Goal: Task Accomplishment & Management: Manage account settings

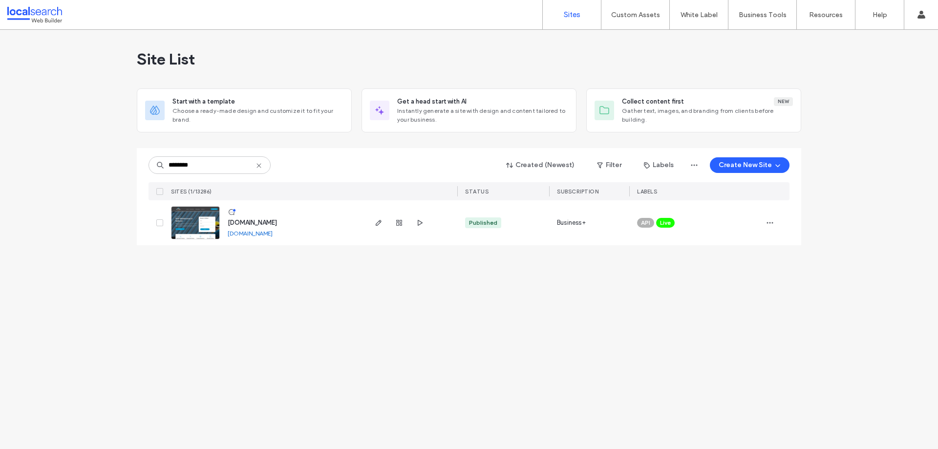
type input "********"
click at [195, 237] on img at bounding box center [196, 240] width 48 height 66
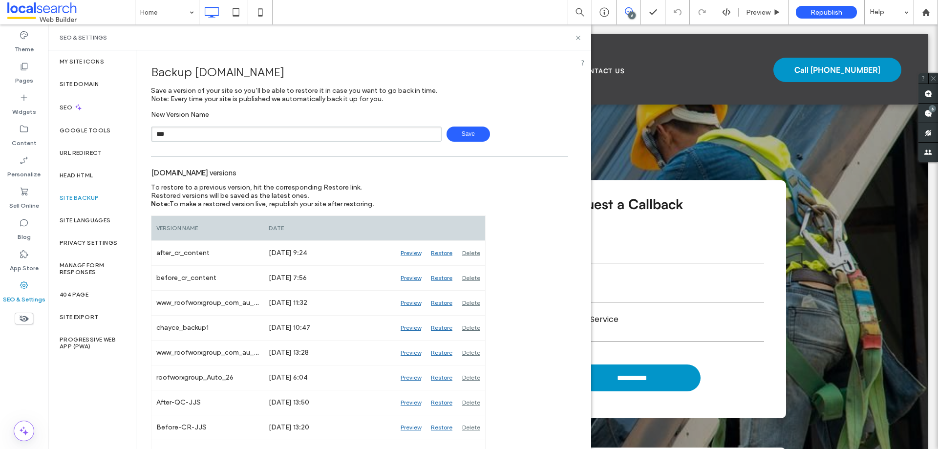
type input "**********"
click at [472, 131] on span "Save" at bounding box center [468, 134] width 43 height 15
drag, startPoint x: 576, startPoint y: 38, endPoint x: 554, endPoint y: 15, distance: 31.8
click at [576, 38] on icon at bounding box center [578, 37] width 7 height 7
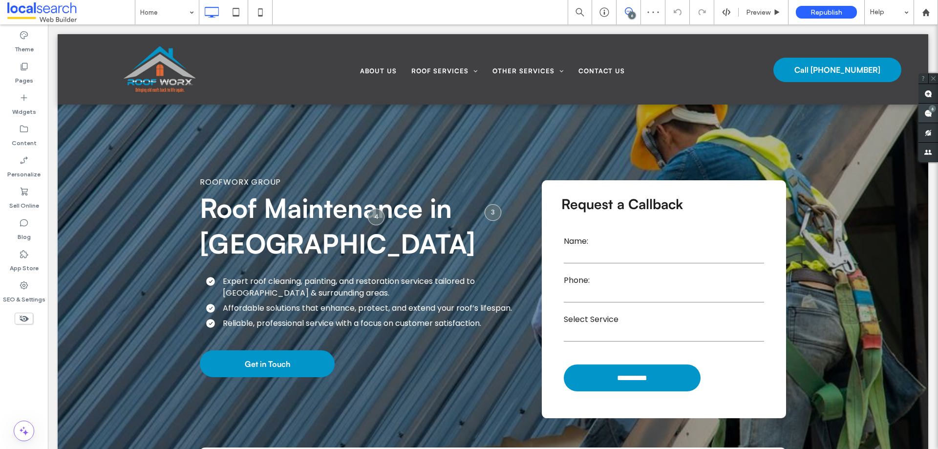
click at [929, 115] on use at bounding box center [929, 113] width 8 height 8
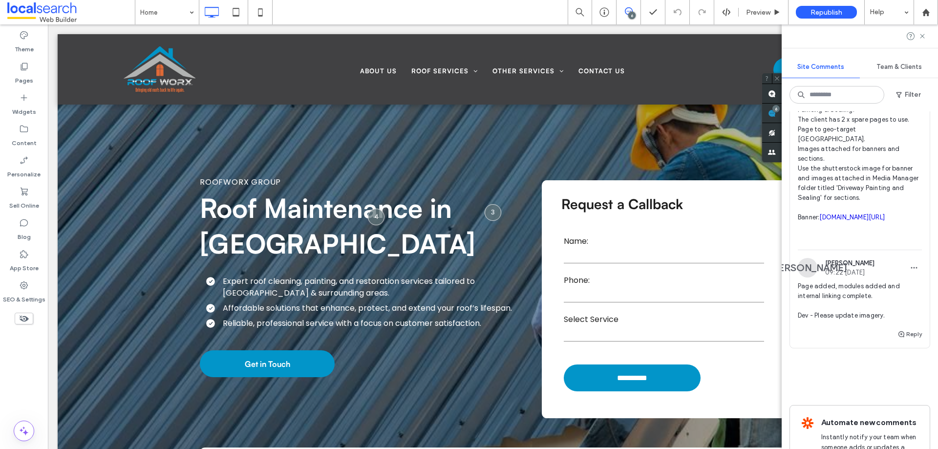
scroll to position [977, 0]
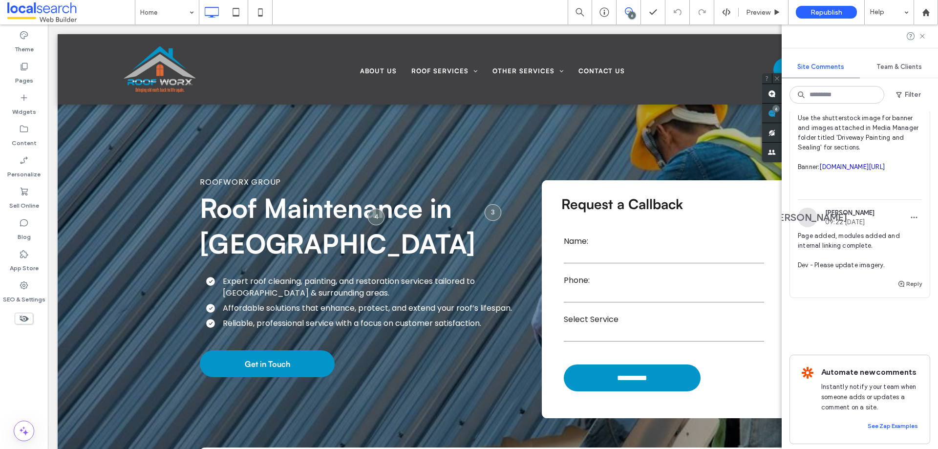
click at [854, 270] on span "Page added, modules added and internal linking complete. Dev - Please update im…" at bounding box center [860, 250] width 124 height 39
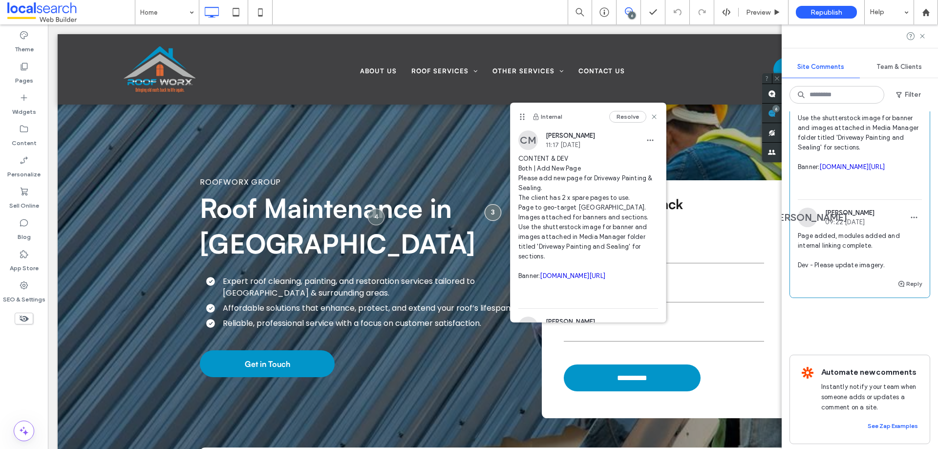
click at [547, 280] on link "[DOMAIN_NAME][URL]" at bounding box center [572, 275] width 65 height 7
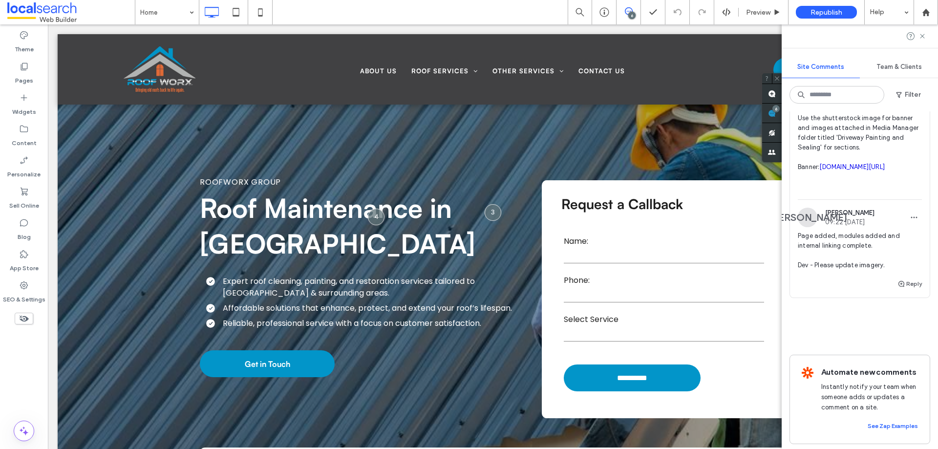
scroll to position [831, 0]
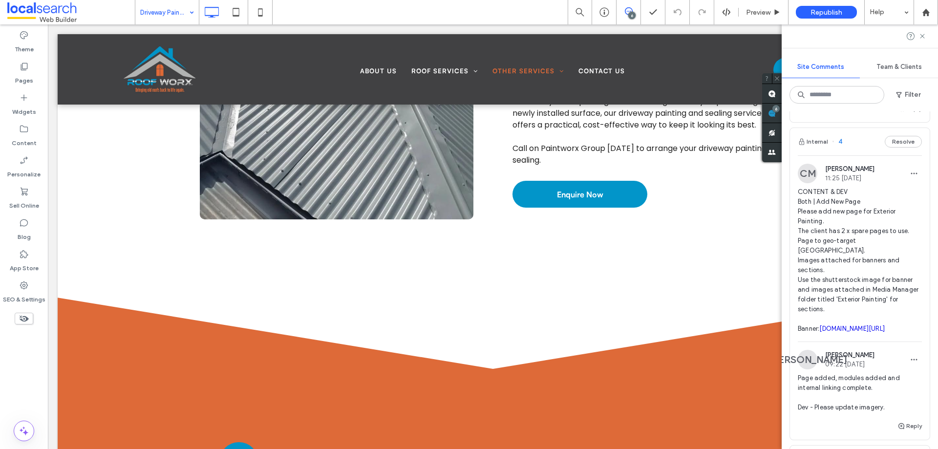
scroll to position [489, 0]
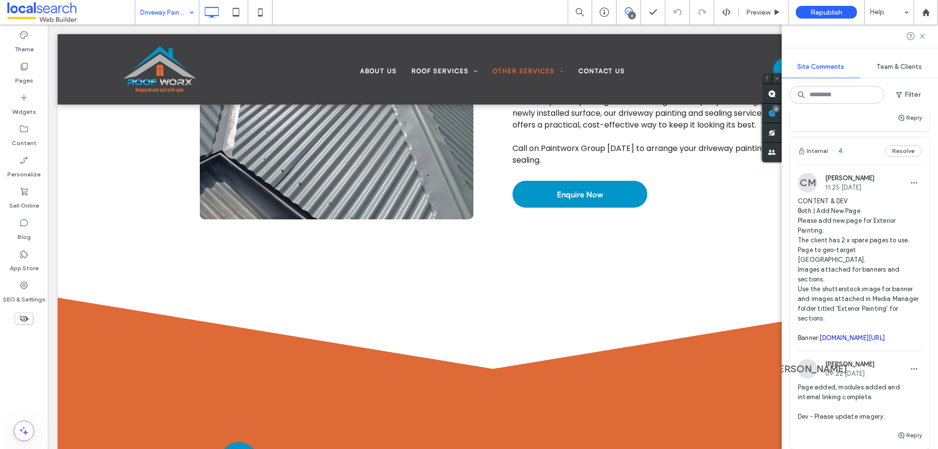
click at [857, 245] on span "CONTENT & DEV Both | Add New Page Please add new page for Exterior Painting. Th…" at bounding box center [860, 269] width 124 height 147
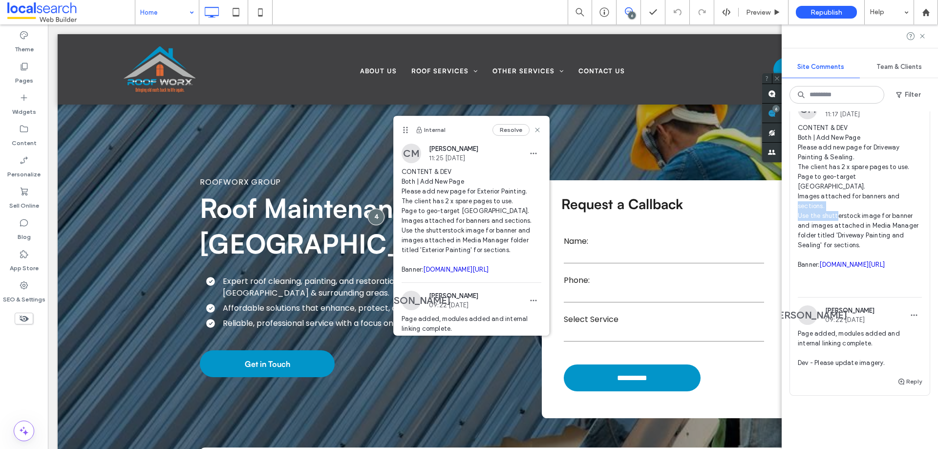
click at [867, 249] on span "CONTENT & DEV Both | Add New Page Please add new page for Driveway Painting & S…" at bounding box center [860, 206] width 124 height 166
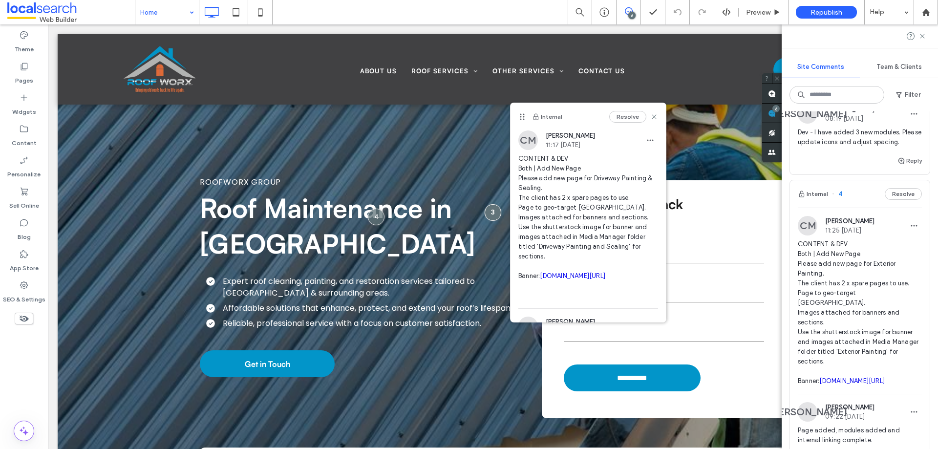
scroll to position [440, 0]
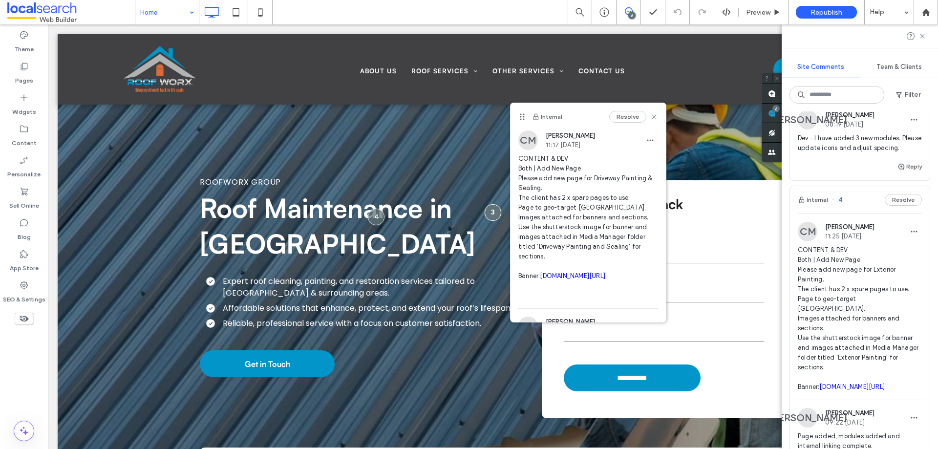
click at [853, 271] on div "CM Chayce McLoughlin 11:25 Aug 11 2025 CONTENT & DEV Both | Add New Page Please…" at bounding box center [860, 311] width 124 height 178
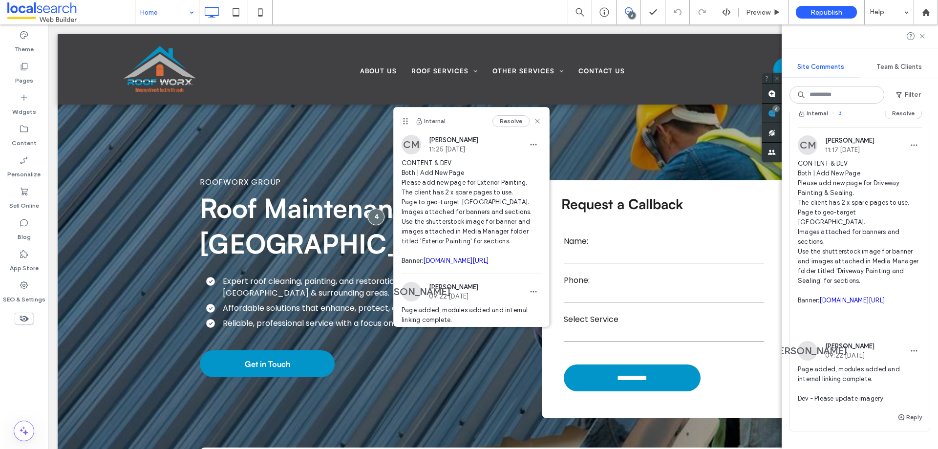
scroll to position [929, 0]
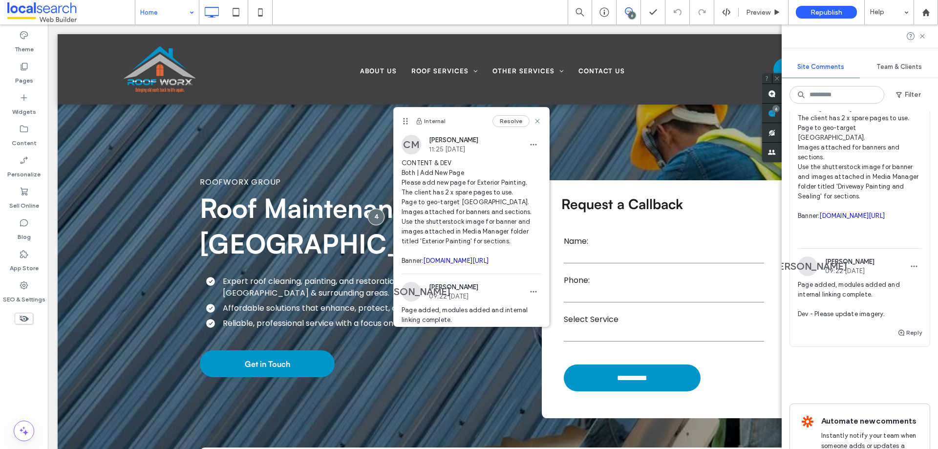
click at [849, 319] on span "Page added, modules added and internal linking complete. Dev - Please update im…" at bounding box center [860, 299] width 124 height 39
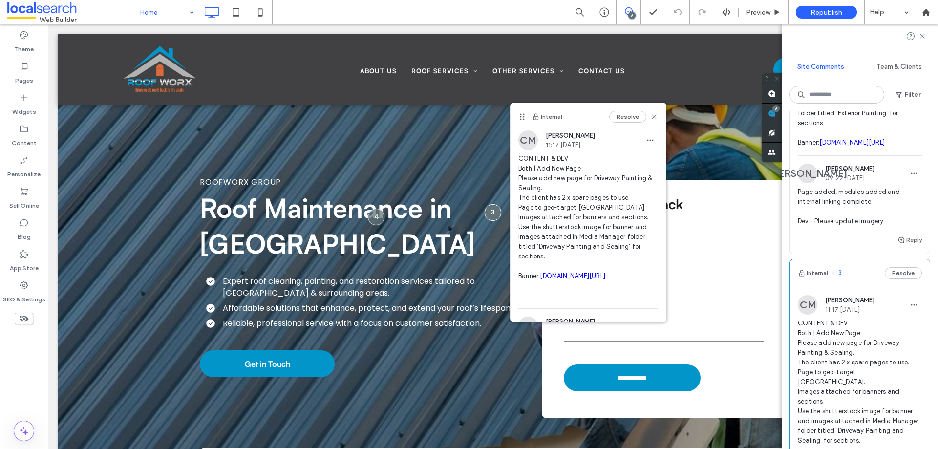
scroll to position [440, 0]
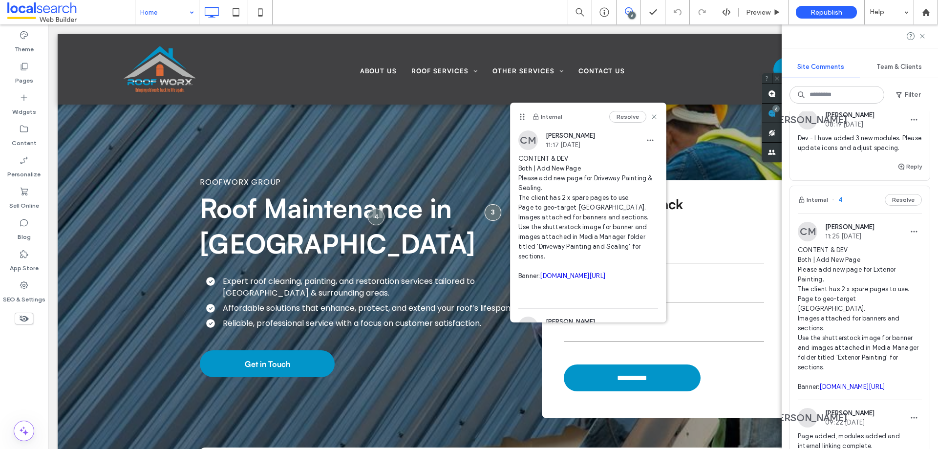
click at [890, 309] on span "CONTENT & DEV Both | Add New Page Please add new page for Exterior Painting. Th…" at bounding box center [860, 318] width 124 height 147
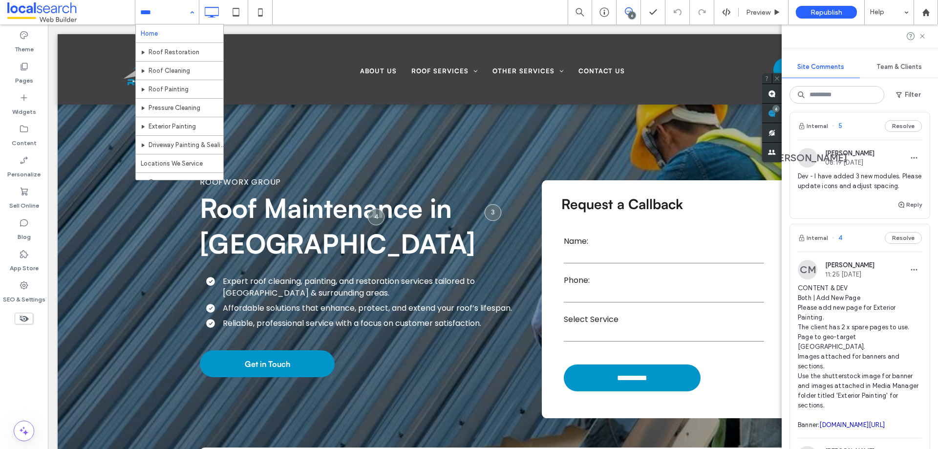
scroll to position [342, 0]
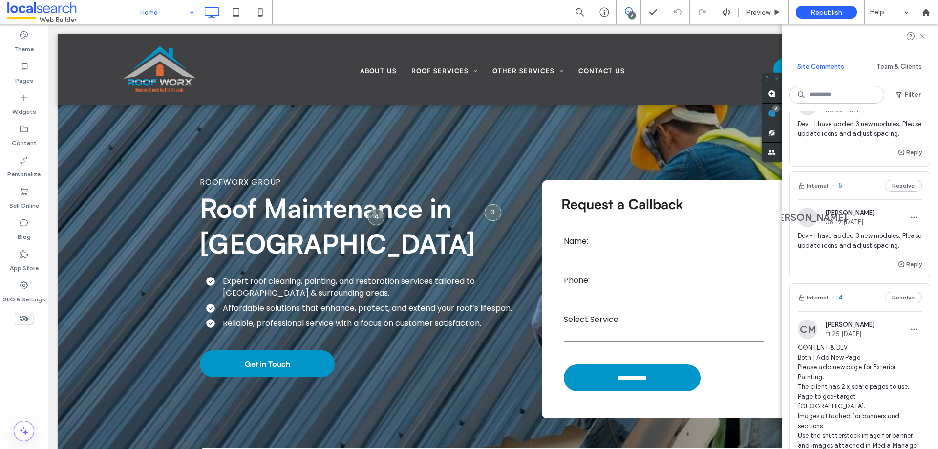
click at [850, 251] on span "Dev - I have added 3 new modules. Please update icons and adjust spacing." at bounding box center [860, 241] width 124 height 20
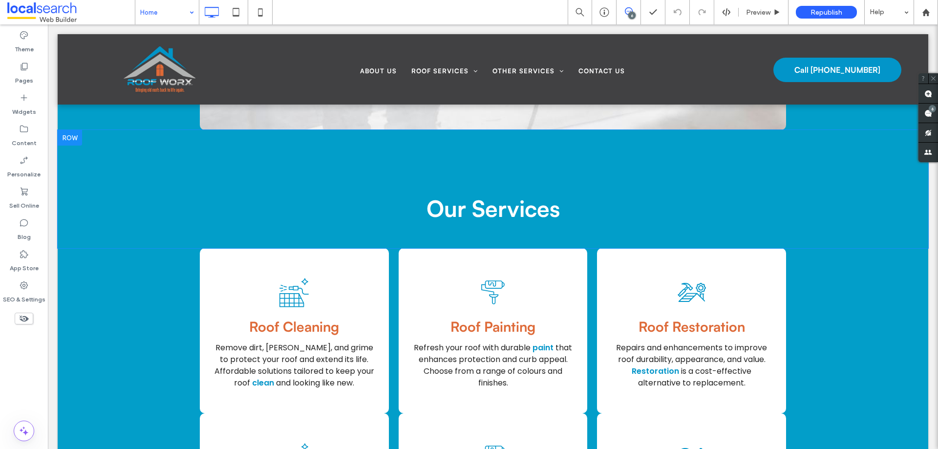
scroll to position [1045, 0]
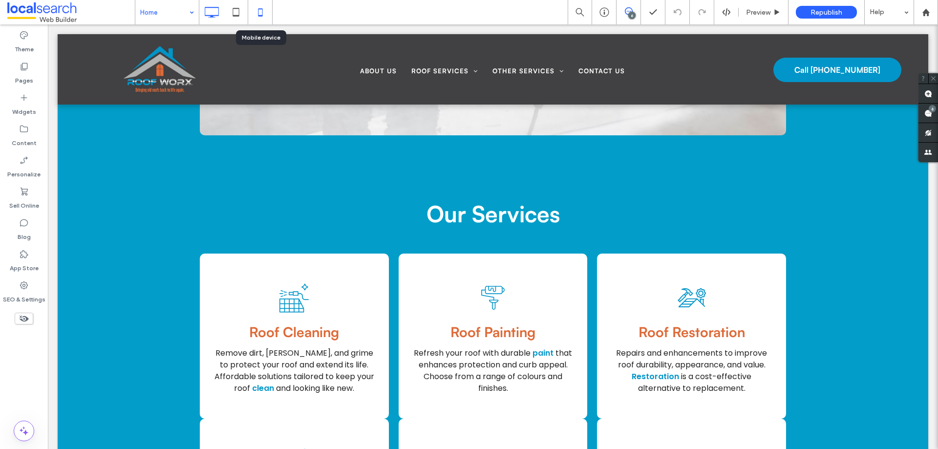
click at [253, 14] on icon at bounding box center [261, 12] width 20 height 20
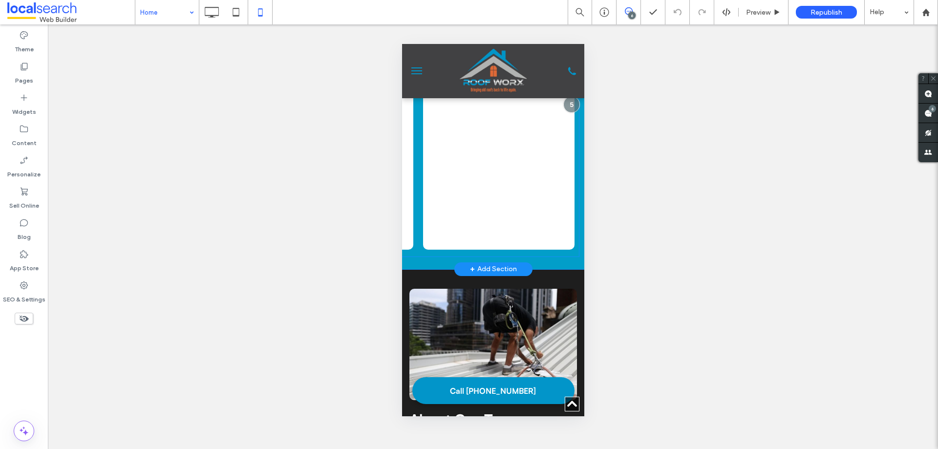
scroll to position [326, 0]
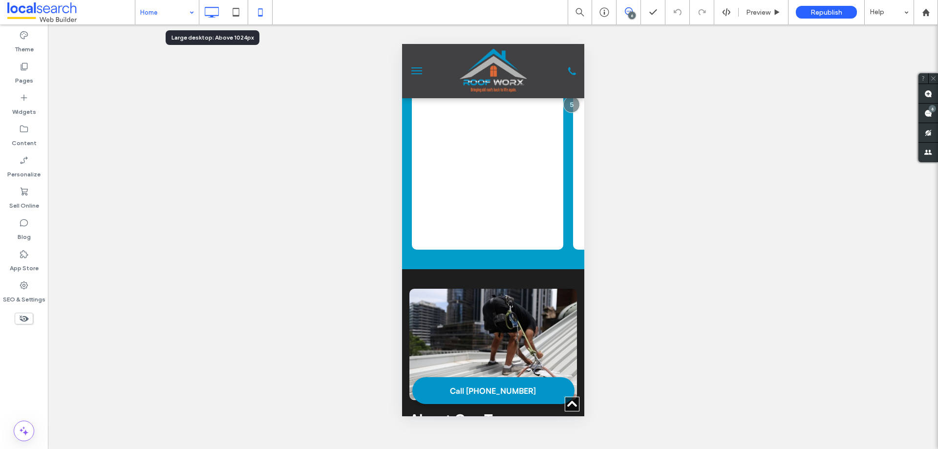
click at [212, 17] on use at bounding box center [212, 12] width 14 height 11
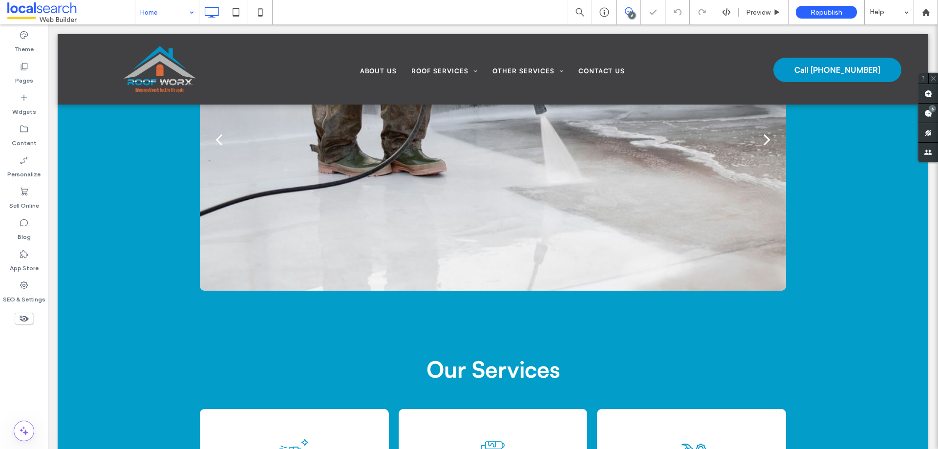
scroll to position [1173, 0]
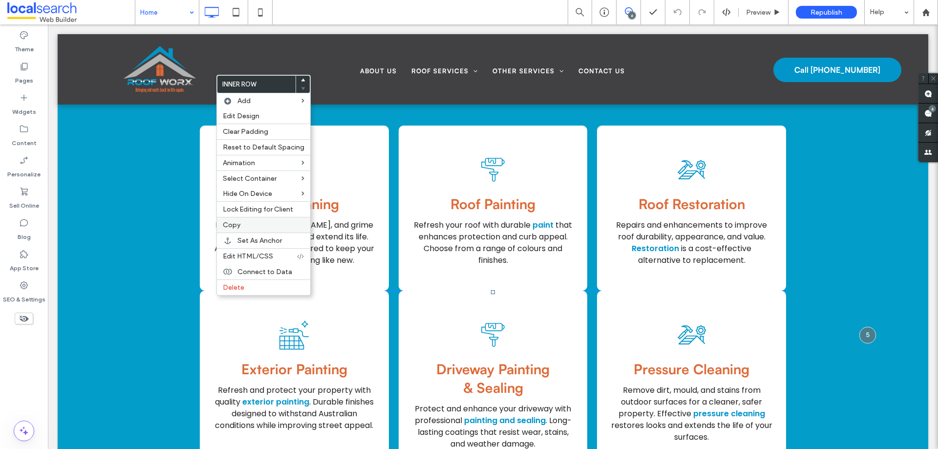
click at [264, 220] on div "Copy" at bounding box center [263, 225] width 93 height 16
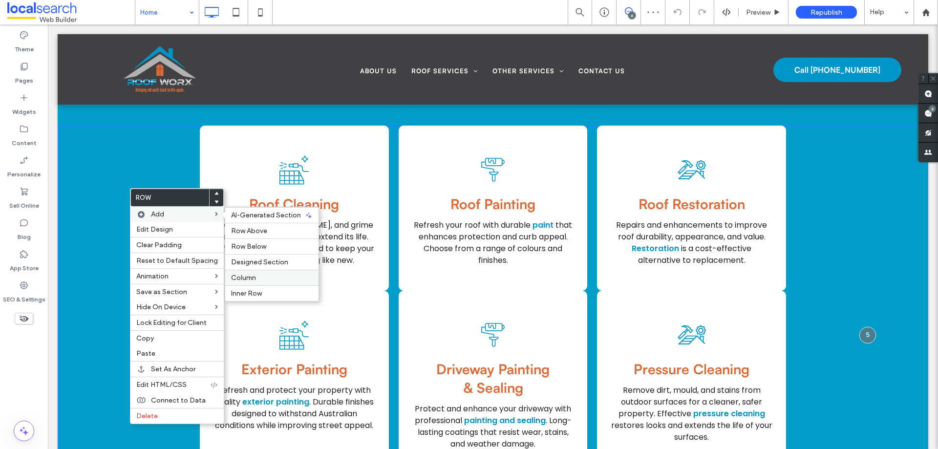
click at [255, 276] on label "Column" at bounding box center [272, 278] width 82 height 8
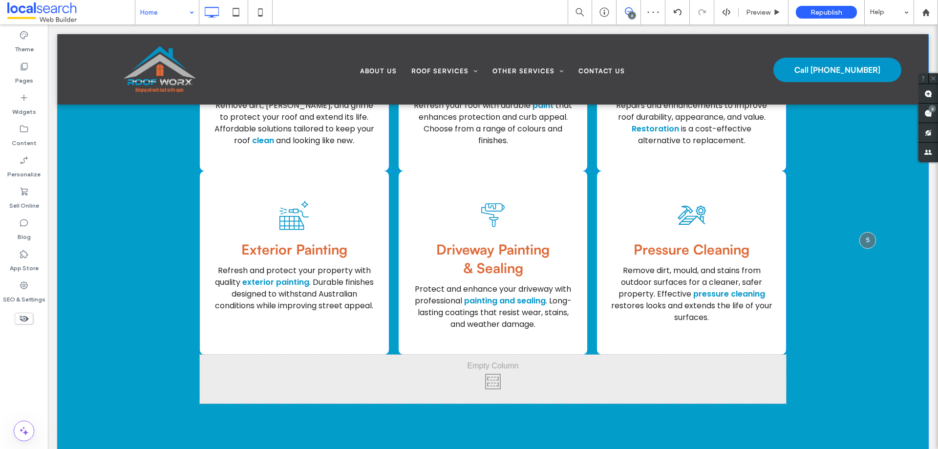
scroll to position [1417, 0]
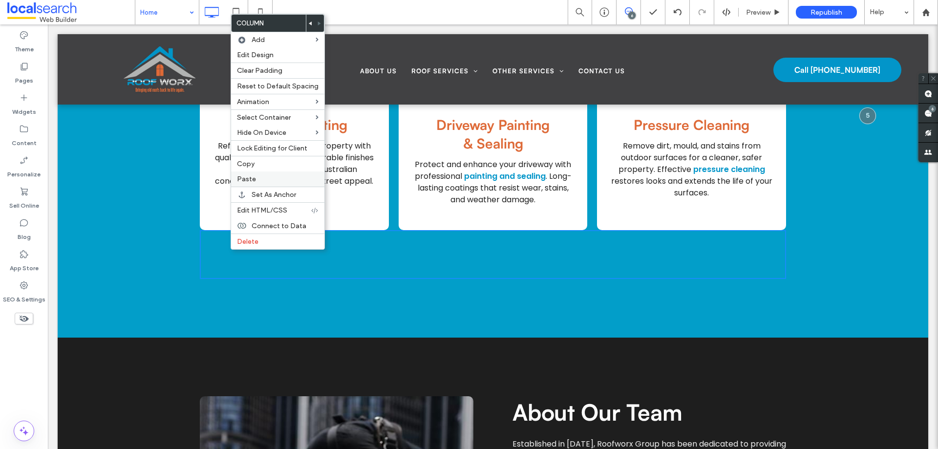
click at [260, 176] on label "Paste" at bounding box center [278, 179] width 82 height 8
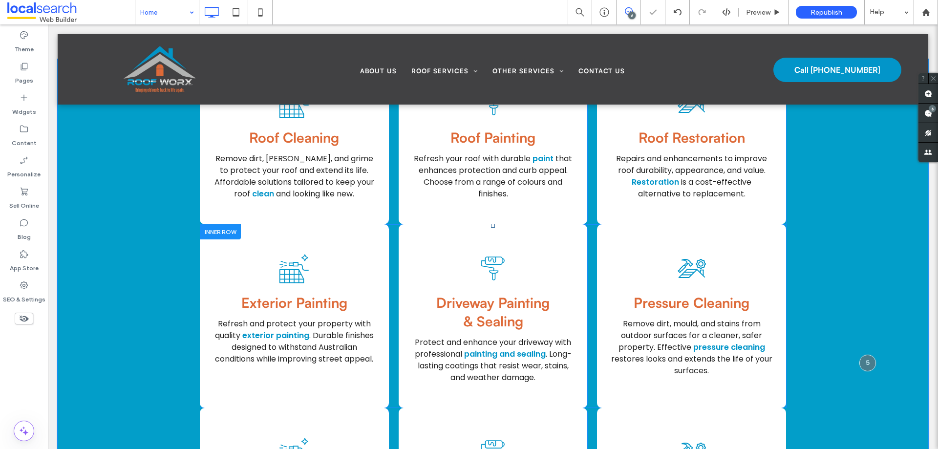
scroll to position [1222, 0]
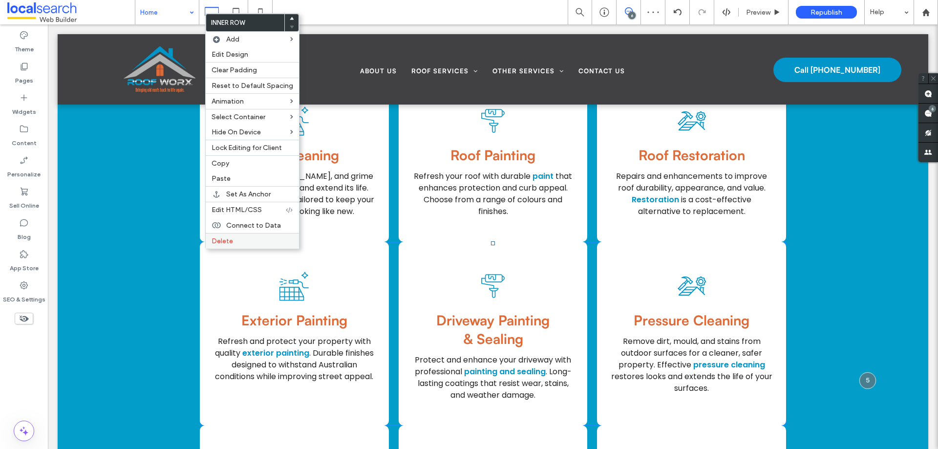
click at [224, 240] on span "Delete" at bounding box center [223, 241] width 22 height 8
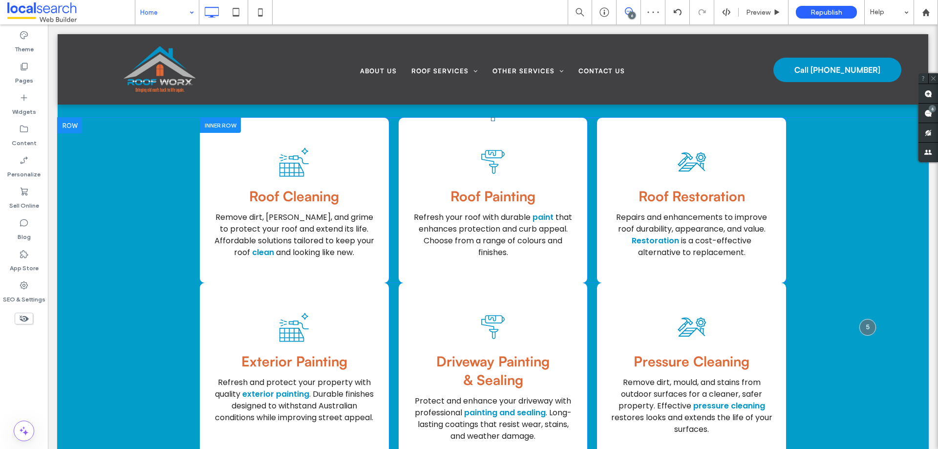
scroll to position [1124, 0]
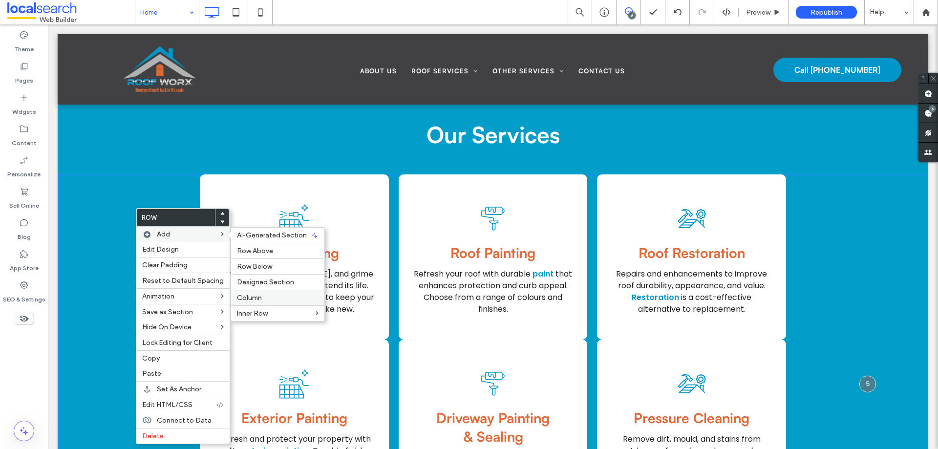
click at [245, 303] on div "Column" at bounding box center [277, 298] width 93 height 16
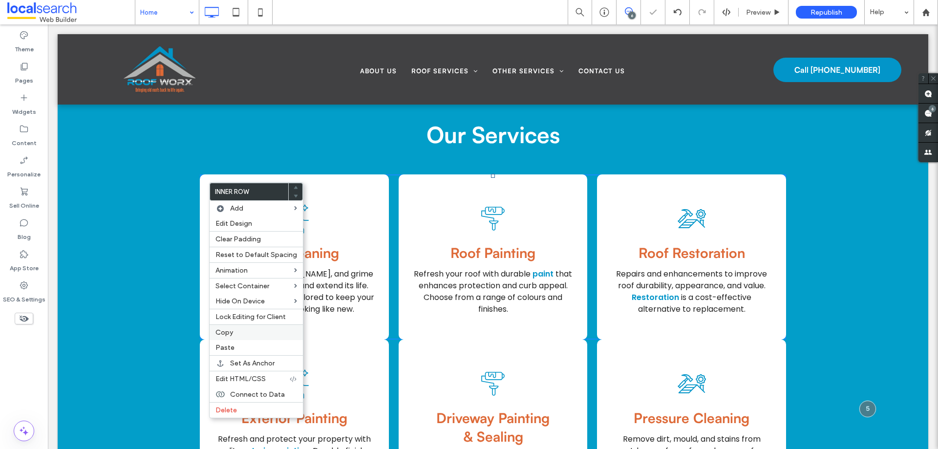
click at [244, 327] on div "Copy" at bounding box center [256, 333] width 93 height 16
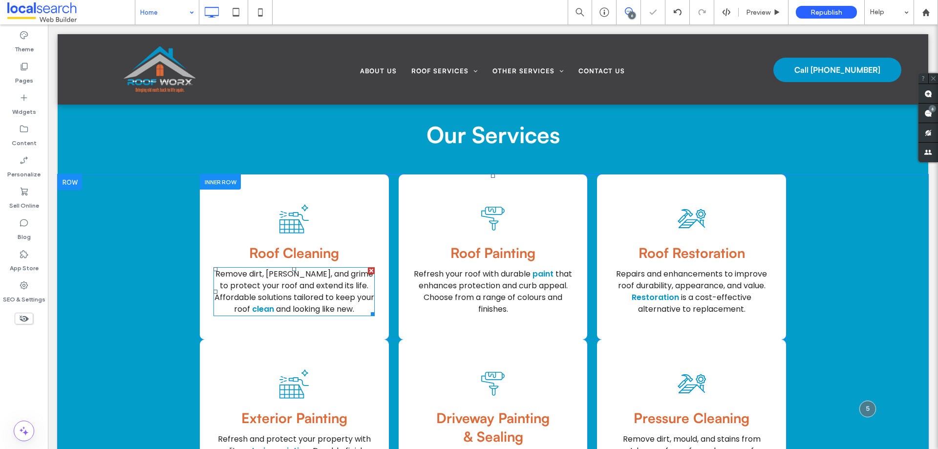
scroll to position [1271, 0]
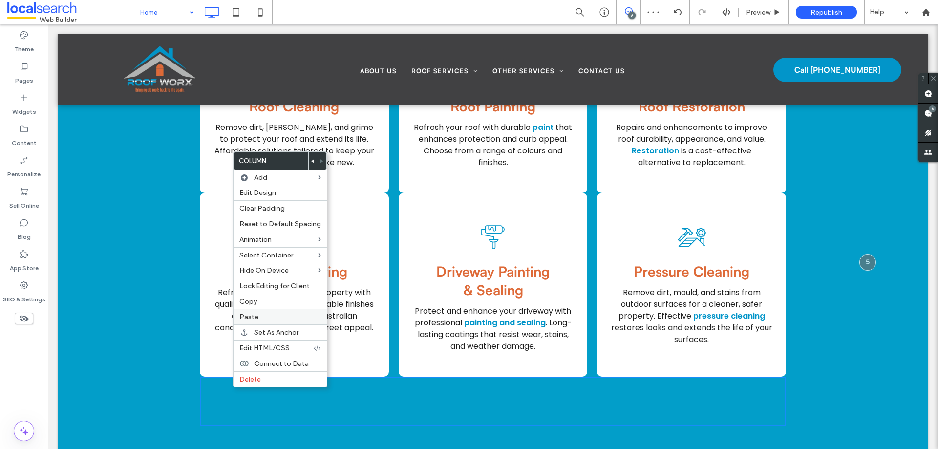
click at [249, 312] on div "Paste" at bounding box center [280, 316] width 93 height 15
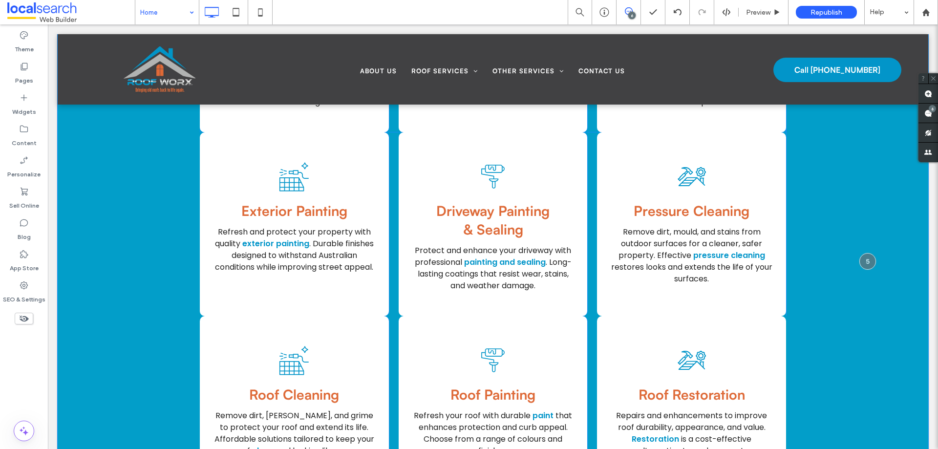
scroll to position [1173, 0]
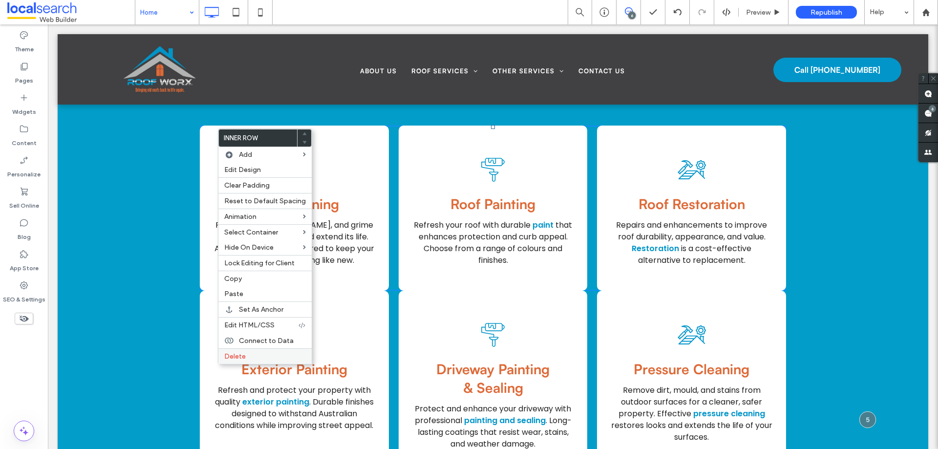
click at [249, 359] on label "Delete" at bounding box center [265, 356] width 82 height 8
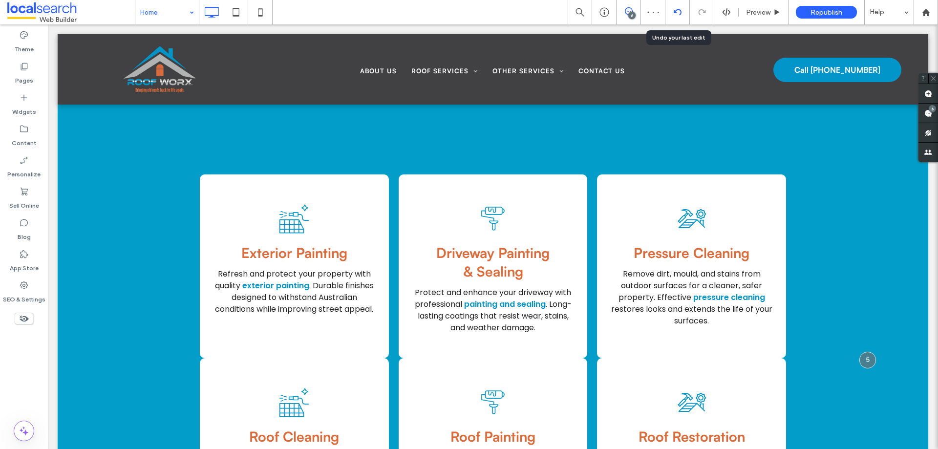
click at [677, 18] on div at bounding box center [678, 12] width 24 height 24
click at [672, 16] on div at bounding box center [678, 12] width 24 height 24
click at [676, 13] on icon at bounding box center [678, 12] width 8 height 8
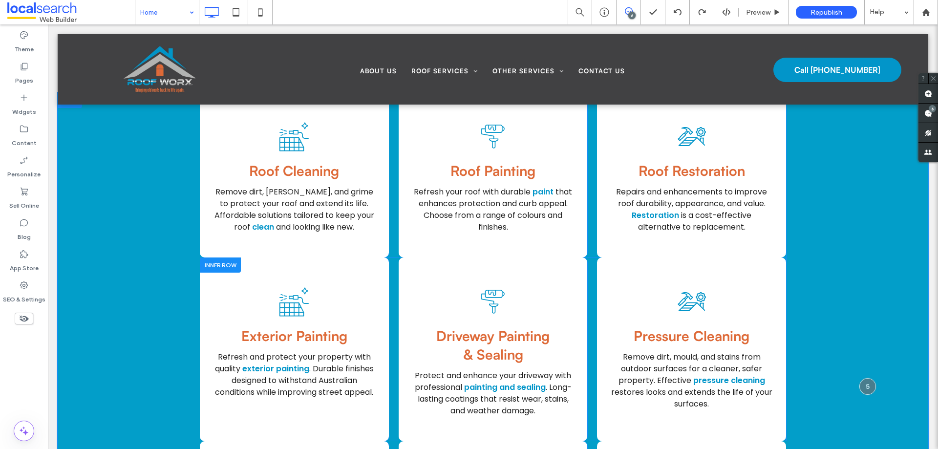
scroll to position [1271, 0]
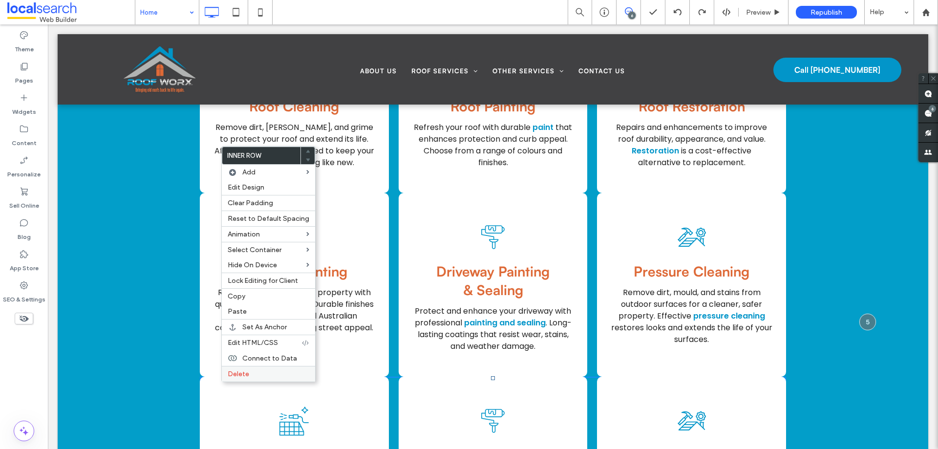
click at [232, 373] on span "Delete" at bounding box center [239, 374] width 22 height 8
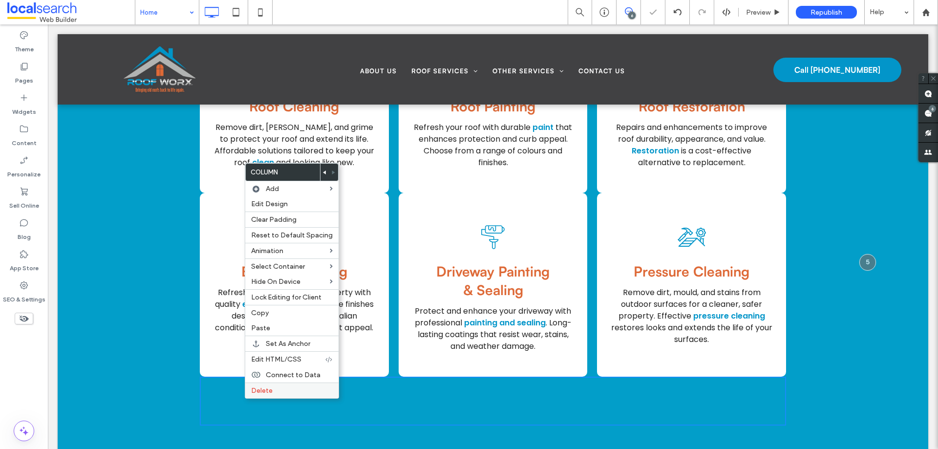
click at [256, 388] on span "Delete" at bounding box center [262, 391] width 22 height 8
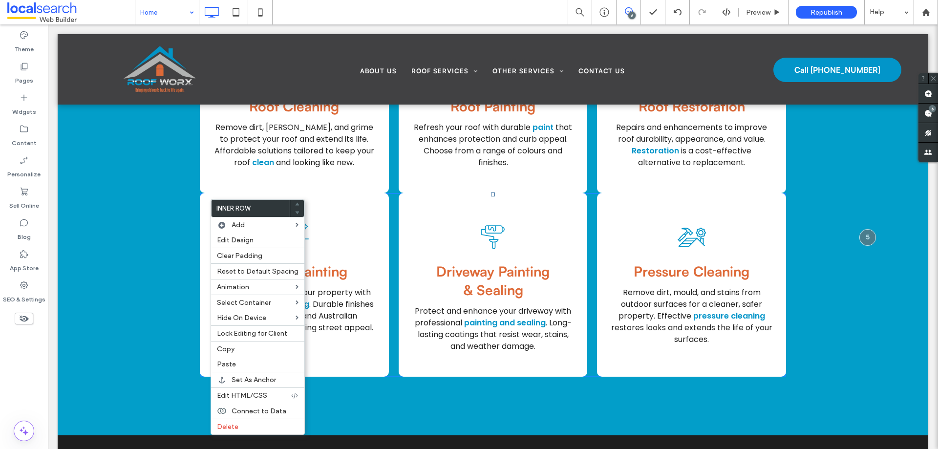
click at [314, 299] on span ". Durable finishes designed to withstand Australian conditions while improving …" at bounding box center [294, 316] width 159 height 35
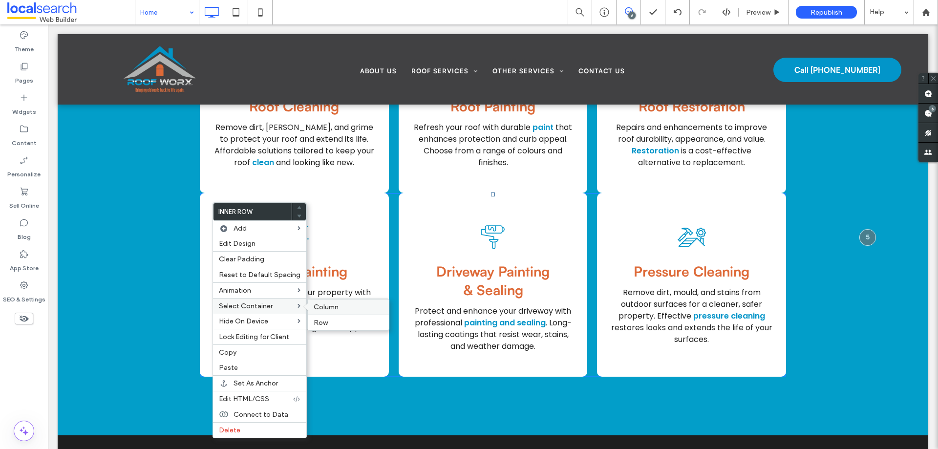
click at [309, 306] on div "Column" at bounding box center [348, 307] width 81 height 16
click at [274, 241] on label "Edit Design" at bounding box center [261, 243] width 82 height 8
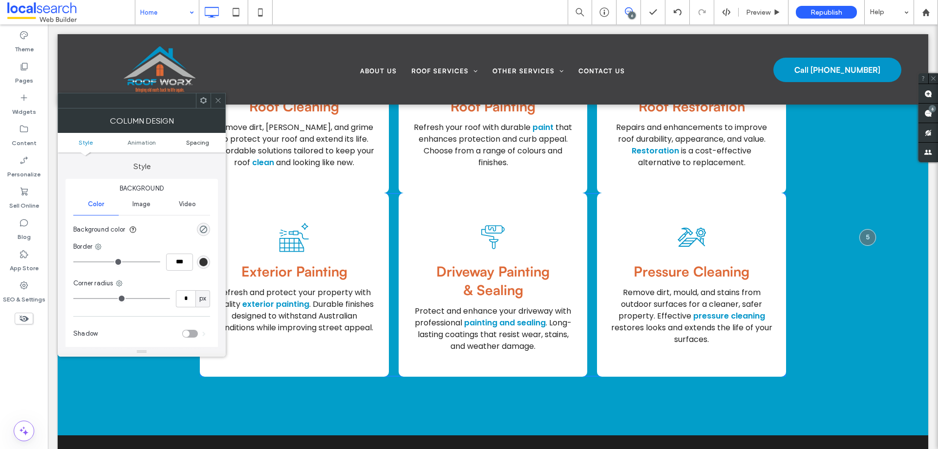
click at [200, 144] on span "Spacing" at bounding box center [197, 142] width 23 height 7
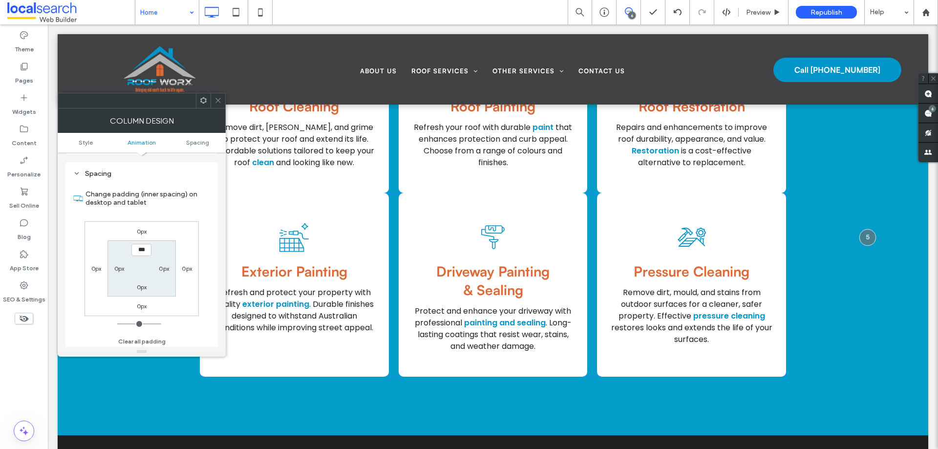
scroll to position [229, 0]
click at [142, 231] on label "0px" at bounding box center [142, 229] width 10 height 7
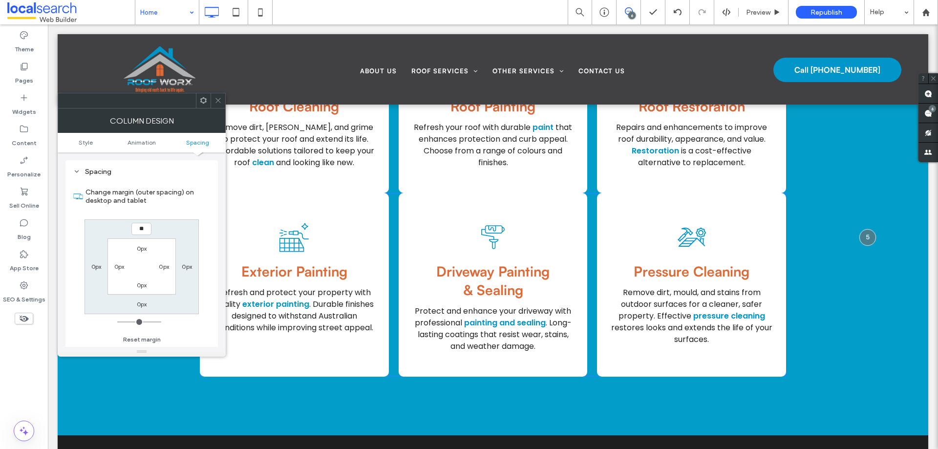
type input "**"
type input "****"
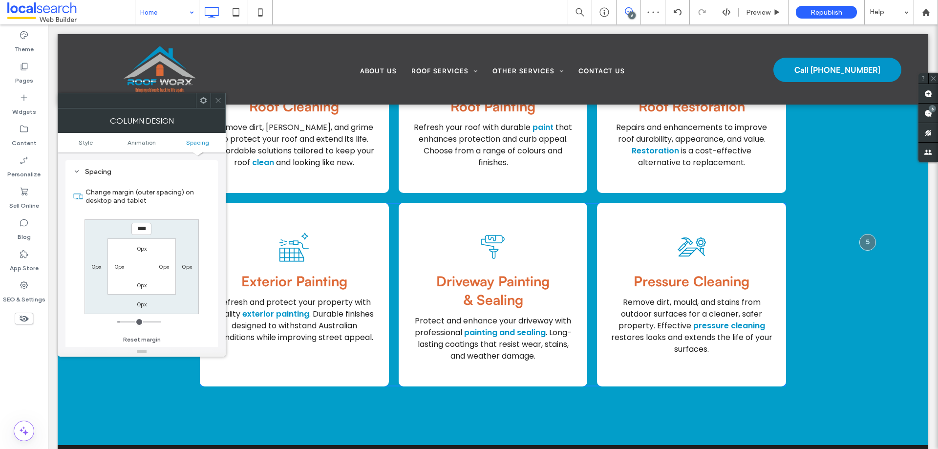
drag, startPoint x: 216, startPoint y: 101, endPoint x: 214, endPoint y: 267, distance: 166.7
click at [216, 101] on icon at bounding box center [218, 100] width 7 height 7
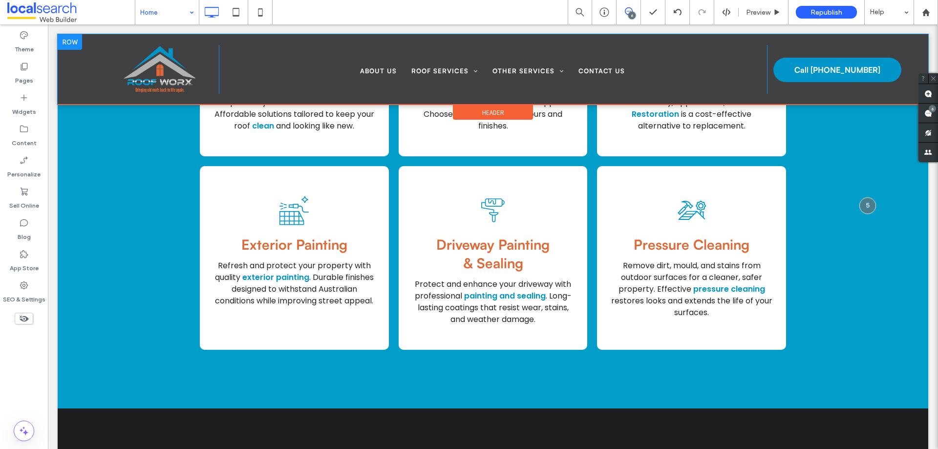
scroll to position [1320, 0]
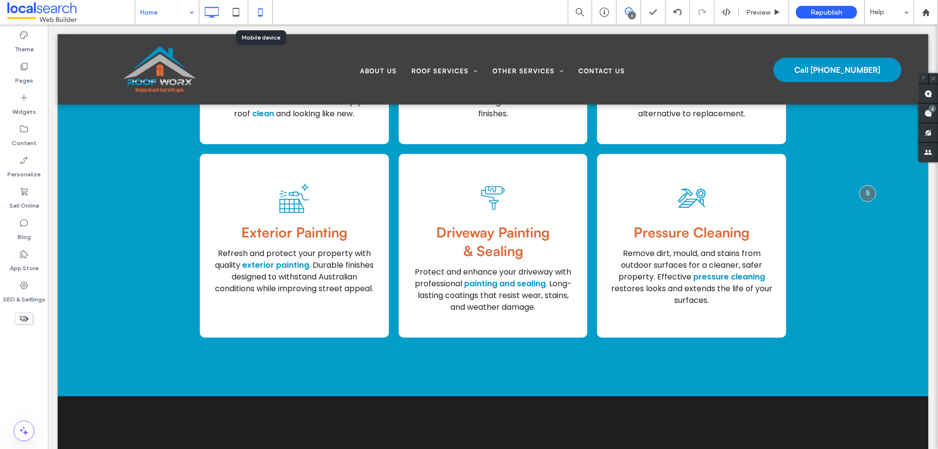
click at [256, 16] on icon at bounding box center [261, 12] width 20 height 20
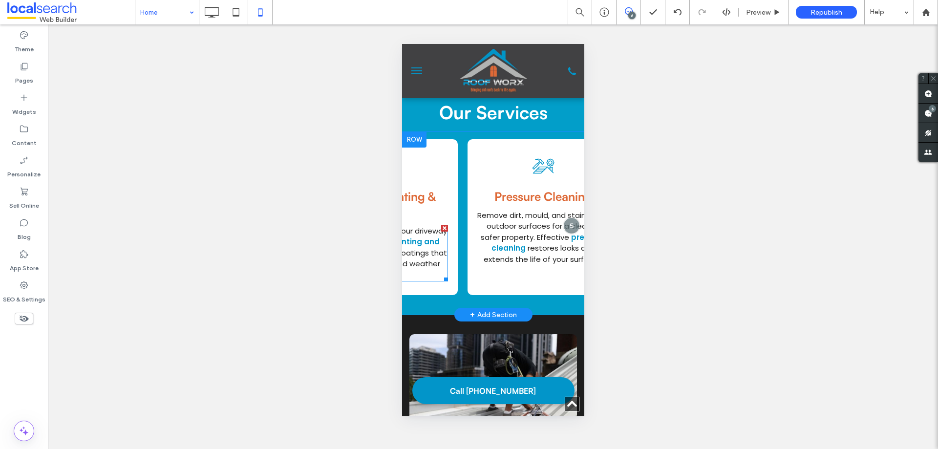
scroll to position [0, 753]
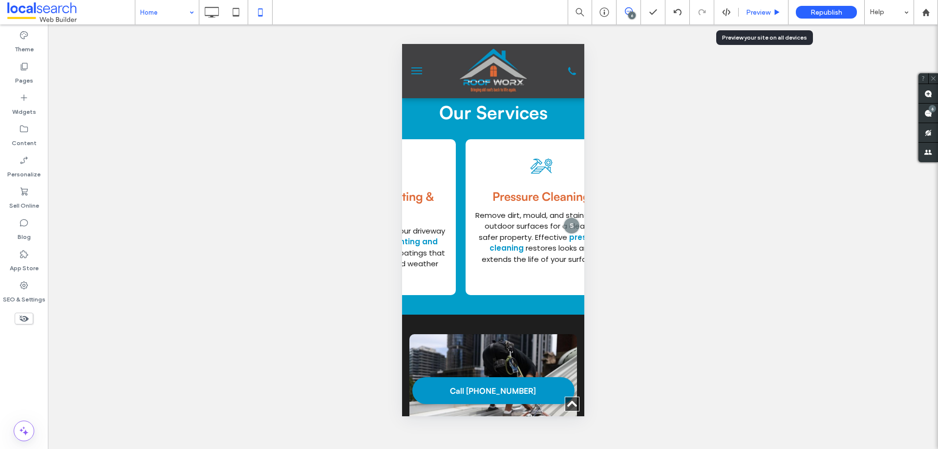
click at [763, 13] on span "Preview" at bounding box center [758, 12] width 24 height 8
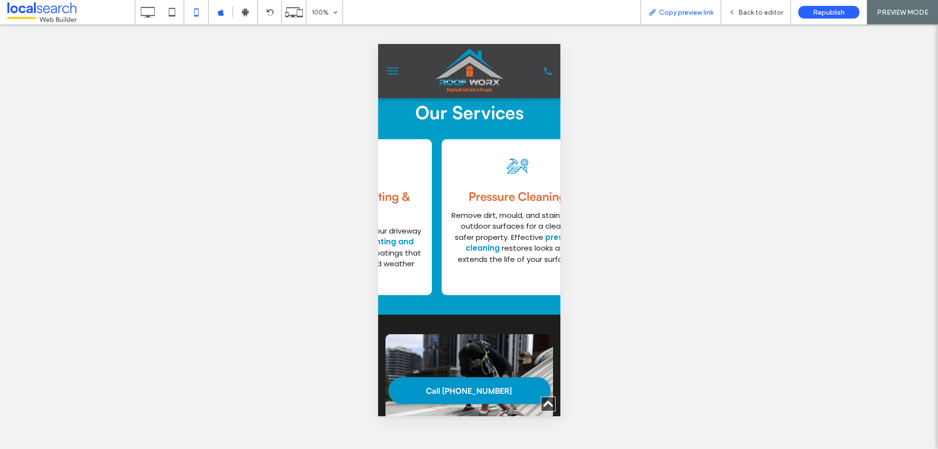
click at [670, 18] on div "Copy preview link" at bounding box center [681, 12] width 81 height 24
click at [691, 19] on div "Copy preview link" at bounding box center [681, 12] width 81 height 24
click at [654, 9] on icon at bounding box center [653, 12] width 8 height 8
click at [756, 19] on div "Back to editor" at bounding box center [756, 12] width 70 height 24
click at [756, 6] on div "Back to editor" at bounding box center [756, 12] width 70 height 24
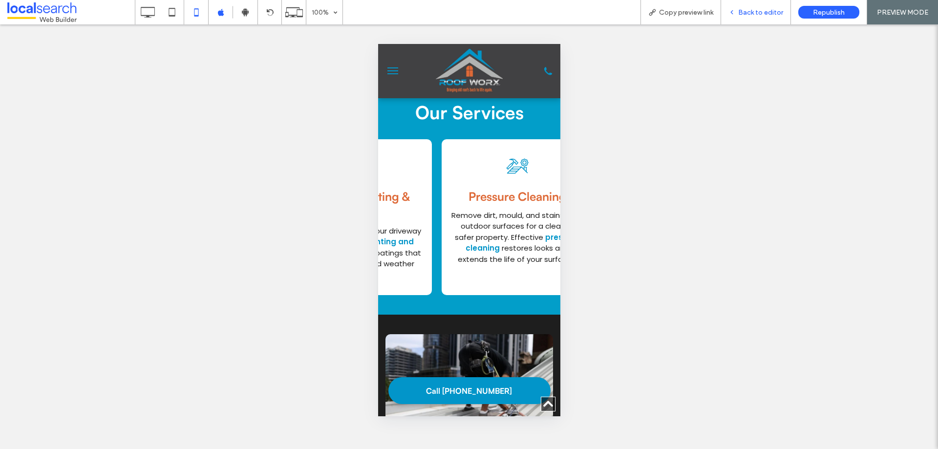
click at [763, 16] on span "Back to editor" at bounding box center [760, 12] width 45 height 8
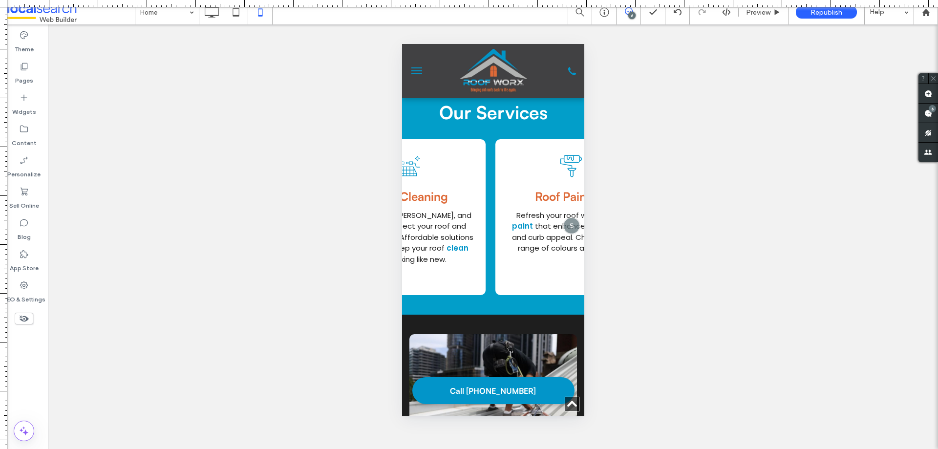
scroll to position [0, 76]
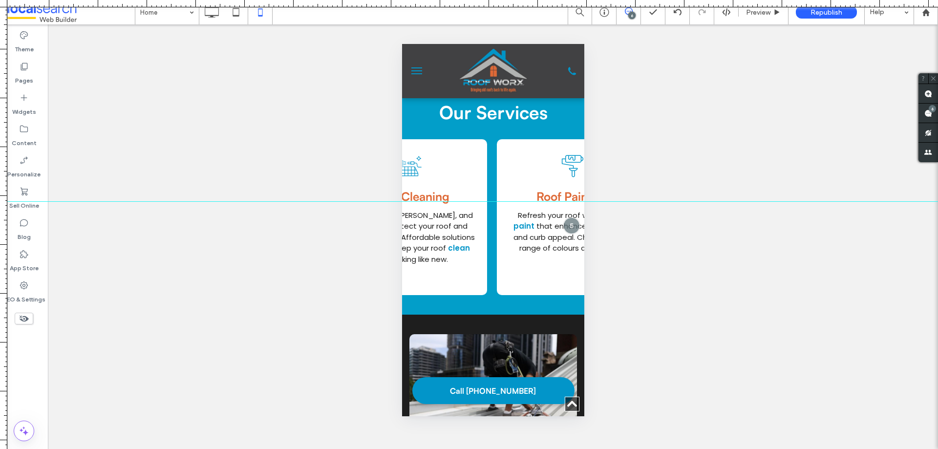
drag, startPoint x: 434, startPoint y: 3, endPoint x: 540, endPoint y: 201, distance: 225.0
click at [540, 449] on div at bounding box center [469, 449] width 938 height 0
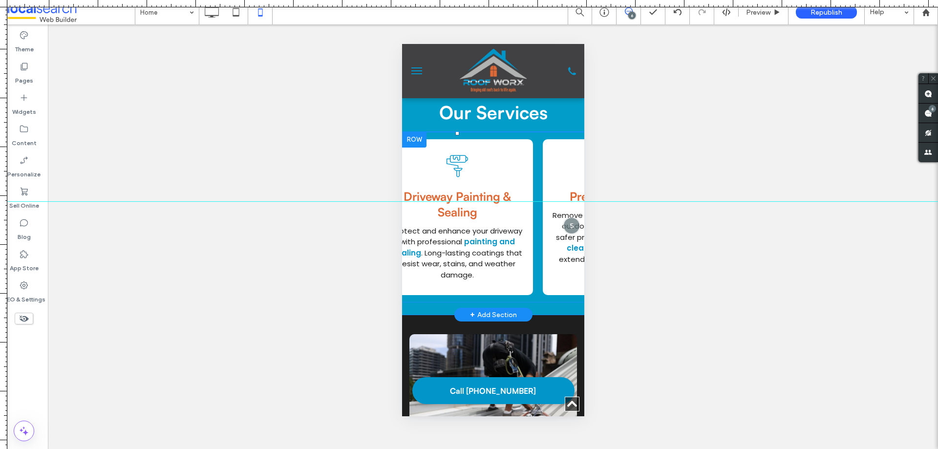
scroll to position [0, 676]
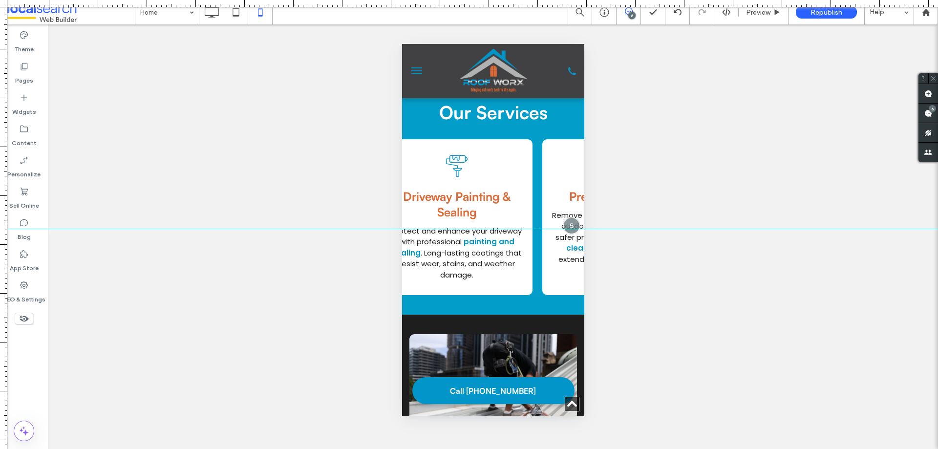
drag, startPoint x: 587, startPoint y: 204, endPoint x: 590, endPoint y: 229, distance: 25.2
click at [590, 229] on div at bounding box center [469, 229] width 938 height 8
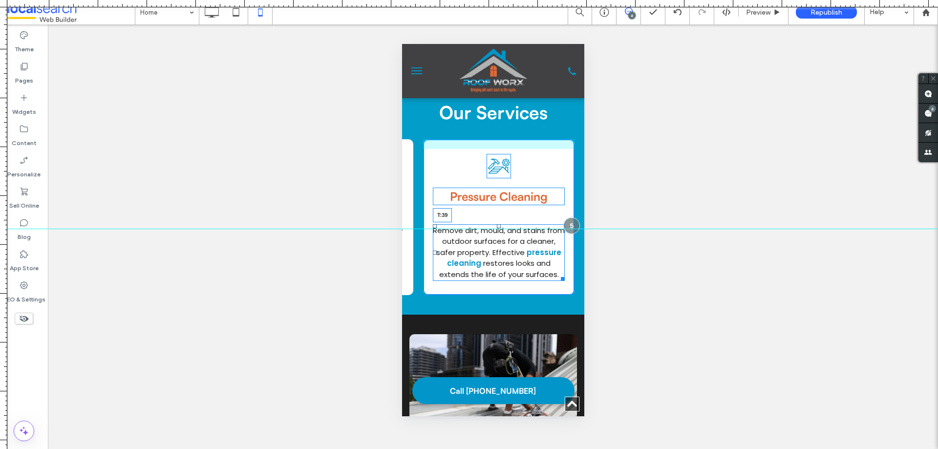
drag, startPoint x: 491, startPoint y: 204, endPoint x: 886, endPoint y: 290, distance: 403.7
click at [497, 224] on div at bounding box center [499, 226] width 4 height 4
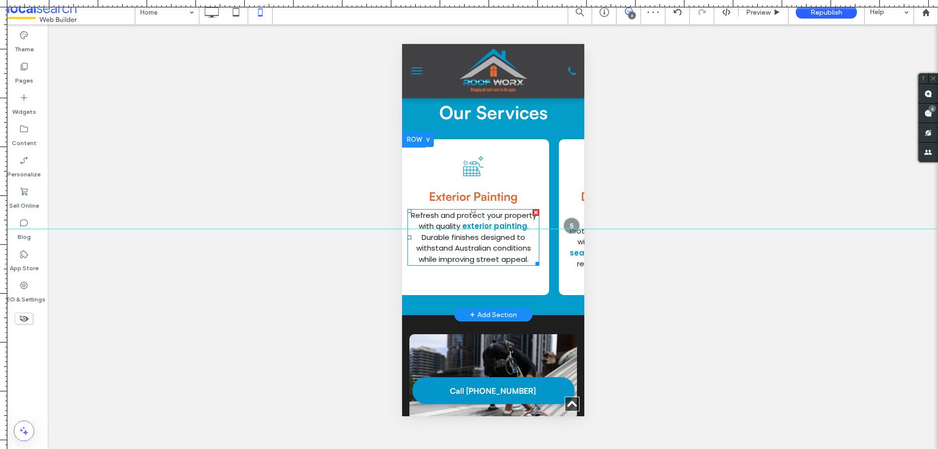
scroll to position [0, 499]
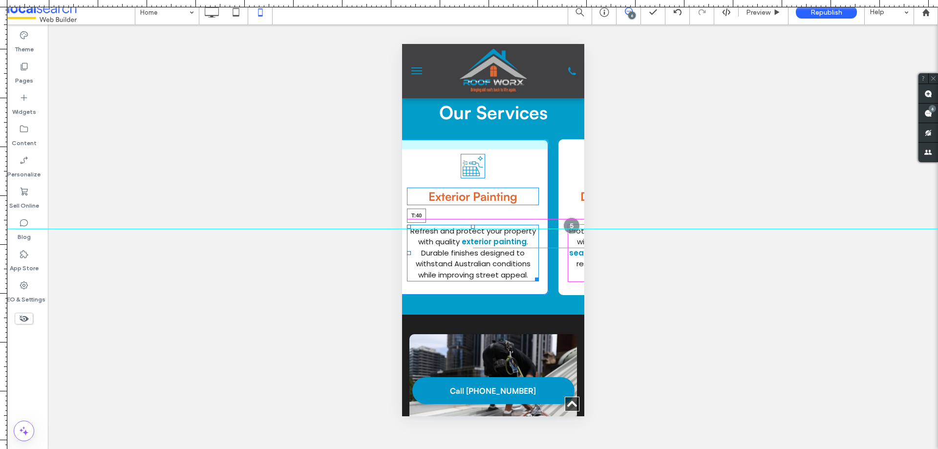
drag, startPoint x: 472, startPoint y: 203, endPoint x: 470, endPoint y: 220, distance: 16.7
click at [471, 225] on div at bounding box center [473, 227] width 4 height 4
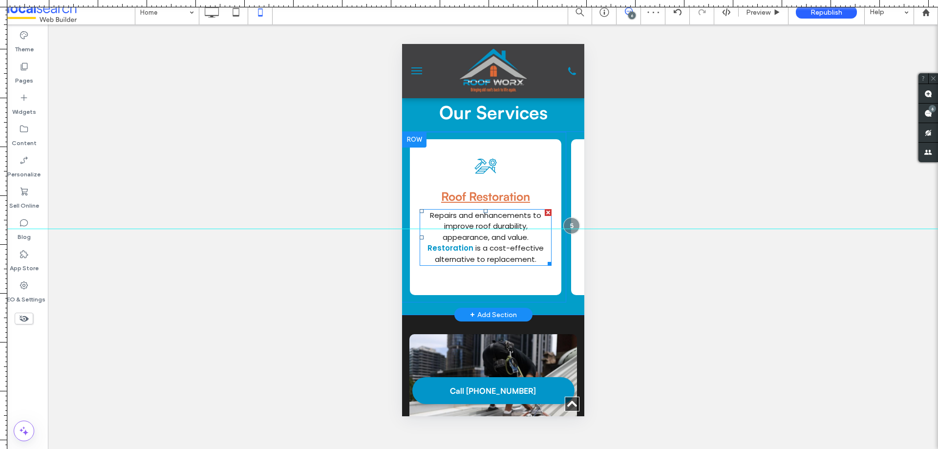
scroll to position [0, 324]
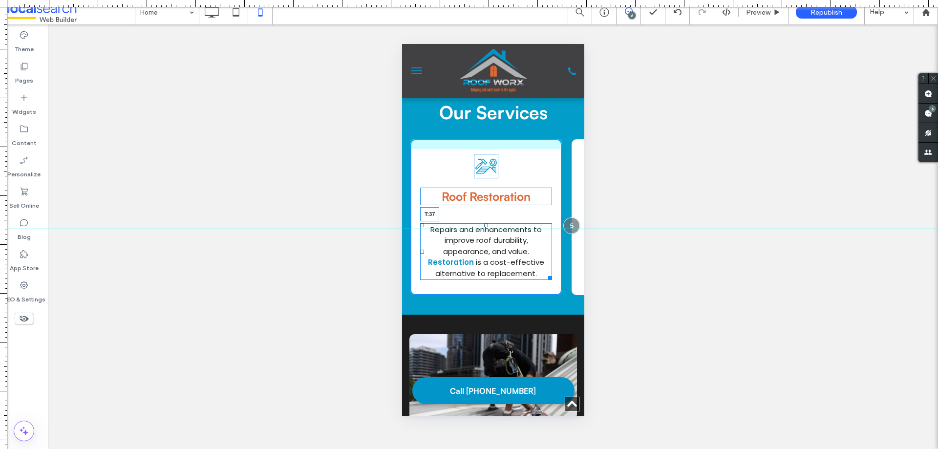
drag, startPoint x: 486, startPoint y: 205, endPoint x: 484, endPoint y: 219, distance: 14.2
click at [484, 223] on div at bounding box center [486, 225] width 4 height 4
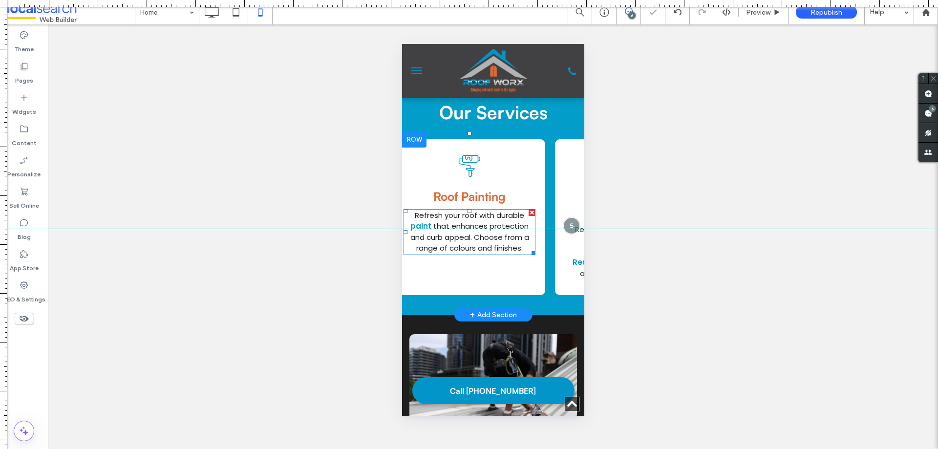
scroll to position [0, 200]
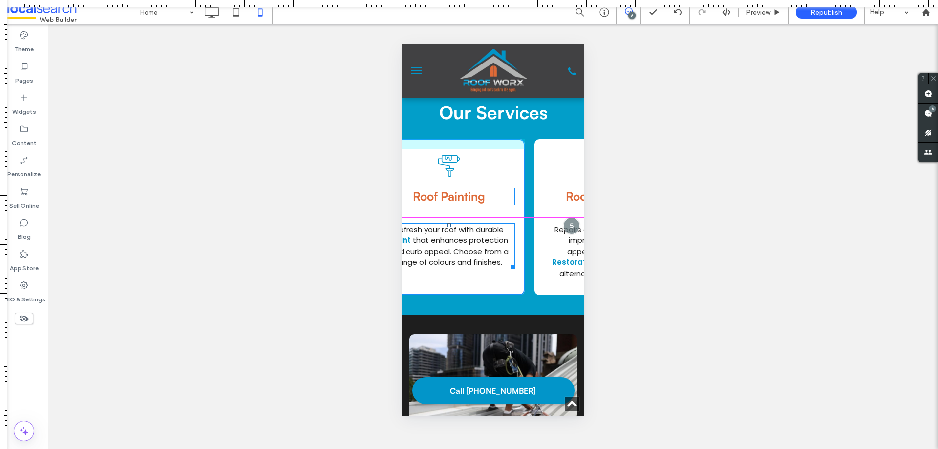
drag, startPoint x: 450, startPoint y: 205, endPoint x: 448, endPoint y: 220, distance: 15.8
click at [448, 223] on div at bounding box center [449, 225] width 4 height 4
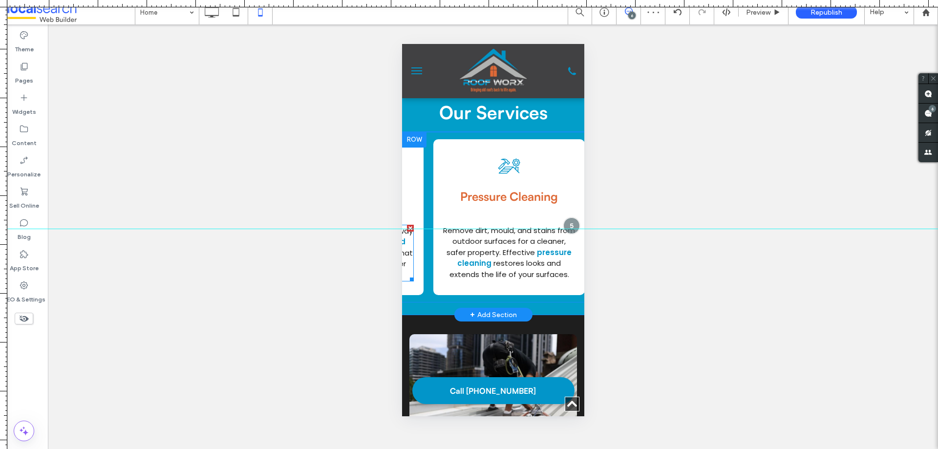
scroll to position [0, 802]
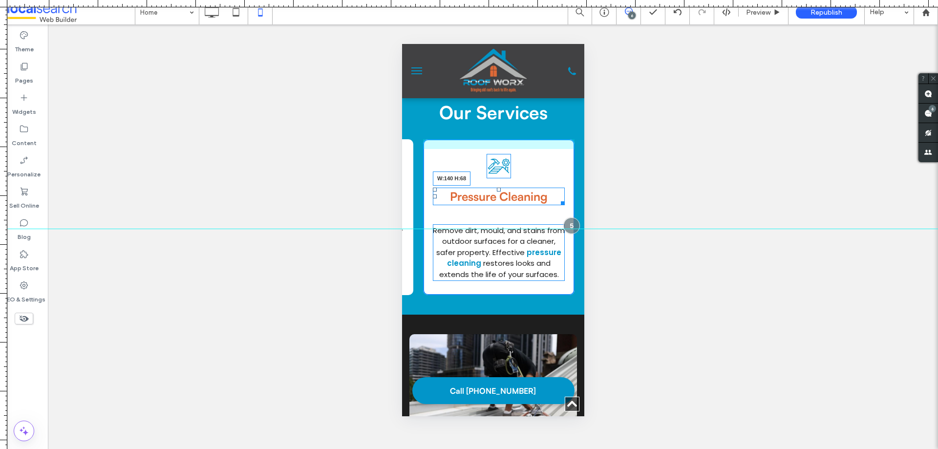
drag, startPoint x: 552, startPoint y: 199, endPoint x: 520, endPoint y: 198, distance: 31.8
click at [520, 198] on div "Pressure Cleaning W:140 H:68" at bounding box center [499, 197] width 132 height 18
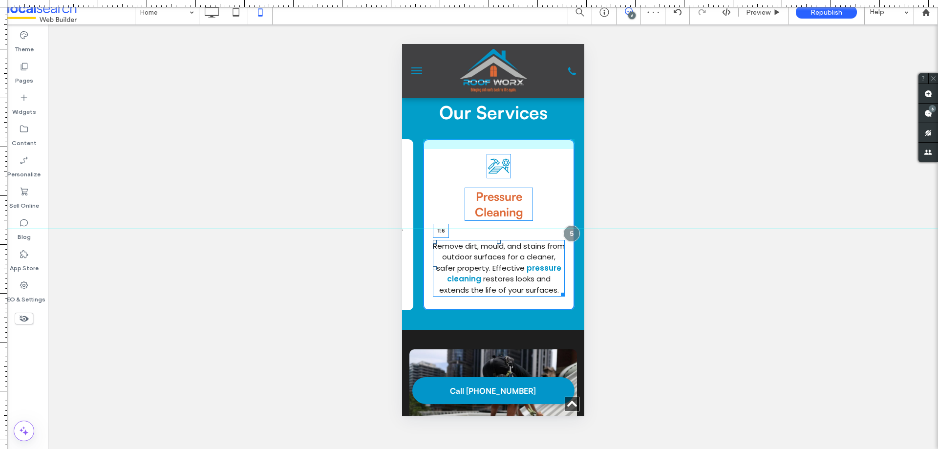
drag, startPoint x: 492, startPoint y: 237, endPoint x: 894, endPoint y: 264, distance: 403.2
click at [497, 240] on div at bounding box center [499, 242] width 4 height 4
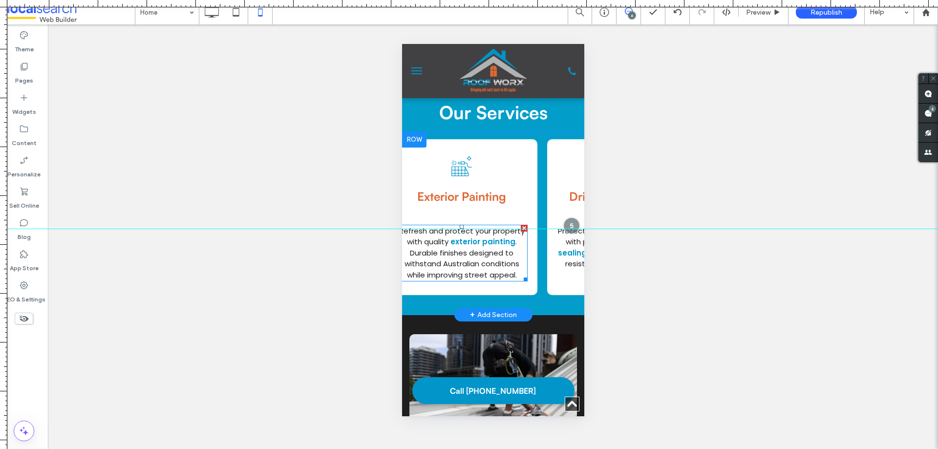
scroll to position [0, 509]
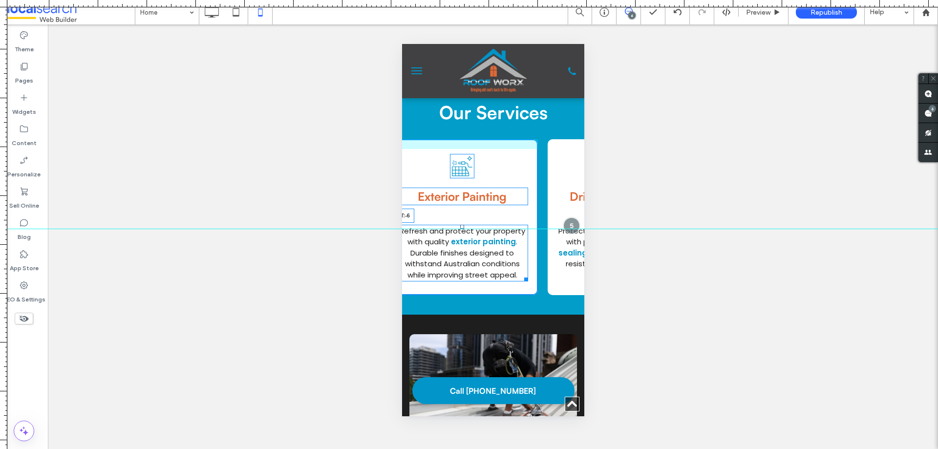
drag, startPoint x: 461, startPoint y: 221, endPoint x: 869, endPoint y: 243, distance: 408.7
click at [467, 199] on div "Roof Cleaning Exterior Painting Refresh and protect your property with quality …" at bounding box center [462, 217] width 152 height 156
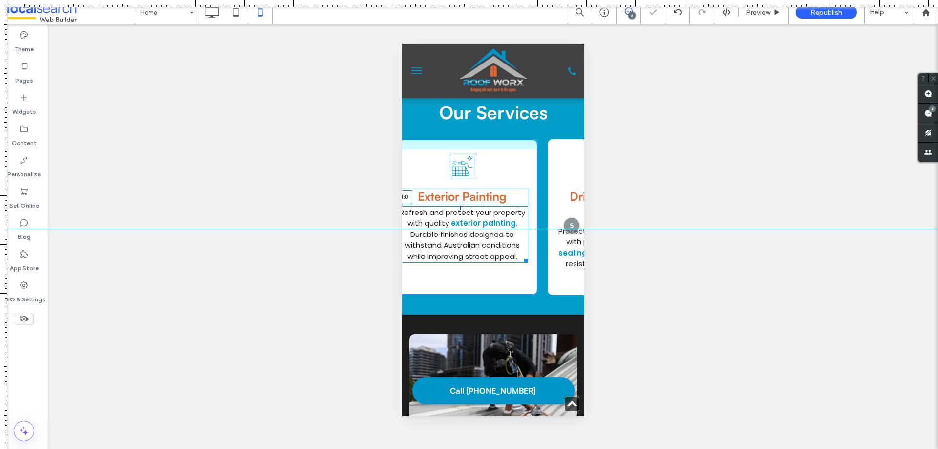
click at [463, 207] on div at bounding box center [462, 208] width 4 height 4
drag, startPoint x: 516, startPoint y: 199, endPoint x: 493, endPoint y: 199, distance: 23.0
click at [493, 199] on div "Exterior Painting W:150 H:68" at bounding box center [462, 197] width 132 height 18
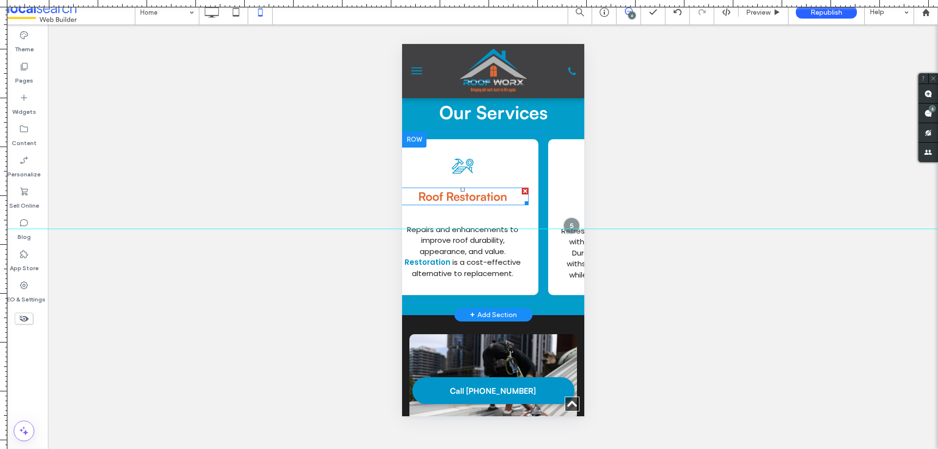
scroll to position [0, 347]
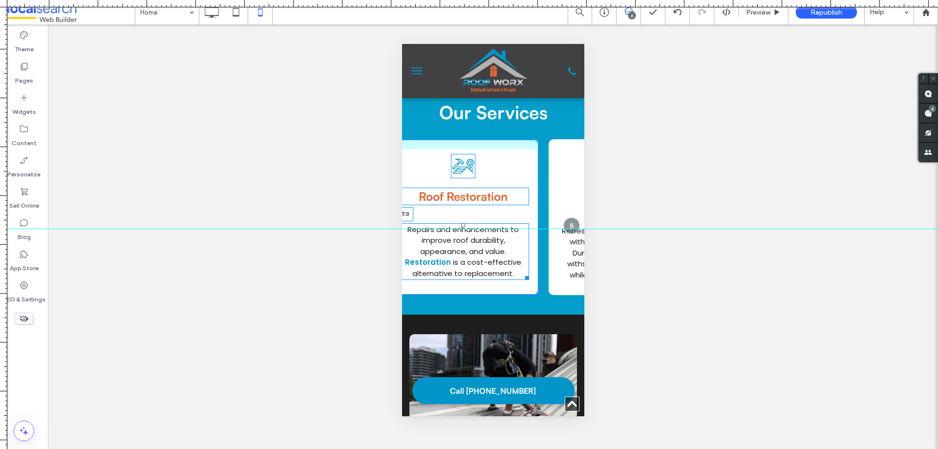
drag, startPoint x: 463, startPoint y: 220, endPoint x: 465, endPoint y: 202, distance: 18.2
click at [465, 202] on div "Roof Restoration Icon Roof Restoration Repairs and enhancements to improve roof…" at bounding box center [463, 217] width 152 height 156
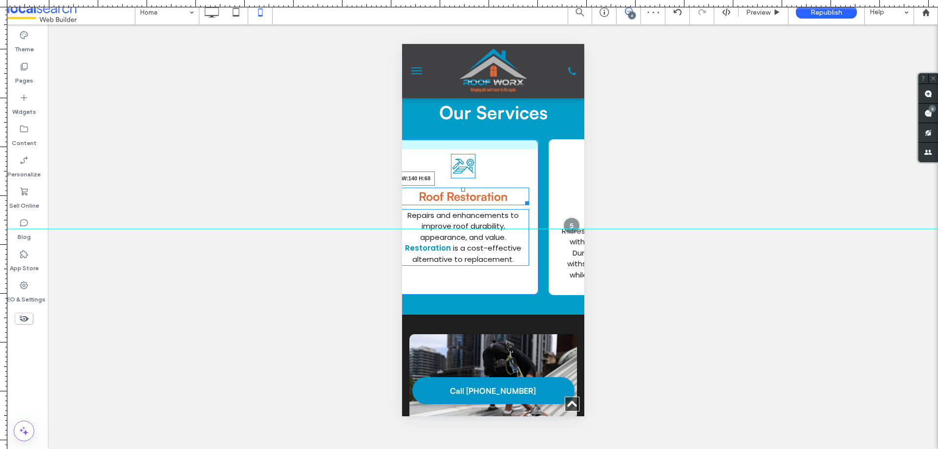
drag, startPoint x: 523, startPoint y: 197, endPoint x: 492, endPoint y: 195, distance: 31.9
click at [492, 195] on div "Roof Restoration W:140 H:68" at bounding box center [463, 197] width 132 height 18
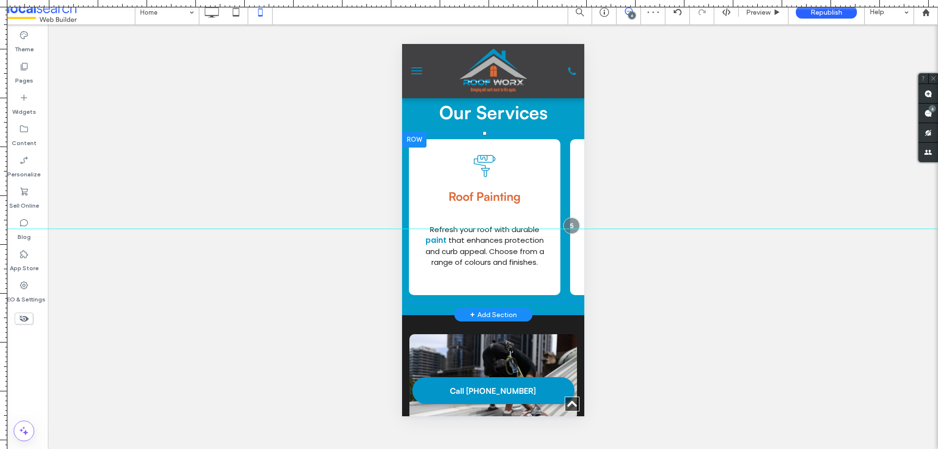
scroll to position [0, 150]
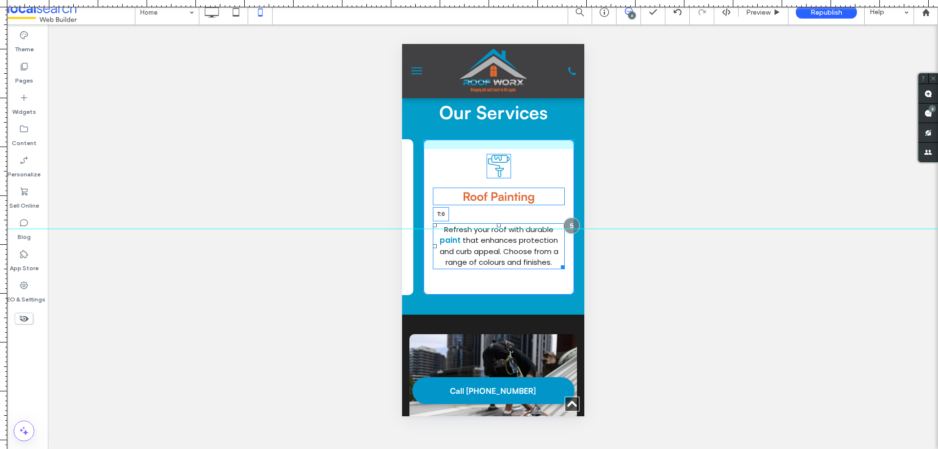
drag, startPoint x: 498, startPoint y: 219, endPoint x: 914, endPoint y: 239, distance: 416.9
click at [497, 201] on div "Roof Painting Icon Roof Painting Refresh your roof with durable paint that enha…" at bounding box center [499, 217] width 152 height 156
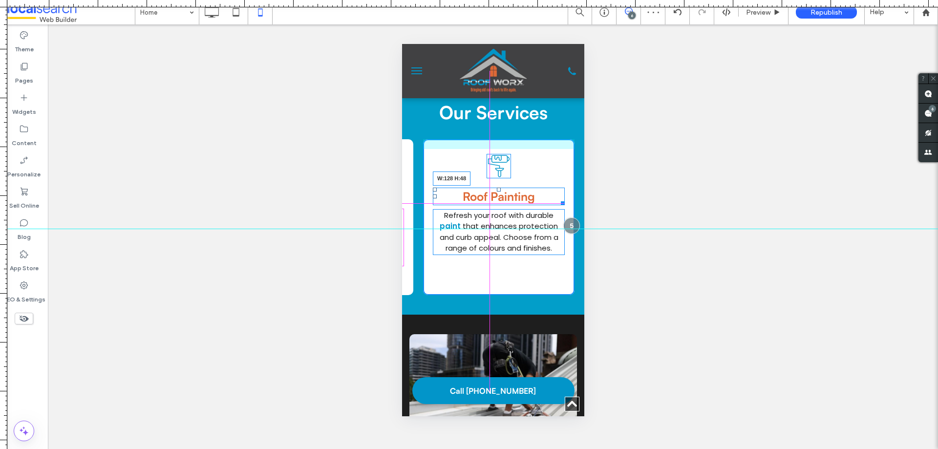
drag, startPoint x: 558, startPoint y: 197, endPoint x: 925, endPoint y: 241, distance: 370.1
click at [523, 197] on div "Roof Painting W:128 H:48" at bounding box center [499, 197] width 132 height 18
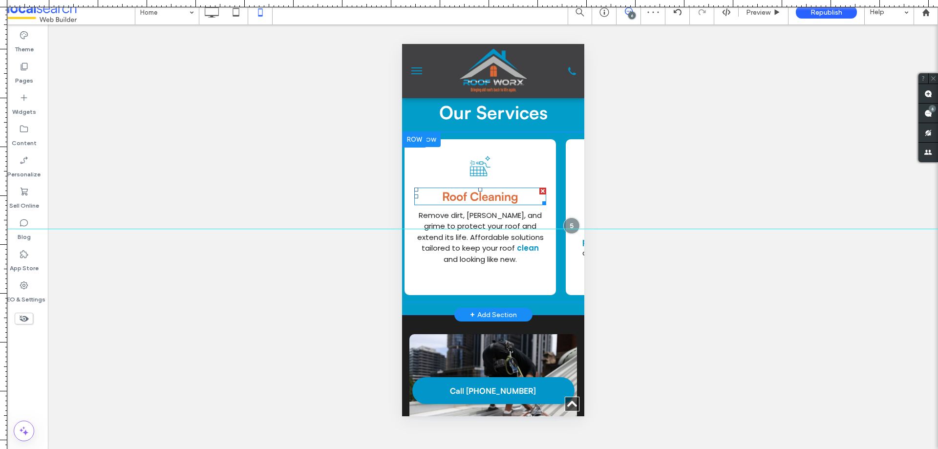
scroll to position [0, 7]
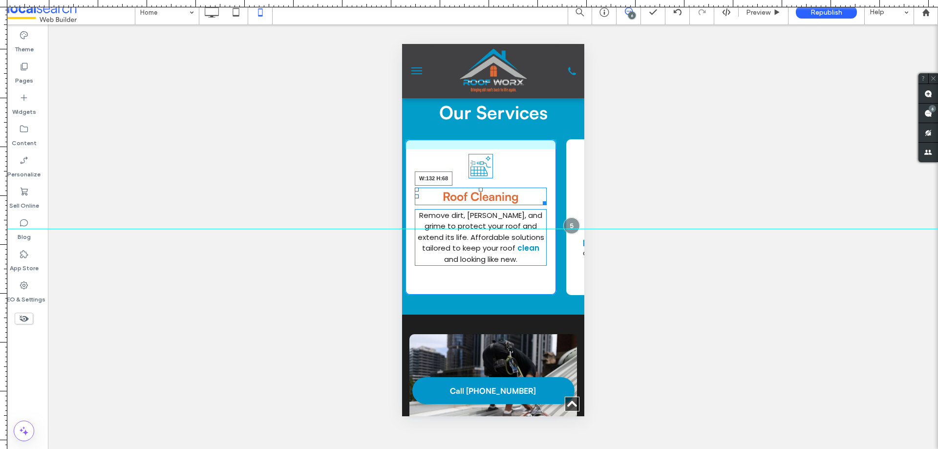
drag, startPoint x: 542, startPoint y: 197, endPoint x: 913, endPoint y: 238, distance: 373.6
click at [508, 195] on div "Roof Cleaning W:132 H:68" at bounding box center [480, 197] width 132 height 18
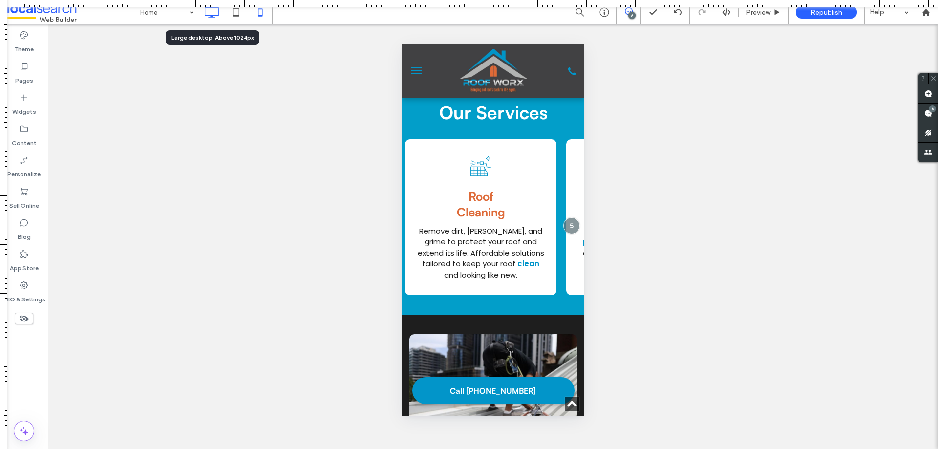
click at [207, 17] on icon at bounding box center [212, 12] width 20 height 20
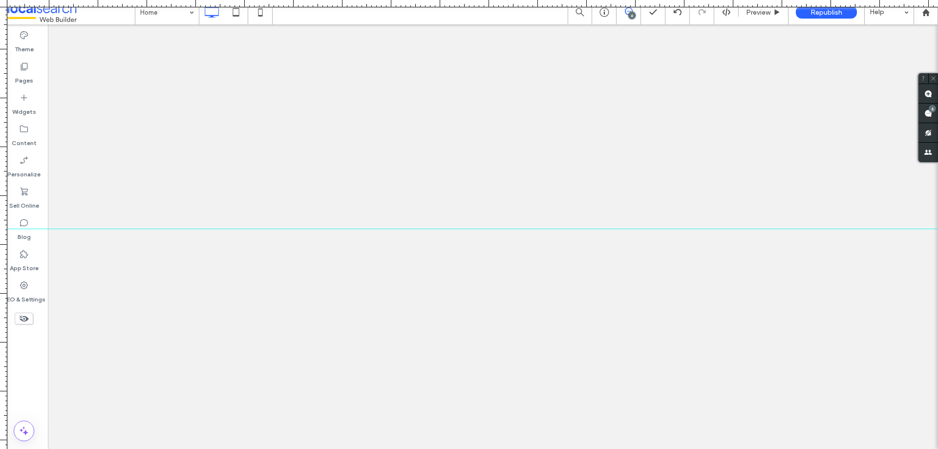
scroll to position [0, 0]
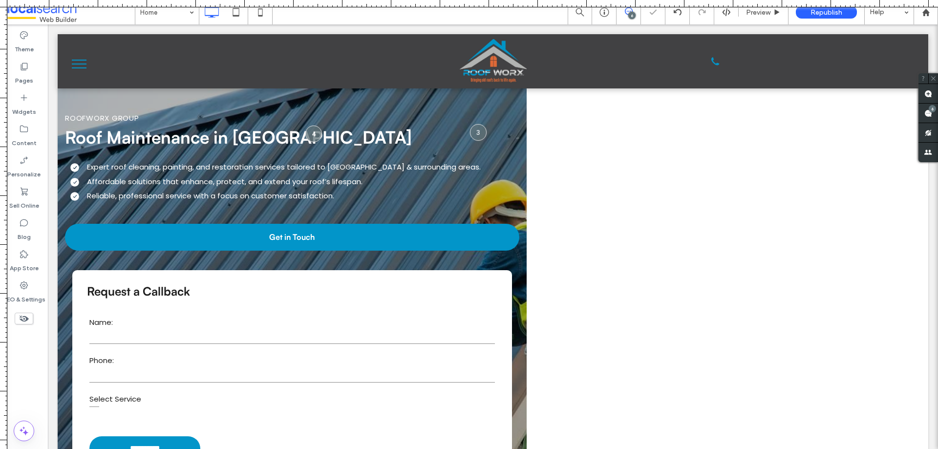
drag, startPoint x: 431, startPoint y: 227, endPoint x: 442, endPoint y: -59, distance: 286.1
click at [442, 0] on html ".wqwq-1{fill:#231f20;} .cls-1q, .cls-2q { fill-rule: evenodd; } .cls-2q { fill:…" at bounding box center [469, 224] width 938 height 449
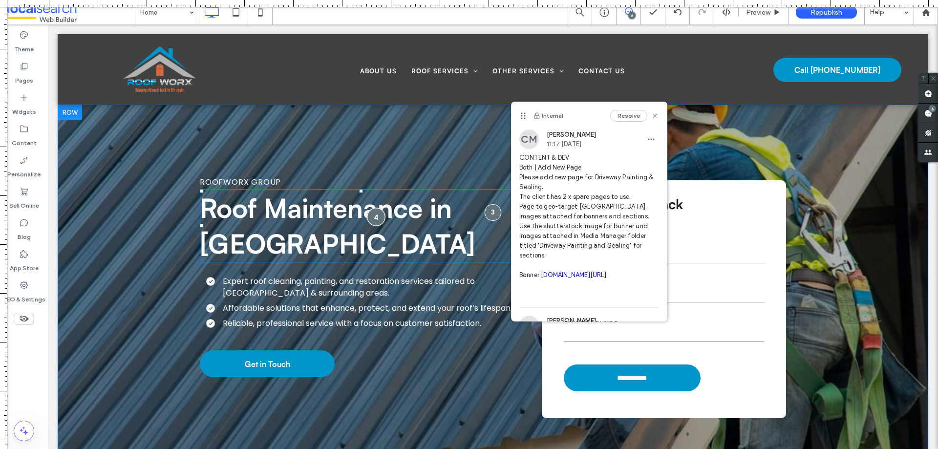
click at [372, 214] on div at bounding box center [377, 217] width 18 height 18
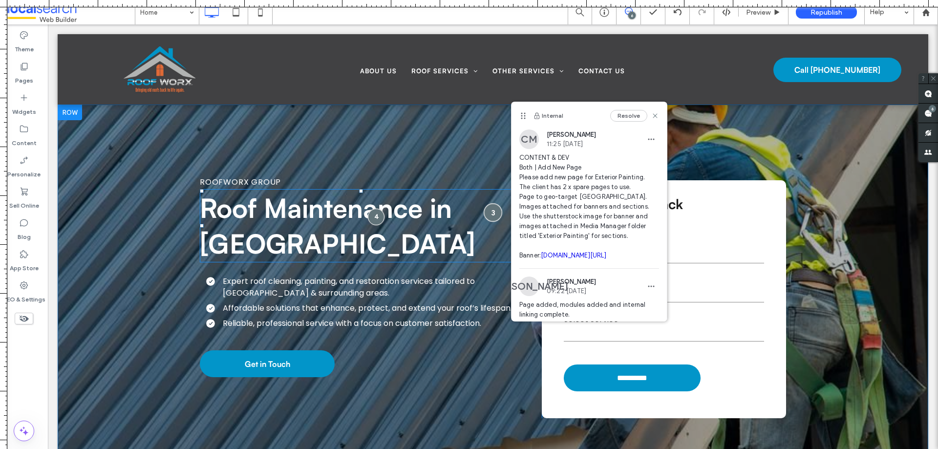
click at [493, 212] on div at bounding box center [493, 212] width 18 height 18
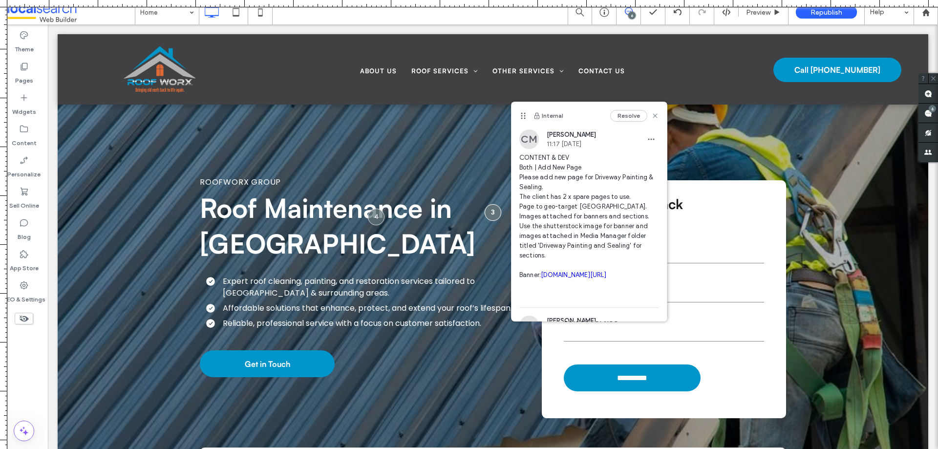
drag, startPoint x: 564, startPoint y: 305, endPoint x: 519, endPoint y: 282, distance: 51.4
click at [520, 282] on span "CONTENT & DEV Both | Add New Page Please add new page for Driveway Painting & S…" at bounding box center [590, 226] width 140 height 147
copy link "[DOMAIN_NAME][URL]"
click at [571, 279] on link "[DOMAIN_NAME][URL]" at bounding box center [573, 274] width 65 height 7
drag, startPoint x: 592, startPoint y: 175, endPoint x: 547, endPoint y: 187, distance: 46.9
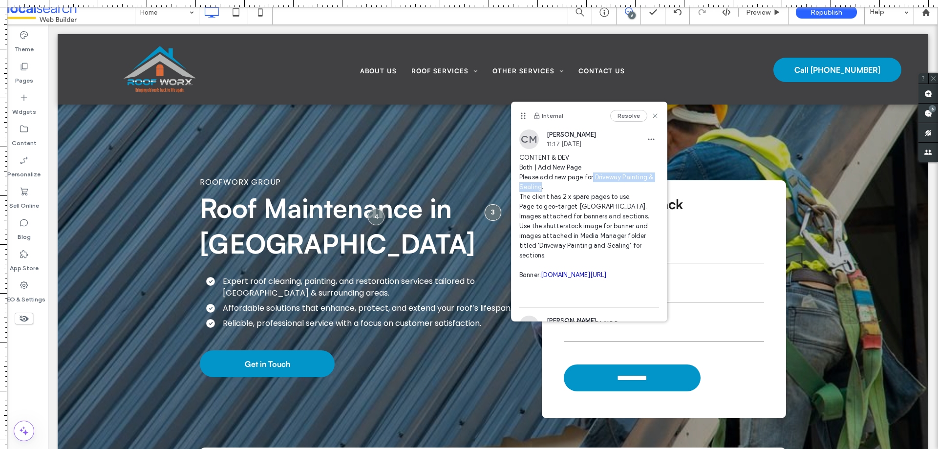
click at [547, 187] on span "CONTENT & DEV Both | Add New Page Please add new page for Driveway Painting & S…" at bounding box center [590, 226] width 140 height 147
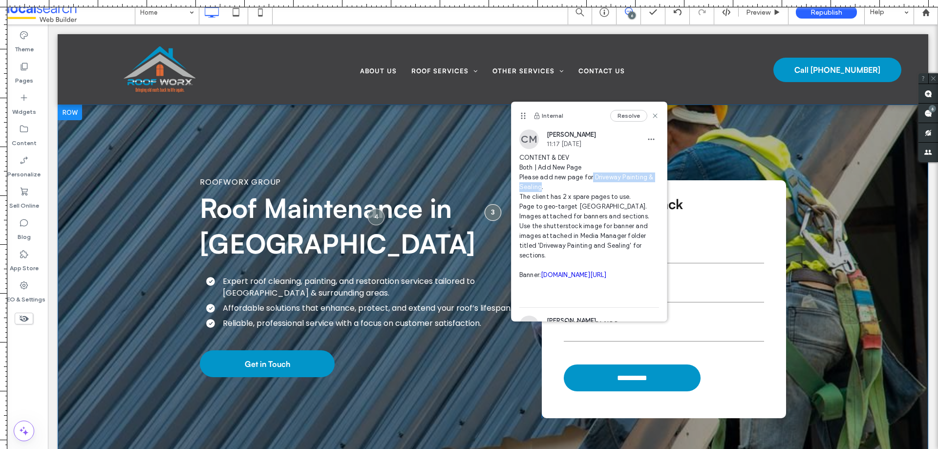
copy span "Driveway Painting & Sealing"
click at [370, 222] on div at bounding box center [377, 217] width 18 height 18
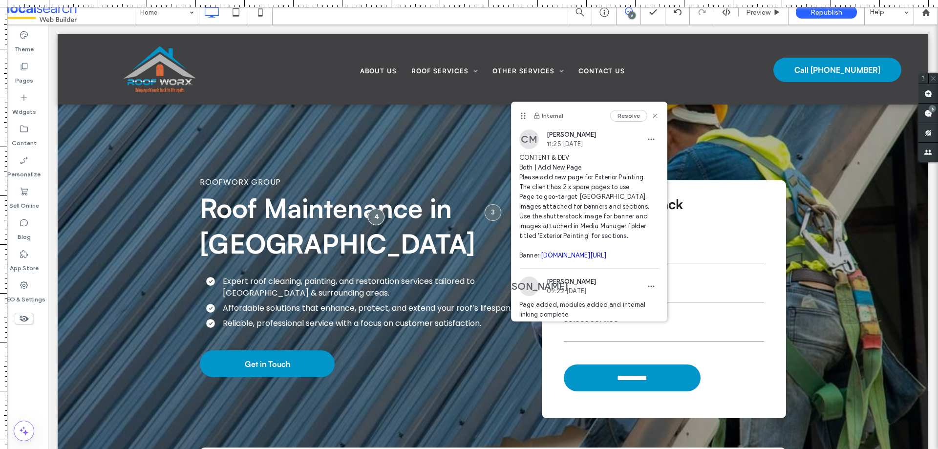
click at [565, 259] on link "[DOMAIN_NAME][URL]" at bounding box center [573, 255] width 65 height 7
drag, startPoint x: 594, startPoint y: 176, endPoint x: 641, endPoint y: 178, distance: 46.5
click at [641, 178] on span "CONTENT & DEV Both | Add New Page Please add new page for Exterior Painting. Th…" at bounding box center [590, 207] width 140 height 108
copy span "Exterior Painting"
click at [928, 116] on use at bounding box center [929, 113] width 8 height 8
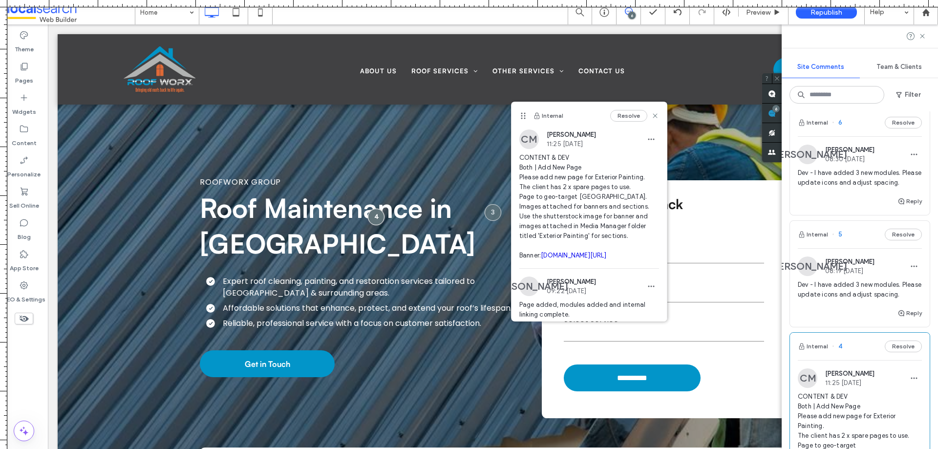
scroll to position [342, 0]
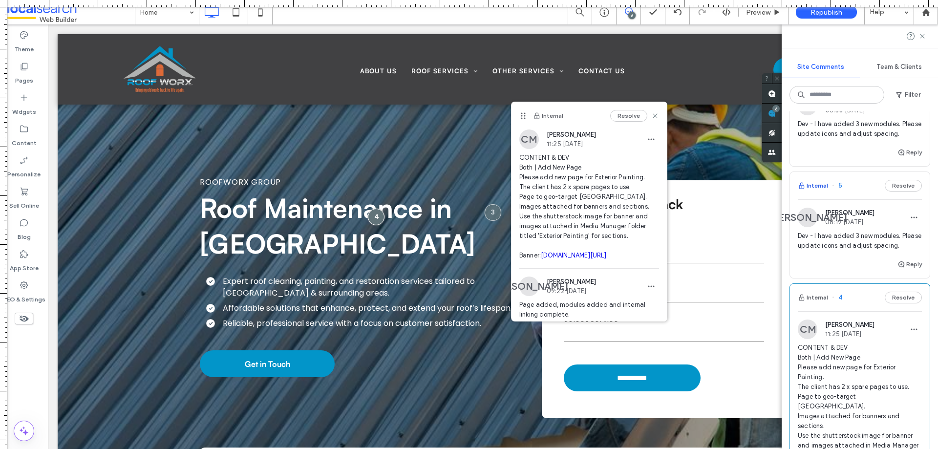
click at [824, 192] on button "Internal" at bounding box center [813, 186] width 30 height 12
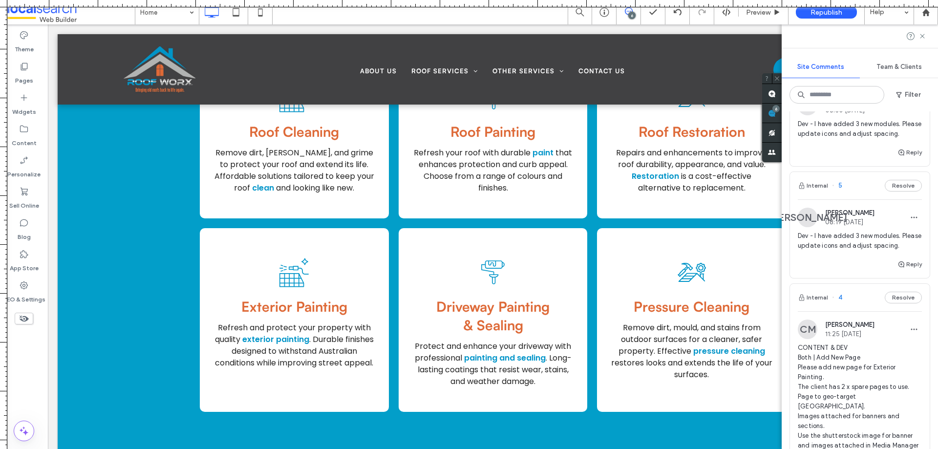
scroll to position [0, 0]
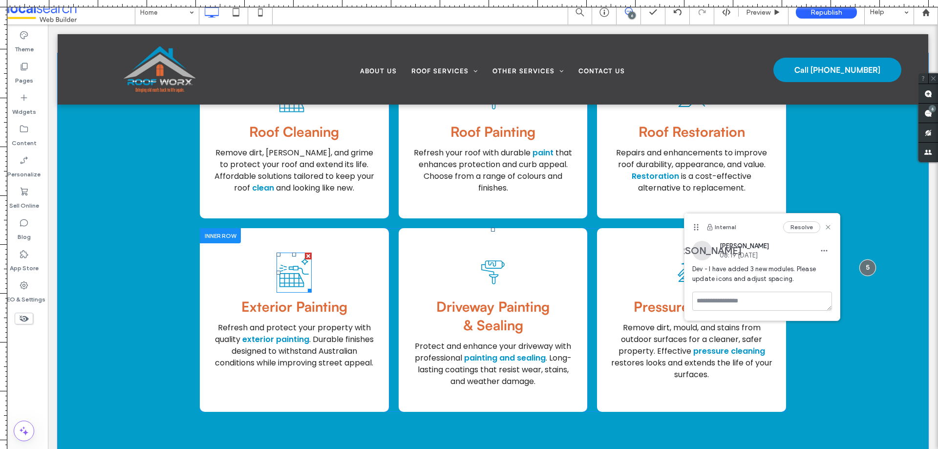
click at [283, 277] on icon "Roof Cleaning" at bounding box center [294, 273] width 35 height 40
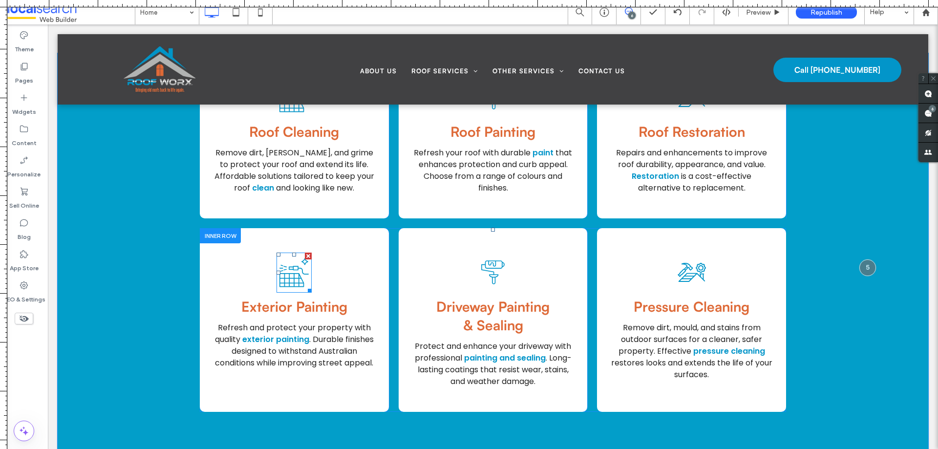
click at [288, 278] on icon at bounding box center [294, 273] width 29 height 29
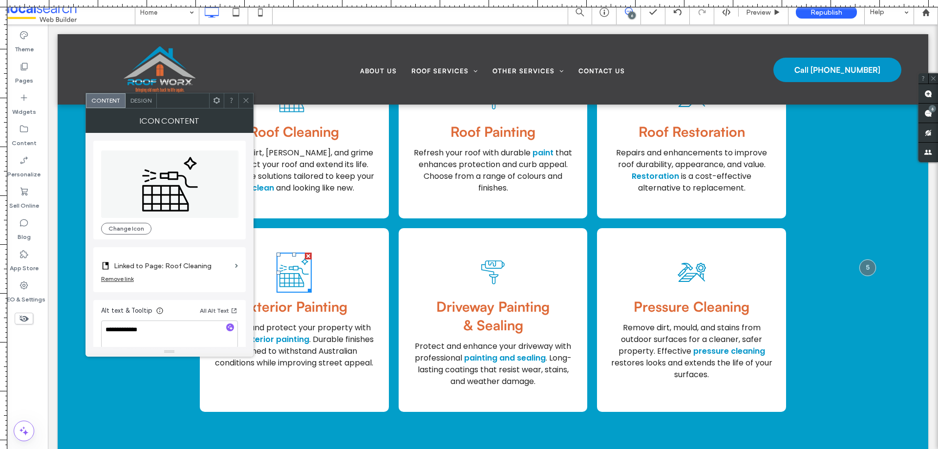
click at [288, 279] on icon "Roof Cleaning" at bounding box center [294, 273] width 35 height 40
click at [121, 227] on button "Change Icon" at bounding box center [126, 229] width 50 height 12
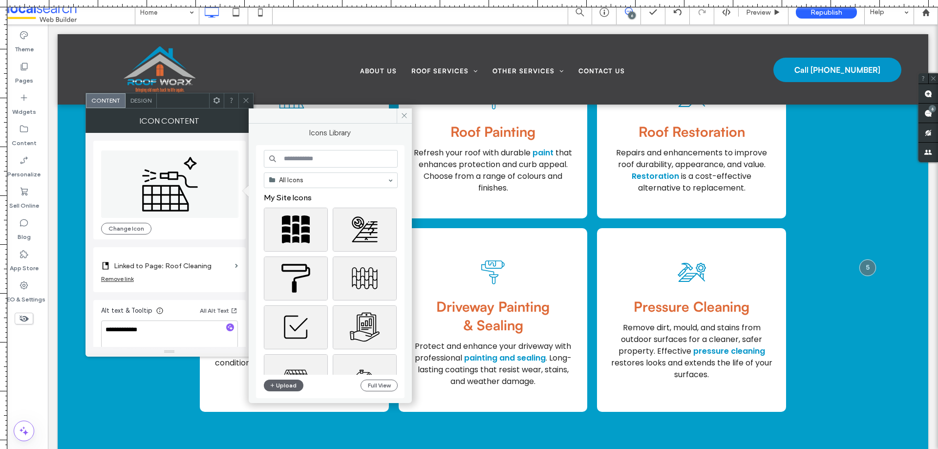
click at [310, 161] on input at bounding box center [331, 159] width 134 height 18
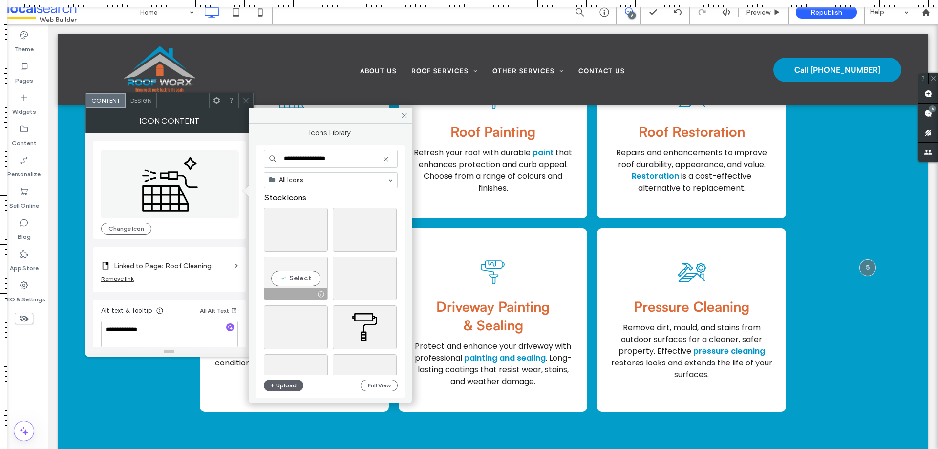
type input "**********"
click at [297, 275] on div "Select" at bounding box center [296, 279] width 64 height 44
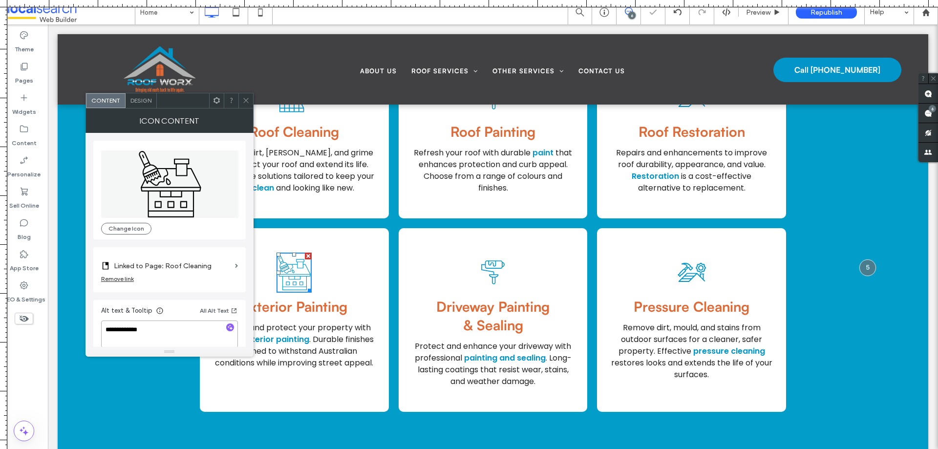
scroll to position [10, 0]
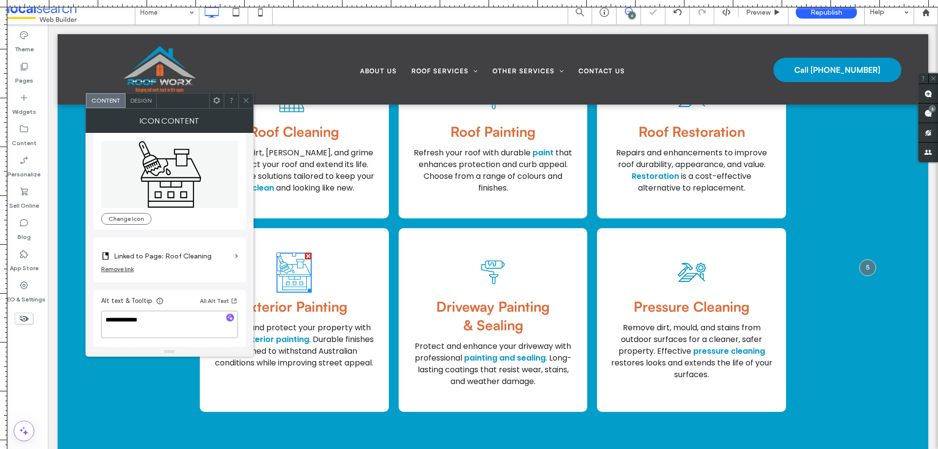
drag, startPoint x: 152, startPoint y: 338, endPoint x: 12, endPoint y: 329, distance: 140.5
click at [12, 329] on body ".wqwq-1{fill:#231f20;} .cls-1q, .cls-2q { fill-rule: evenodd; } .cls-2q { fill:…" at bounding box center [469, 224] width 938 height 449
type textarea "**********"
click at [205, 262] on label "Linked to Page: Roof Cleaning" at bounding box center [172, 256] width 117 height 18
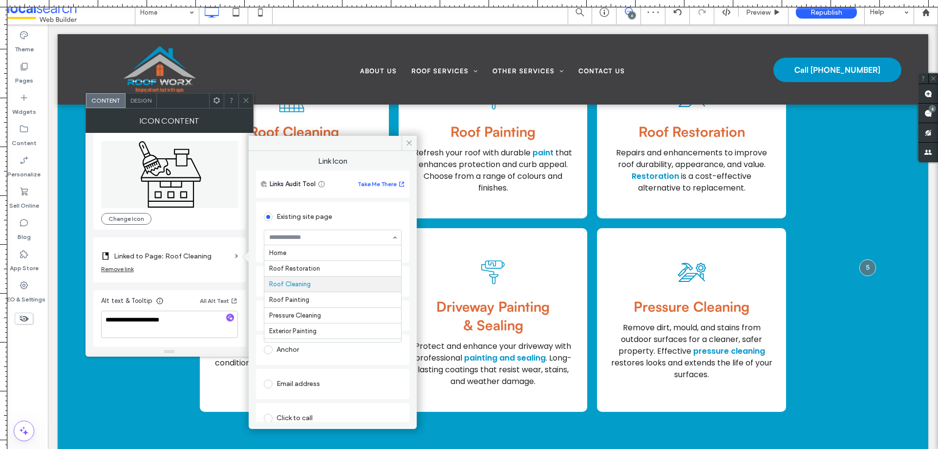
scroll to position [31, 0]
type input "**"
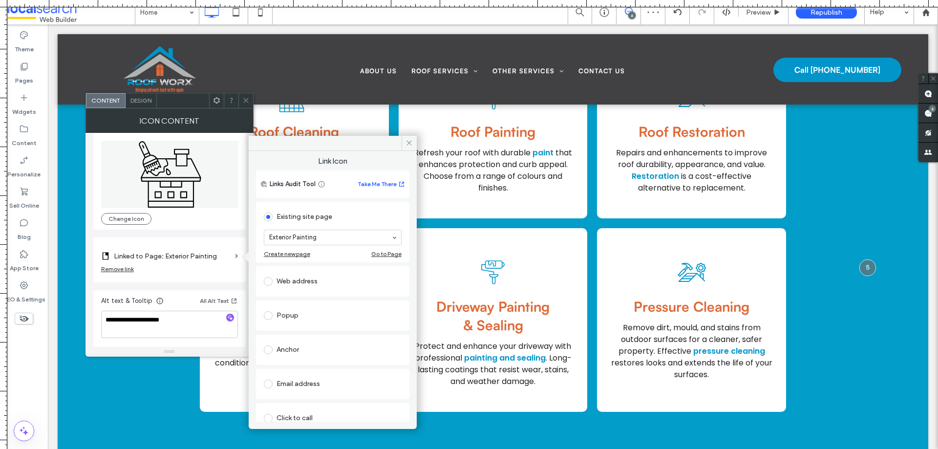
click at [245, 104] on icon at bounding box center [245, 100] width 7 height 7
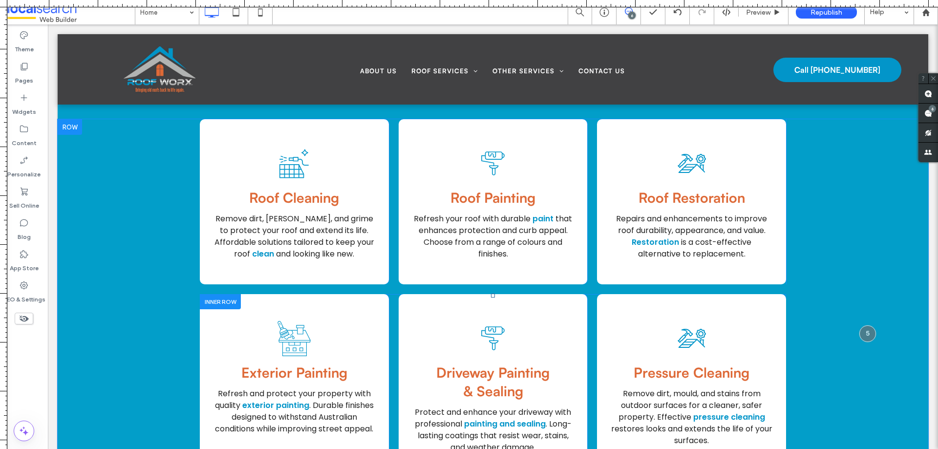
scroll to position [1196, 0]
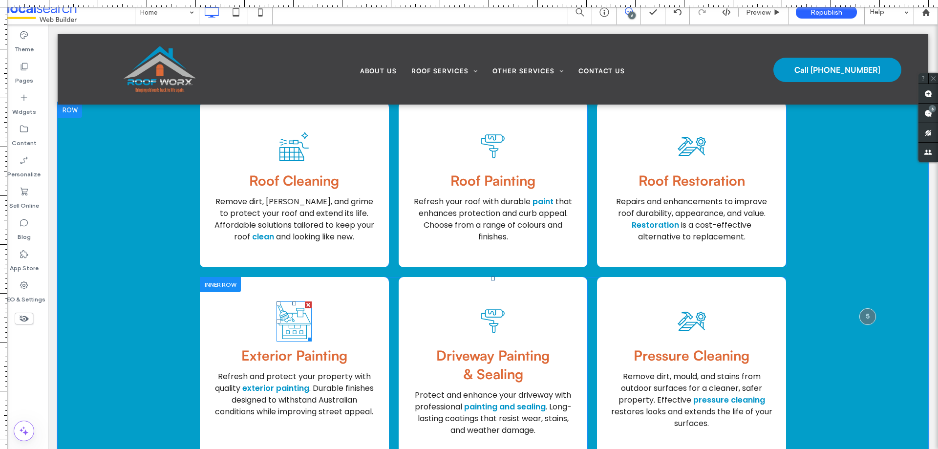
click at [298, 329] on icon "Exterior Painting Icon Ex" at bounding box center [294, 322] width 35 height 40
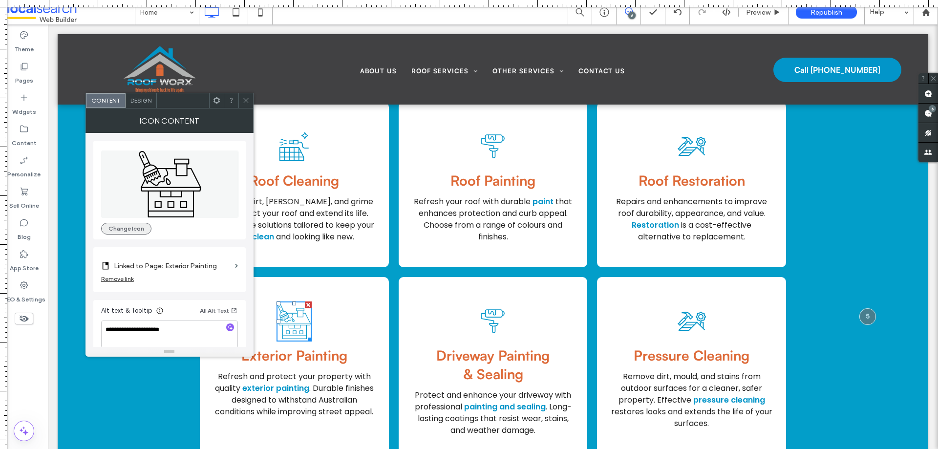
click at [119, 232] on button "Change Icon" at bounding box center [126, 229] width 50 height 12
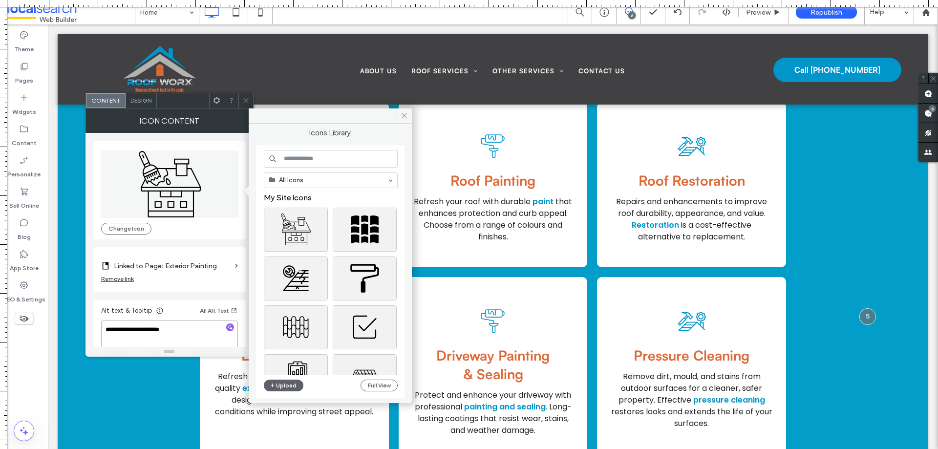
click at [180, 337] on textarea "**********" at bounding box center [169, 334] width 137 height 27
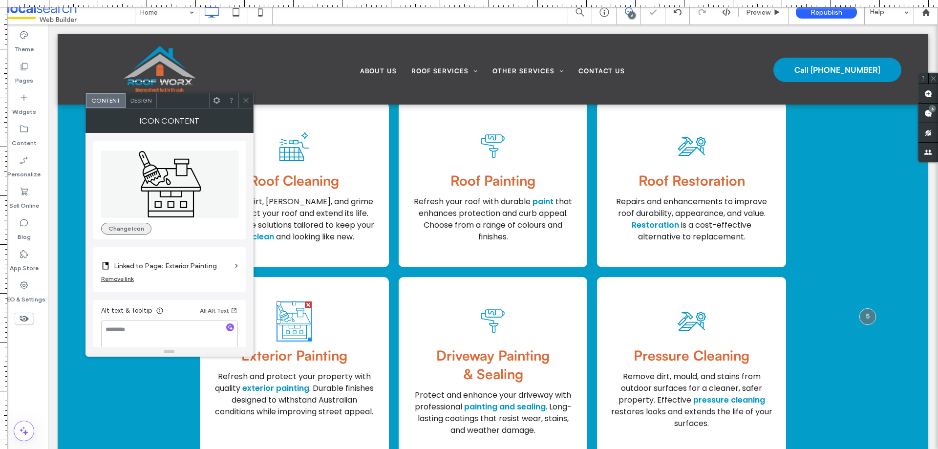
click at [133, 229] on button "Change Icon" at bounding box center [126, 229] width 50 height 12
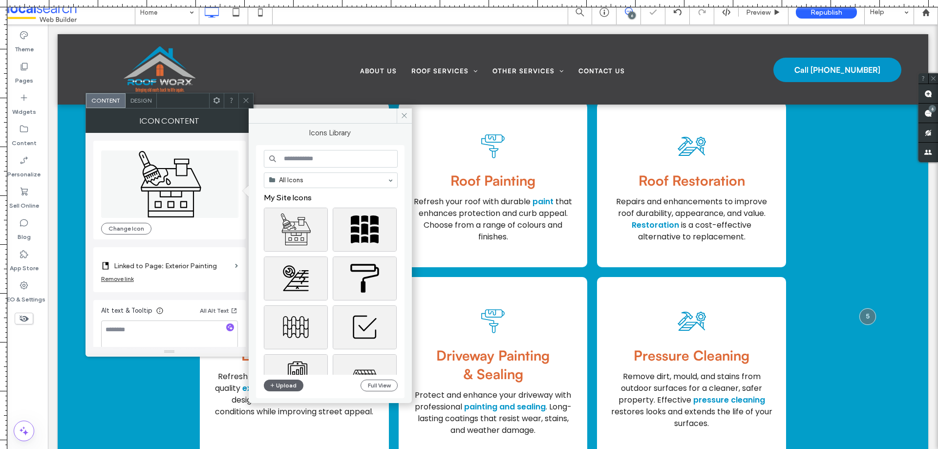
click at [308, 165] on input at bounding box center [331, 159] width 134 height 18
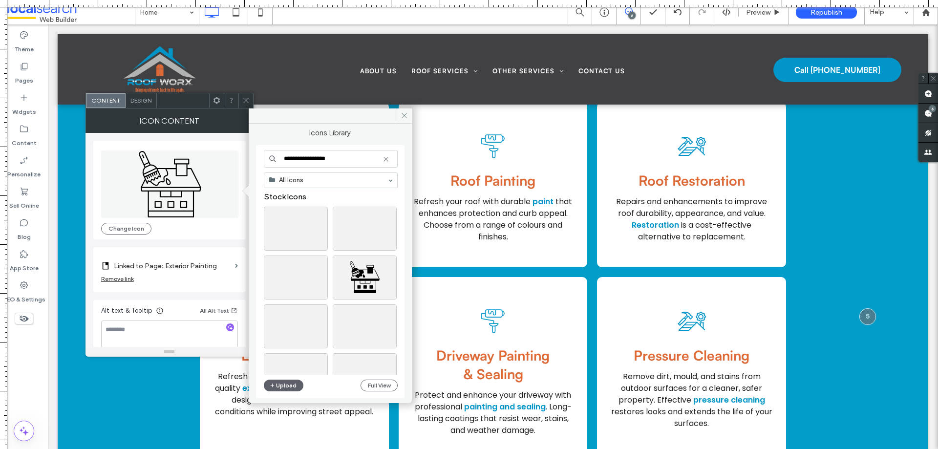
scroll to position [0, 0]
type input "**********"
click at [361, 271] on div "Select" at bounding box center [365, 279] width 64 height 44
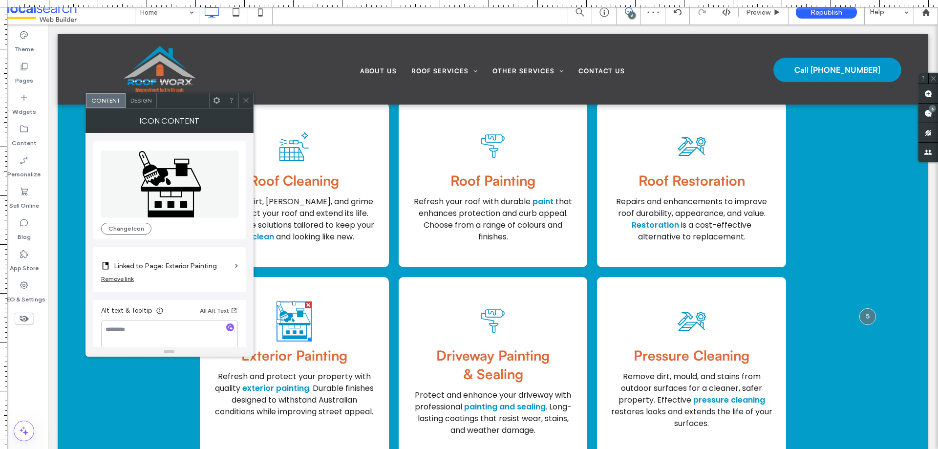
drag, startPoint x: 246, startPoint y: 105, endPoint x: 206, endPoint y: 84, distance: 45.7
click at [246, 105] on span at bounding box center [245, 100] width 7 height 15
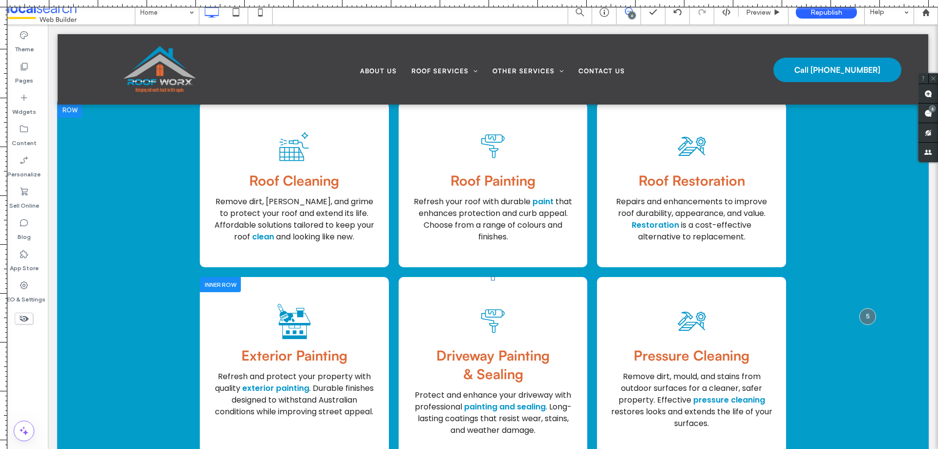
click at [277, 326] on icon at bounding box center [294, 322] width 35 height 40
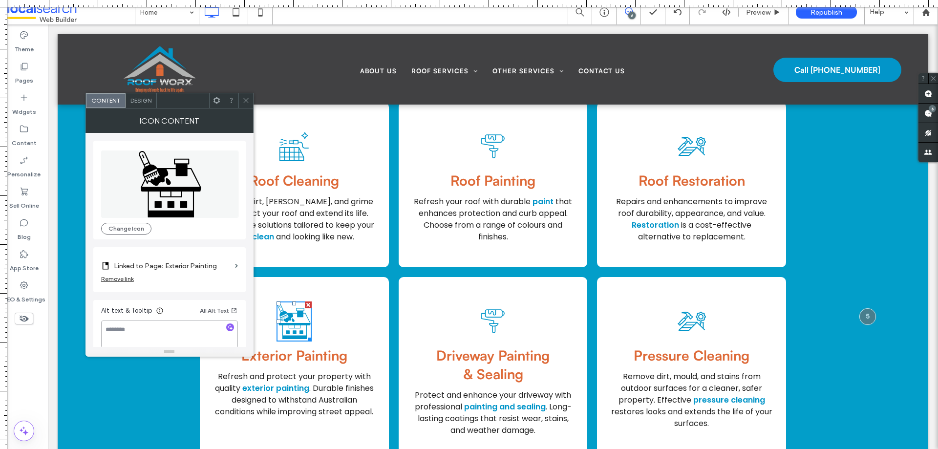
click at [175, 331] on textarea at bounding box center [169, 334] width 137 height 27
paste textarea "**********"
type textarea "**********"
click at [246, 104] on span at bounding box center [245, 100] width 7 height 15
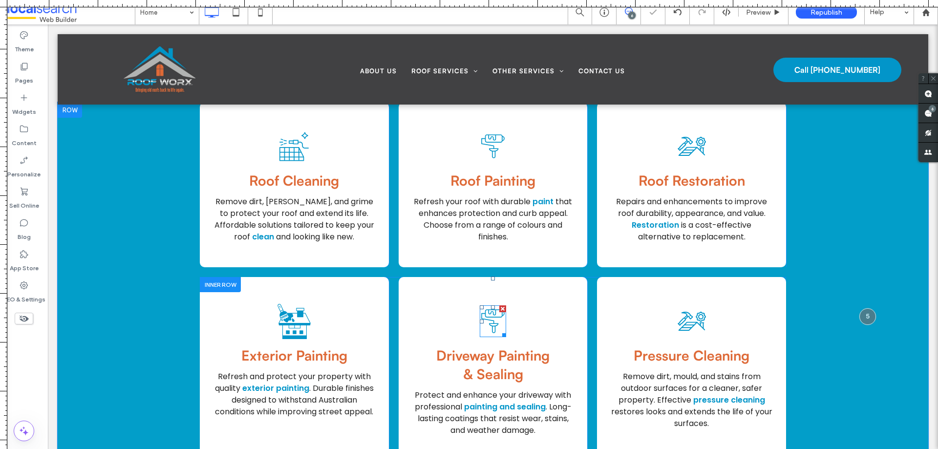
click at [490, 322] on icon at bounding box center [492, 321] width 23 height 24
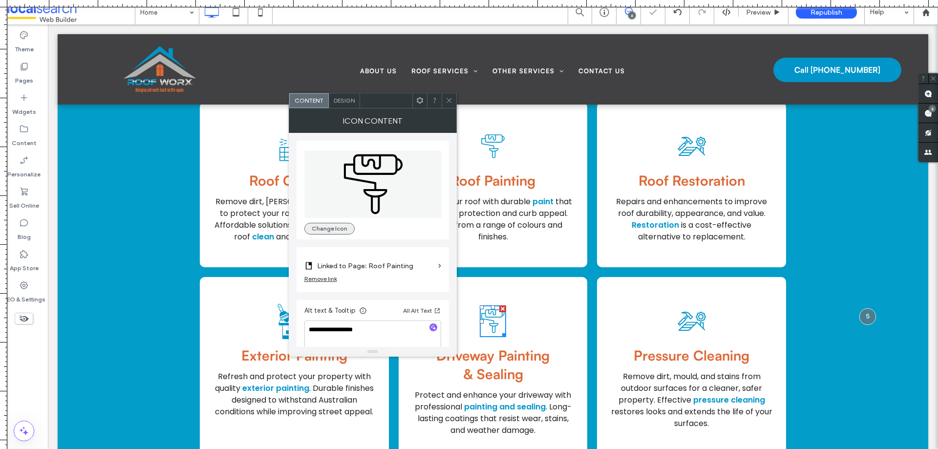
click at [345, 233] on button "Change Icon" at bounding box center [329, 229] width 50 height 12
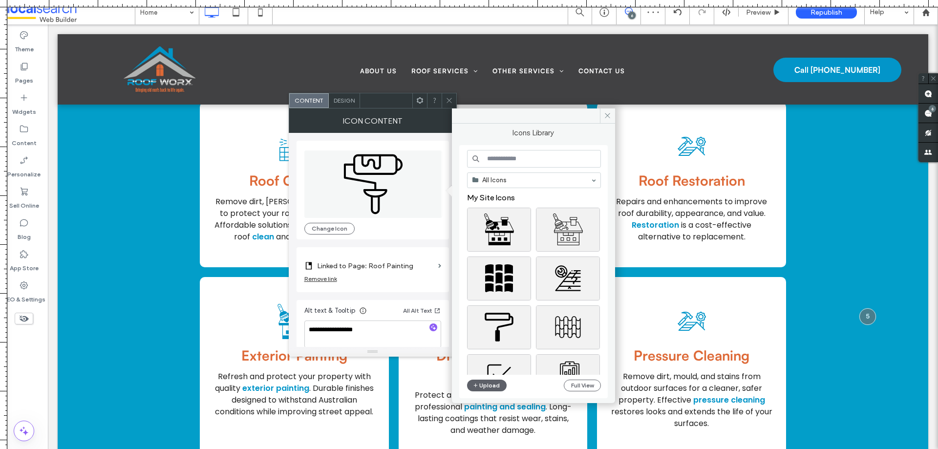
click at [500, 164] on input at bounding box center [534, 159] width 134 height 18
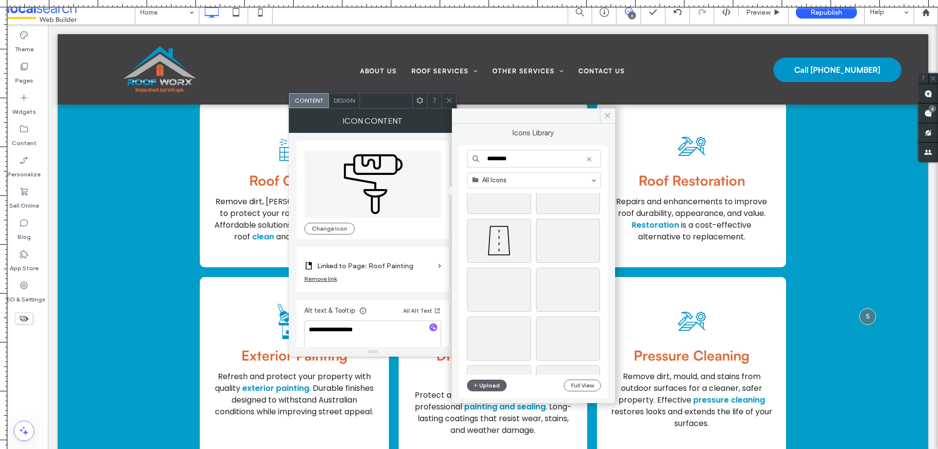
scroll to position [195, 0]
type input "********"
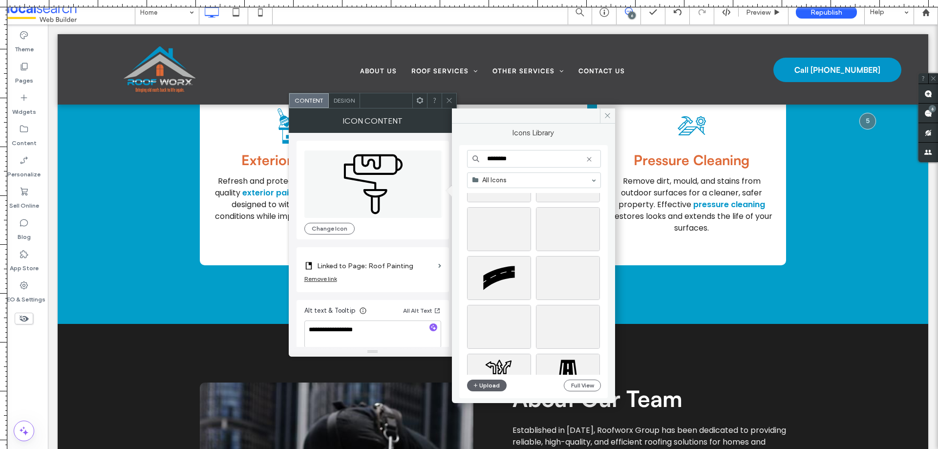
scroll to position [876, 0]
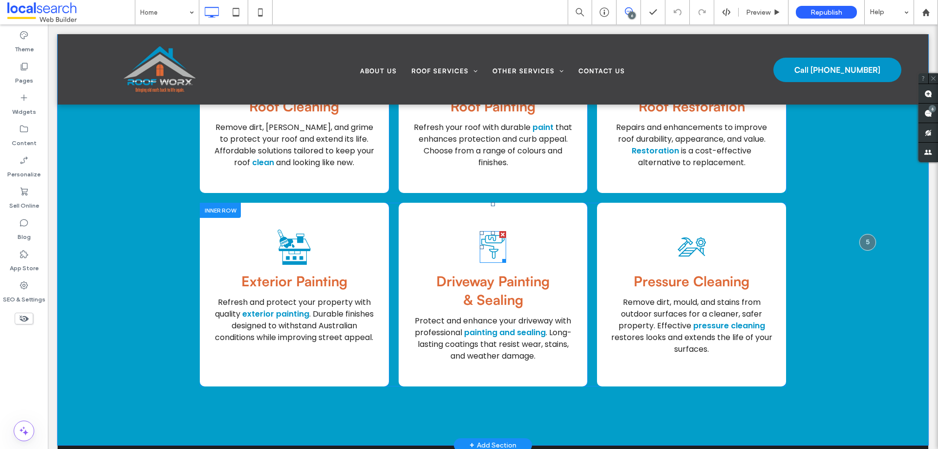
click at [490, 247] on icon "Roof Painting Icon" at bounding box center [493, 247] width 26 height 32
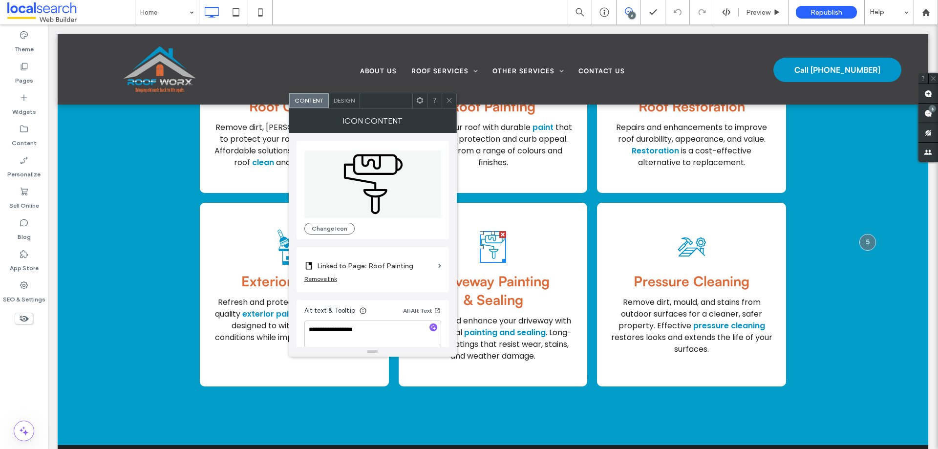
click at [417, 271] on label "Linked to Page: Roof Painting" at bounding box center [375, 266] width 117 height 18
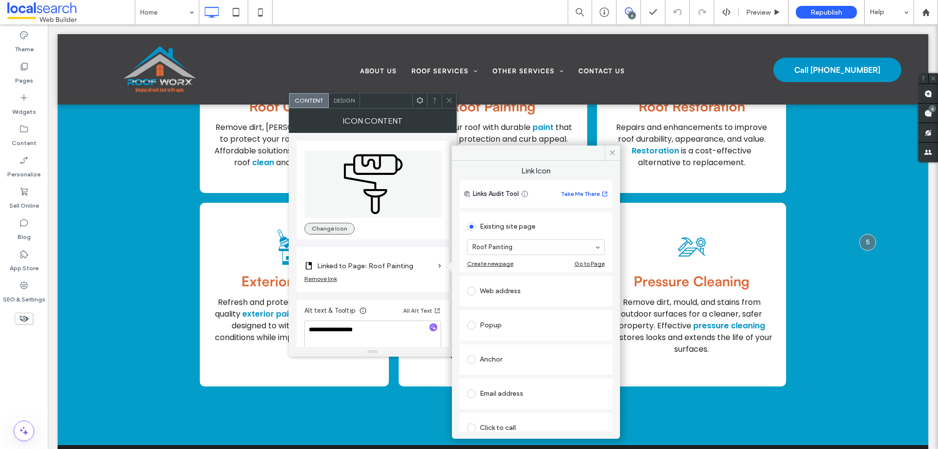
click at [326, 225] on button "Change Icon" at bounding box center [329, 229] width 50 height 12
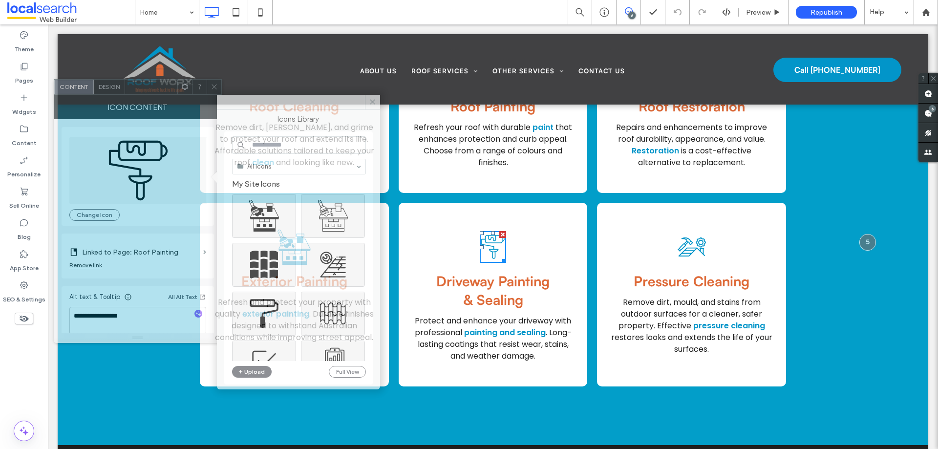
drag, startPoint x: 345, startPoint y: 108, endPoint x: 137, endPoint y: 93, distance: 208.2
click at [137, 93] on div at bounding box center [151, 87] width 52 height 15
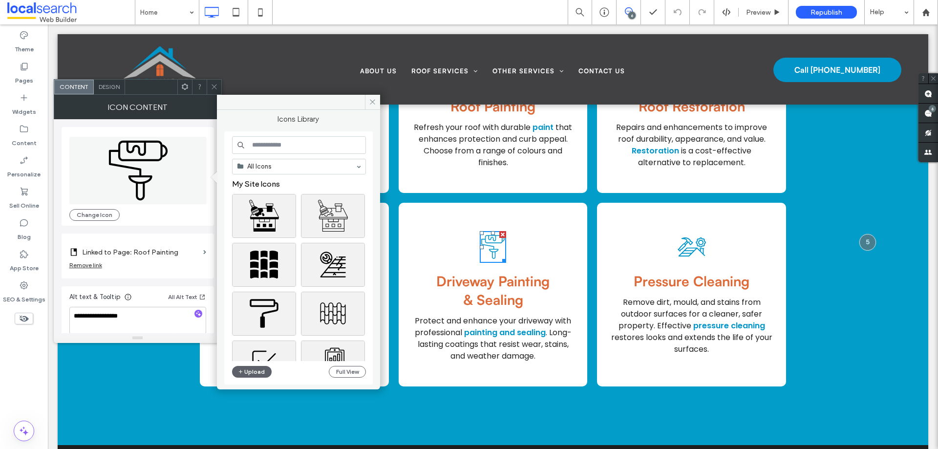
click at [262, 142] on input at bounding box center [299, 145] width 134 height 18
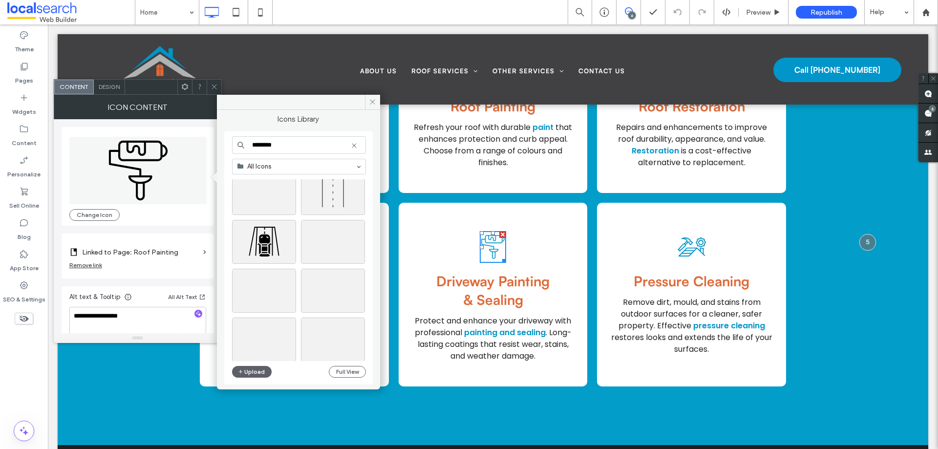
scroll to position [391, 0]
click at [286, 142] on input "********" at bounding box center [299, 145] width 134 height 18
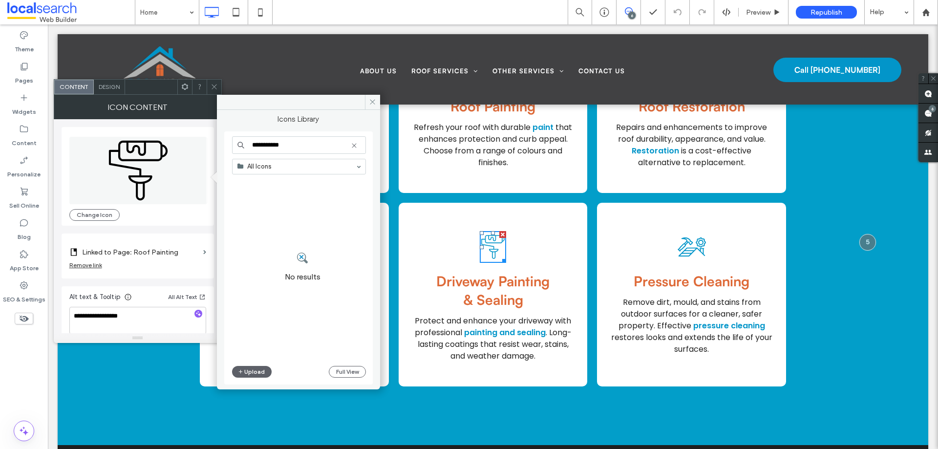
type input "**********"
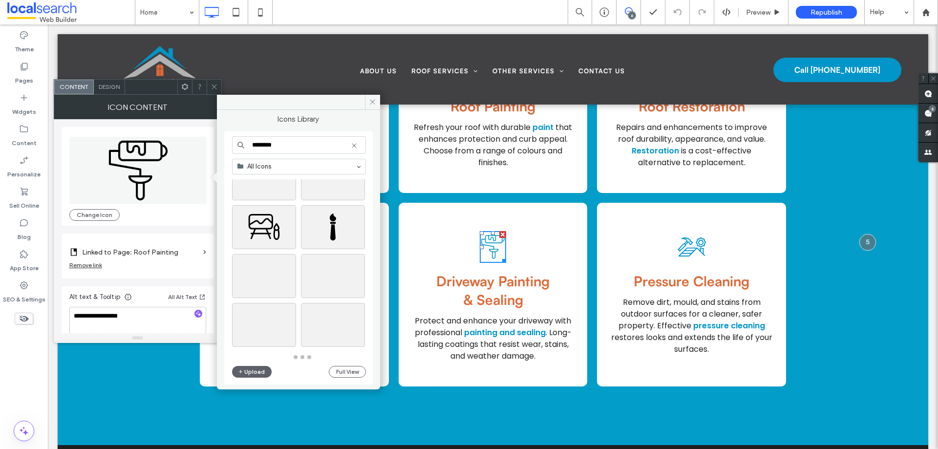
scroll to position [1064, 0]
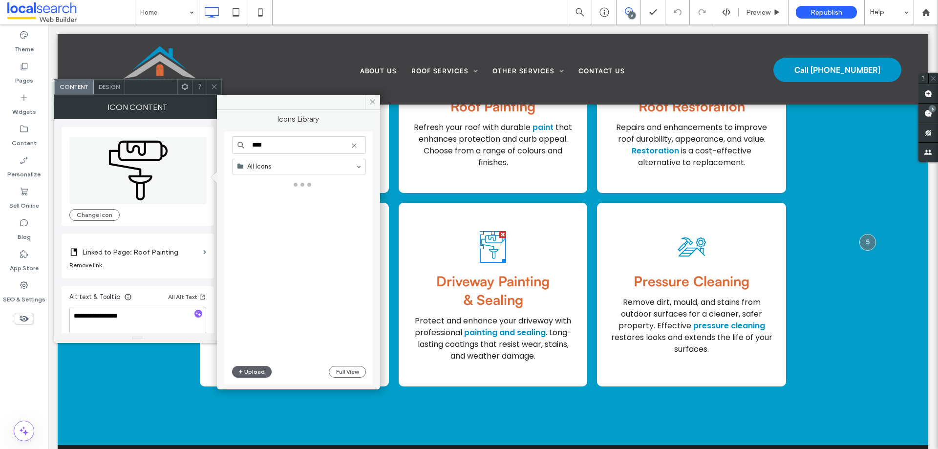
type input "*****"
type input "**********"
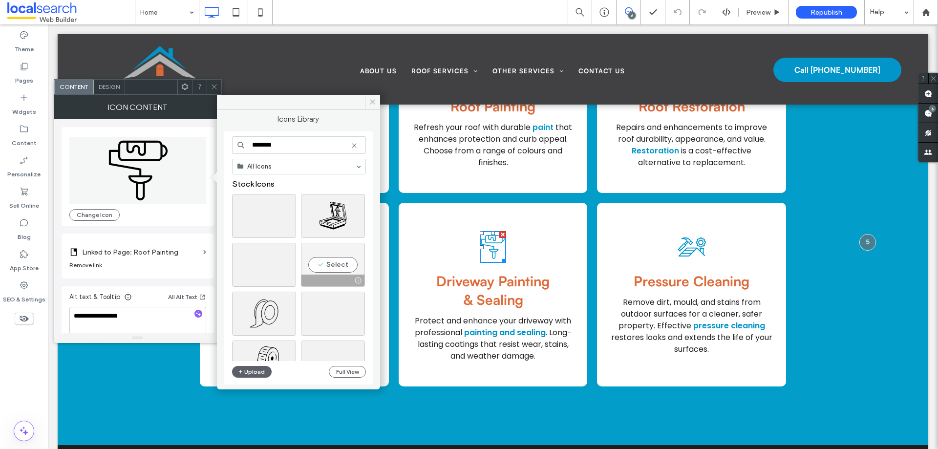
type input "*******"
click at [341, 260] on div "Select" at bounding box center [333, 265] width 64 height 44
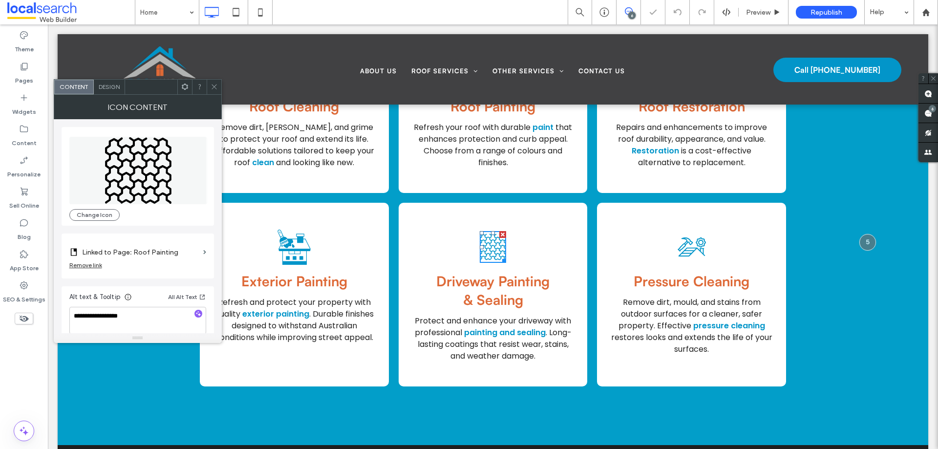
click at [166, 253] on label "Linked to Page: Roof Painting" at bounding box center [140, 252] width 117 height 18
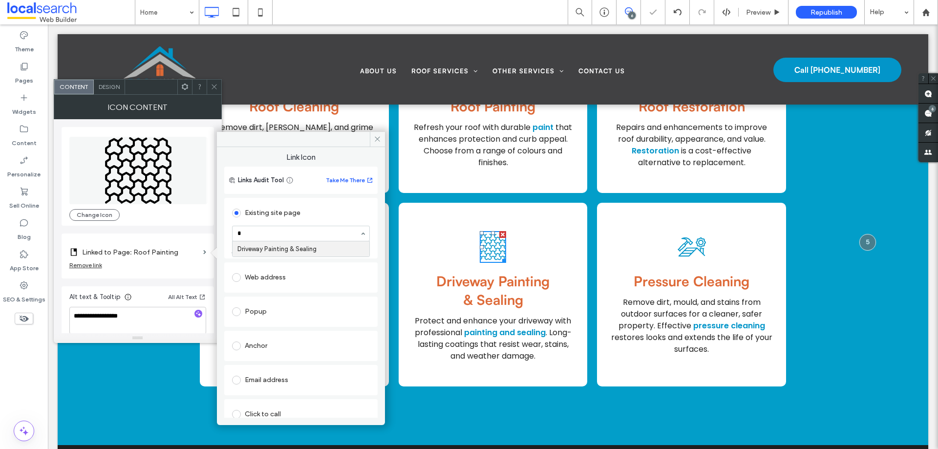
scroll to position [0, 0]
type input "*"
click at [293, 233] on input at bounding box center [299, 233] width 122 height 7
type input "*****"
click at [159, 317] on textarea "**********" at bounding box center [137, 320] width 137 height 27
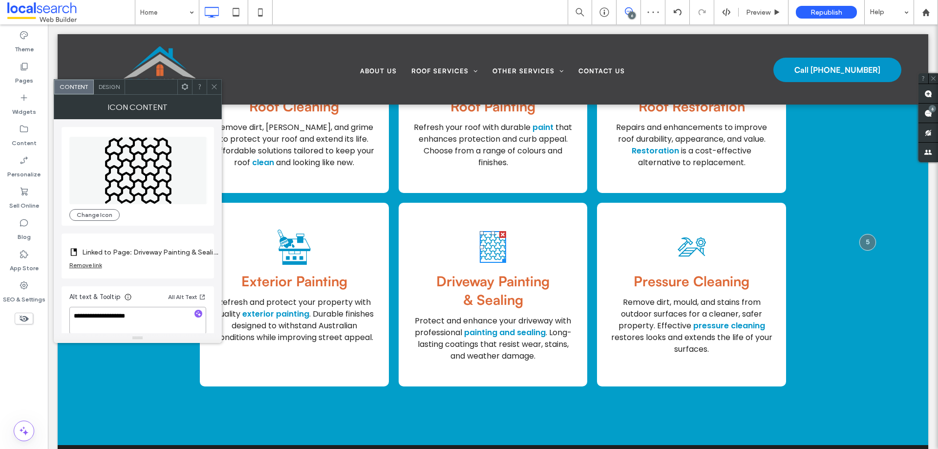
type textarea "**********"
click at [216, 83] on span at bounding box center [214, 87] width 7 height 15
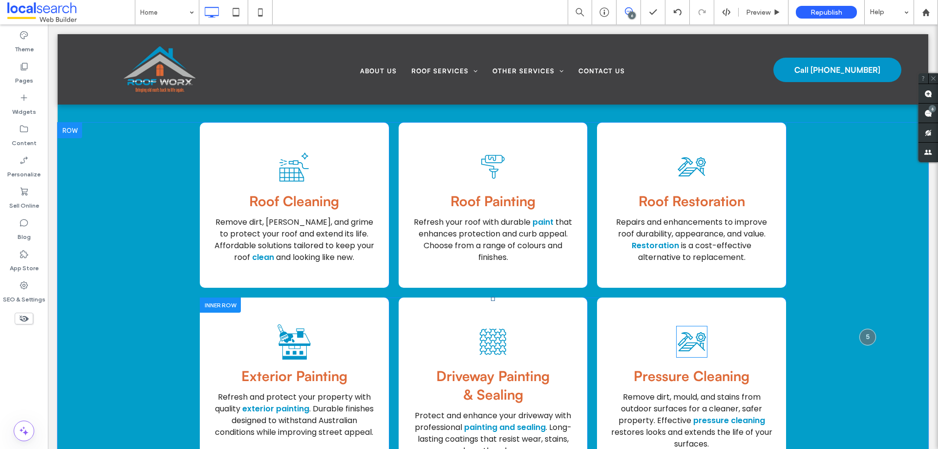
scroll to position [1173, 0]
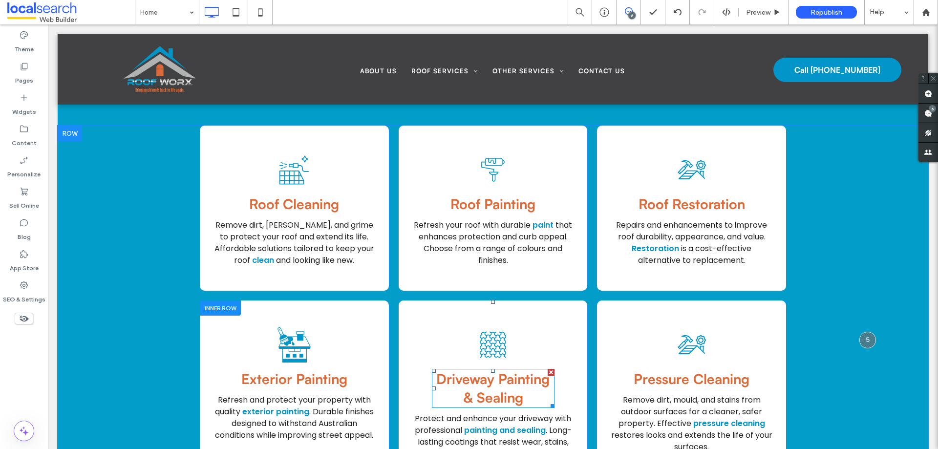
click at [447, 392] on h3 "Driveway Painting & Sealing" at bounding box center [493, 388] width 123 height 37
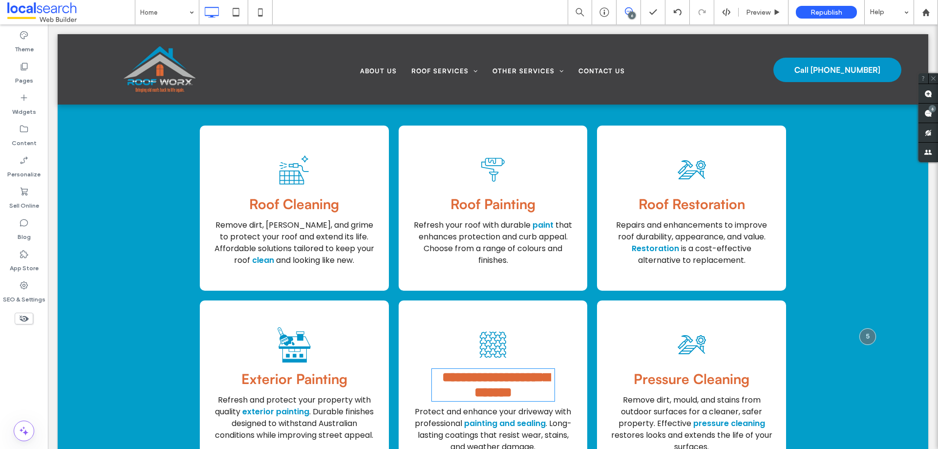
type input "**********"
type input "**"
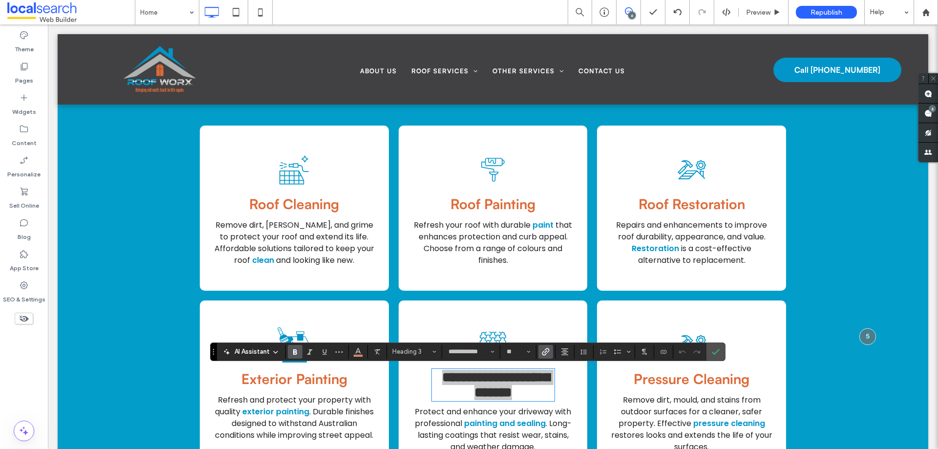
click at [548, 351] on icon "Link" at bounding box center [546, 352] width 8 height 8
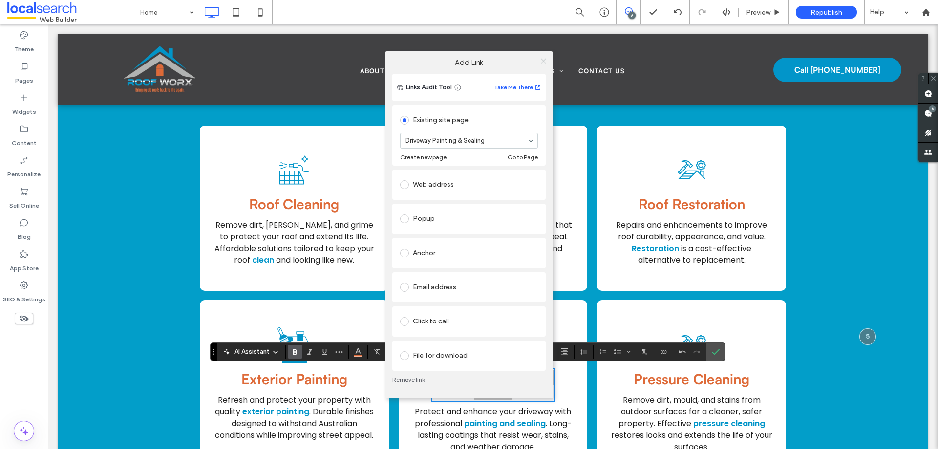
click at [543, 62] on use at bounding box center [543, 61] width 5 height 5
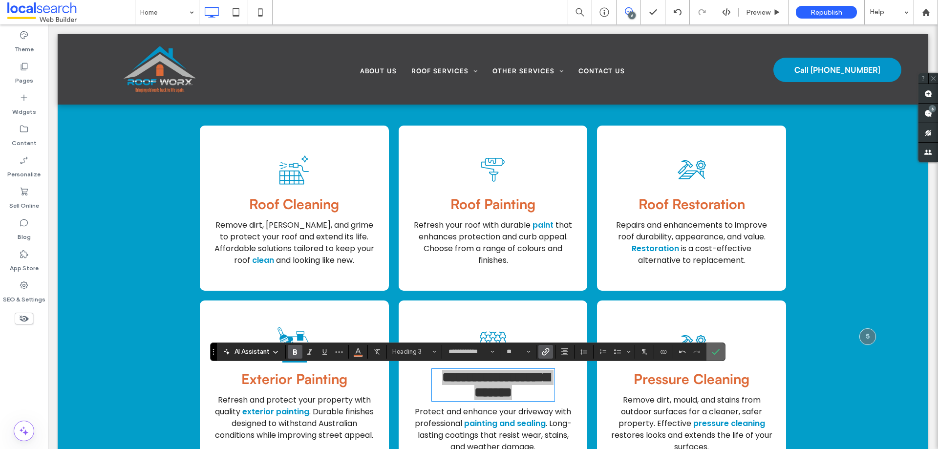
click at [719, 353] on icon "Confirm" at bounding box center [716, 352] width 8 height 8
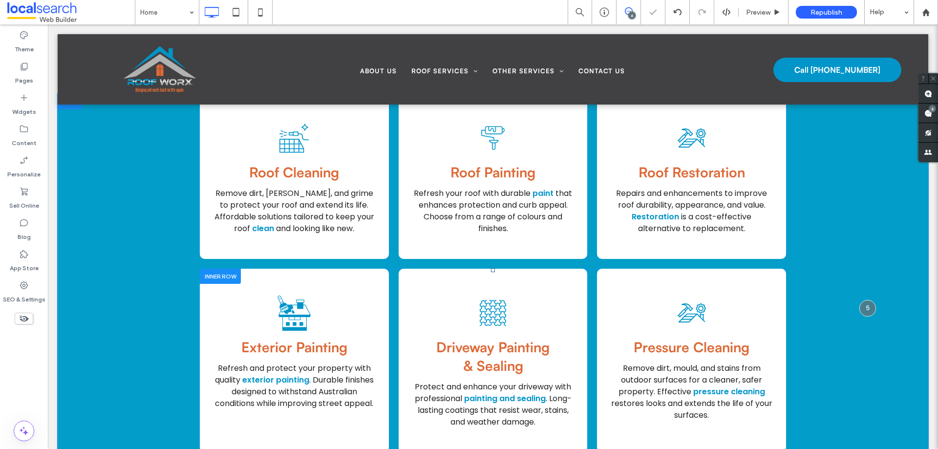
scroll to position [1222, 0]
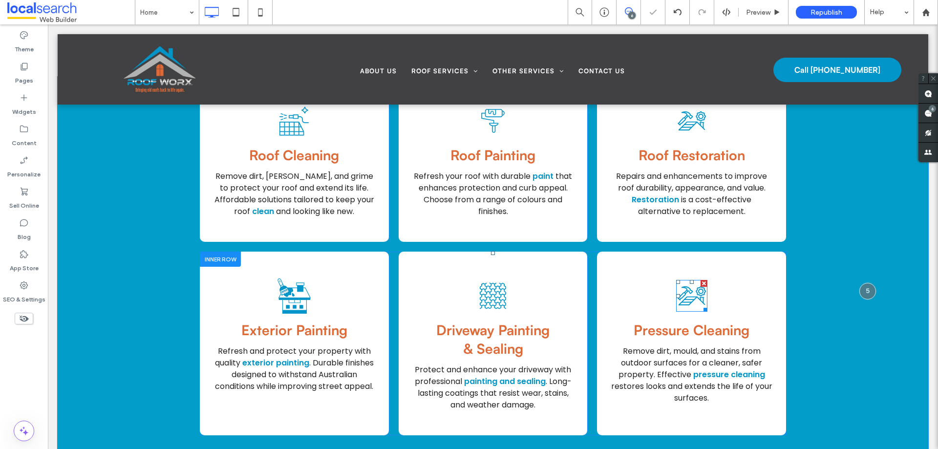
click at [691, 297] on icon "Roof Restoration Icon" at bounding box center [691, 296] width 31 height 32
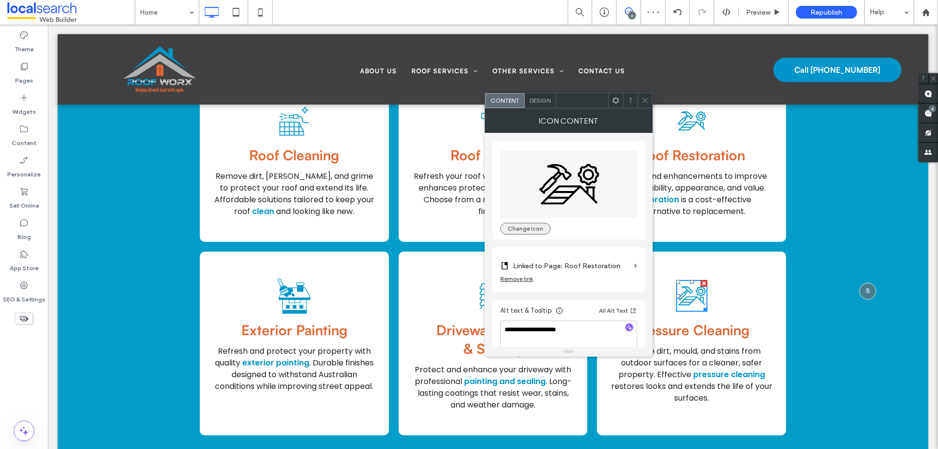
click at [536, 226] on button "Change Icon" at bounding box center [525, 229] width 50 height 12
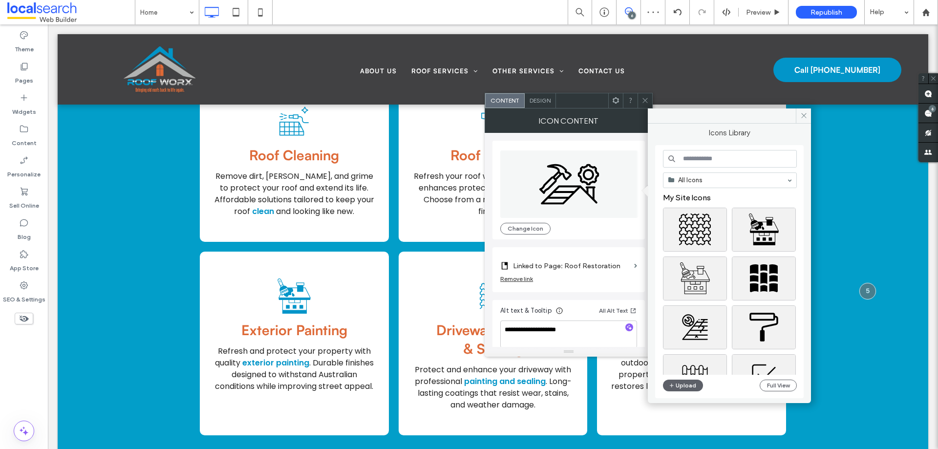
drag, startPoint x: 566, startPoint y: 105, endPoint x: 445, endPoint y: 95, distance: 121.6
click at [556, 93] on div at bounding box center [582, 100] width 52 height 15
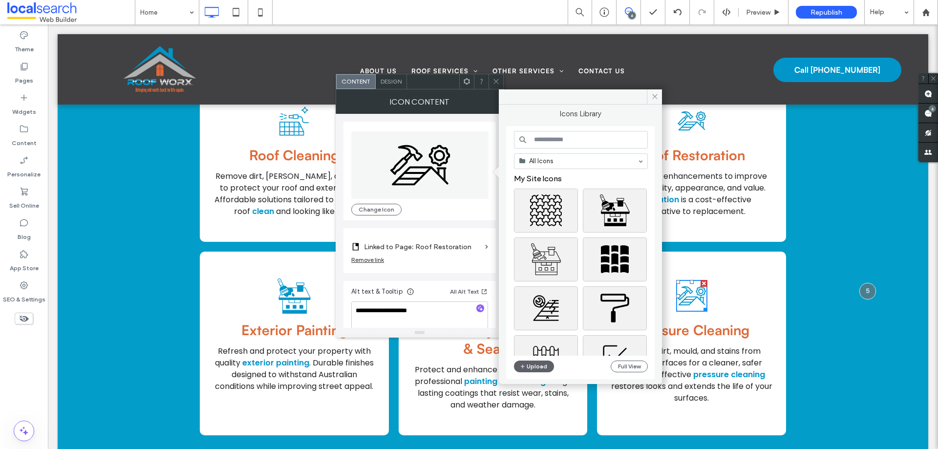
click at [577, 133] on input at bounding box center [581, 140] width 134 height 18
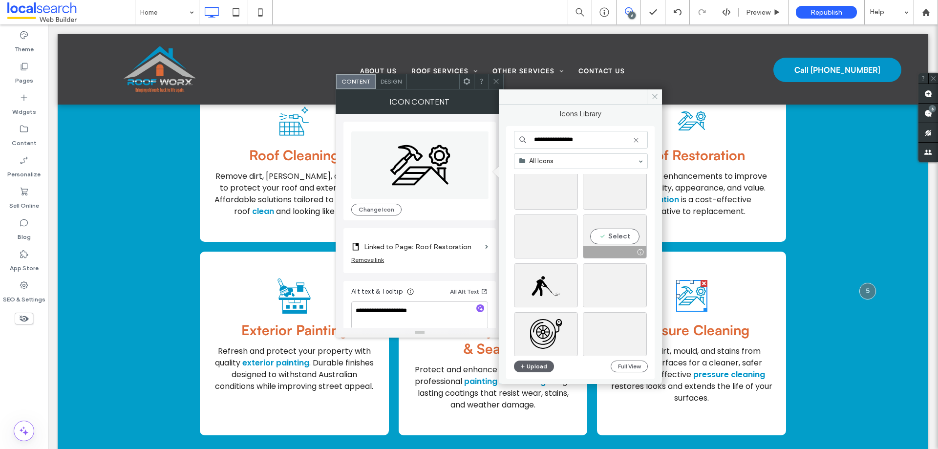
scroll to position [0, 0]
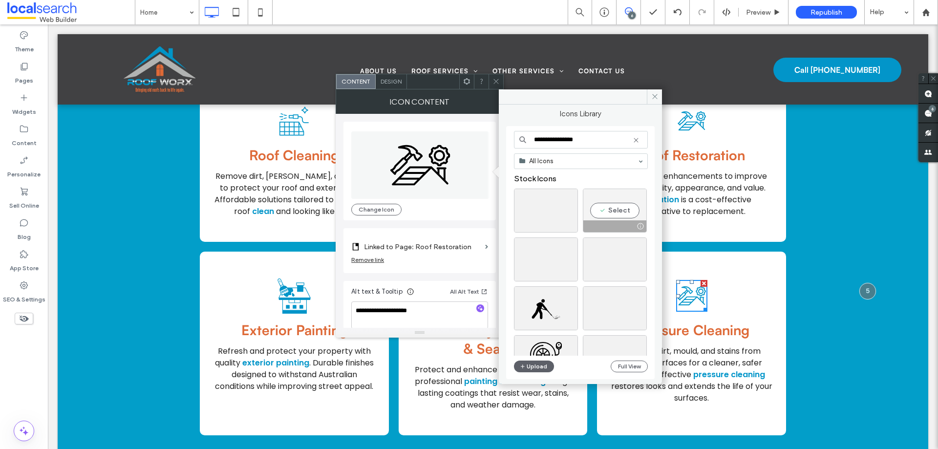
type input "**********"
click at [622, 206] on div "Select" at bounding box center [615, 211] width 64 height 44
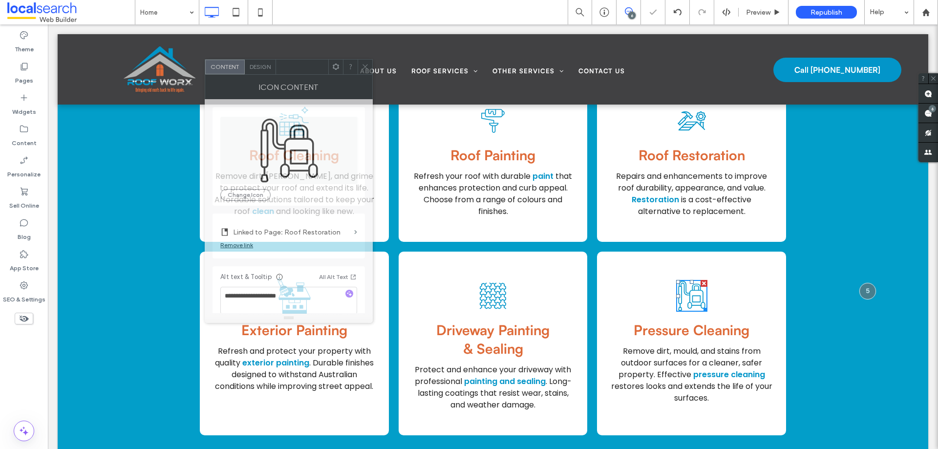
drag, startPoint x: 428, startPoint y: 88, endPoint x: 297, endPoint y: 73, distance: 131.8
click at [297, 73] on div at bounding box center [302, 67] width 52 height 15
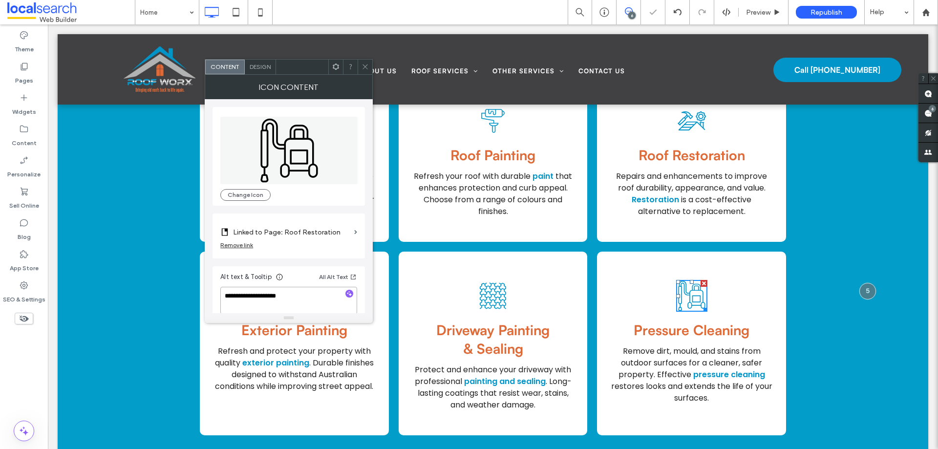
click at [302, 288] on textarea "**********" at bounding box center [288, 300] width 137 height 27
click at [312, 241] on div "Remove link" at bounding box center [288, 247] width 137 height 12
click at [311, 230] on label "Linked to Page: Roof Restoration" at bounding box center [291, 232] width 117 height 18
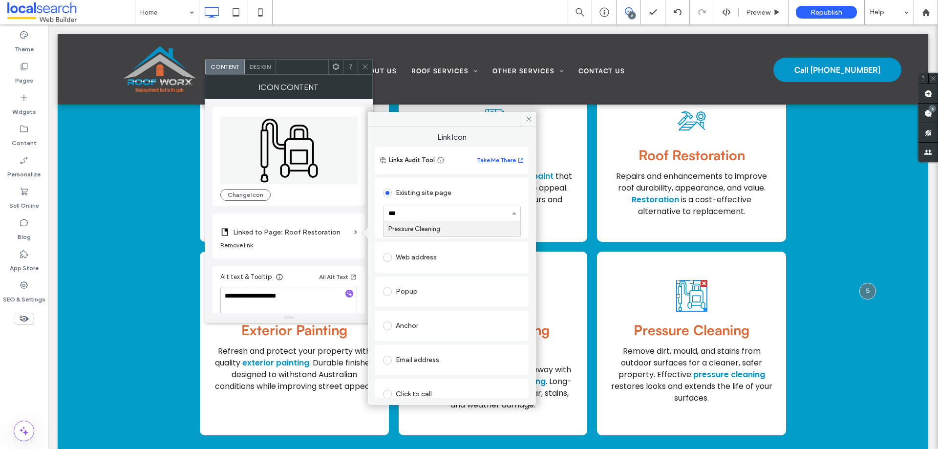
type input "****"
click at [314, 291] on textarea "**********" at bounding box center [288, 300] width 137 height 27
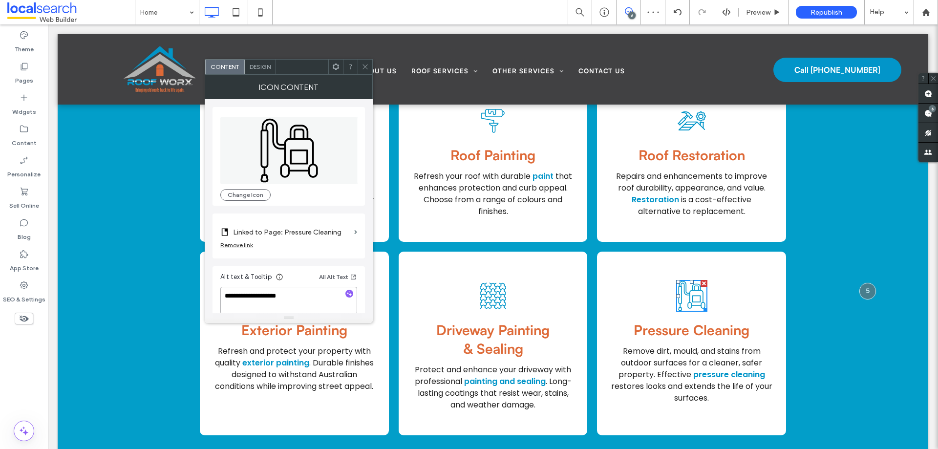
click at [314, 291] on textarea "**********" at bounding box center [288, 300] width 137 height 27
type textarea "**********"
click at [369, 67] on icon at bounding box center [365, 66] width 7 height 7
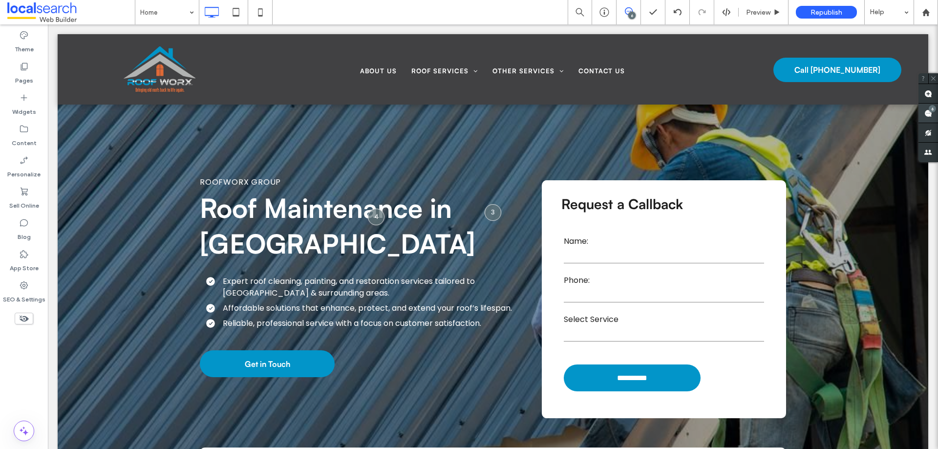
click at [926, 115] on use at bounding box center [929, 113] width 8 height 8
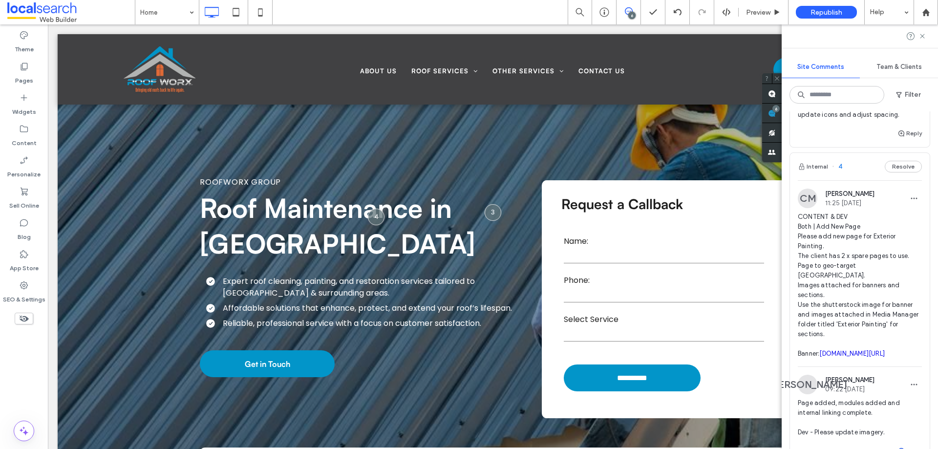
scroll to position [326, 0]
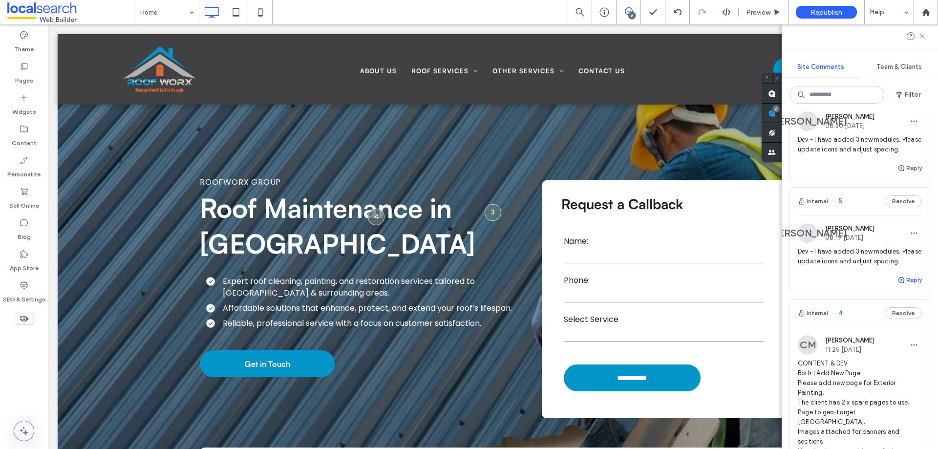
click at [904, 286] on button "Reply" at bounding box center [910, 280] width 24 height 12
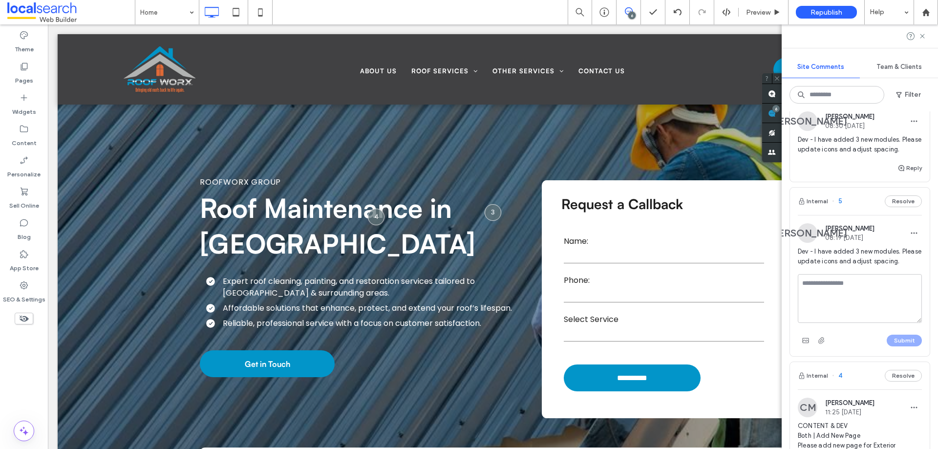
click at [866, 323] on textarea at bounding box center [860, 298] width 124 height 49
click at [812, 323] on textarea "**********" at bounding box center [856, 298] width 117 height 49
type textarea "**********"
click at [904, 347] on button "Submit" at bounding box center [904, 341] width 35 height 12
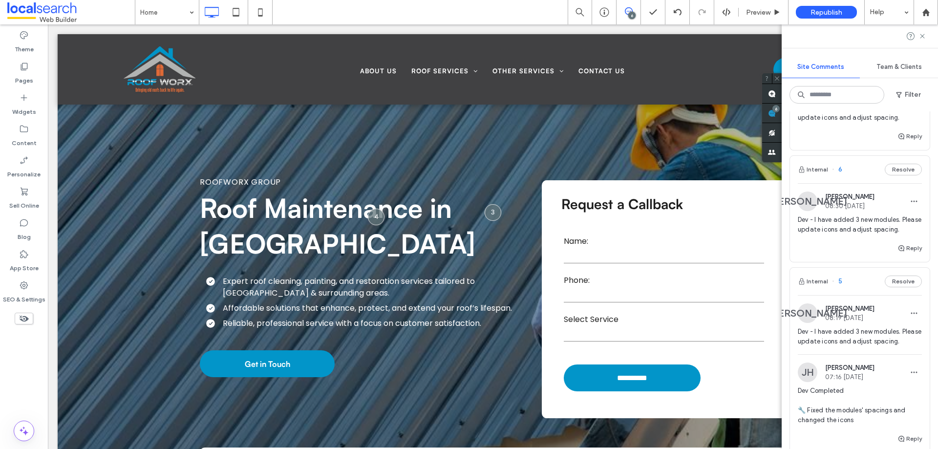
scroll to position [229, 0]
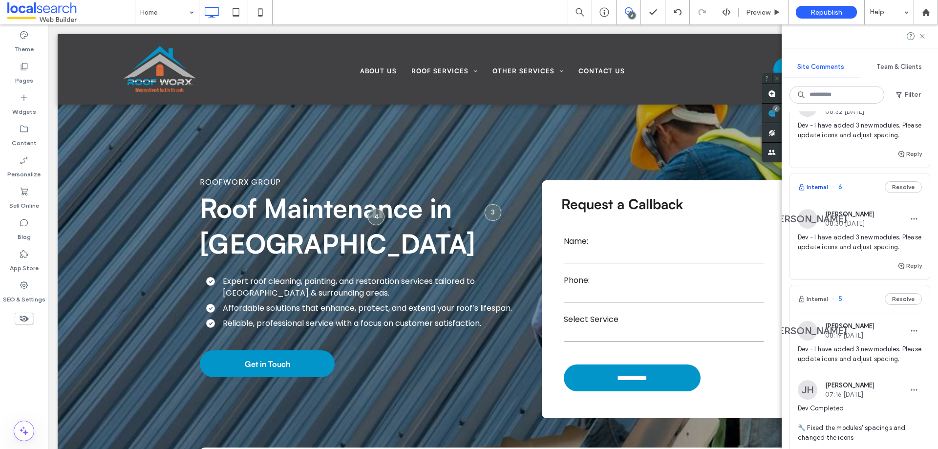
click at [815, 193] on button "Internal" at bounding box center [813, 187] width 30 height 12
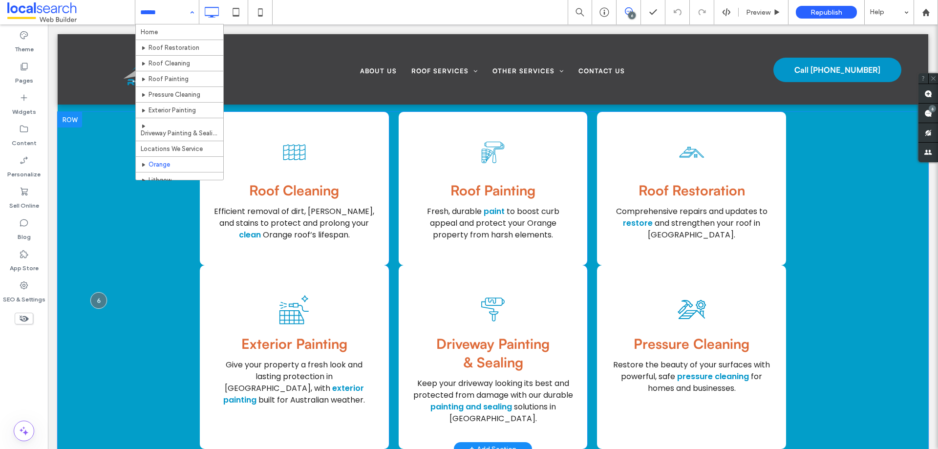
click at [154, 318] on div "Roof Cleaning Icon Roof Cleaning Efficient removal of dirt, moss, and stains to…" at bounding box center [493, 280] width 871 height 337
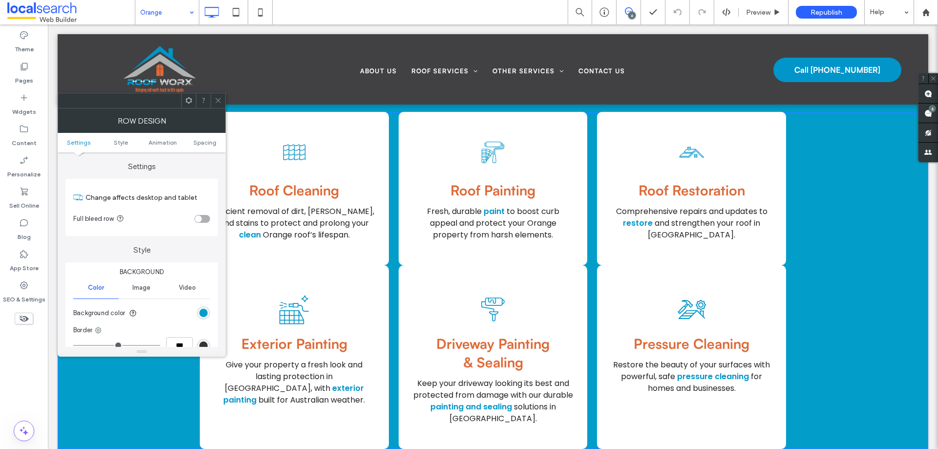
click at [216, 98] on use at bounding box center [218, 100] width 5 height 5
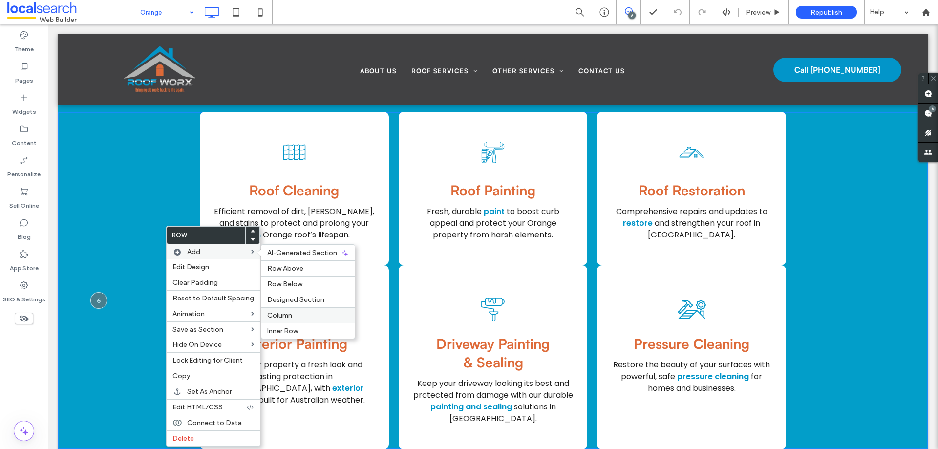
click at [297, 311] on label "Column" at bounding box center [308, 315] width 82 height 8
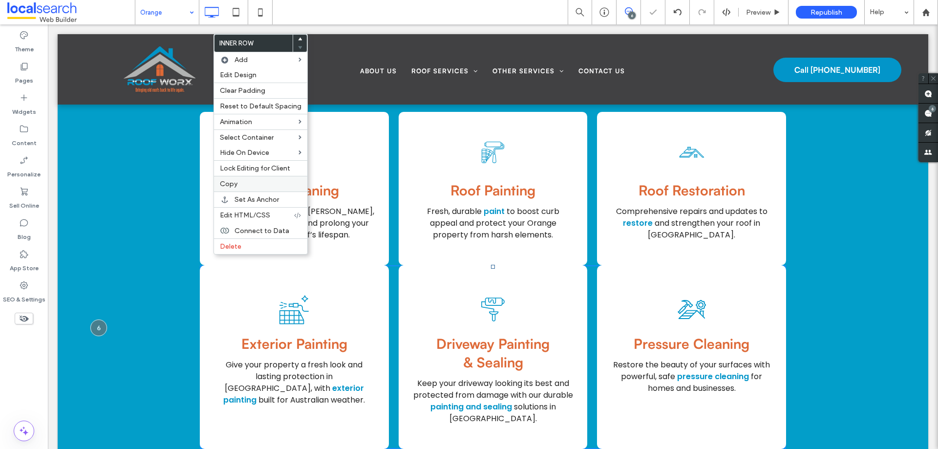
click at [245, 180] on label "Copy" at bounding box center [261, 184] width 82 height 8
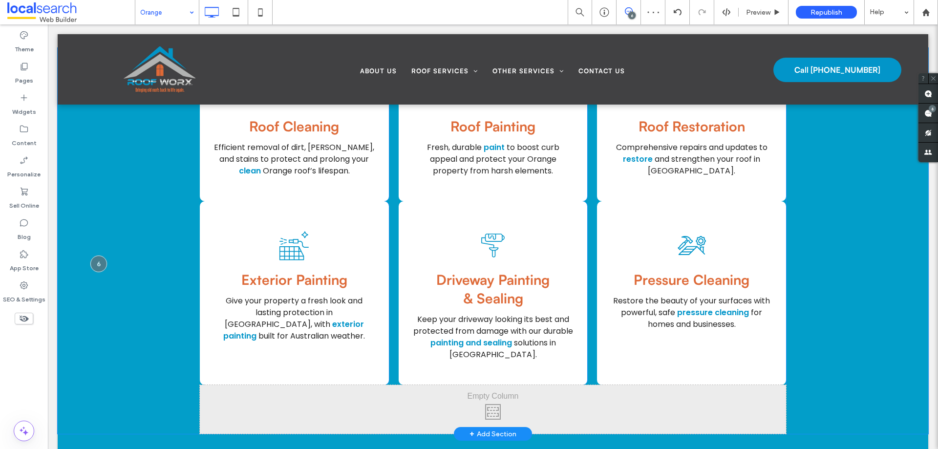
scroll to position [1567, 0]
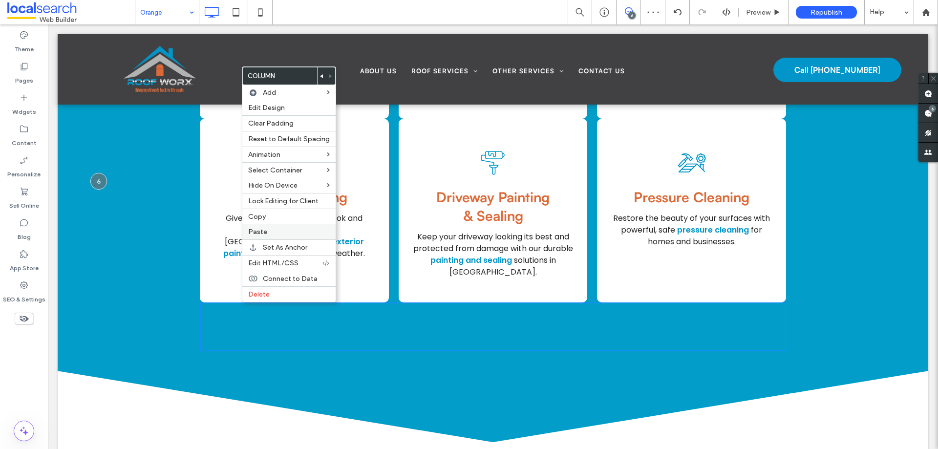
click at [268, 235] on label "Paste" at bounding box center [289, 232] width 82 height 8
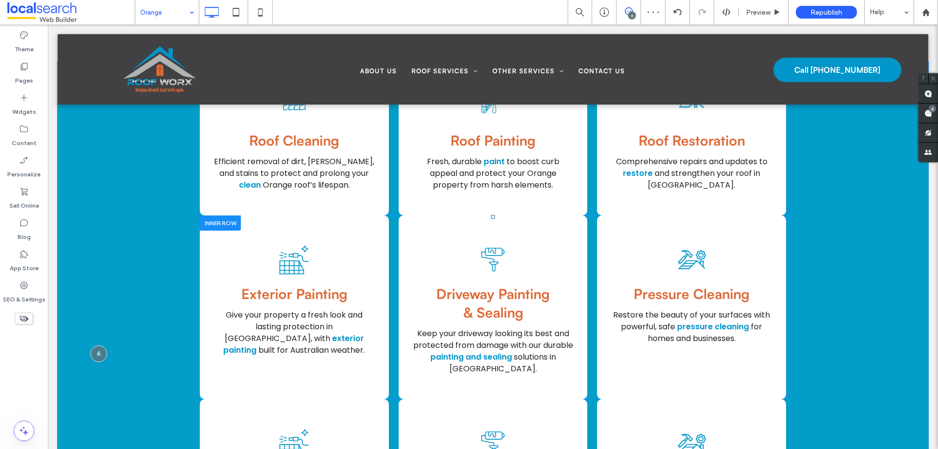
scroll to position [1470, 0]
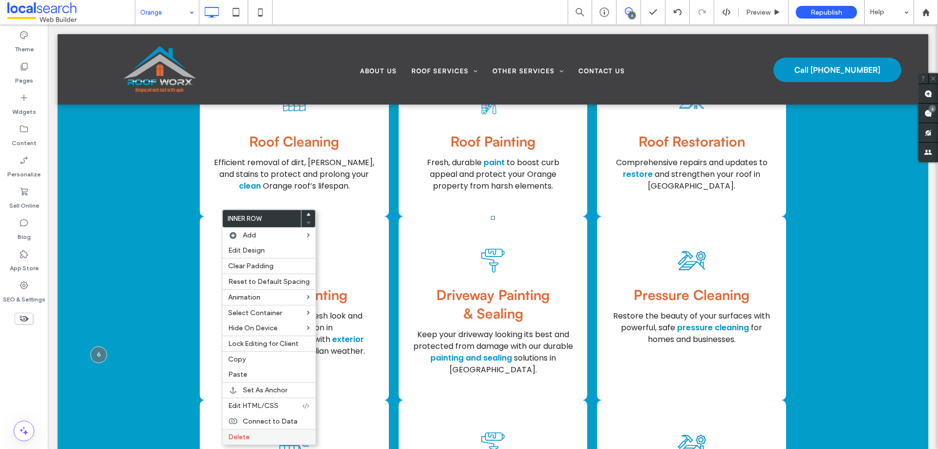
click at [248, 440] on span "Delete" at bounding box center [239, 437] width 22 height 8
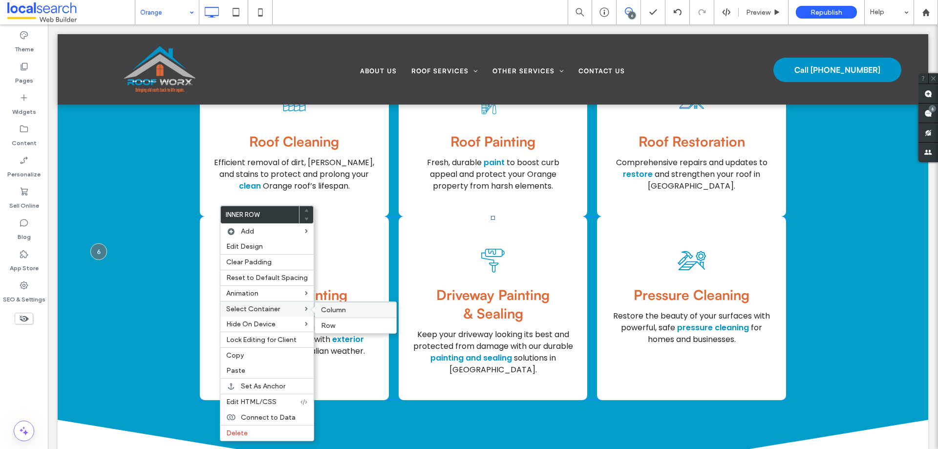
click at [321, 311] on span "Column" at bounding box center [333, 310] width 25 height 8
click at [250, 246] on span "Edit Design" at bounding box center [245, 246] width 37 height 8
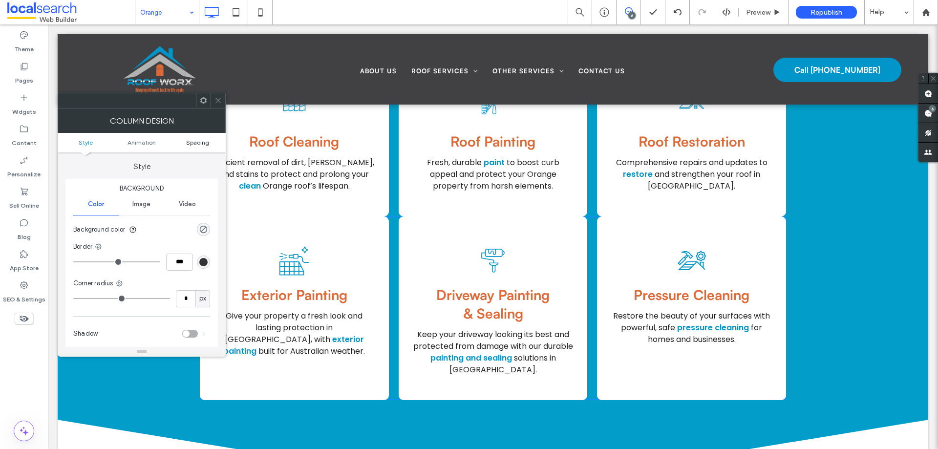
click at [196, 142] on span "Spacing" at bounding box center [197, 142] width 23 height 7
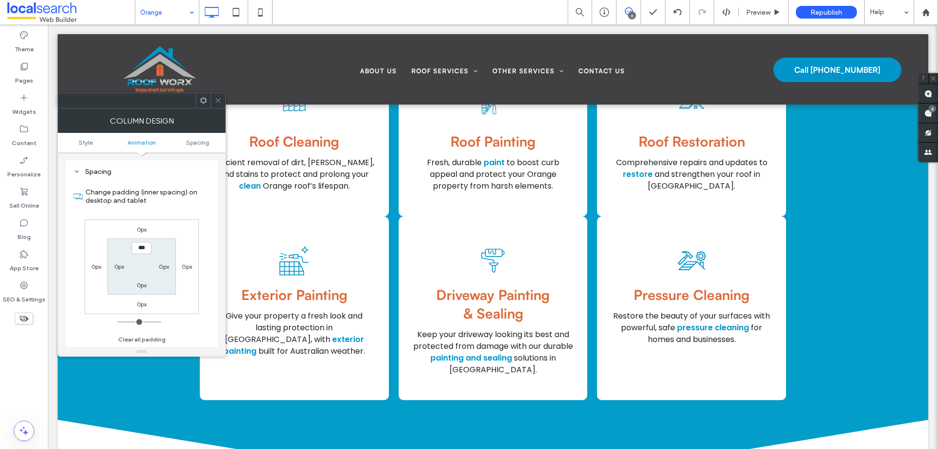
scroll to position [229, 0]
click at [142, 228] on label "0px" at bounding box center [142, 229] width 10 height 7
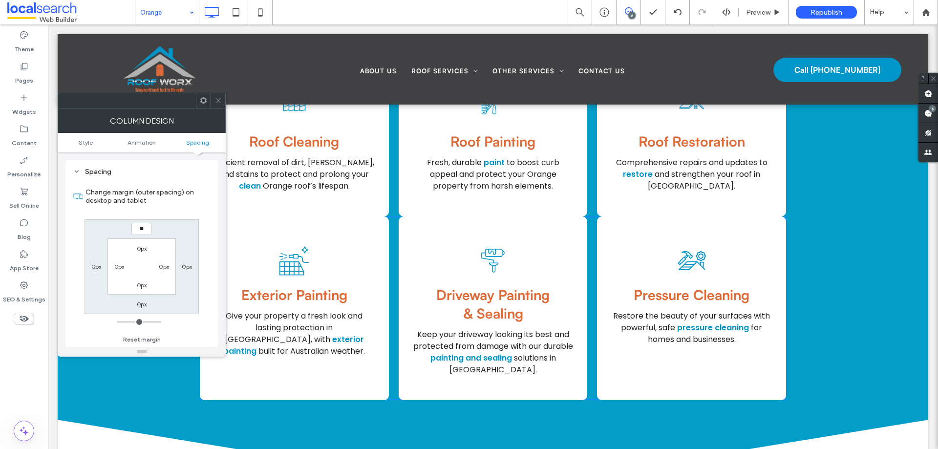
type input "**"
type input "****"
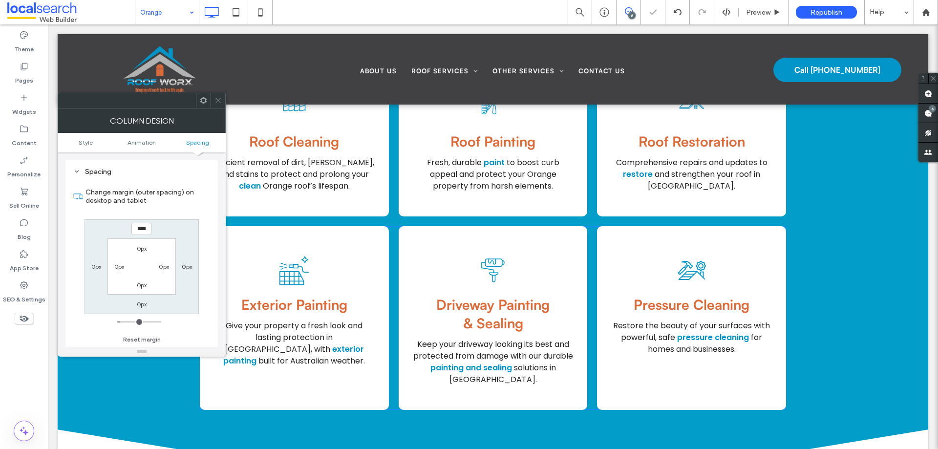
click at [222, 97] on div at bounding box center [218, 100] width 15 height 15
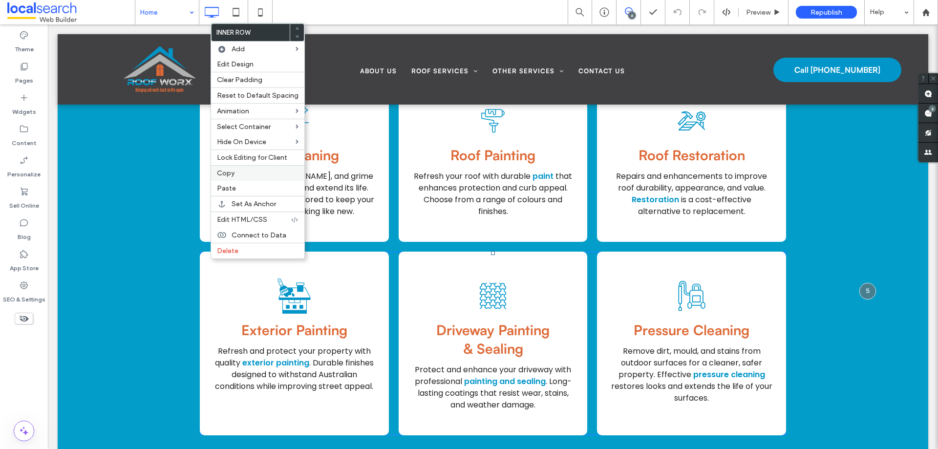
click at [229, 171] on span "Copy" at bounding box center [226, 173] width 18 height 8
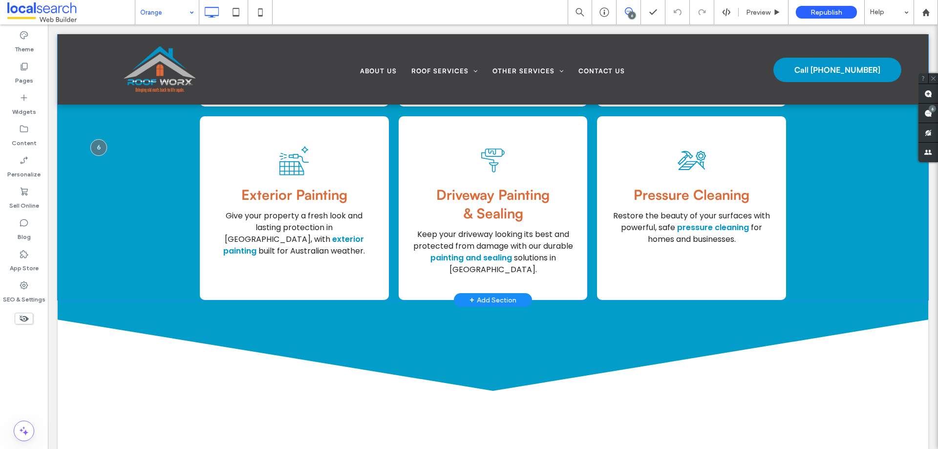
scroll to position [1515, 0]
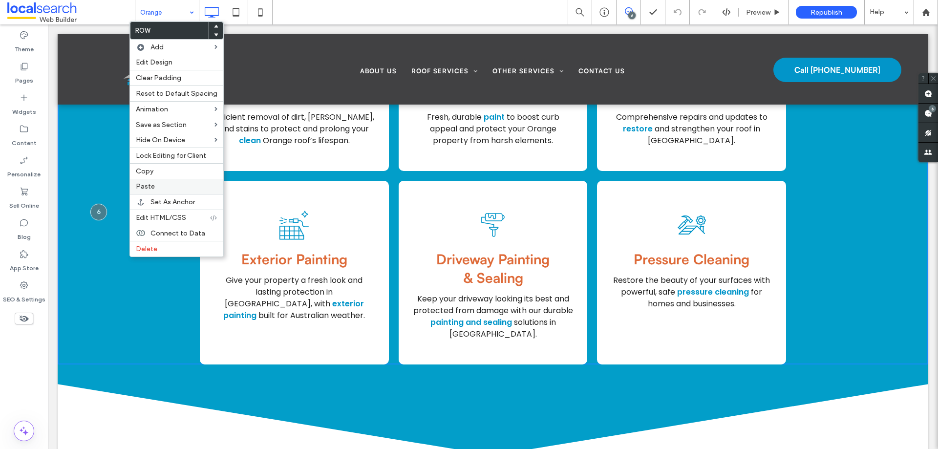
click at [163, 184] on label "Paste" at bounding box center [177, 186] width 82 height 8
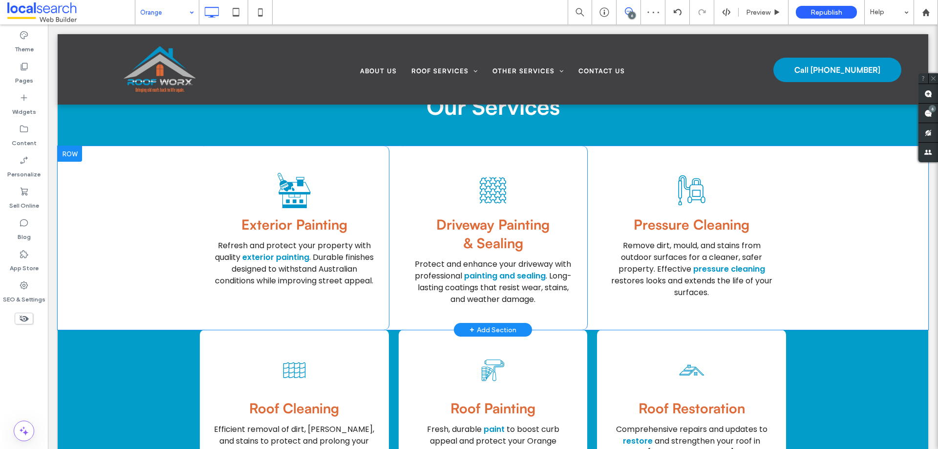
scroll to position [1308, 0]
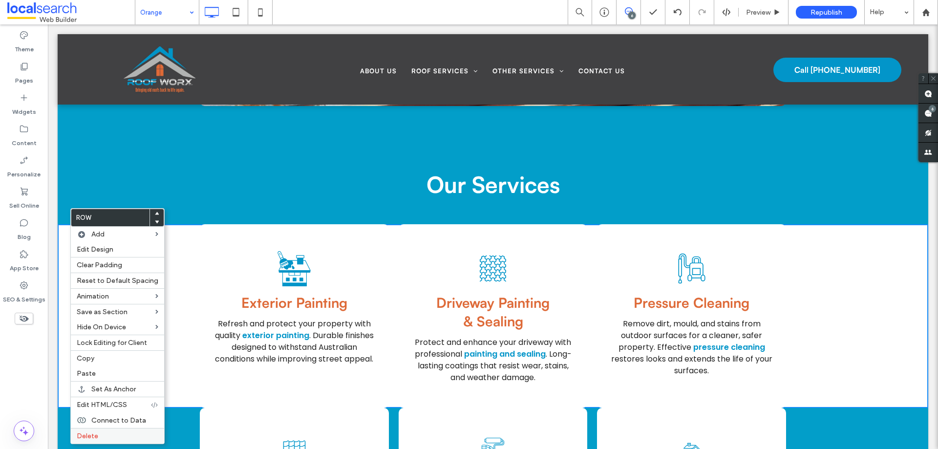
click at [108, 439] on label "Delete" at bounding box center [118, 436] width 82 height 8
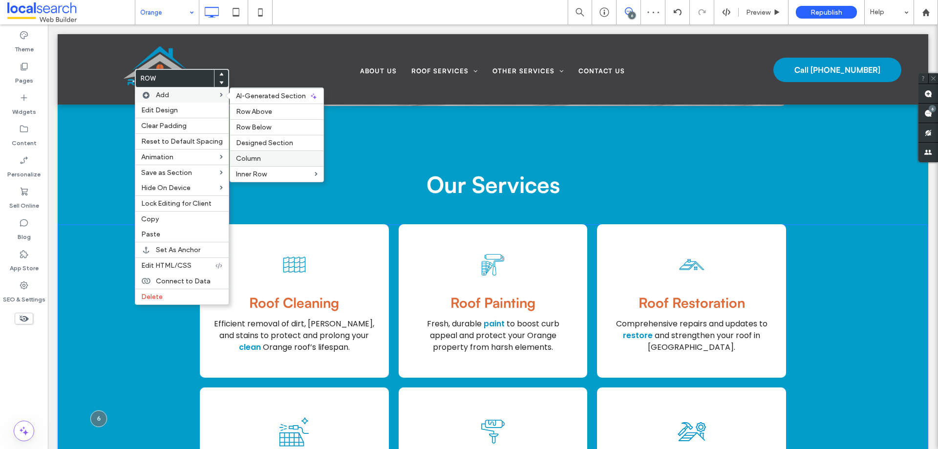
click at [251, 159] on span "Column" at bounding box center [248, 158] width 25 height 8
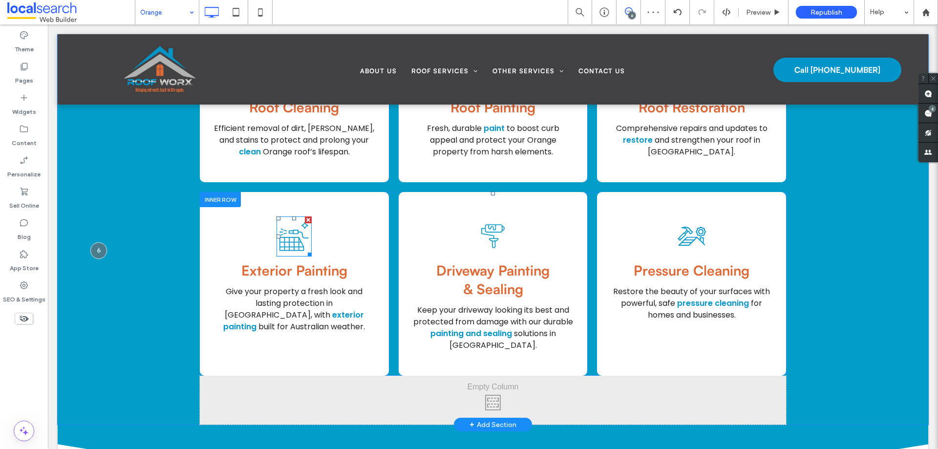
scroll to position [1602, 0]
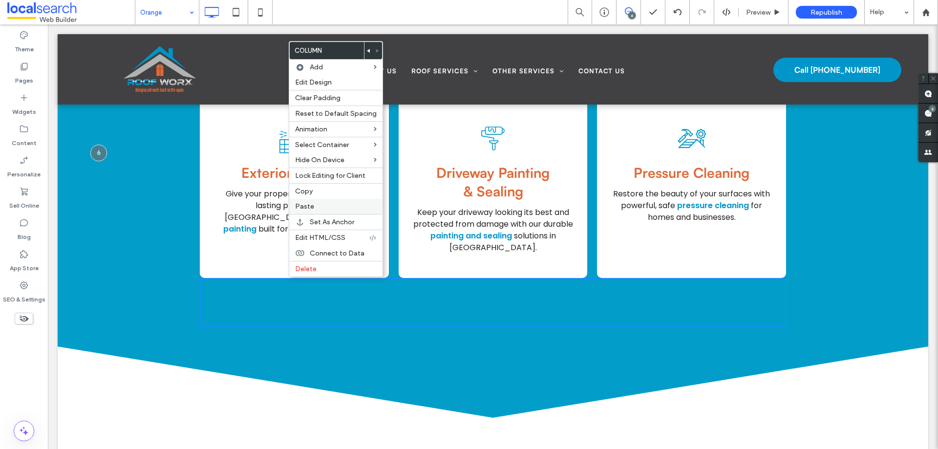
click at [315, 202] on label "Paste" at bounding box center [336, 206] width 82 height 8
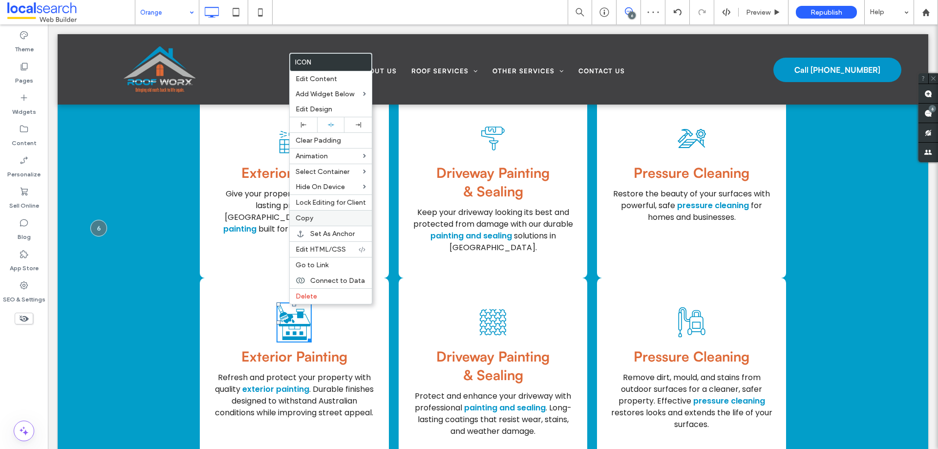
click at [313, 219] on span "Copy" at bounding box center [305, 218] width 18 height 8
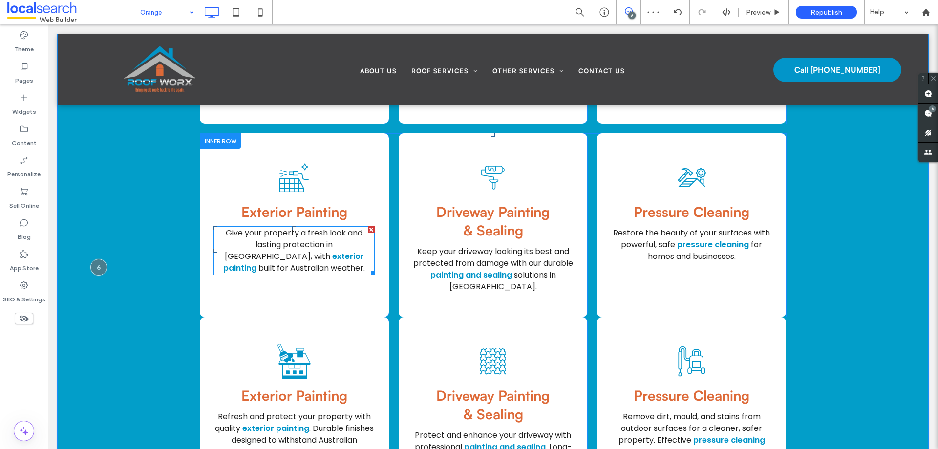
scroll to position [1504, 0]
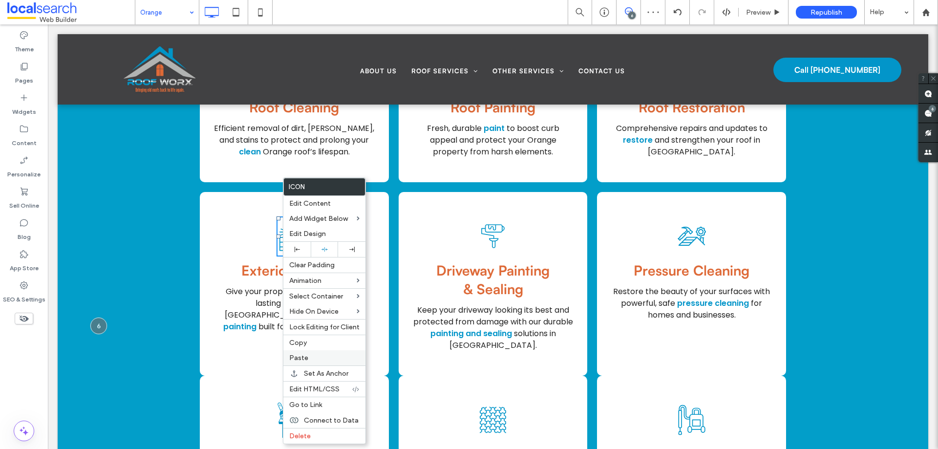
click at [315, 355] on label "Paste" at bounding box center [324, 358] width 70 height 8
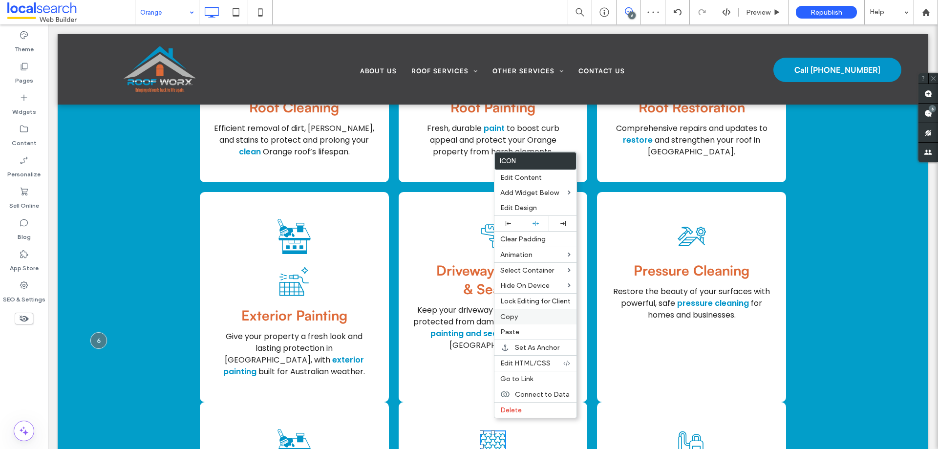
click at [519, 321] on label "Copy" at bounding box center [535, 317] width 70 height 8
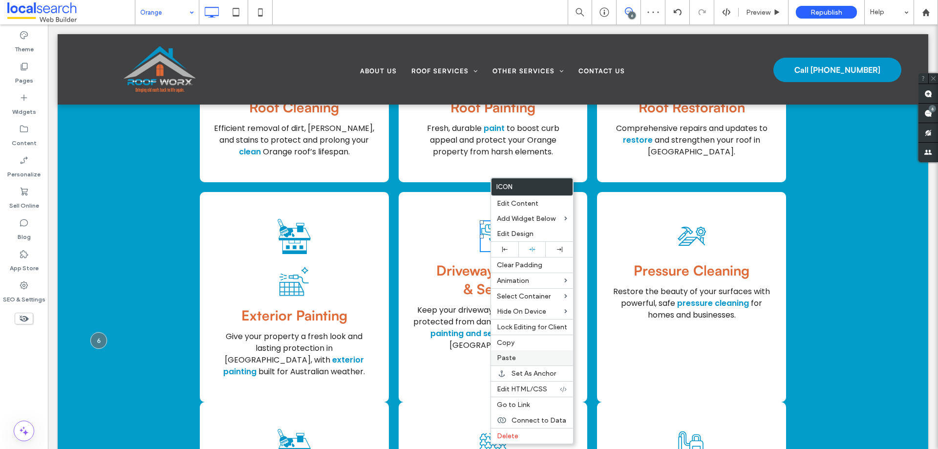
click at [517, 358] on label "Paste" at bounding box center [532, 358] width 70 height 8
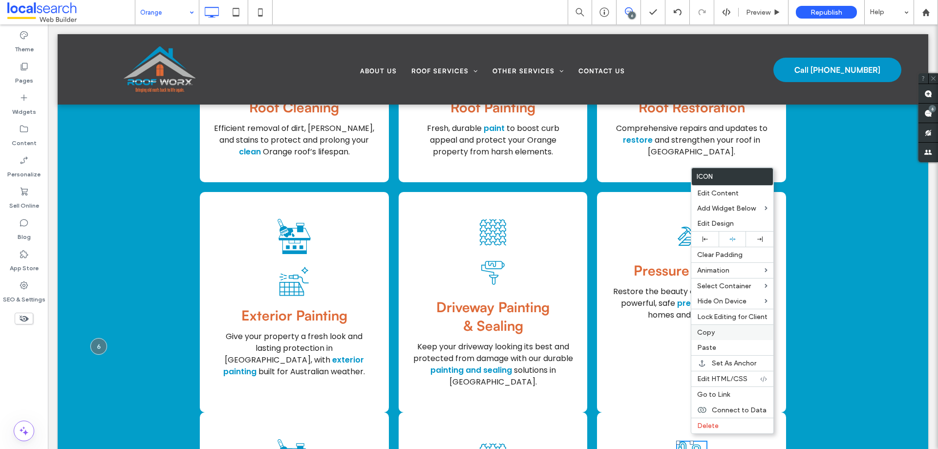
click at [698, 331] on span "Copy" at bounding box center [706, 332] width 18 height 8
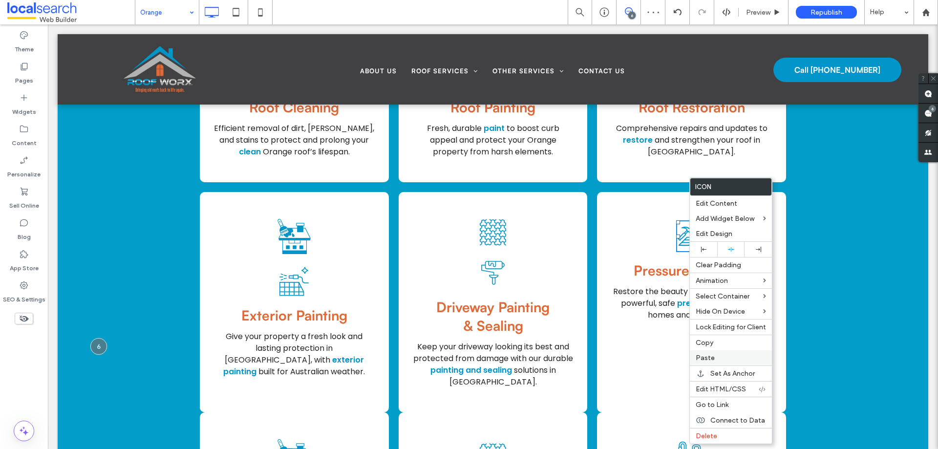
click at [715, 359] on label "Paste" at bounding box center [731, 358] width 70 height 8
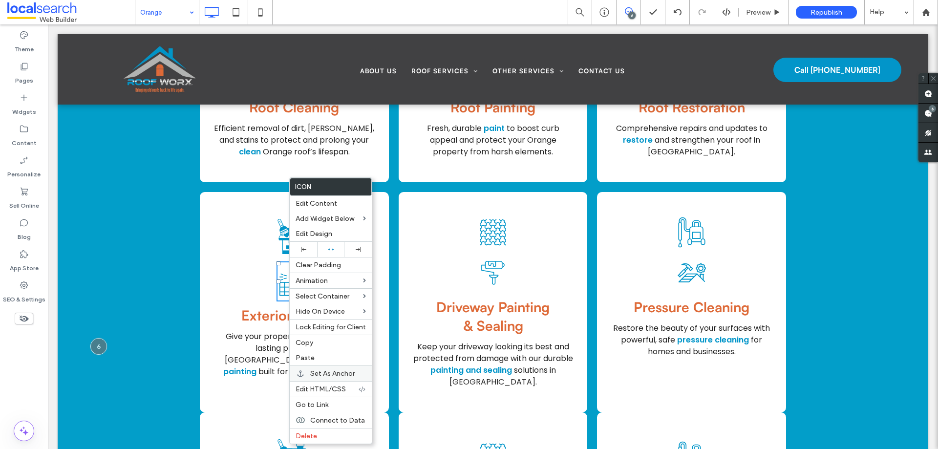
click at [313, 432] on span "Delete" at bounding box center [307, 436] width 22 height 8
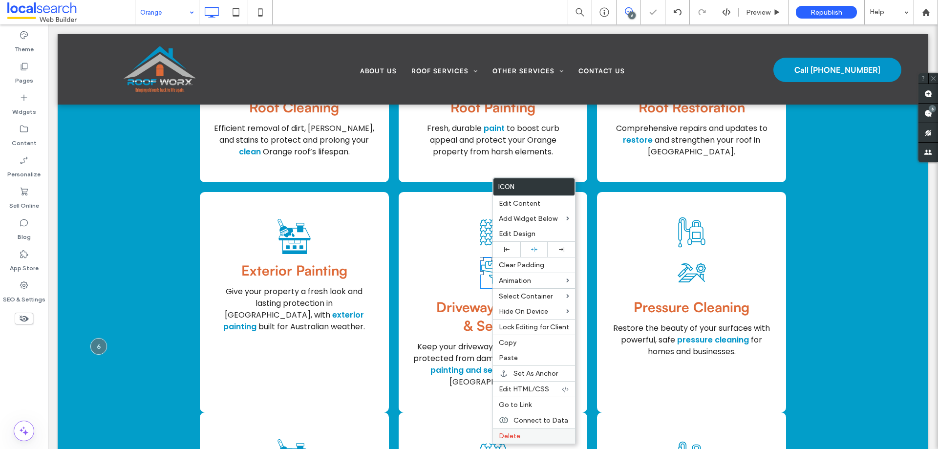
click at [541, 442] on div "Delete" at bounding box center [534, 436] width 82 height 16
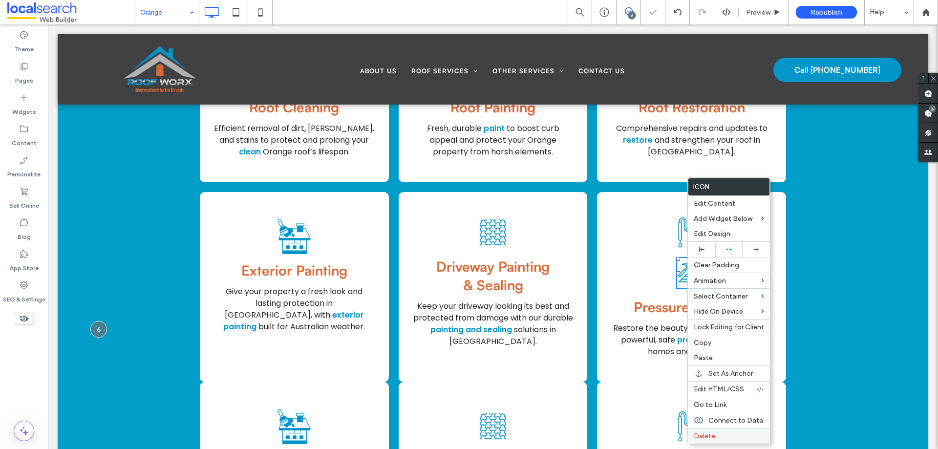
click at [716, 435] on label "Delete" at bounding box center [729, 436] width 70 height 8
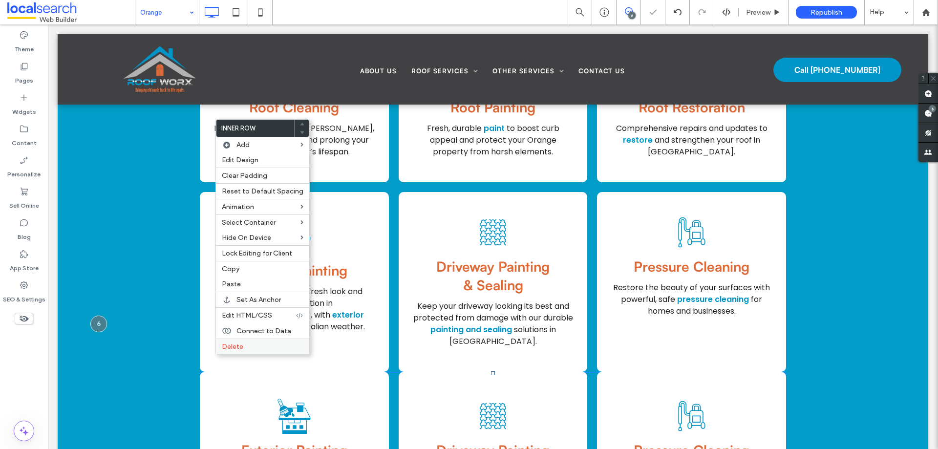
click at [234, 348] on span "Delete" at bounding box center [233, 347] width 22 height 8
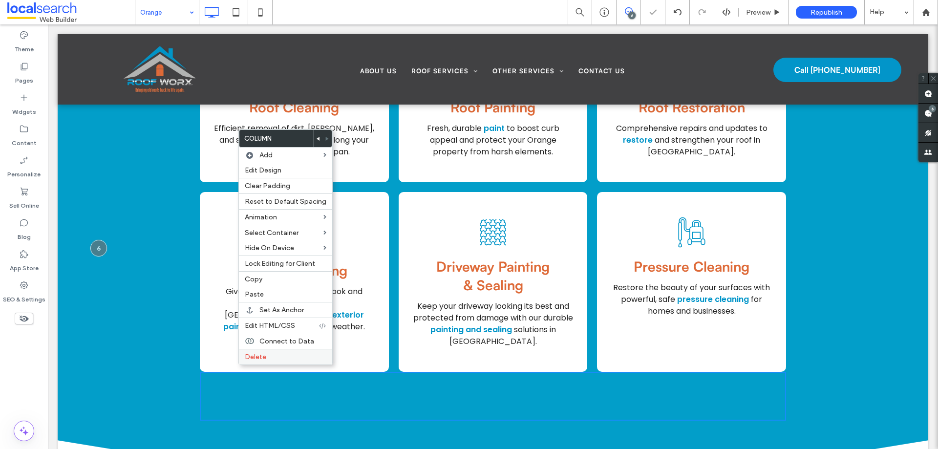
click at [257, 362] on div "Delete" at bounding box center [285, 357] width 93 height 16
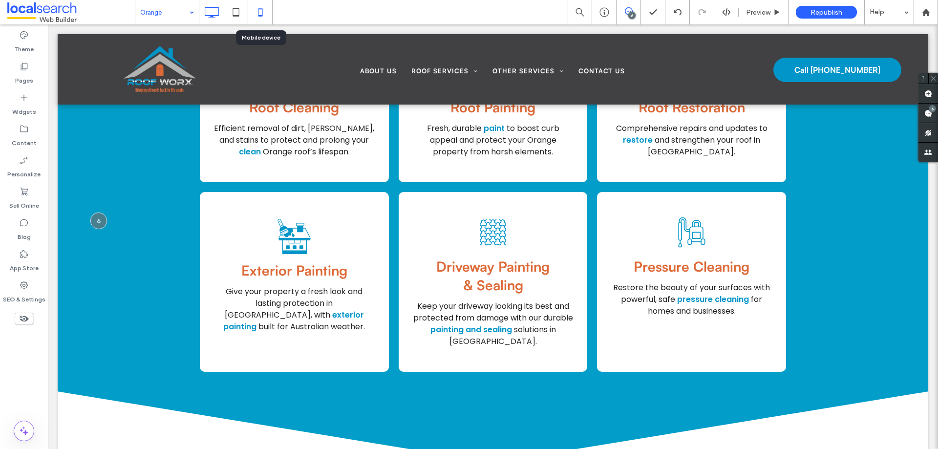
click at [255, 8] on icon at bounding box center [261, 12] width 20 height 20
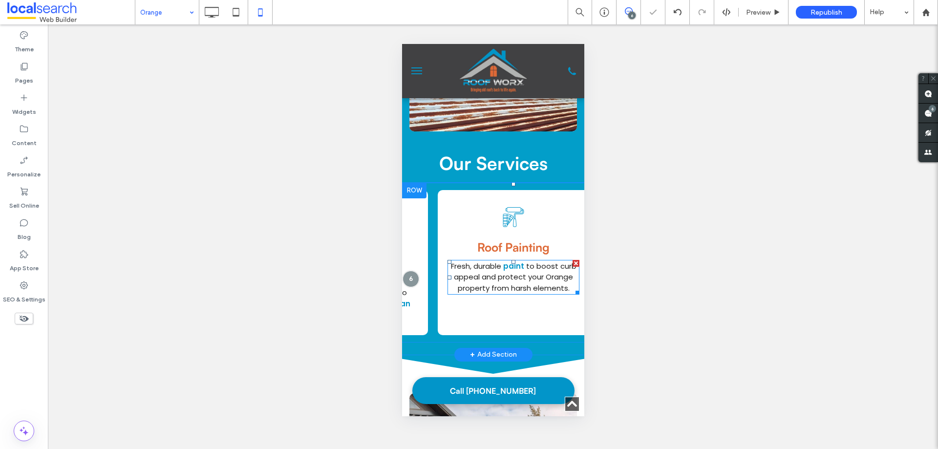
scroll to position [0, 145]
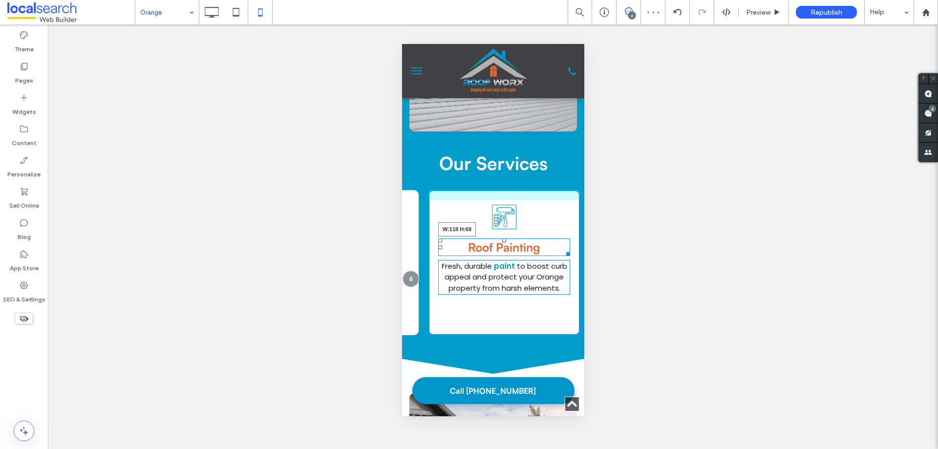
drag, startPoint x: 540, startPoint y: 238, endPoint x: 932, endPoint y: 282, distance: 395.4
click at [530, 238] on div "Roof Painting W:118 H:68" at bounding box center [504, 247] width 132 height 18
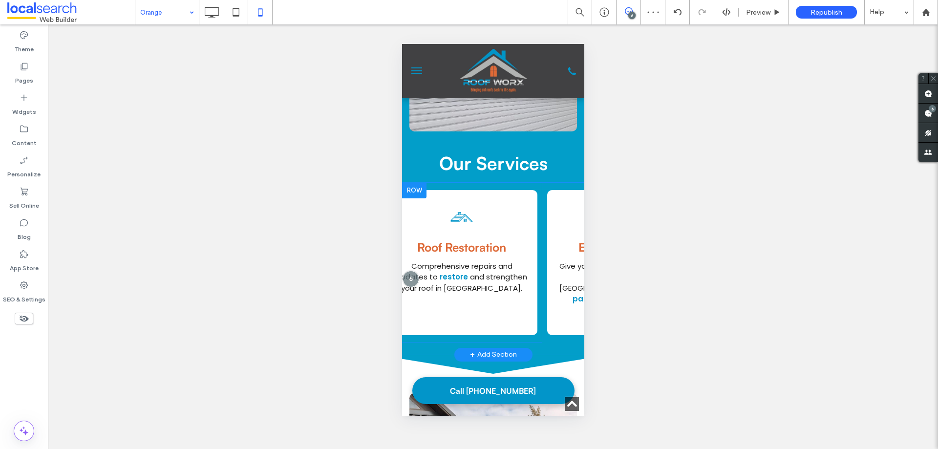
scroll to position [0, 350]
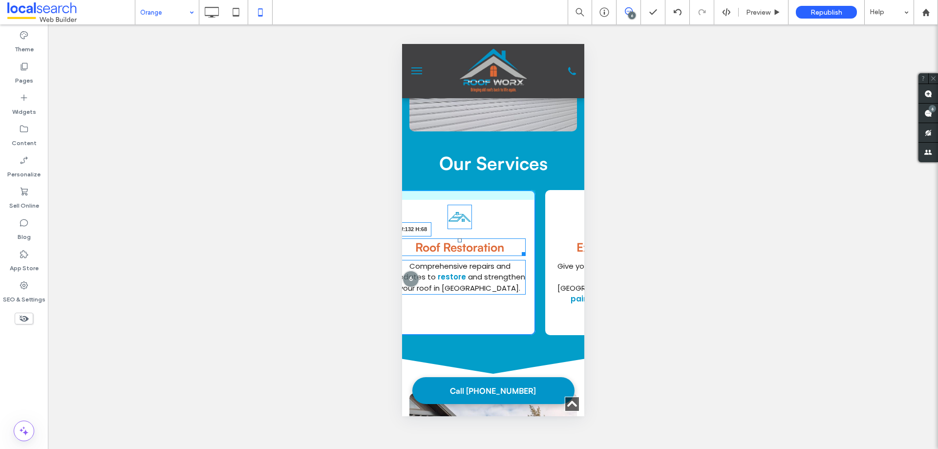
drag, startPoint x: 520, startPoint y: 238, endPoint x: 906, endPoint y: 285, distance: 388.0
click at [487, 238] on div "Roof Restoration W:132 H:68" at bounding box center [459, 247] width 132 height 18
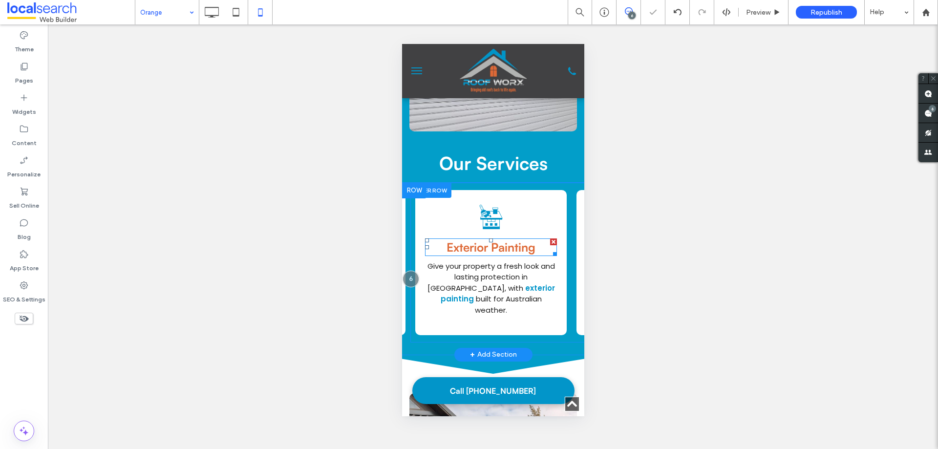
scroll to position [0, 481]
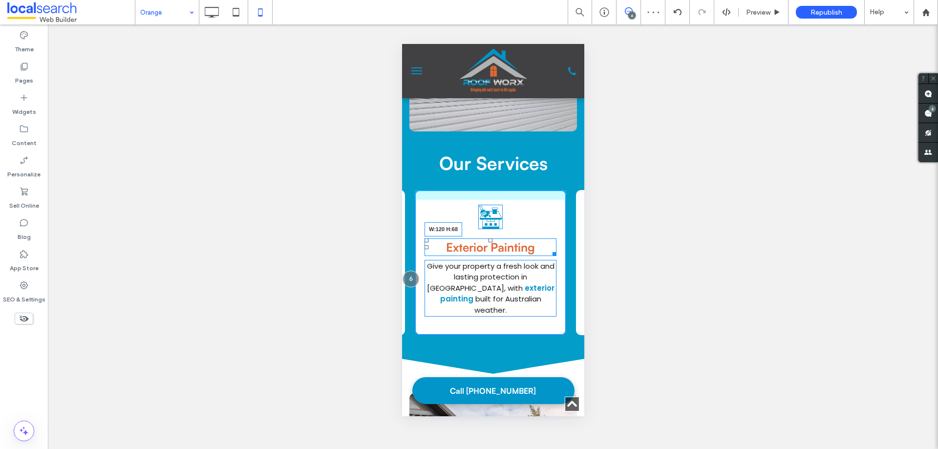
drag, startPoint x: 552, startPoint y: 238, endPoint x: 930, endPoint y: 288, distance: 380.6
click at [516, 238] on div "Exterior Painting W:120 H:68" at bounding box center [490, 247] width 132 height 18
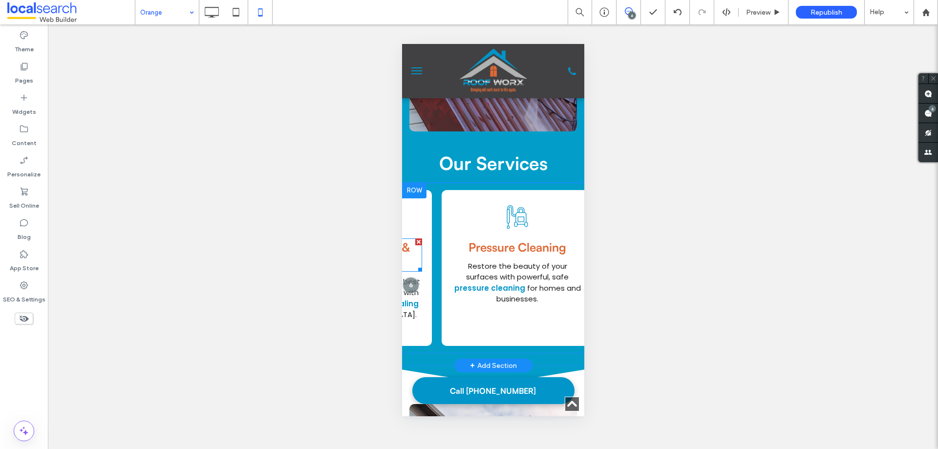
scroll to position [0, 802]
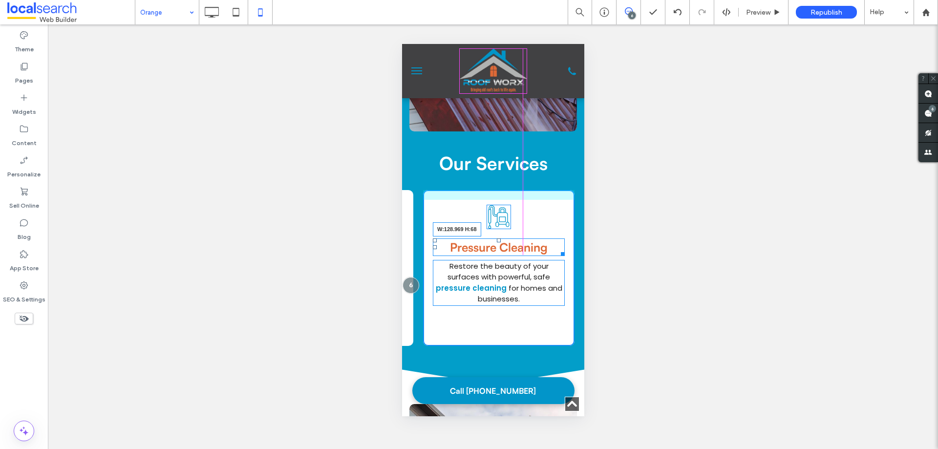
drag, startPoint x: 554, startPoint y: 238, endPoint x: 921, endPoint y: 278, distance: 368.8
click at [519, 238] on div "Pressure Cleaning W:128.969 H:68" at bounding box center [499, 247] width 132 height 18
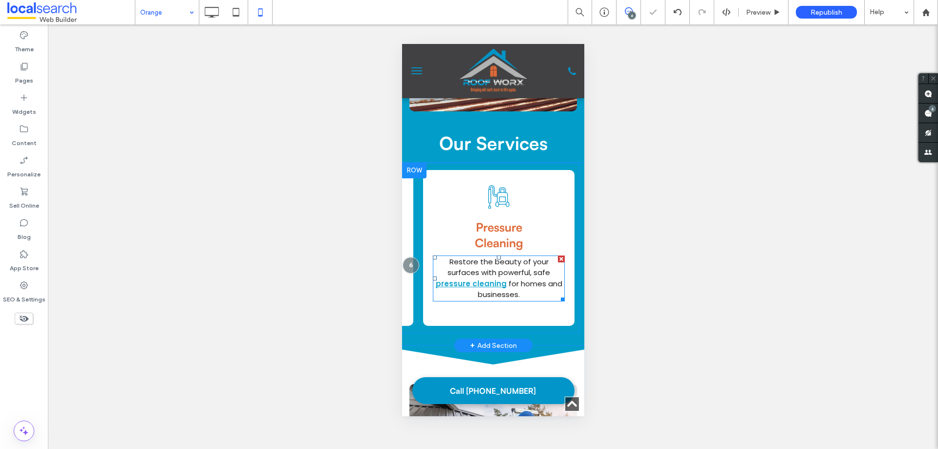
scroll to position [1487, 0]
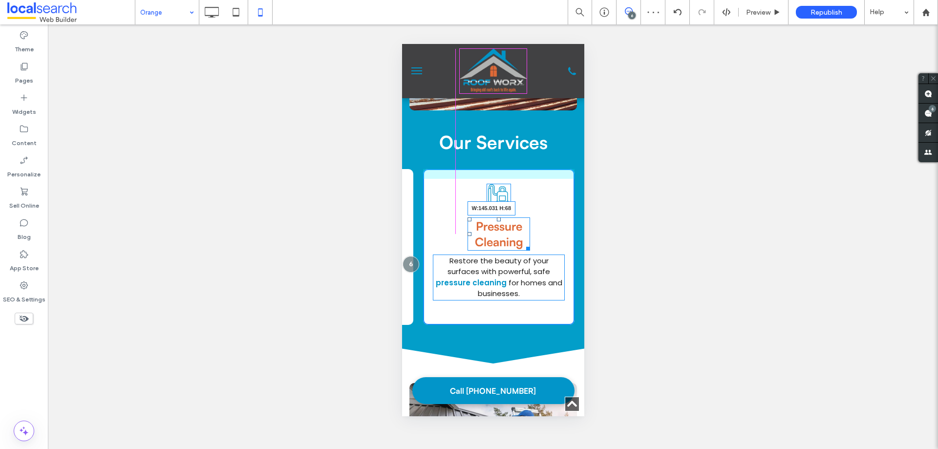
drag, startPoint x: 519, startPoint y: 230, endPoint x: 925, endPoint y: 274, distance: 408.0
click at [522, 243] on div at bounding box center [525, 246] width 7 height 7
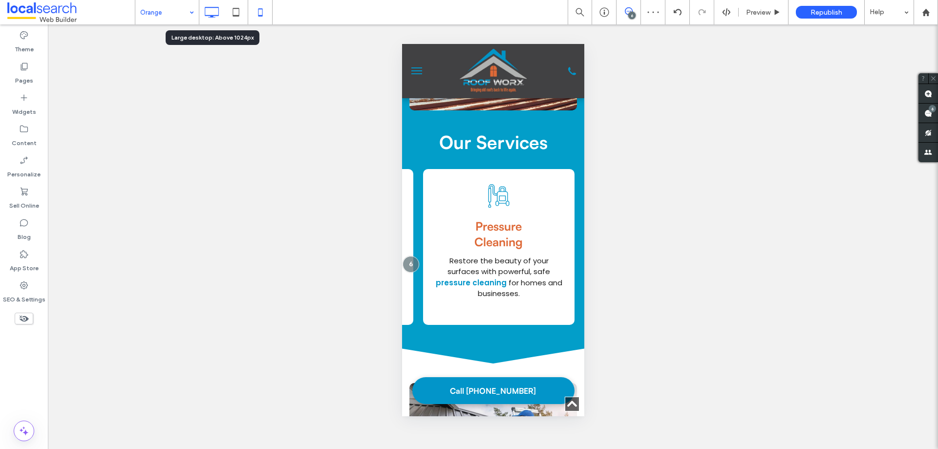
click at [221, 16] on icon at bounding box center [212, 12] width 20 height 20
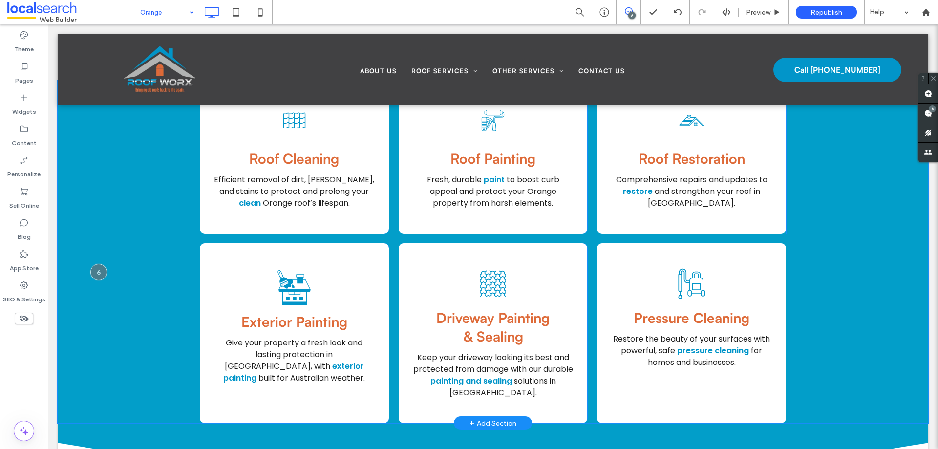
scroll to position [1466, 0]
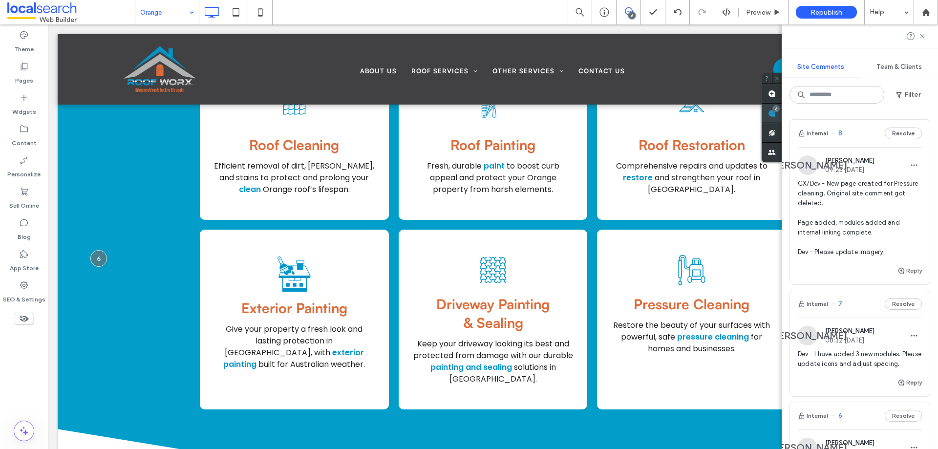
click at [938, 116] on div "Site Comments Team & Clients Filter Internal 8 Resolve JA James Adderley 09:23 …" at bounding box center [860, 236] width 156 height 425
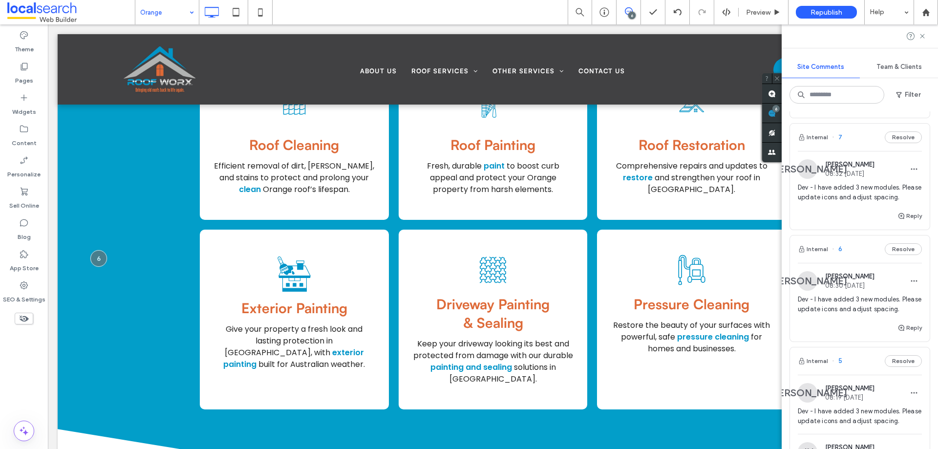
scroll to position [147, 0]
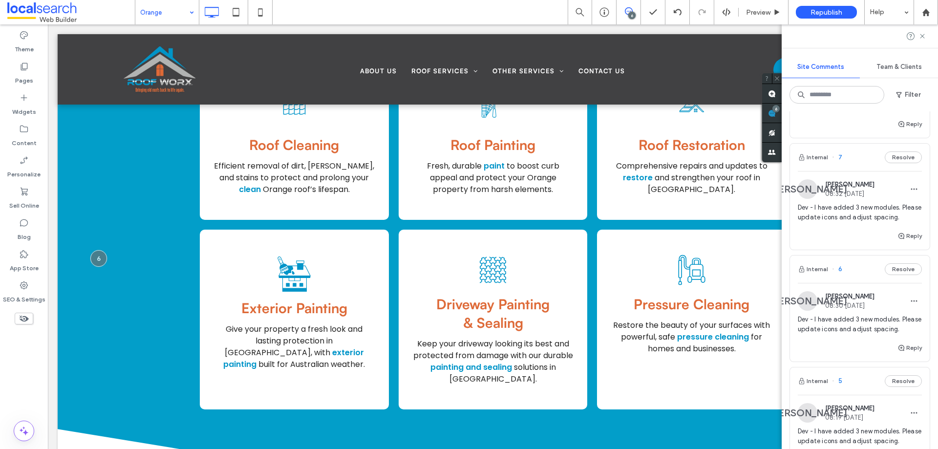
click at [846, 283] on div "Internal 6 Resolve" at bounding box center [860, 269] width 140 height 27
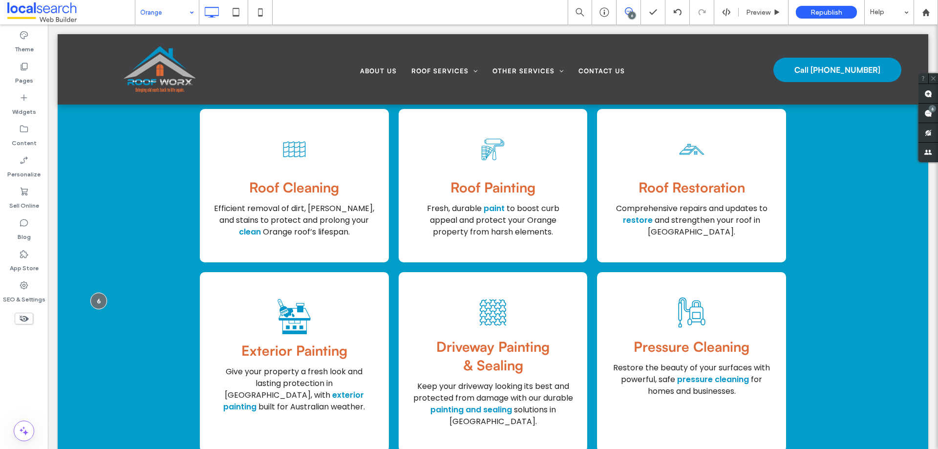
scroll to position [0, 0]
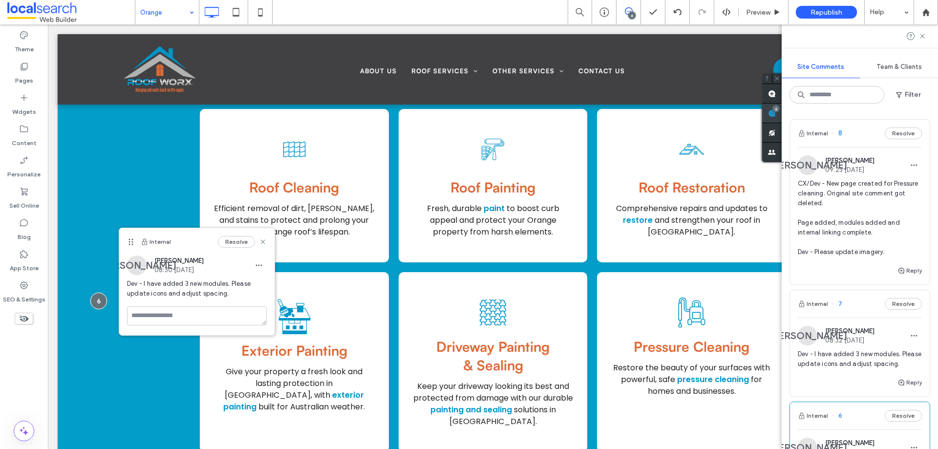
click at [782, 117] on span at bounding box center [772, 113] width 20 height 19
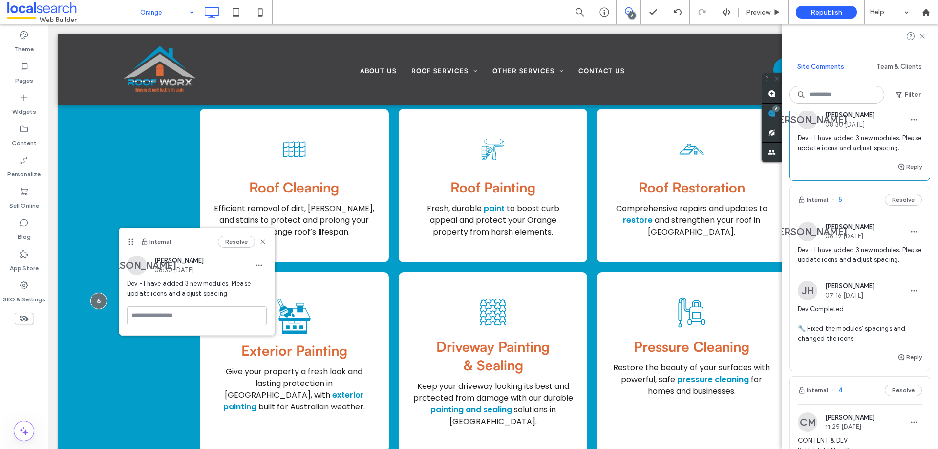
scroll to position [342, 0]
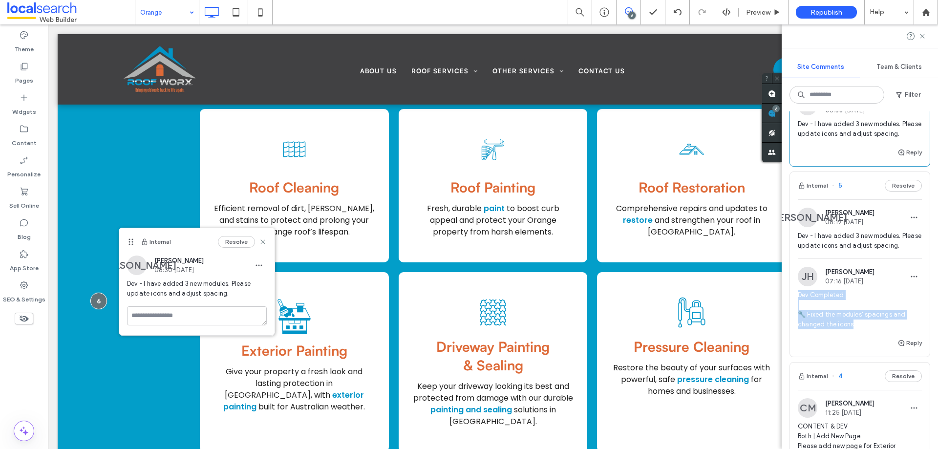
drag, startPoint x: 860, startPoint y: 355, endPoint x: 800, endPoint y: 323, distance: 68.5
click at [800, 323] on span "Dev Completed 🔧 Fixed the modules' spacings and changed the icons" at bounding box center [860, 309] width 124 height 39
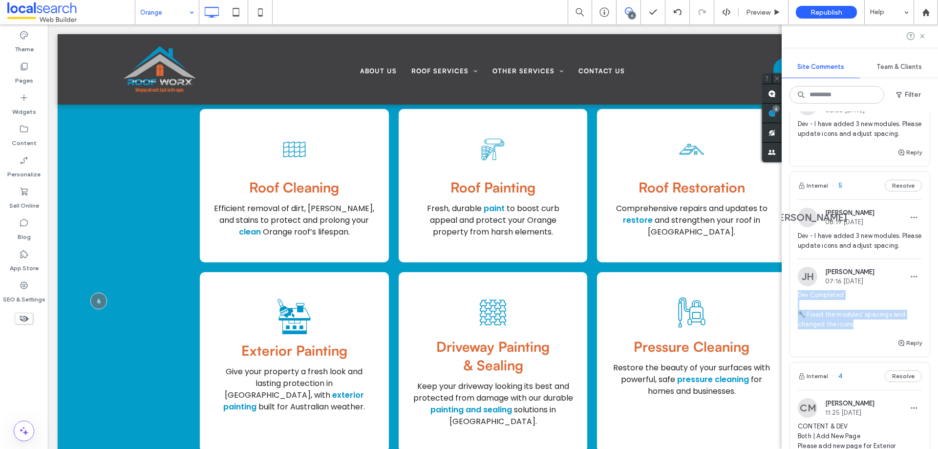
copy span "Dev Completed 🔧 Fixed the modules' spacings and changed the icons"
click at [834, 249] on div "JA James Adderley 08:19 Aug 12 2025 Dev - I have added 3 new modules. Please up…" at bounding box center [860, 233] width 124 height 51
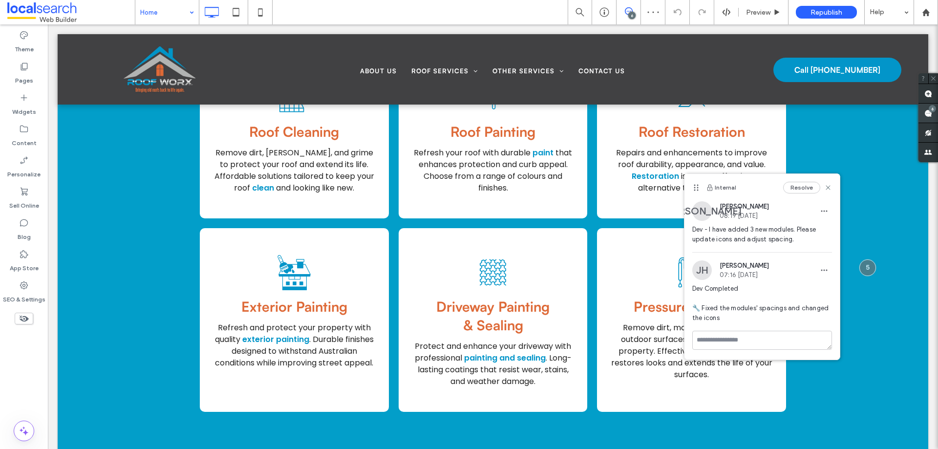
click at [930, 111] on div "6" at bounding box center [932, 108] width 7 height 7
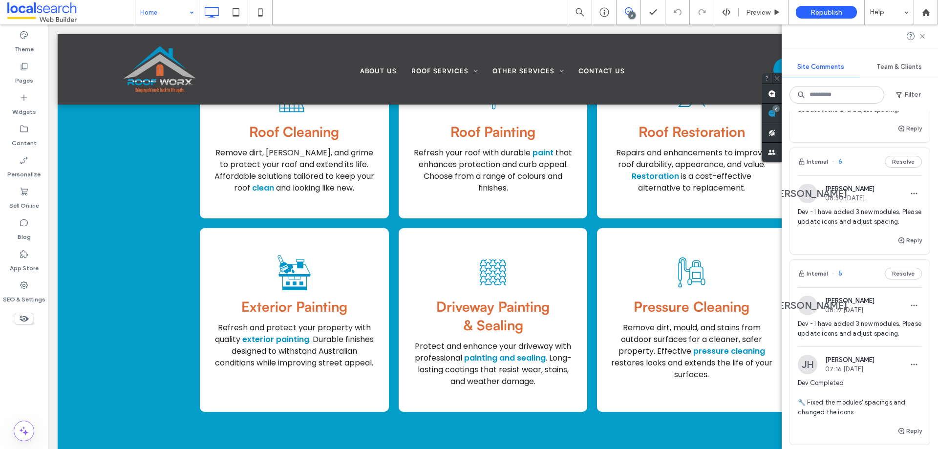
scroll to position [244, 0]
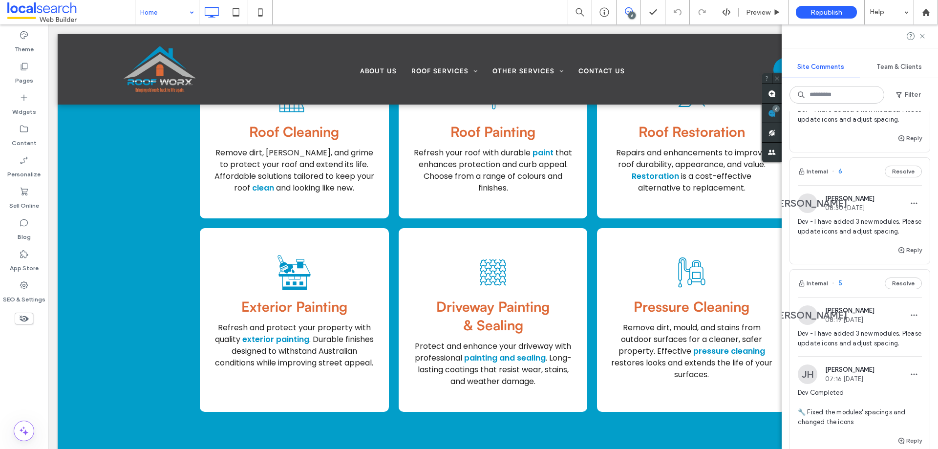
click at [861, 237] on span "Dev - I have added 3 new modules. Please update icons and adjust spacing." at bounding box center [860, 227] width 124 height 20
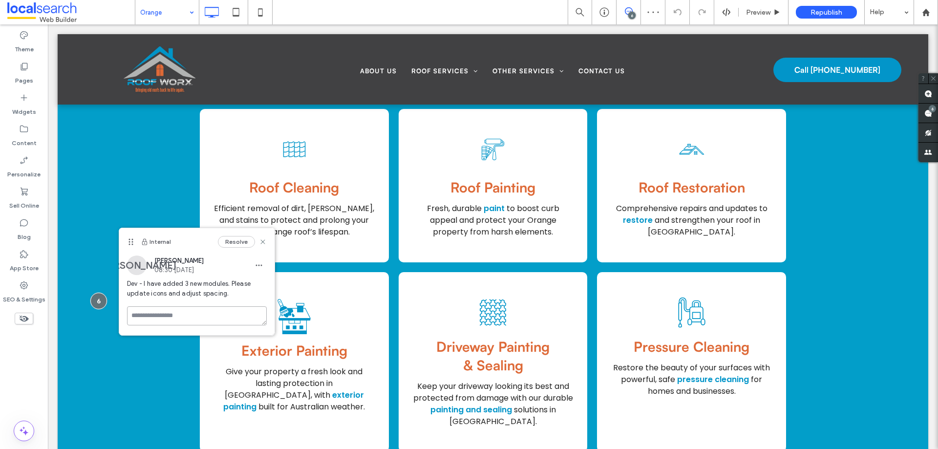
click at [136, 309] on textarea at bounding box center [197, 315] width 140 height 19
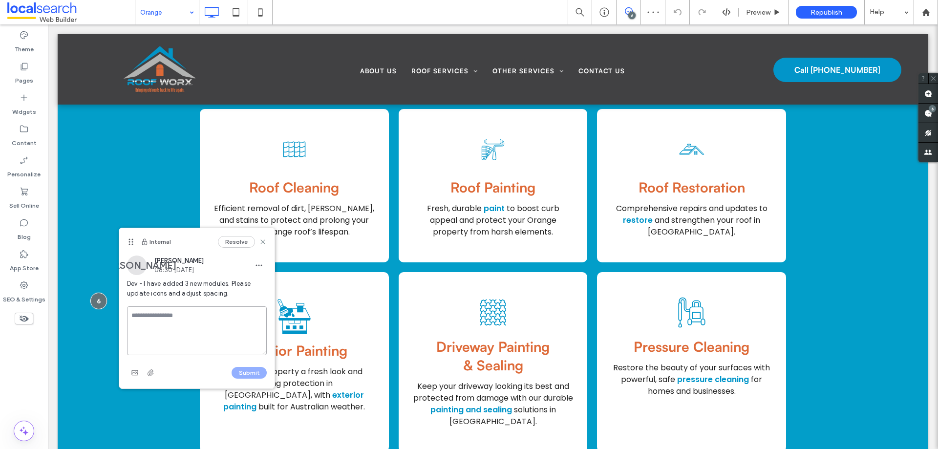
paste textarea "**********"
type textarea "**********"
click at [252, 370] on button "Submit" at bounding box center [249, 373] width 35 height 12
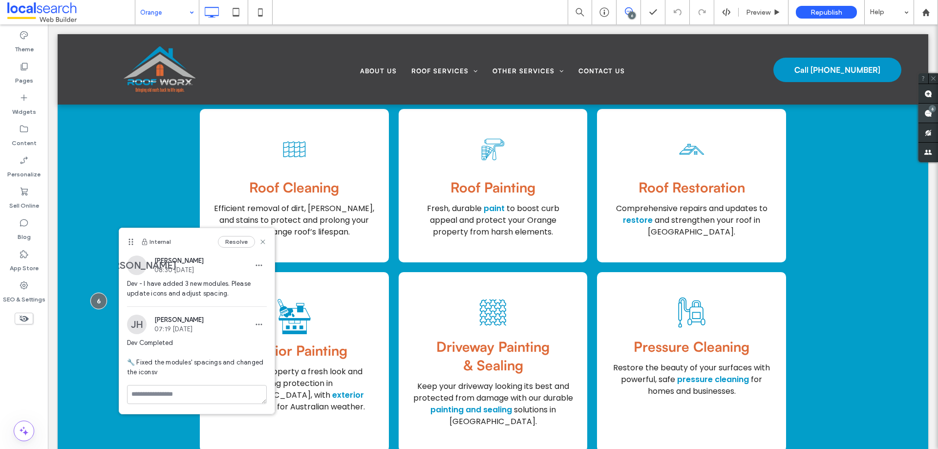
click at [923, 115] on span at bounding box center [929, 113] width 20 height 19
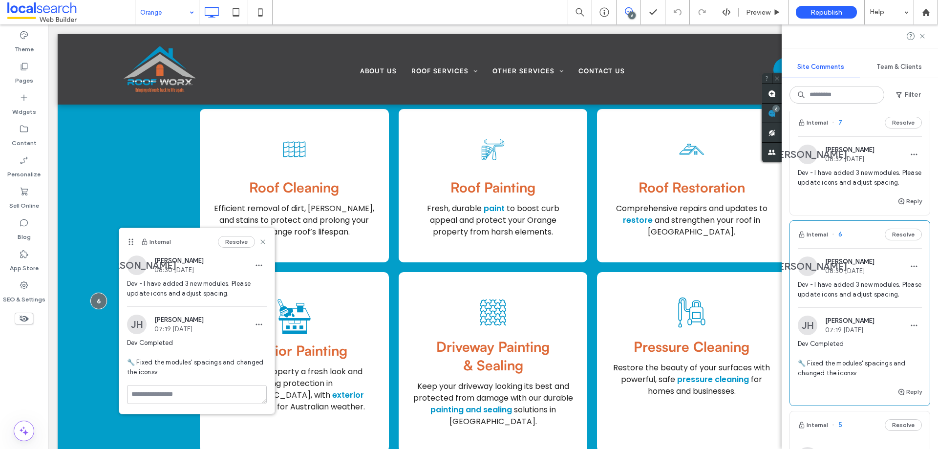
scroll to position [195, 0]
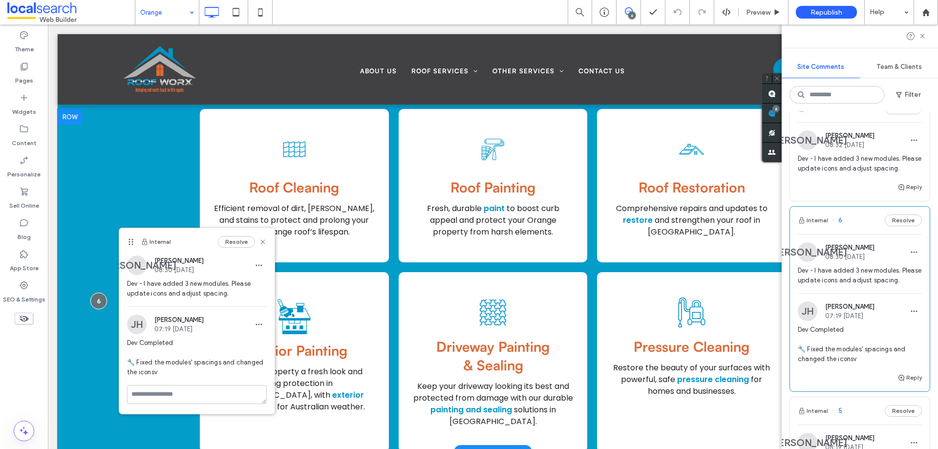
click at [163, 211] on div "Roof Cleaning Icon Roof Cleaning Efficient removal of dirt, moss, and stains to…" at bounding box center [493, 280] width 871 height 343
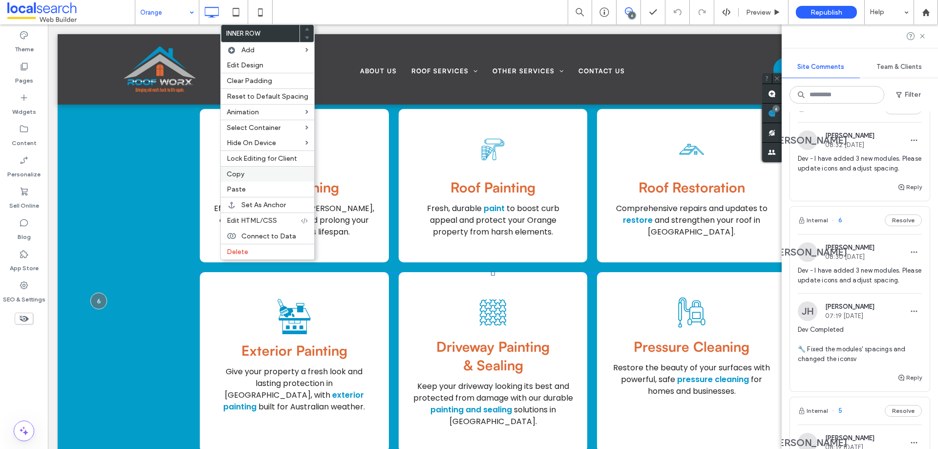
click at [260, 173] on label "Copy" at bounding box center [268, 174] width 82 height 8
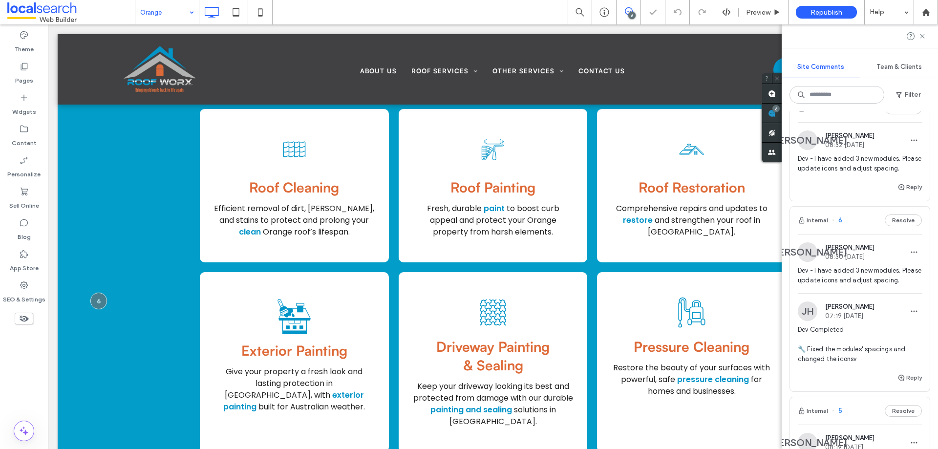
click at [834, 192] on div "Reply" at bounding box center [860, 191] width 140 height 20
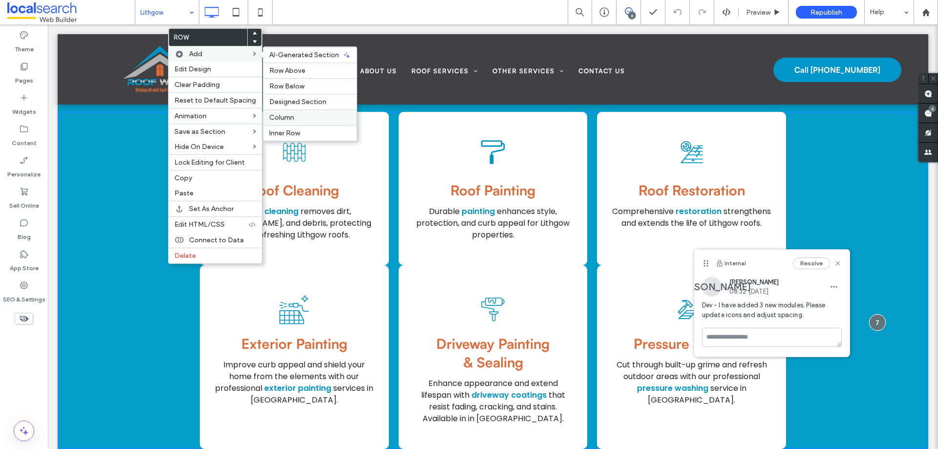
click at [278, 113] on span "Column" at bounding box center [281, 117] width 25 height 8
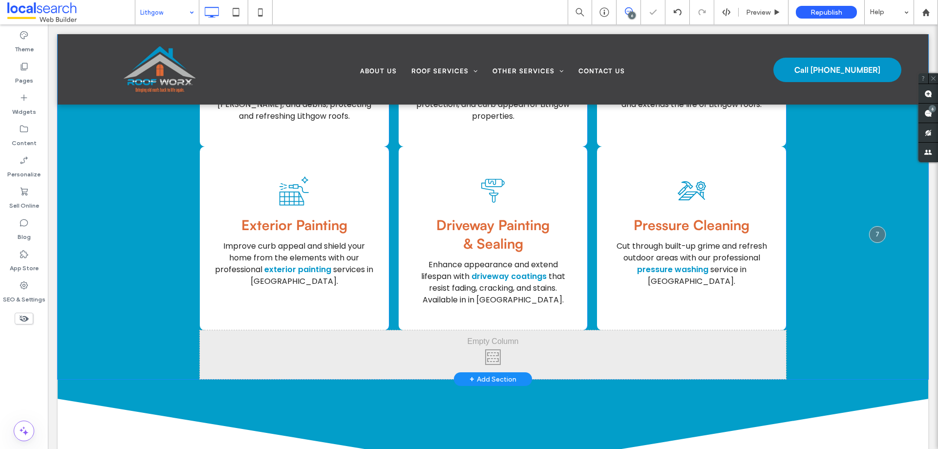
scroll to position [1523, 0]
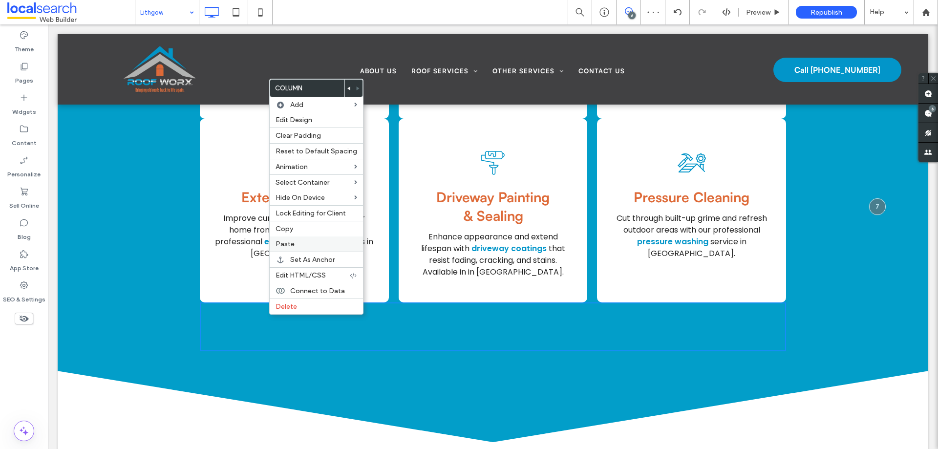
click at [325, 238] on div "Paste" at bounding box center [316, 244] width 93 height 15
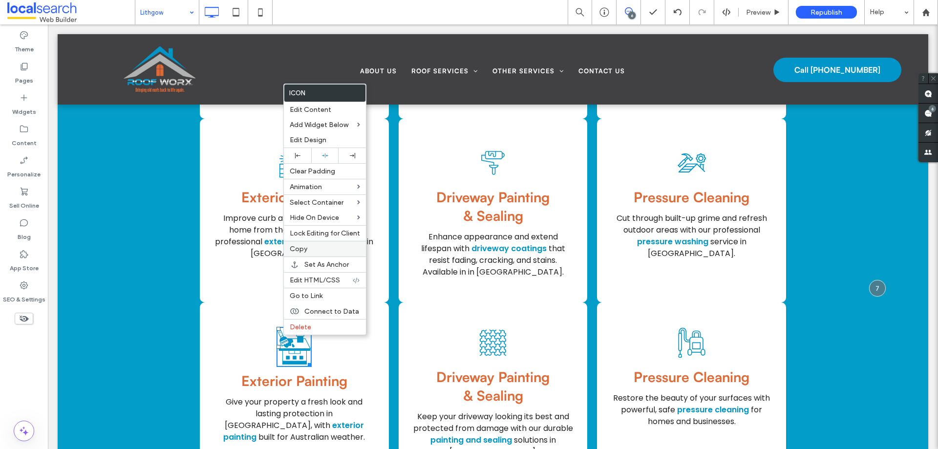
click at [313, 246] on label "Copy" at bounding box center [325, 249] width 70 height 8
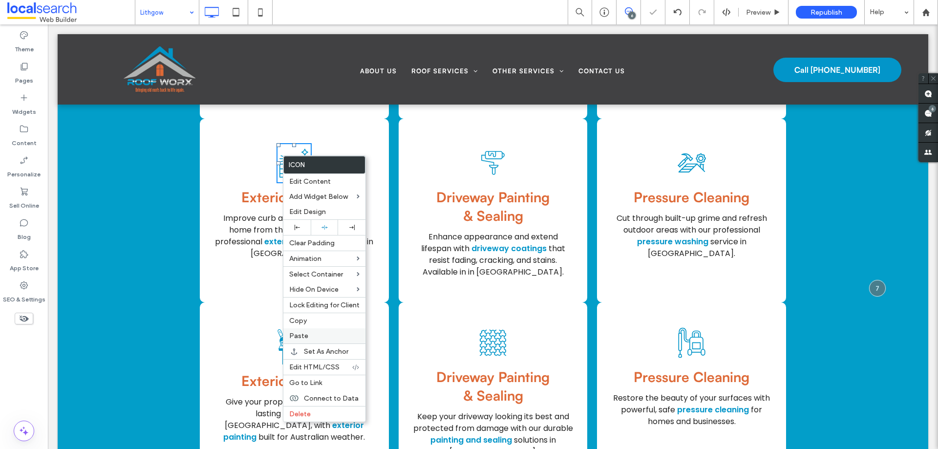
click at [316, 331] on div "Paste" at bounding box center [324, 335] width 82 height 15
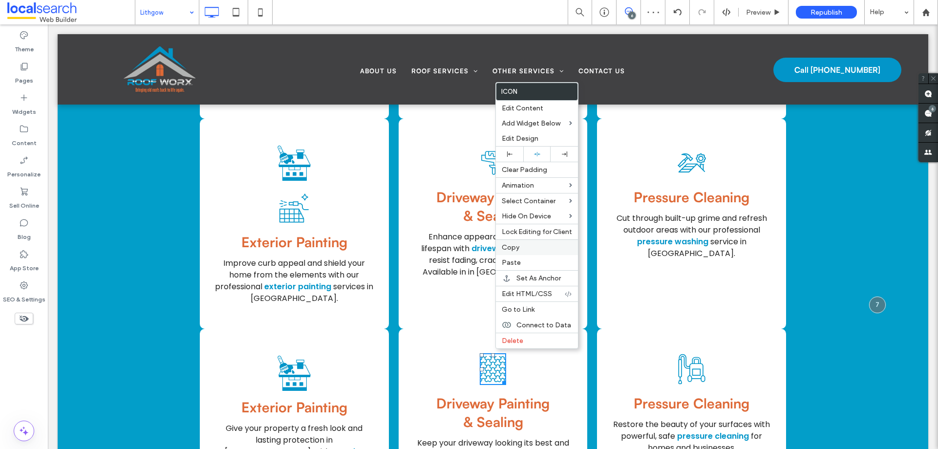
click at [519, 249] on span "Copy" at bounding box center [511, 247] width 18 height 8
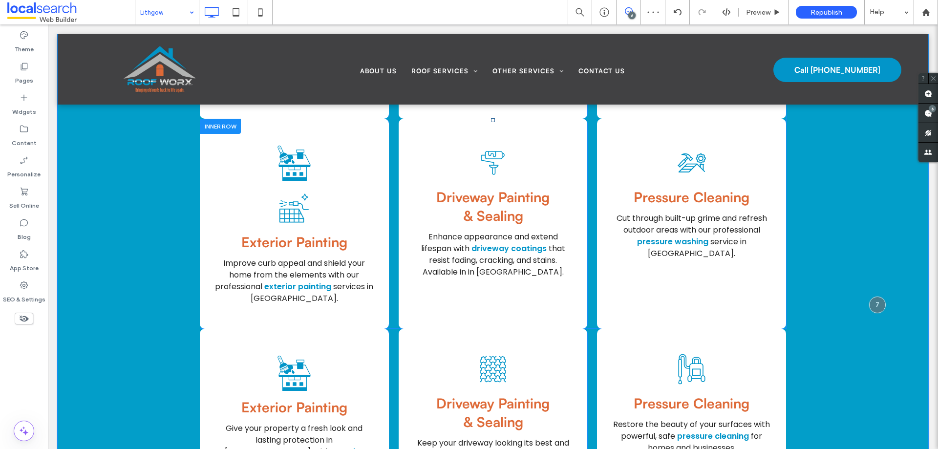
scroll to position [1377, 0]
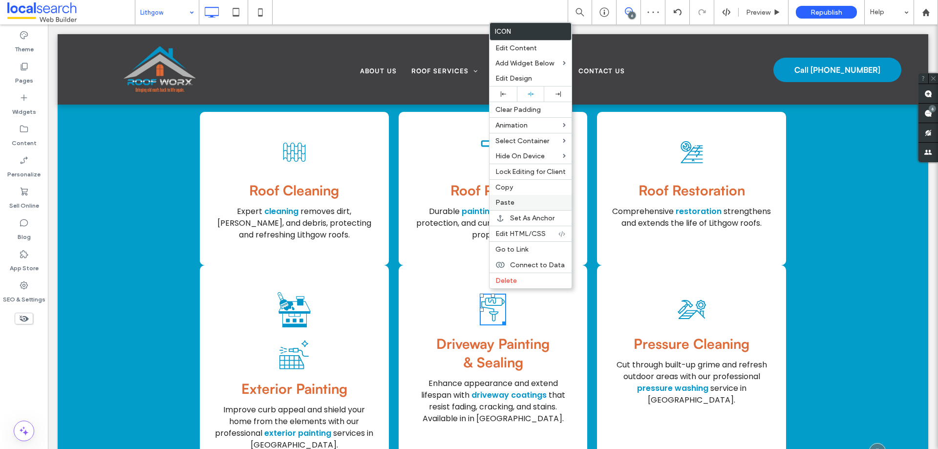
click at [495, 201] on div "Paste" at bounding box center [531, 202] width 82 height 15
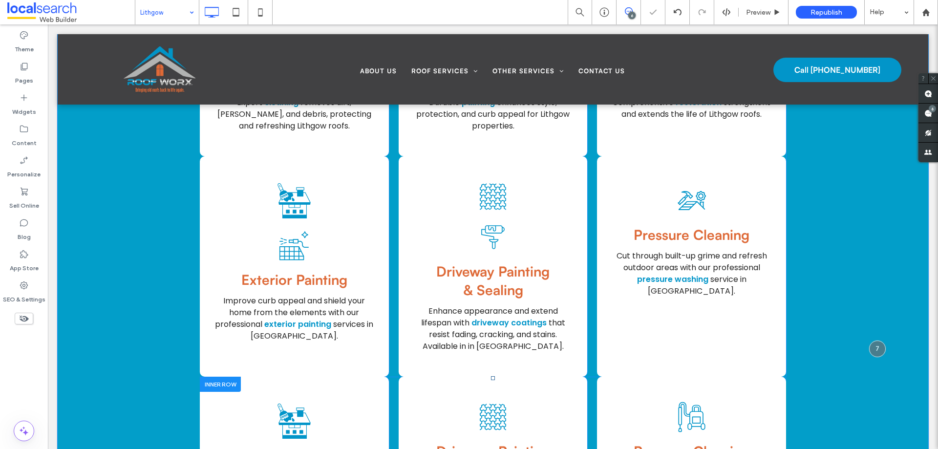
scroll to position [1572, 0]
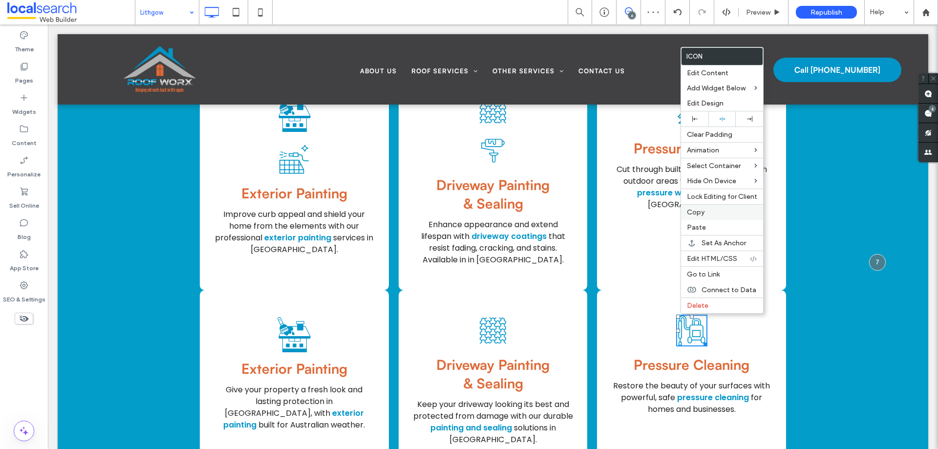
click at [711, 213] on label "Copy" at bounding box center [722, 212] width 70 height 8
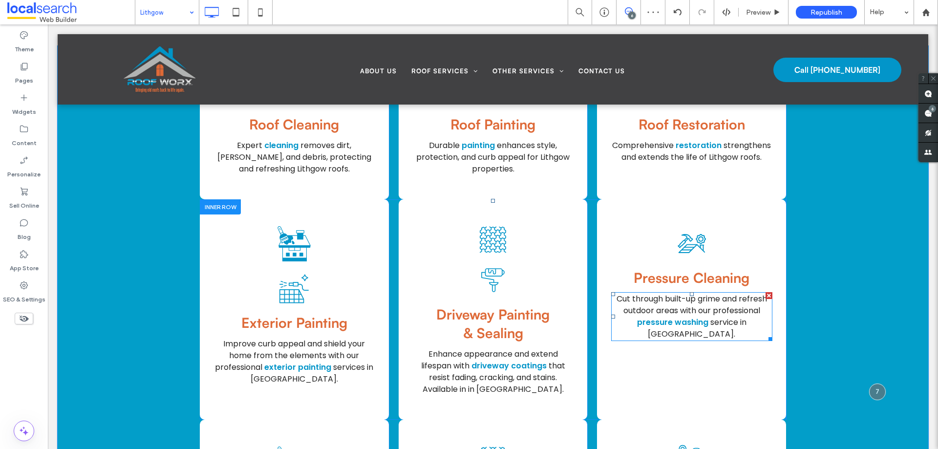
scroll to position [1426, 0]
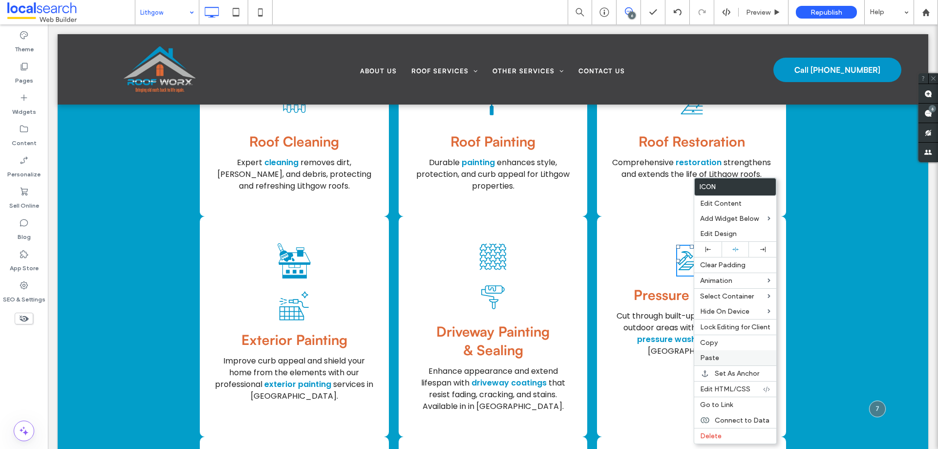
click at [721, 358] on label "Paste" at bounding box center [735, 358] width 70 height 8
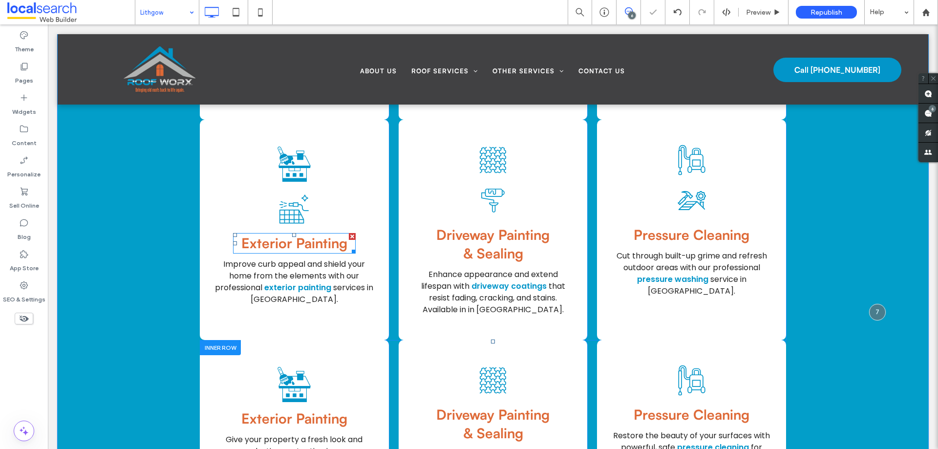
scroll to position [1523, 0]
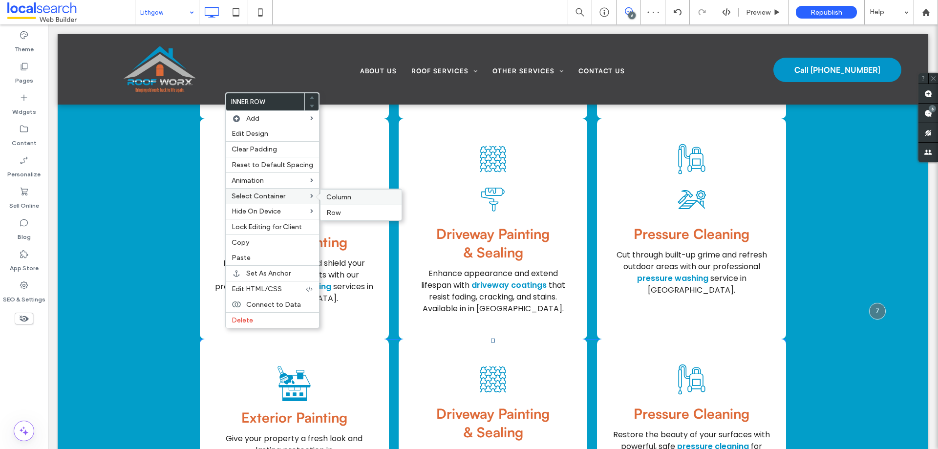
click at [326, 196] on span "Column" at bounding box center [338, 197] width 25 height 8
click at [256, 320] on label "Delete" at bounding box center [274, 320] width 82 height 8
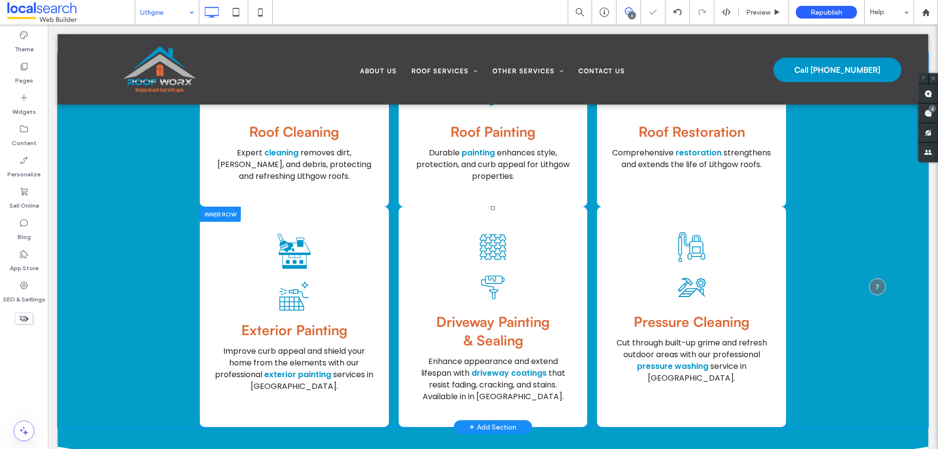
scroll to position [1426, 0]
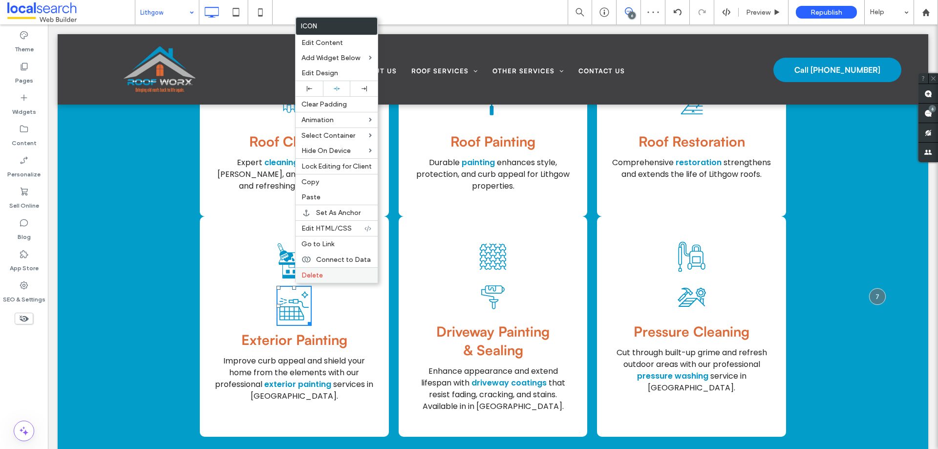
click at [317, 276] on span "Delete" at bounding box center [313, 275] width 22 height 8
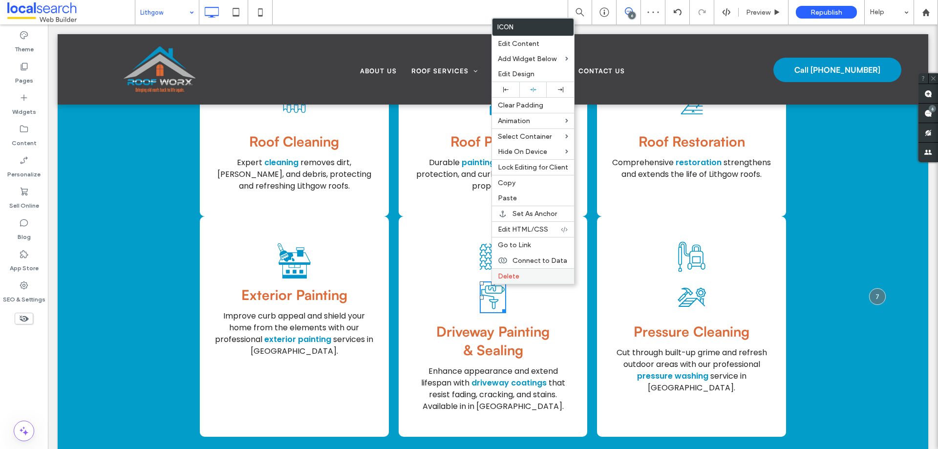
drag, startPoint x: 502, startPoint y: 280, endPoint x: 543, endPoint y: 280, distance: 41.5
click at [502, 280] on span "Delete" at bounding box center [509, 276] width 22 height 8
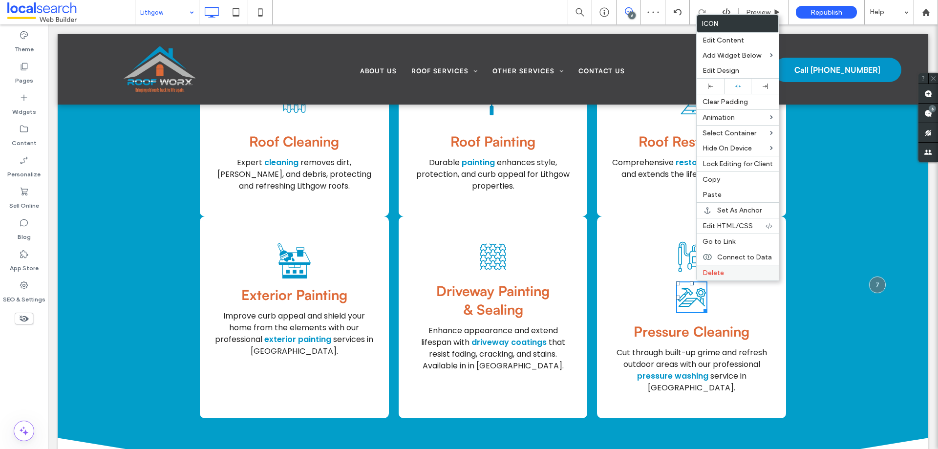
click at [705, 276] on span "Delete" at bounding box center [714, 273] width 22 height 8
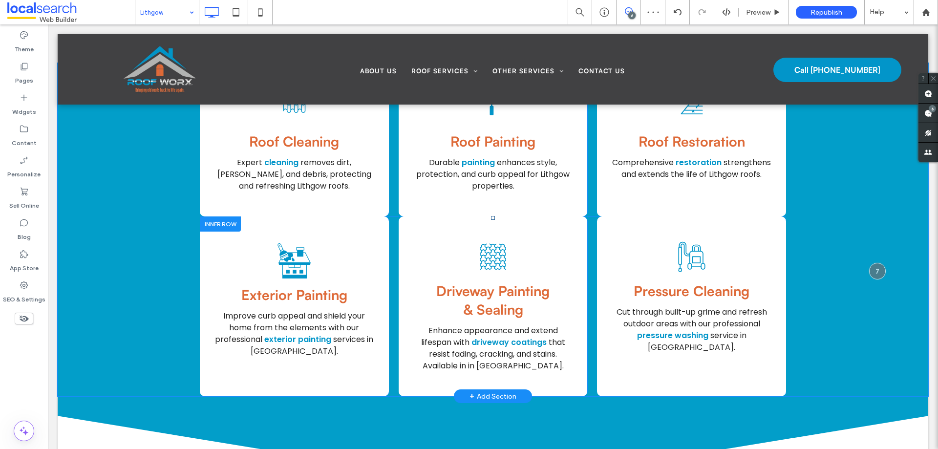
drag, startPoint x: 219, startPoint y: 201, endPoint x: 297, endPoint y: 246, distance: 89.4
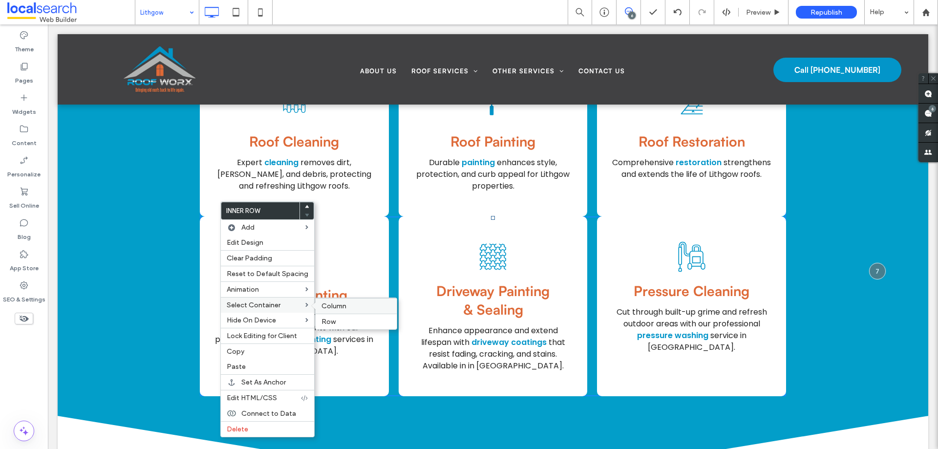
drag, startPoint x: 354, startPoint y: 306, endPoint x: 236, endPoint y: 153, distance: 193.4
click at [354, 306] on label "Column" at bounding box center [356, 306] width 69 height 8
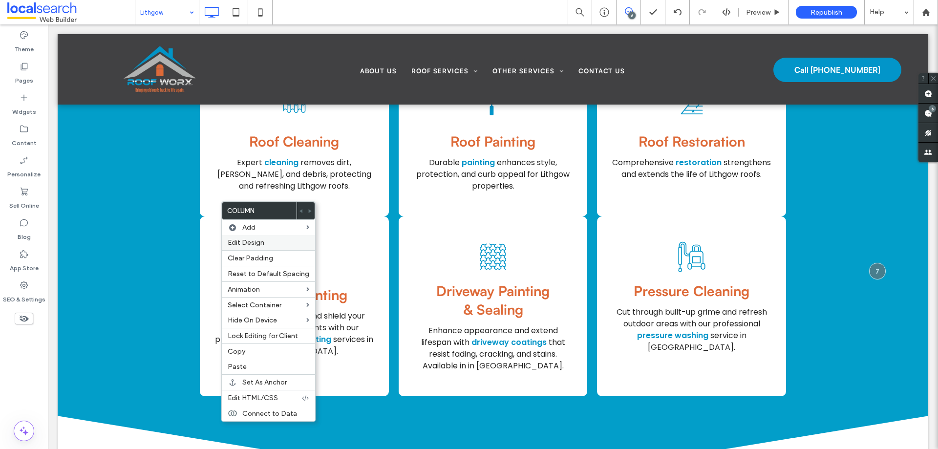
click at [256, 241] on span "Edit Design" at bounding box center [246, 242] width 37 height 8
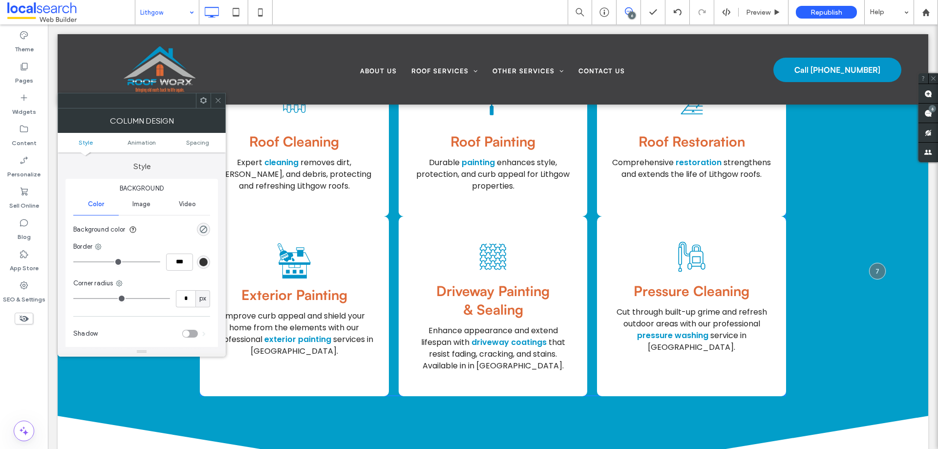
click at [181, 138] on ul "Style Animation Spacing" at bounding box center [142, 143] width 168 height 20
click at [186, 139] on link "Spacing" at bounding box center [198, 142] width 56 height 7
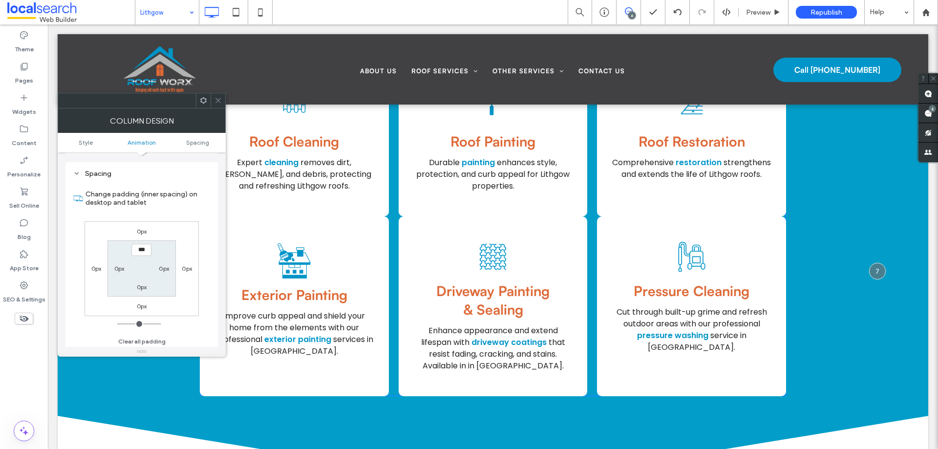
scroll to position [229, 0]
click at [139, 230] on label "0px" at bounding box center [142, 229] width 10 height 7
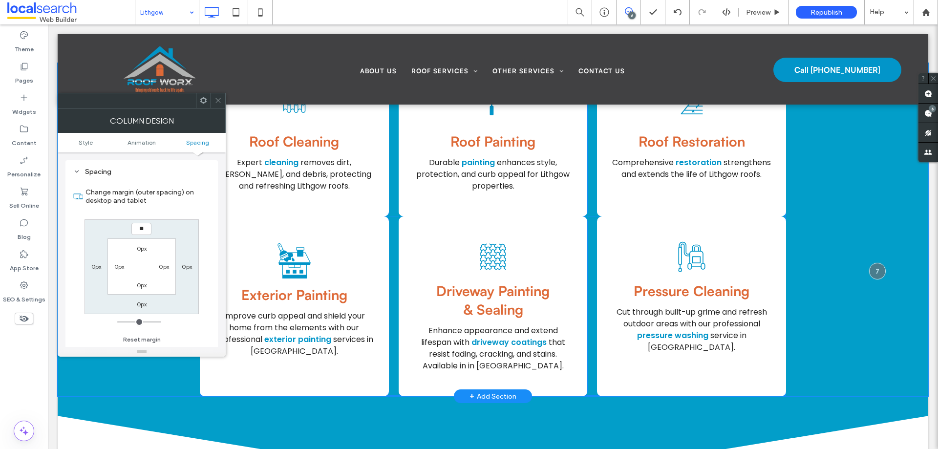
type input "**"
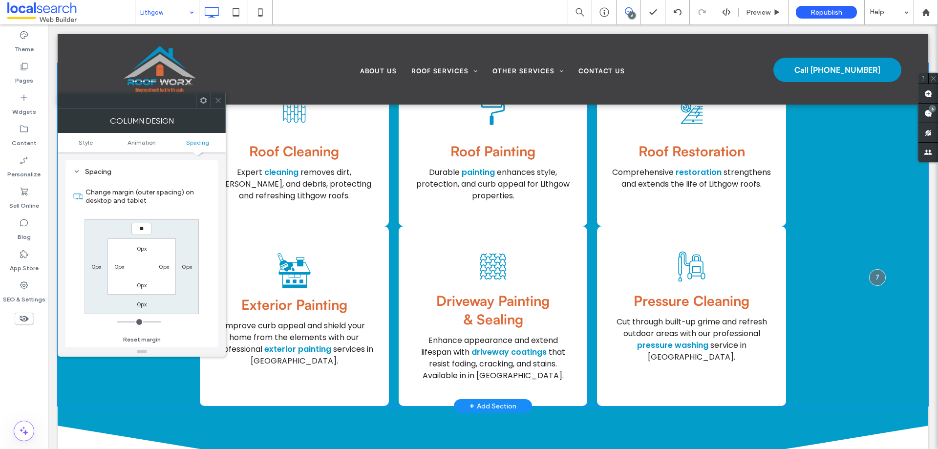
type input "**"
type input "****"
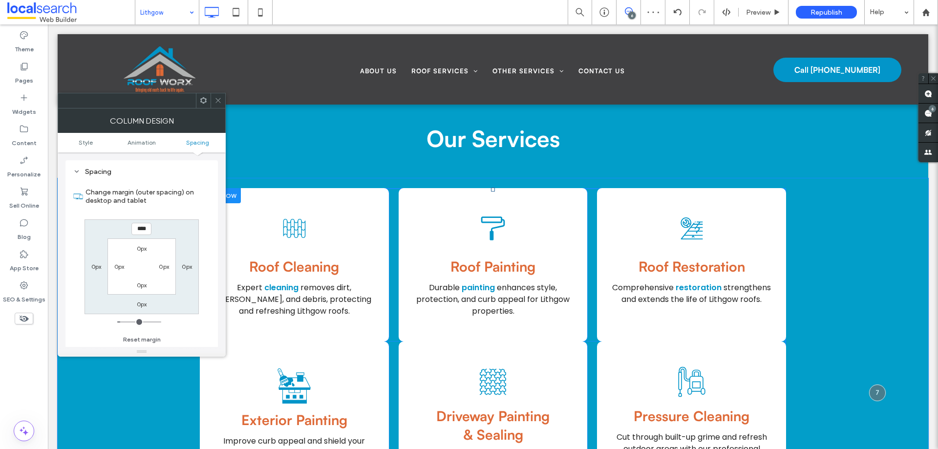
scroll to position [1328, 0]
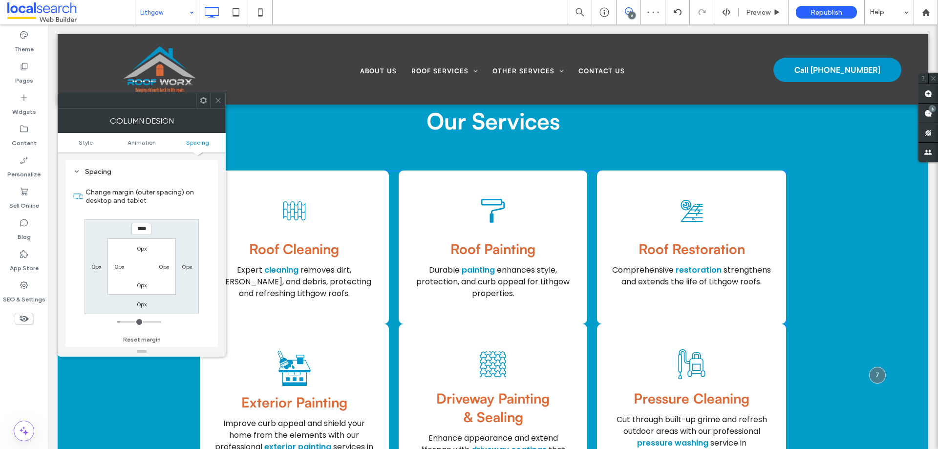
click at [147, 235] on input "****" at bounding box center [141, 229] width 20 height 12
type input "*"
type input "***"
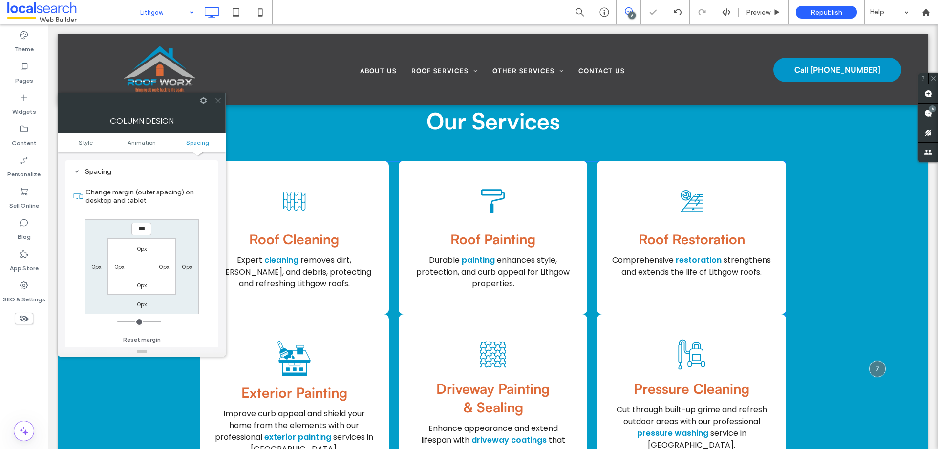
click at [224, 100] on div at bounding box center [218, 100] width 15 height 15
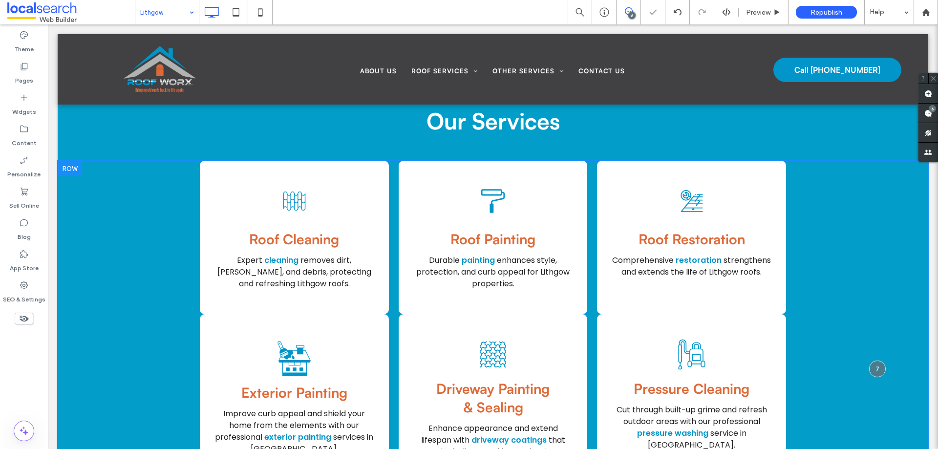
drag, startPoint x: 148, startPoint y: 223, endPoint x: 197, endPoint y: 246, distance: 54.0
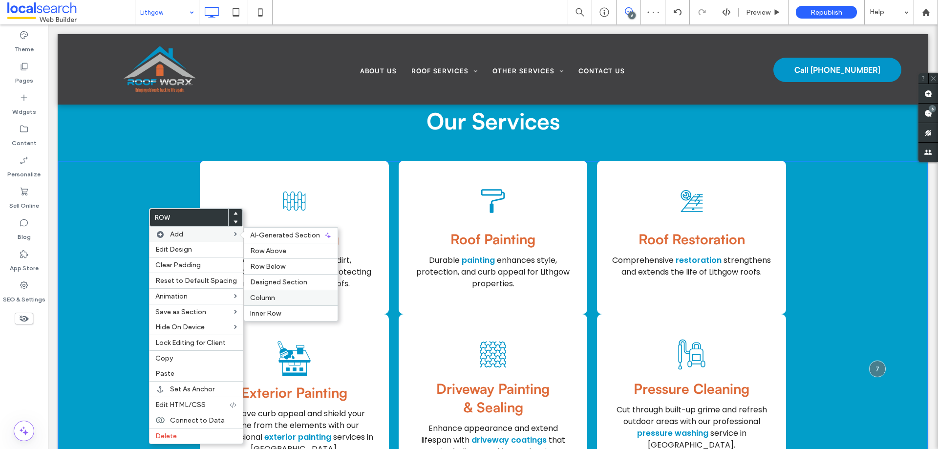
click at [267, 292] on div "Column" at bounding box center [290, 298] width 93 height 16
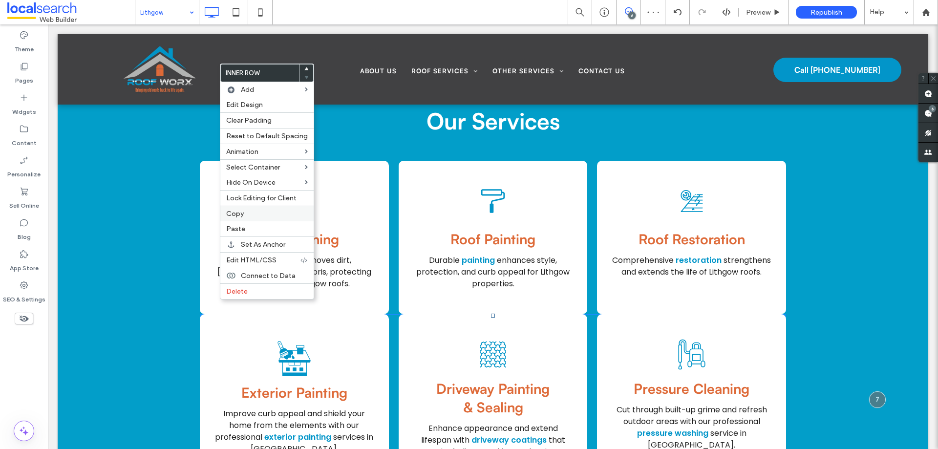
click at [251, 213] on label "Copy" at bounding box center [267, 214] width 82 height 8
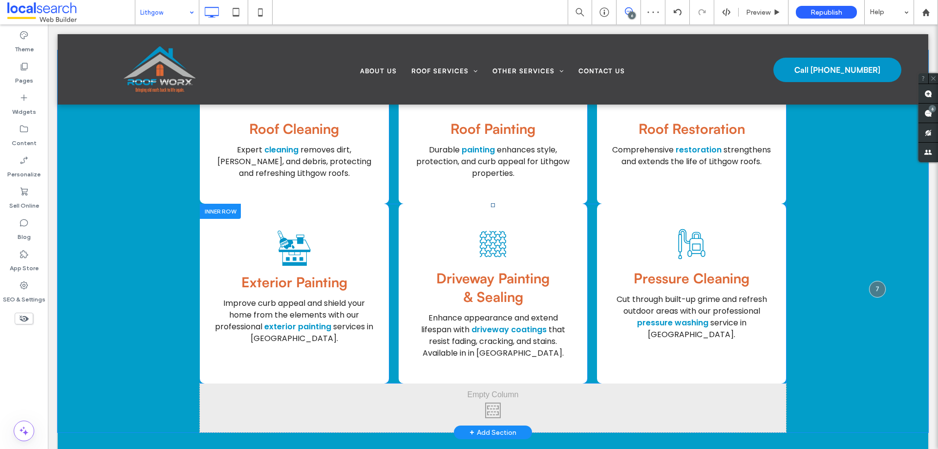
scroll to position [1523, 0]
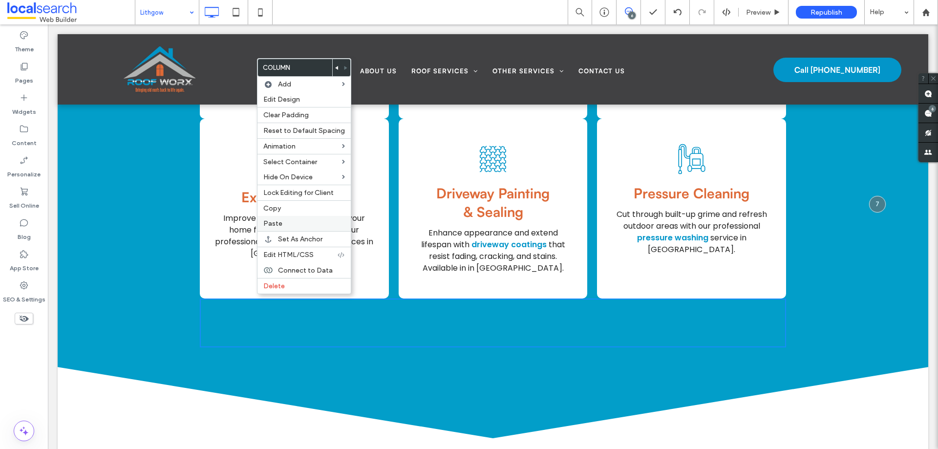
click at [279, 224] on span "Paste" at bounding box center [272, 223] width 19 height 8
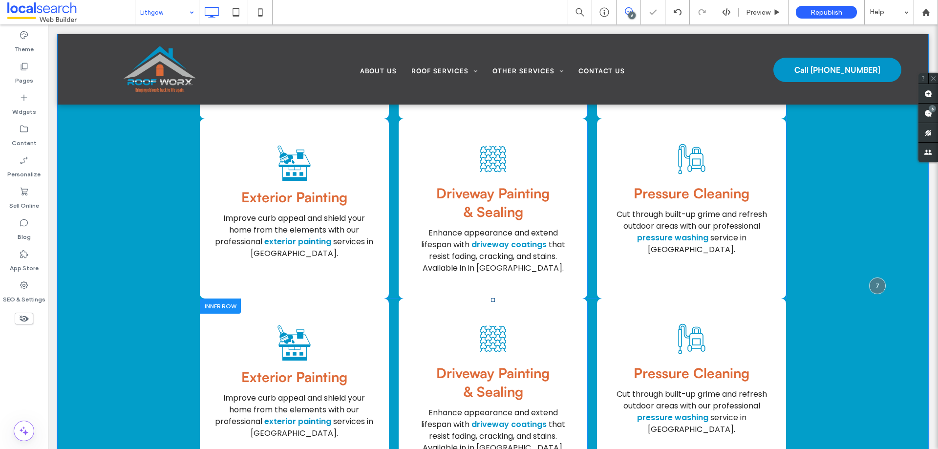
click at [218, 299] on div at bounding box center [220, 306] width 41 height 15
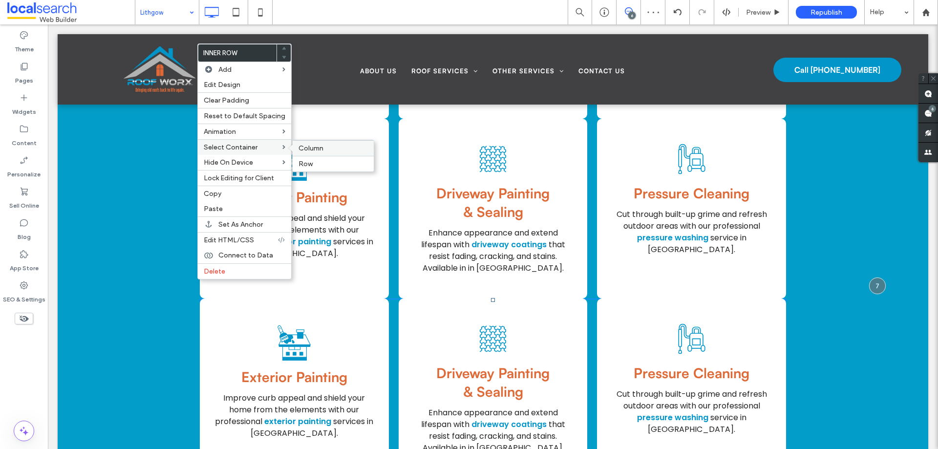
drag, startPoint x: 253, startPoint y: 123, endPoint x: 301, endPoint y: 145, distance: 52.7
click at [301, 145] on span "Column" at bounding box center [311, 148] width 25 height 8
click at [240, 90] on div "Edit Design" at bounding box center [245, 84] width 93 height 15
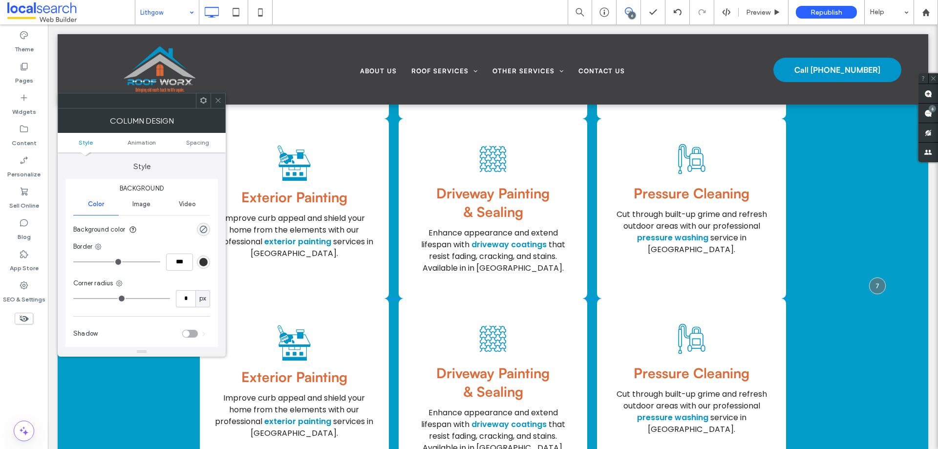
click at [194, 138] on ul "Style Animation Spacing" at bounding box center [142, 143] width 168 height 20
click at [205, 141] on span "Spacing" at bounding box center [197, 142] width 23 height 7
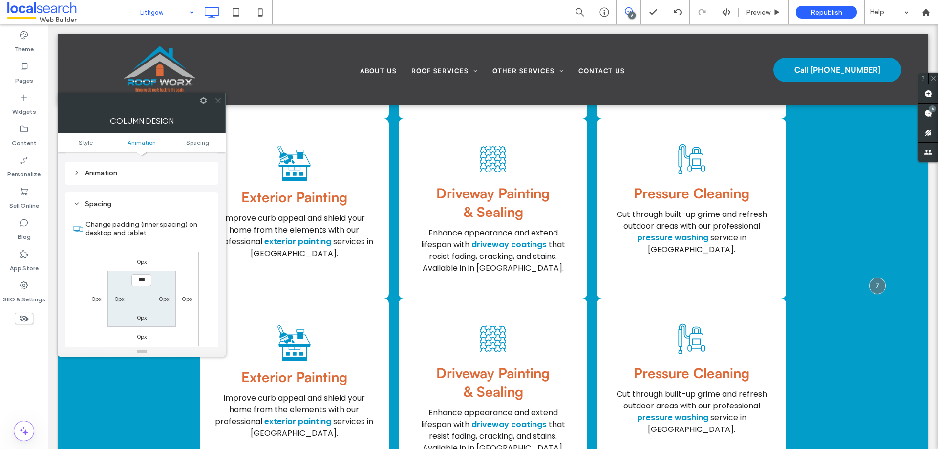
scroll to position [229, 0]
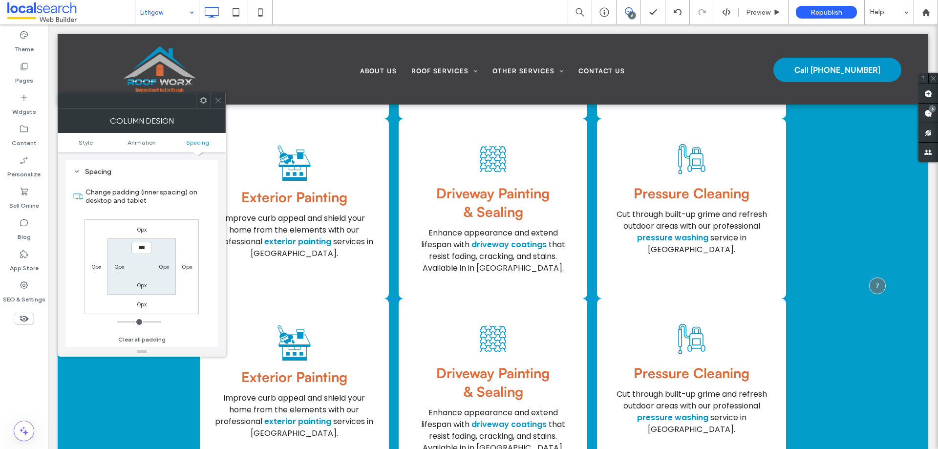
click at [146, 228] on label "0px" at bounding box center [142, 229] width 10 height 7
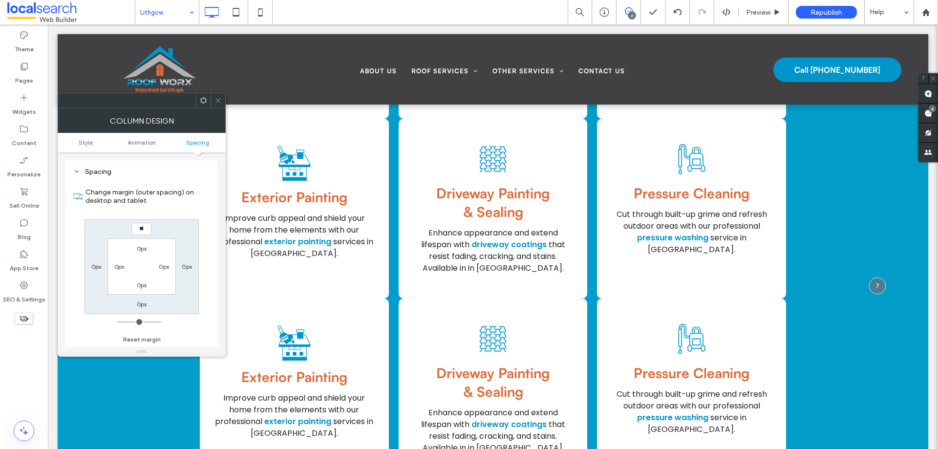
type input "**"
type input "****"
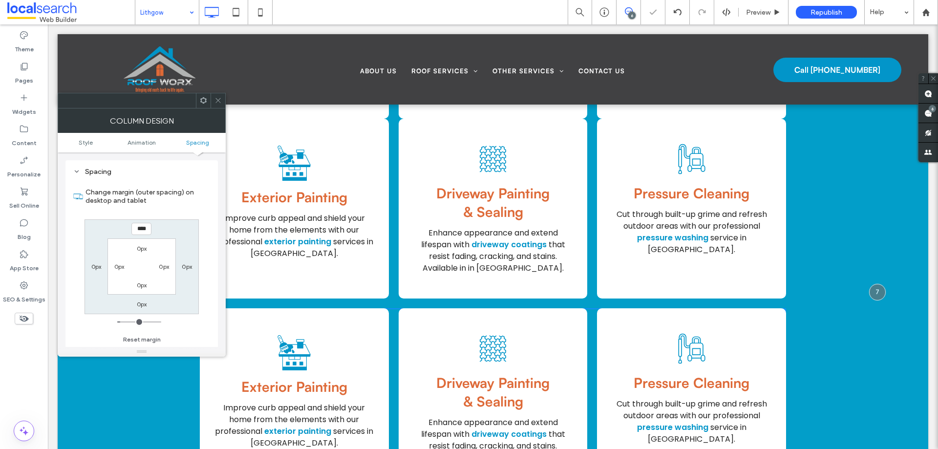
click at [217, 104] on icon at bounding box center [218, 100] width 7 height 7
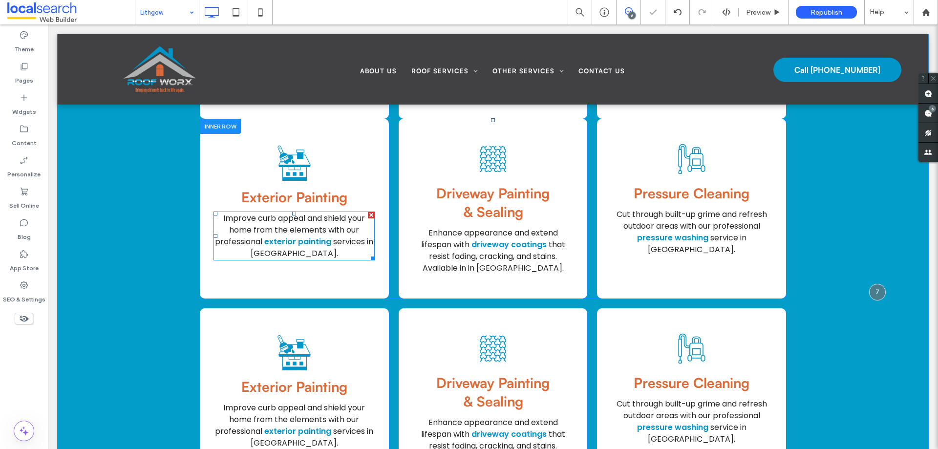
scroll to position [1426, 0]
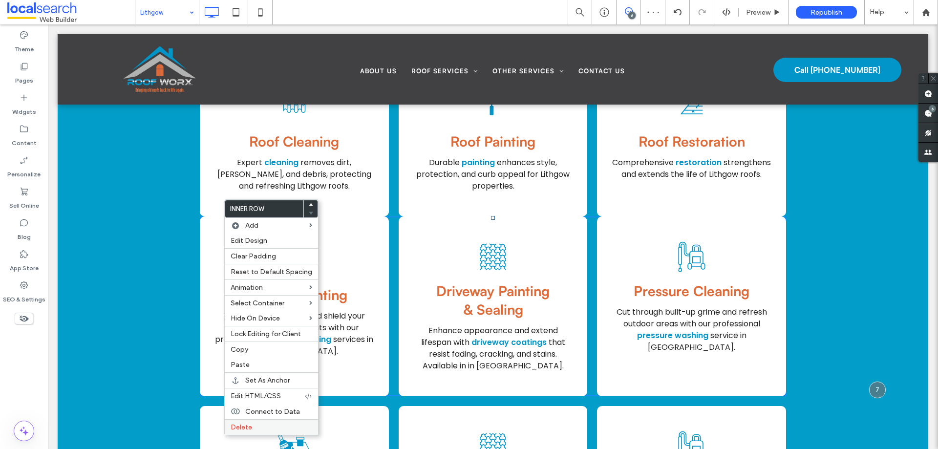
click at [276, 425] on label "Delete" at bounding box center [272, 427] width 82 height 8
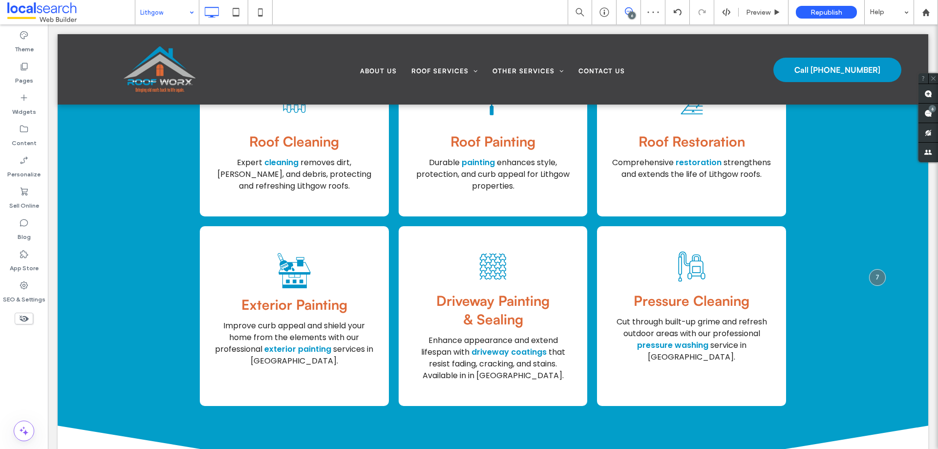
click at [264, 20] on icon at bounding box center [261, 12] width 20 height 20
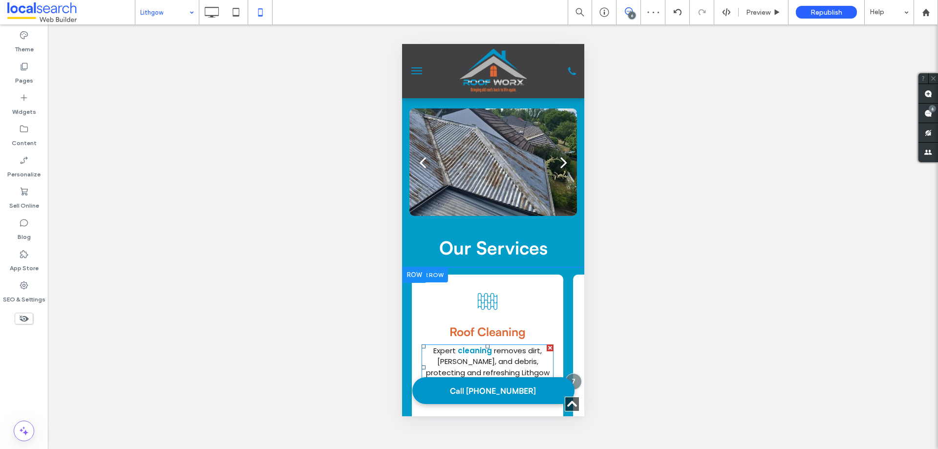
scroll to position [0, 0]
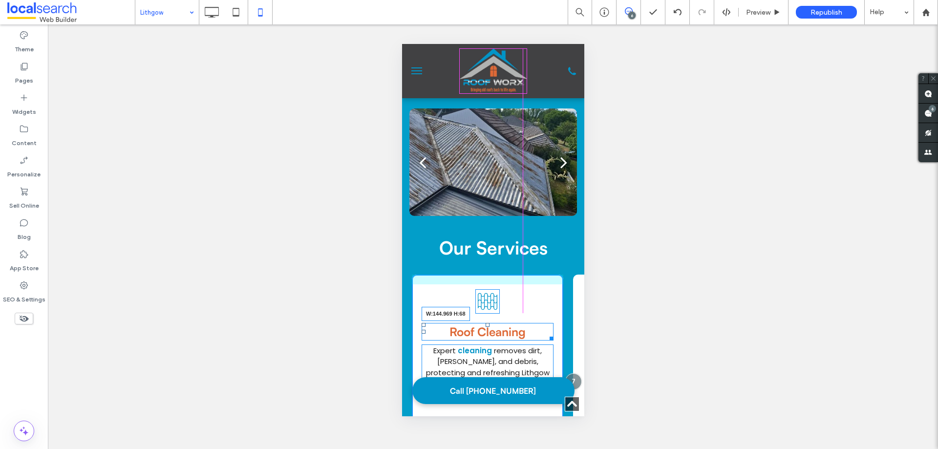
drag, startPoint x: 550, startPoint y: 307, endPoint x: 924, endPoint y: 354, distance: 376.3
click at [521, 323] on div "Roof Cleaning W:144.969 H:68" at bounding box center [487, 332] width 132 height 18
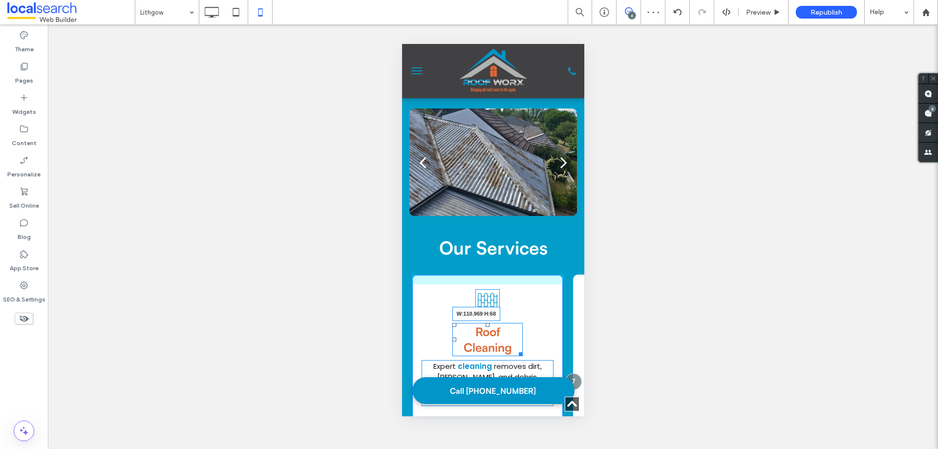
drag, startPoint x: 402, startPoint y: 44, endPoint x: 513, endPoint y: 328, distance: 305.0
click at [515, 349] on div at bounding box center [518, 352] width 7 height 7
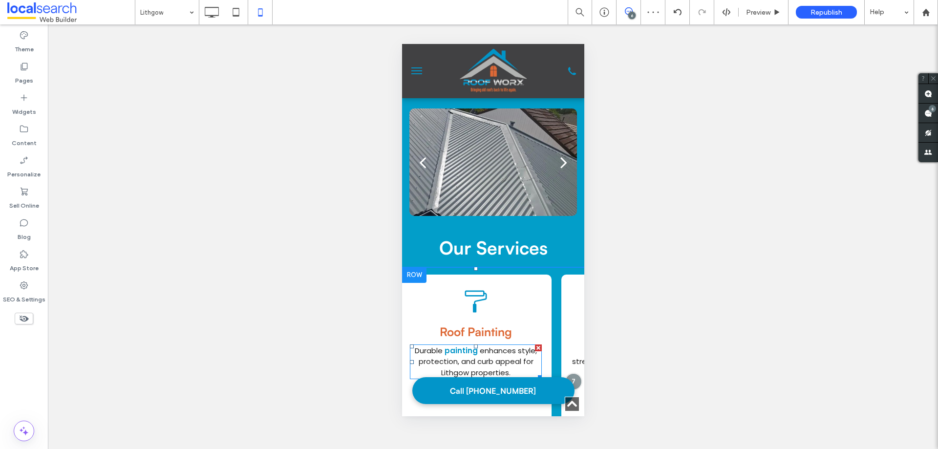
scroll to position [0, 173]
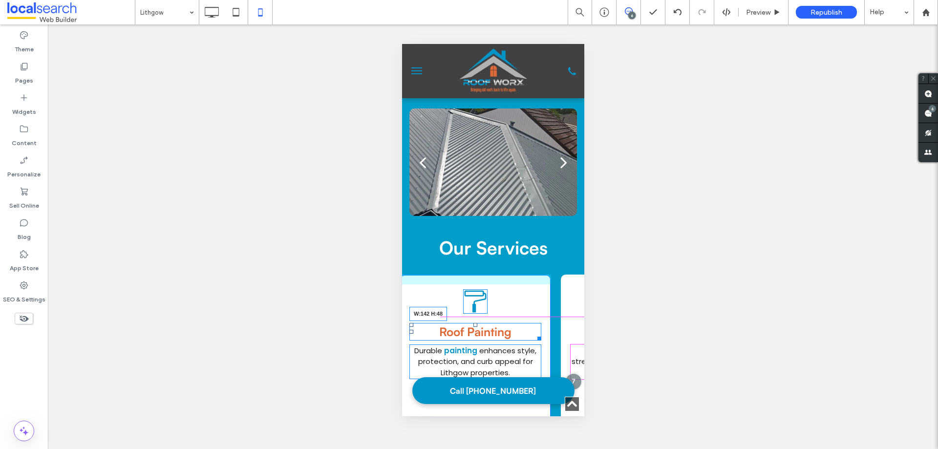
drag, startPoint x: 537, startPoint y: 311, endPoint x: 505, endPoint y: 312, distance: 31.3
click at [534, 333] on div at bounding box center [537, 336] width 7 height 7
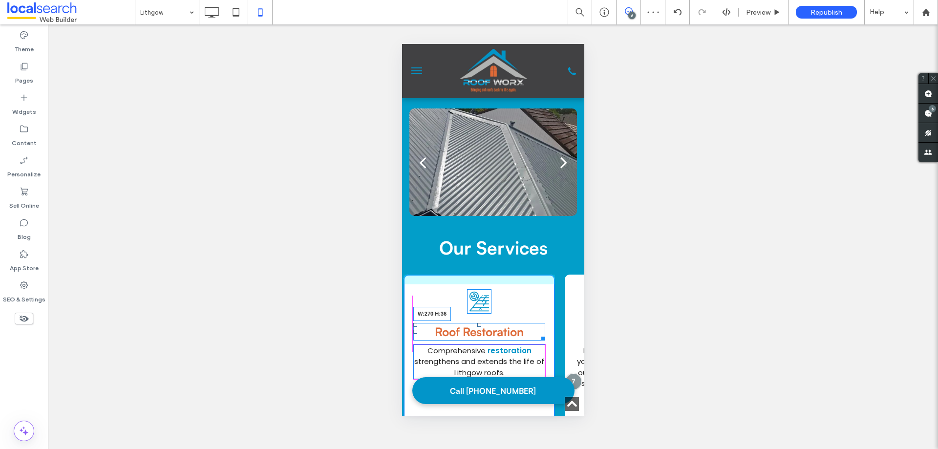
scroll to position [0, 331]
drag, startPoint x: 542, startPoint y: 311, endPoint x: 511, endPoint y: 311, distance: 31.8
click at [511, 323] on div "Roof Restoration W:152 H:68" at bounding box center [478, 332] width 132 height 18
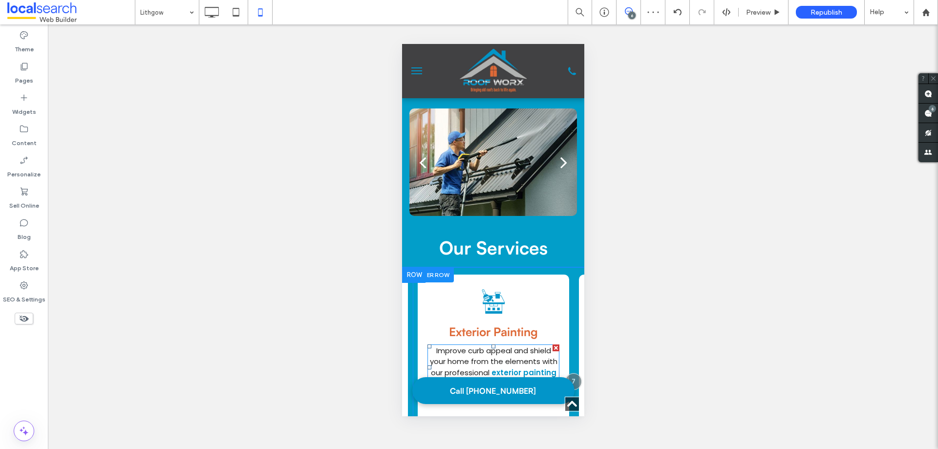
scroll to position [0, 479]
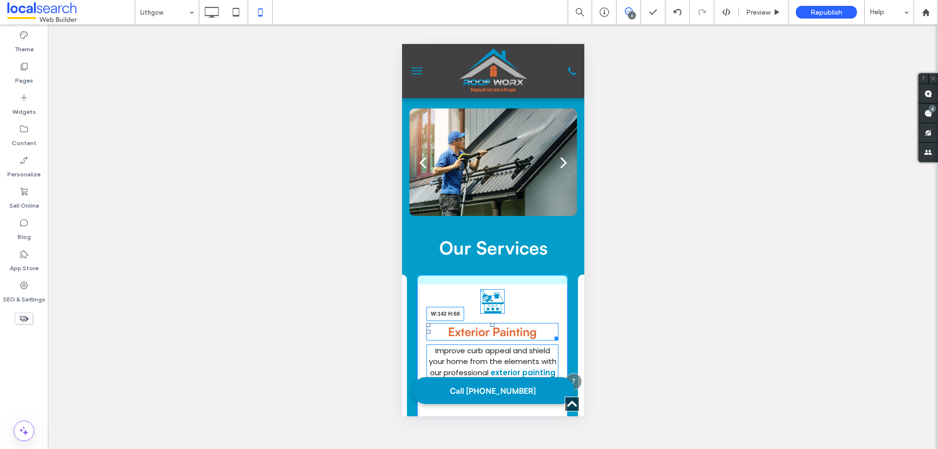
drag, startPoint x: 556, startPoint y: 312, endPoint x: 927, endPoint y: 356, distance: 373.5
click at [525, 323] on div "Exterior Painting W:142 H:68" at bounding box center [492, 332] width 132 height 18
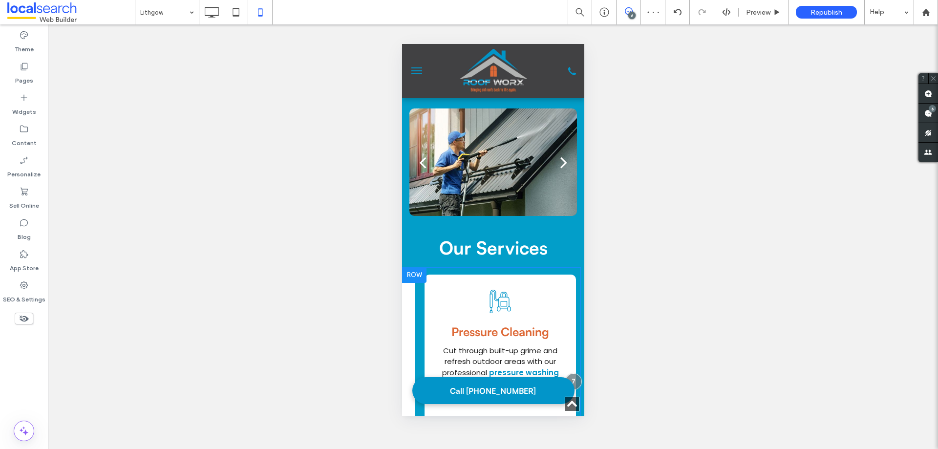
scroll to position [0, 802]
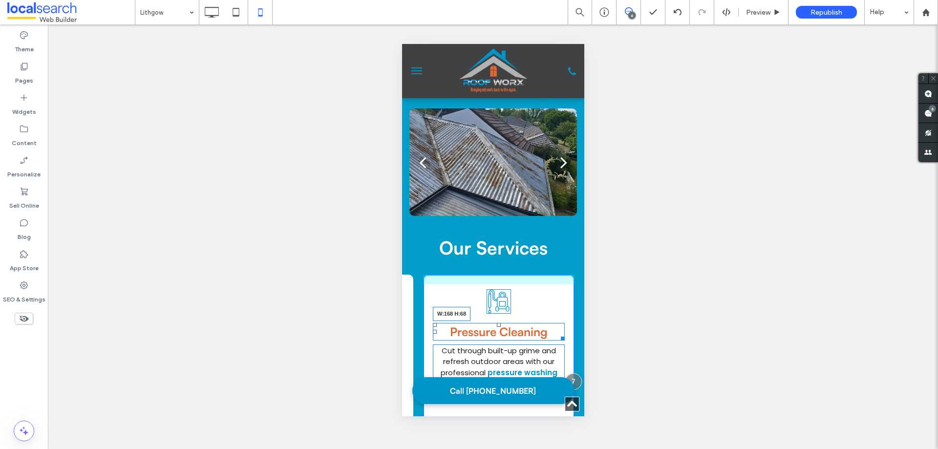
drag, startPoint x: 553, startPoint y: 309, endPoint x: 528, endPoint y: 311, distance: 25.0
click at [528, 323] on div "Pressure Cleaning W:168 H:68" at bounding box center [499, 332] width 132 height 18
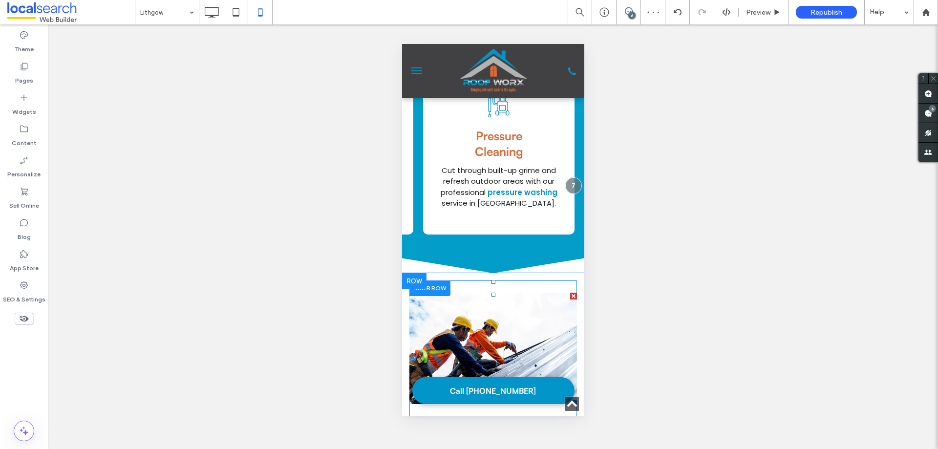
scroll to position [1321, 0]
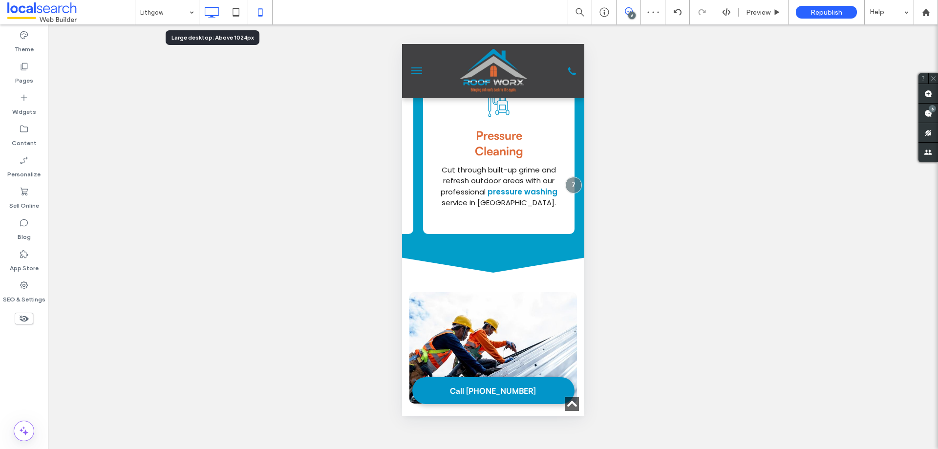
click at [209, 17] on icon at bounding box center [212, 12] width 20 height 20
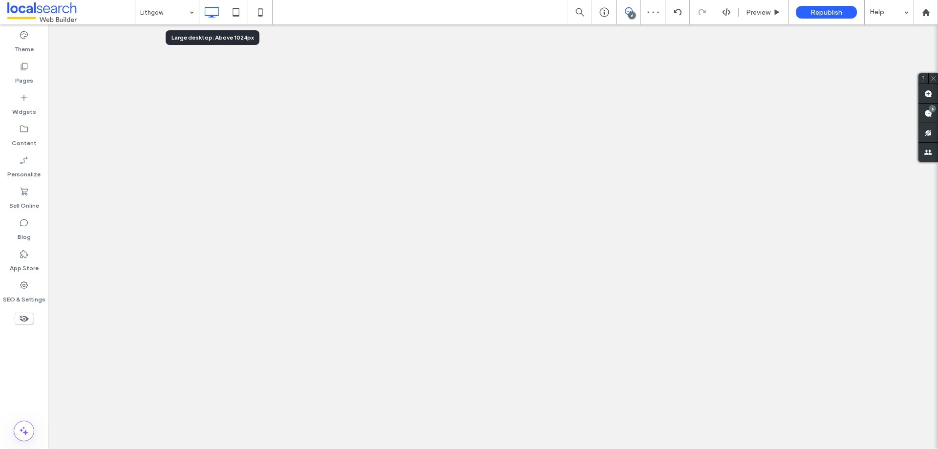
scroll to position [0, 0]
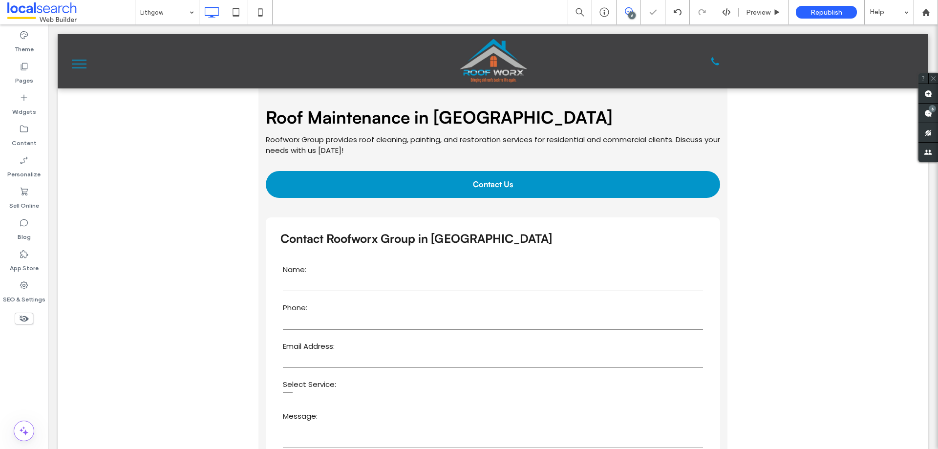
click at [626, 12] on icon at bounding box center [629, 11] width 8 height 8
click at [630, 14] on div "6" at bounding box center [632, 15] width 7 height 7
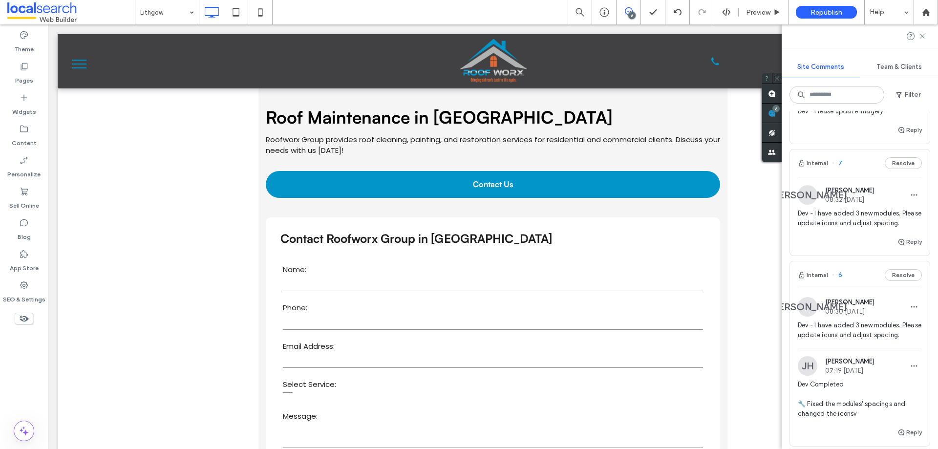
scroll to position [147, 0]
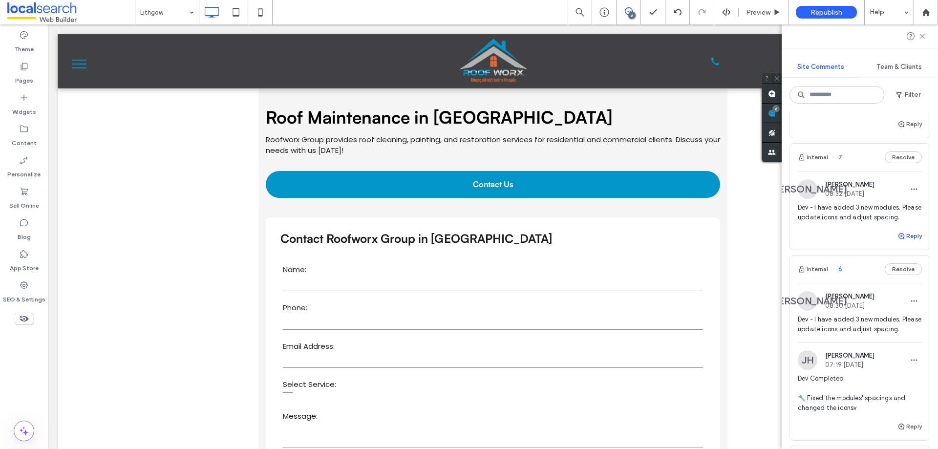
click at [904, 242] on button "Reply" at bounding box center [910, 236] width 24 height 12
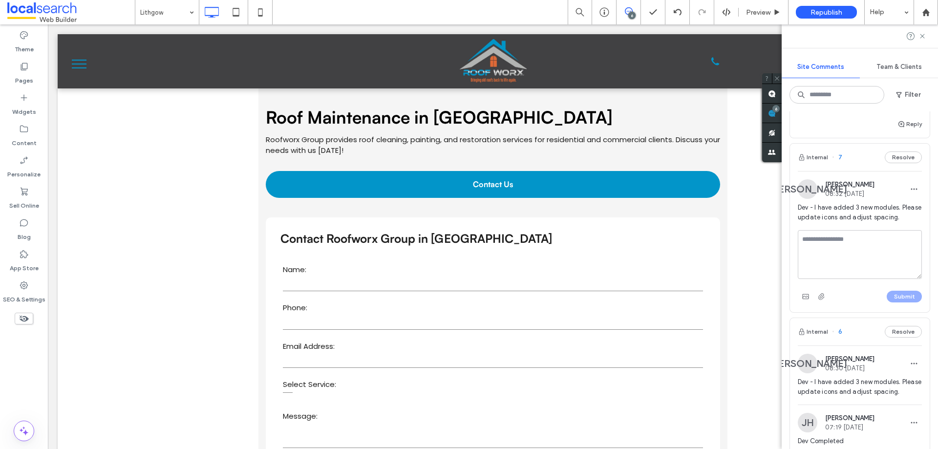
click at [879, 257] on textarea at bounding box center [860, 254] width 124 height 49
type textarea "**********"
click at [890, 303] on button "Submit" at bounding box center [904, 297] width 35 height 12
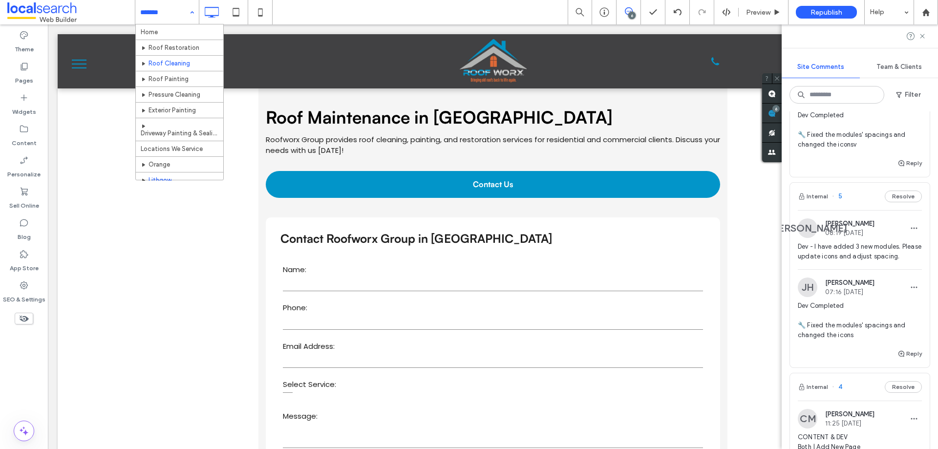
scroll to position [22, 0]
click at [259, 10] on icon at bounding box center [261, 12] width 20 height 20
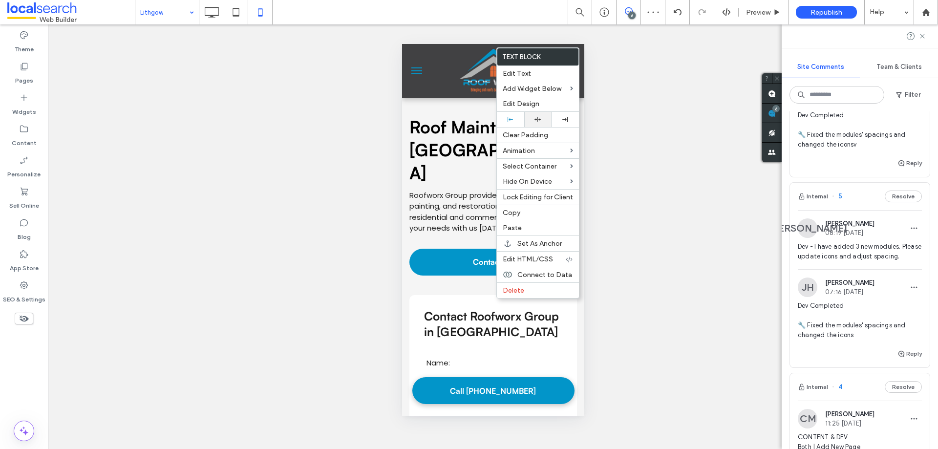
click at [541, 117] on icon at bounding box center [538, 119] width 6 height 6
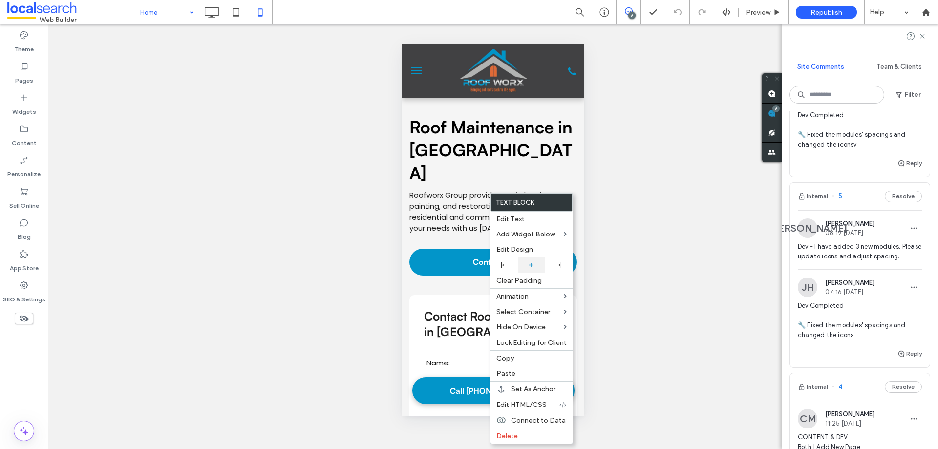
click at [534, 268] on icon at bounding box center [531, 265] width 6 height 6
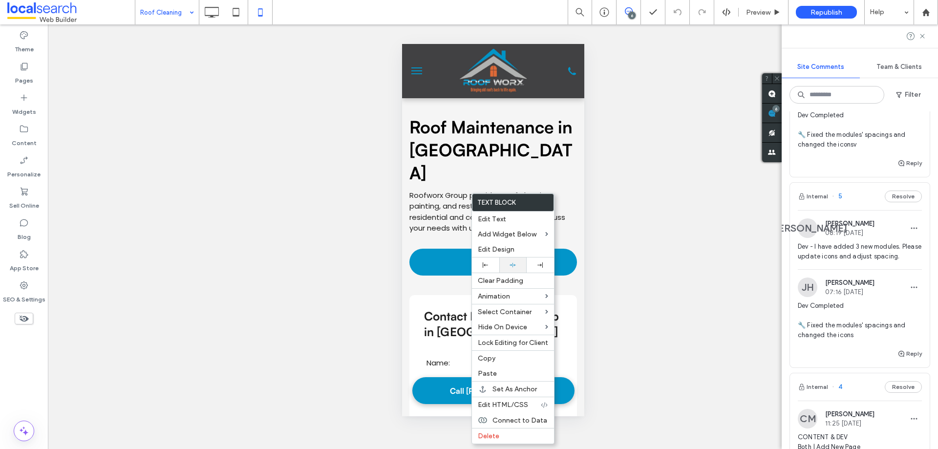
click at [511, 266] on use at bounding box center [513, 265] width 6 height 4
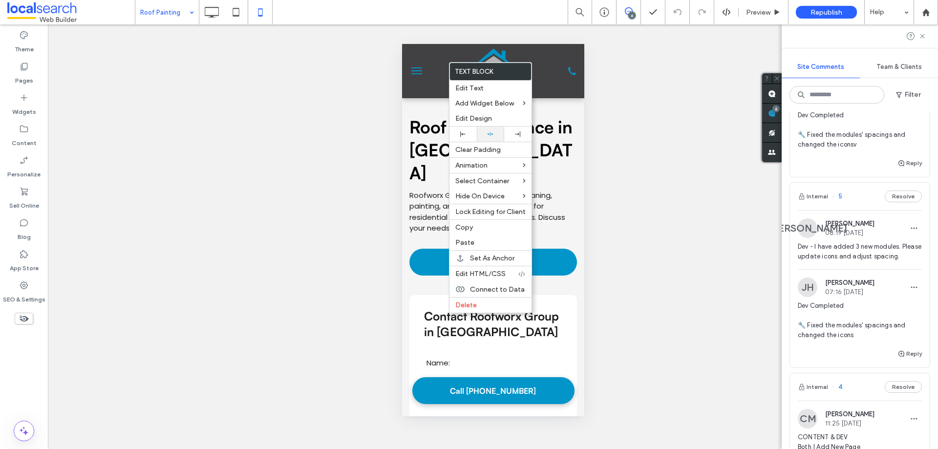
click at [485, 135] on div at bounding box center [491, 134] width 18 height 6
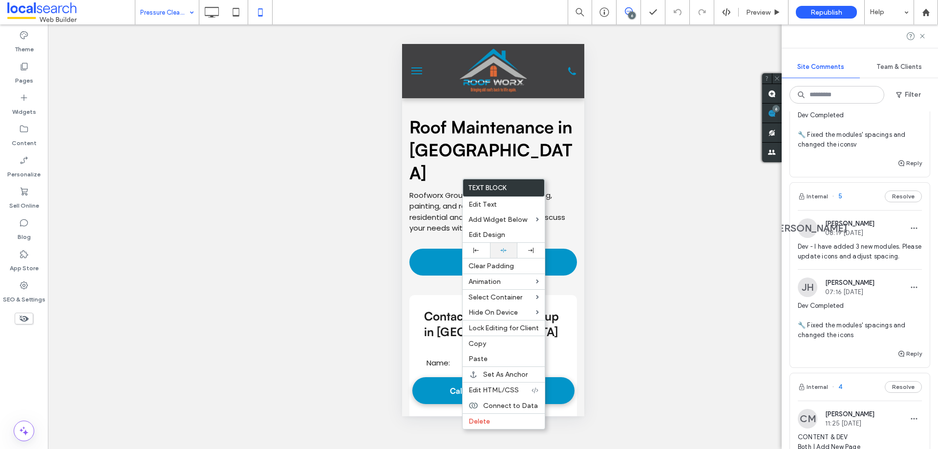
click at [497, 250] on div at bounding box center [504, 250] width 18 height 6
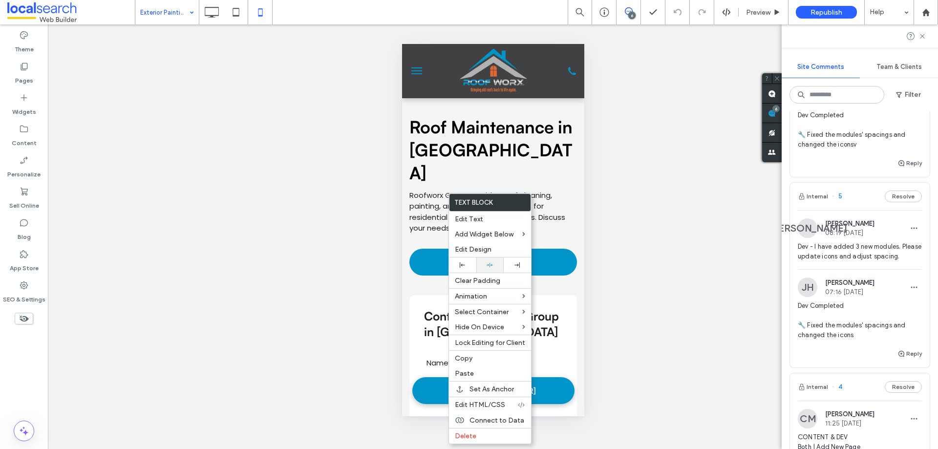
click at [494, 262] on div at bounding box center [490, 265] width 18 height 6
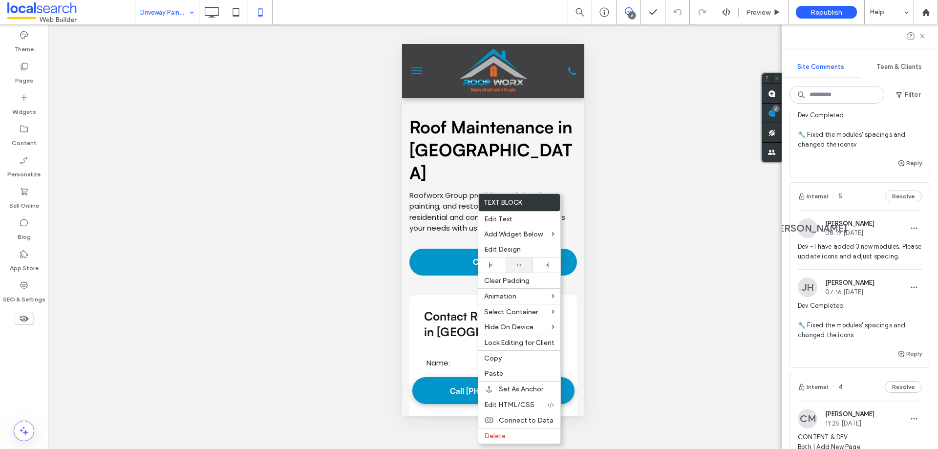
click at [511, 265] on div at bounding box center [520, 265] width 18 height 6
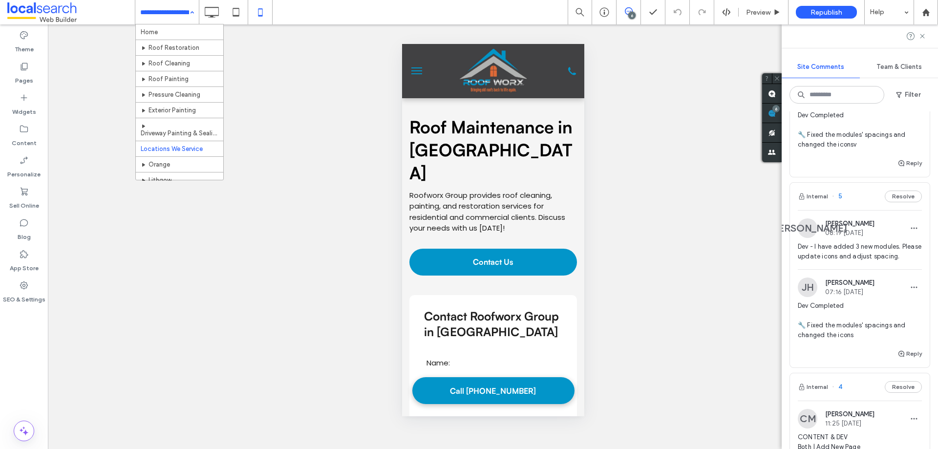
click at [177, 20] on input at bounding box center [164, 12] width 49 height 24
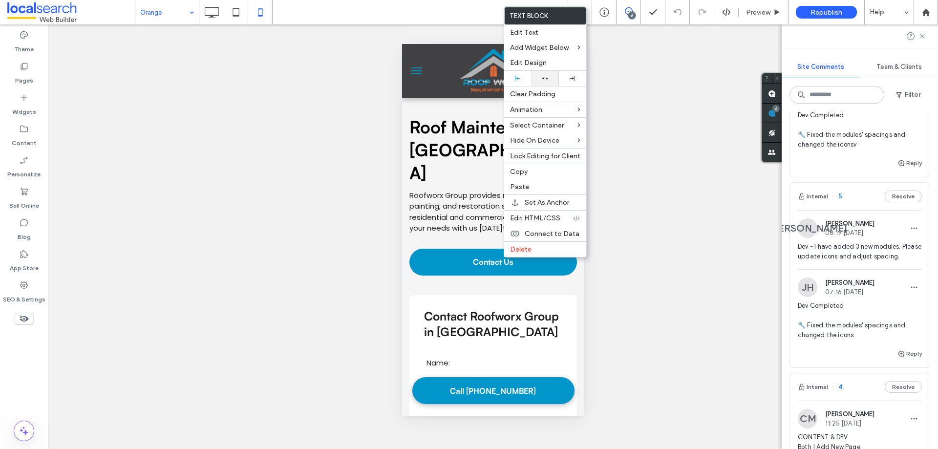
click at [542, 83] on div at bounding box center [545, 78] width 27 height 15
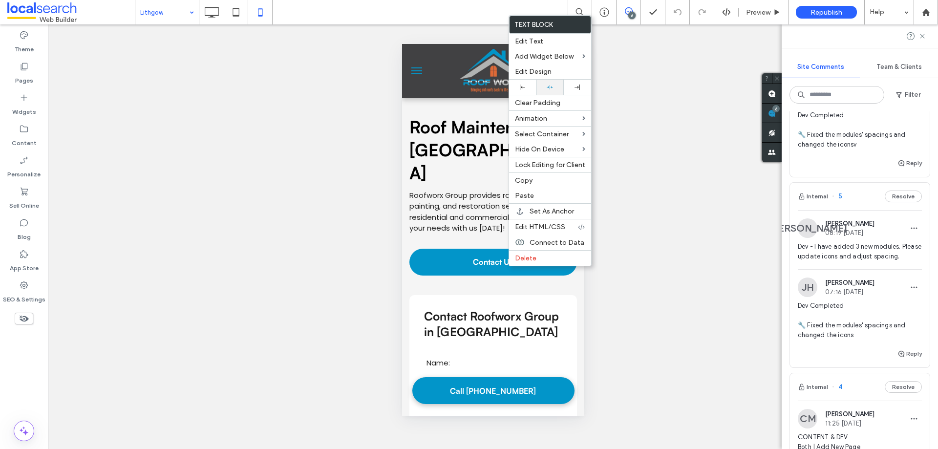
click at [549, 90] on icon at bounding box center [550, 87] width 6 height 6
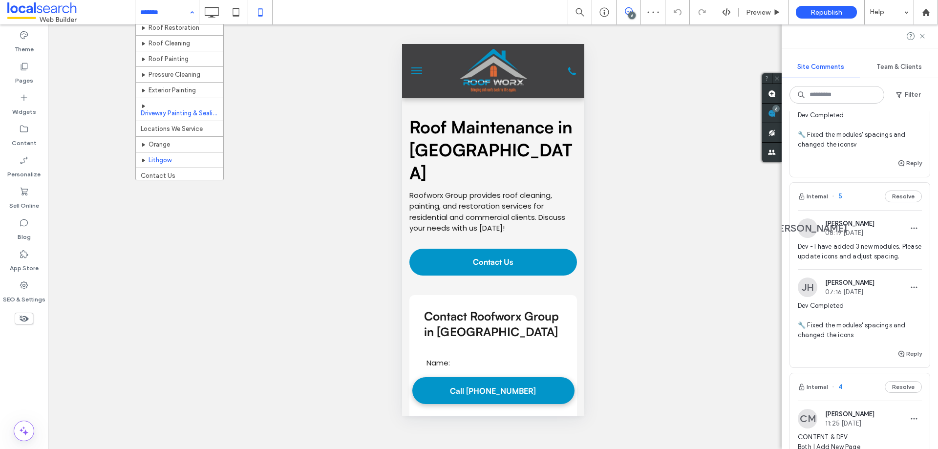
scroll to position [22, 0]
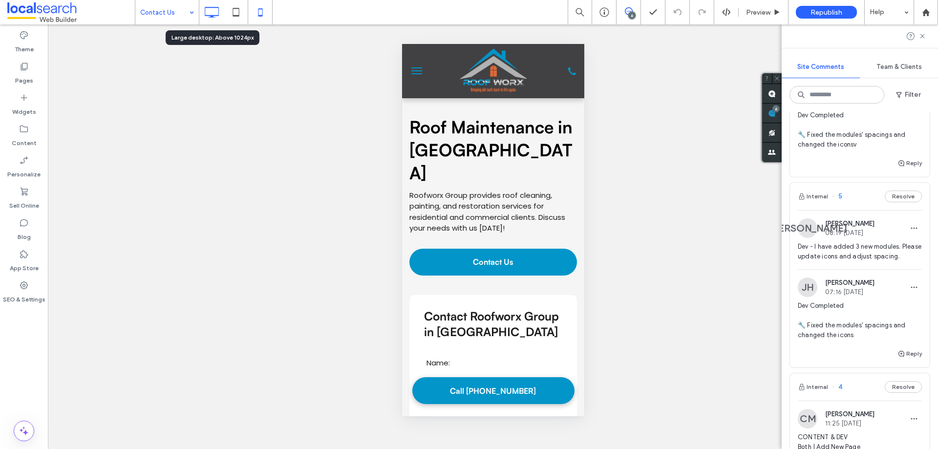
click at [206, 15] on icon at bounding box center [212, 12] width 20 height 20
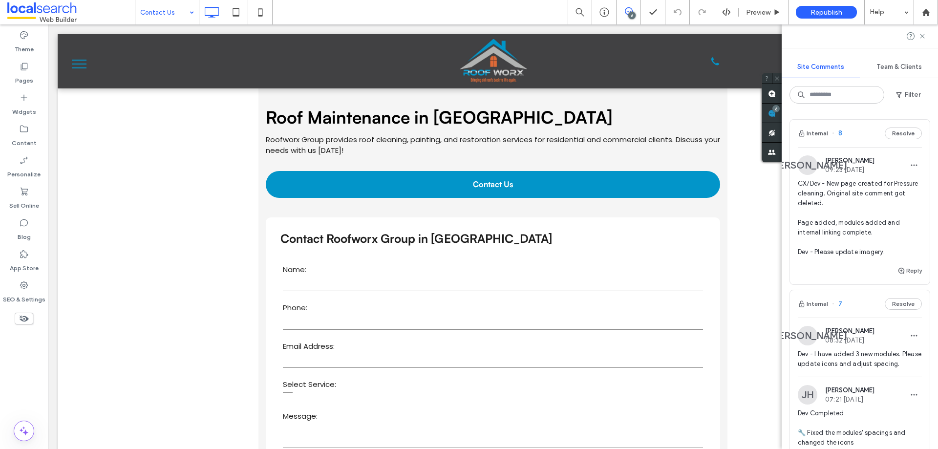
click at [860, 193] on span "CX/Dev - New page created for Pressure cleaning. Original site comment got dele…" at bounding box center [860, 218] width 124 height 78
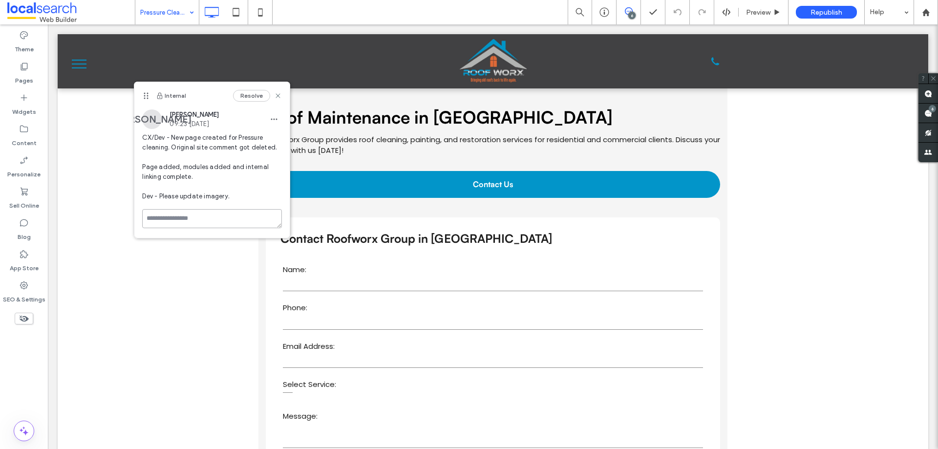
click at [219, 224] on textarea at bounding box center [212, 218] width 140 height 19
click at [938, 116] on span at bounding box center [929, 113] width 20 height 19
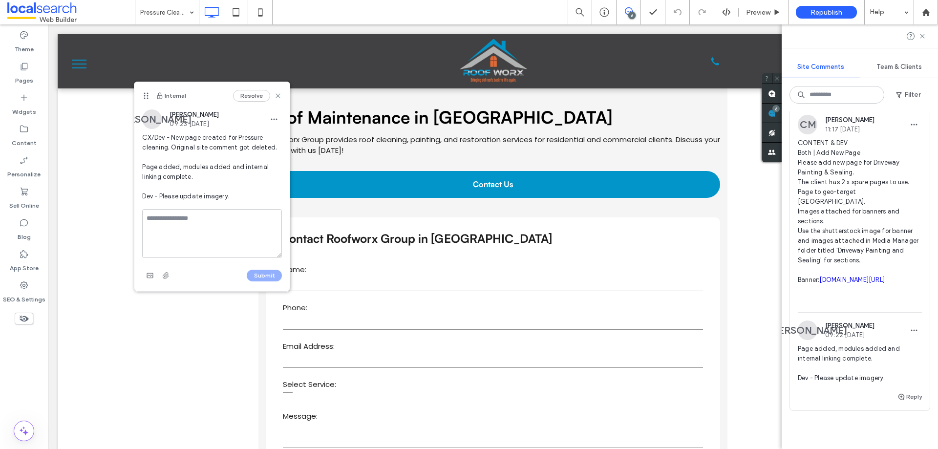
scroll to position [1100, 0]
click at [855, 274] on span "CONTENT & DEV Both | Add New Page Please add new page for Driveway Painting & S…" at bounding box center [860, 222] width 124 height 166
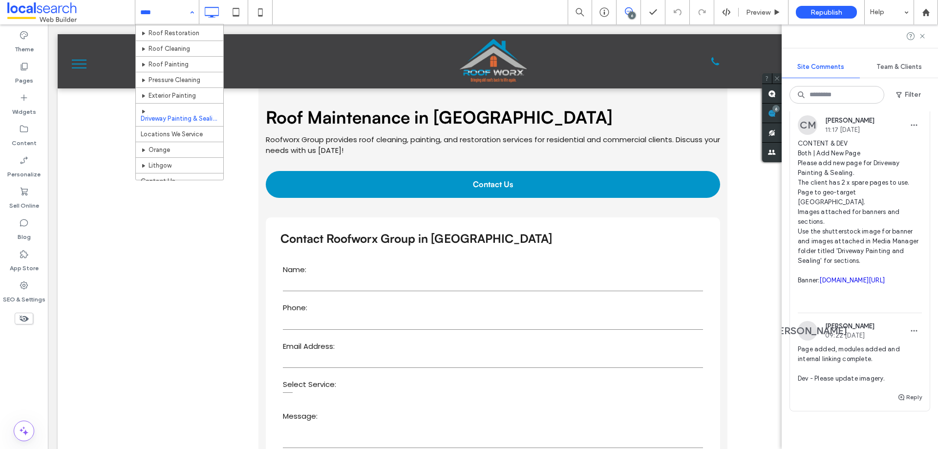
scroll to position [22, 0]
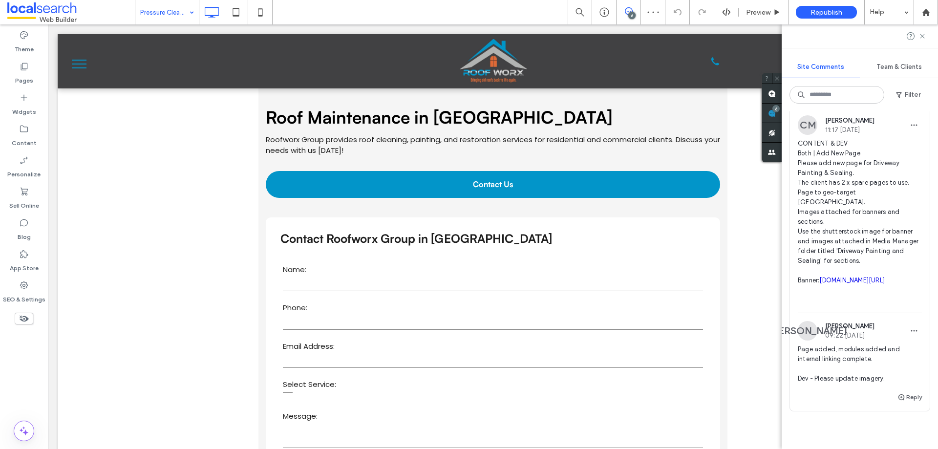
click at [152, 14] on input at bounding box center [164, 12] width 49 height 24
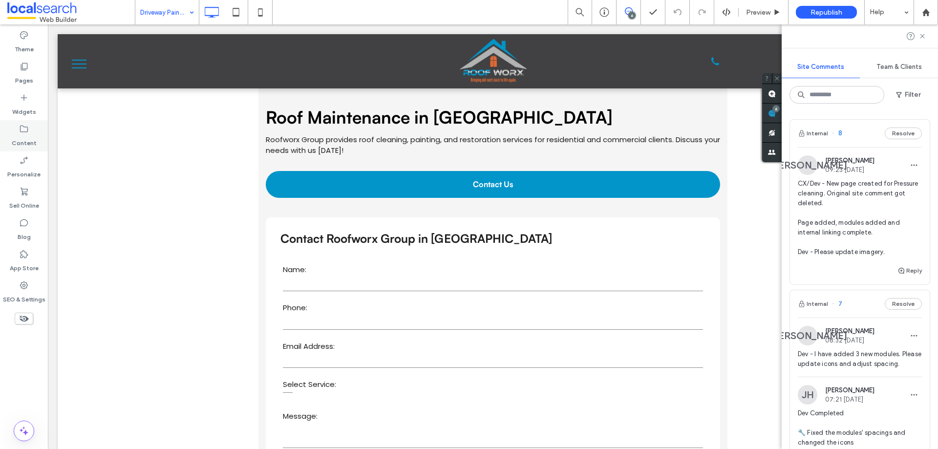
click at [14, 137] on label "Content" at bounding box center [24, 141] width 25 height 14
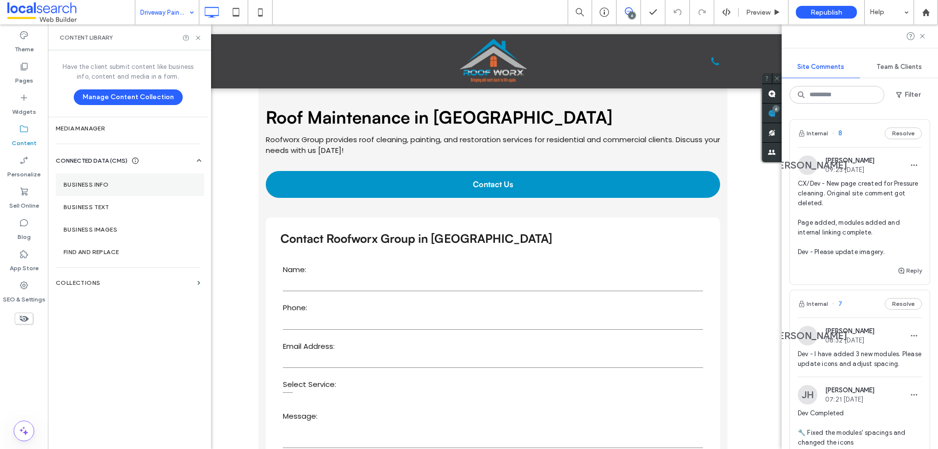
click at [92, 184] on label "Business Info" at bounding box center [130, 184] width 133 height 7
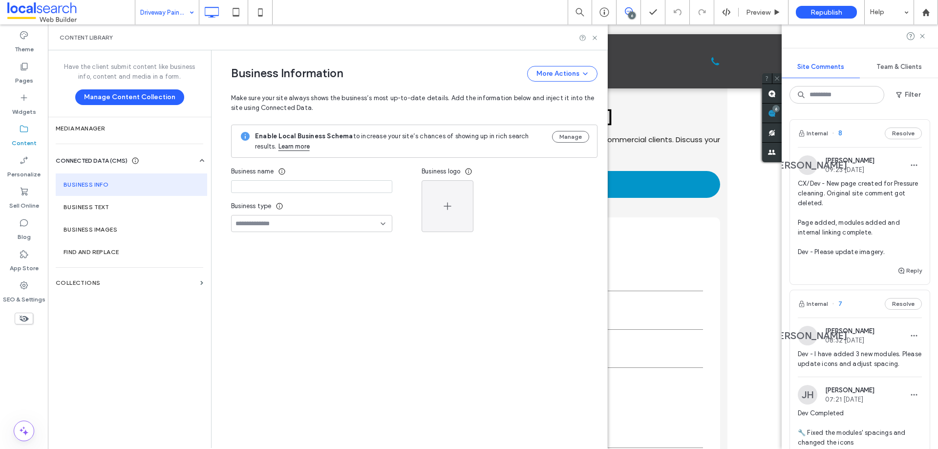
type input "**********"
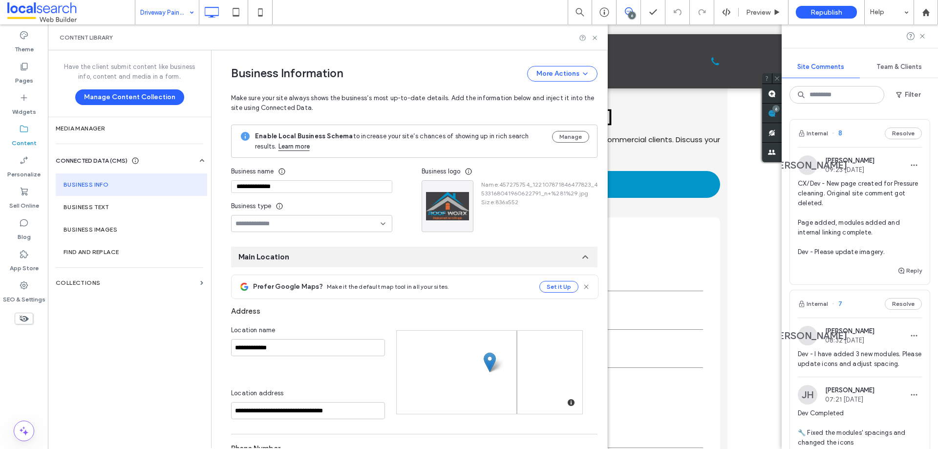
click at [302, 186] on input "**********" at bounding box center [311, 186] width 161 height 13
click at [596, 37] on icon at bounding box center [594, 37] width 7 height 7
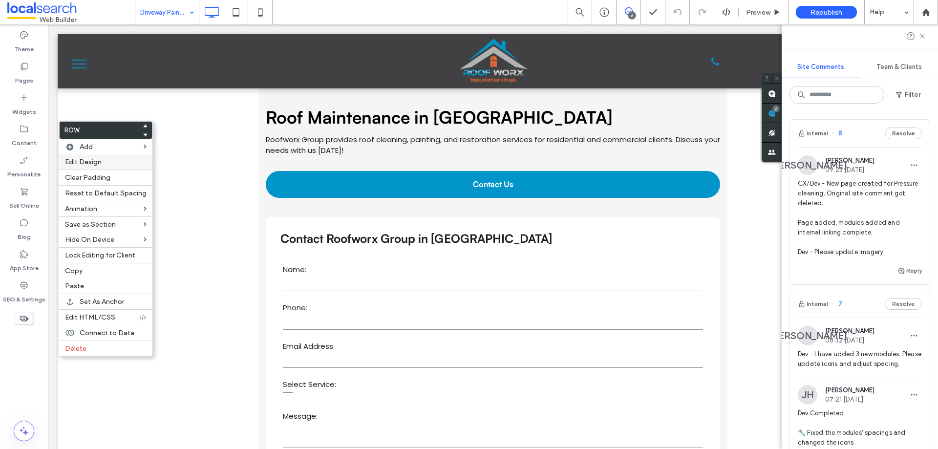
click at [80, 156] on div "Edit Design" at bounding box center [105, 161] width 93 height 15
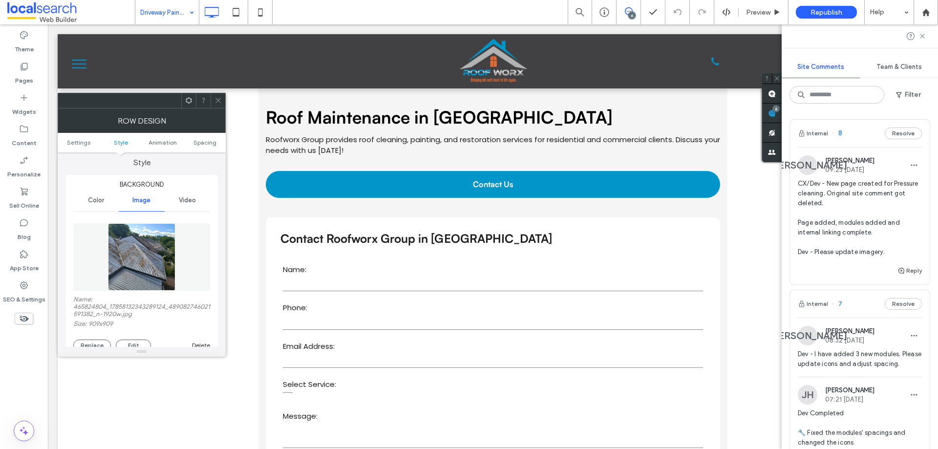
scroll to position [98, 0]
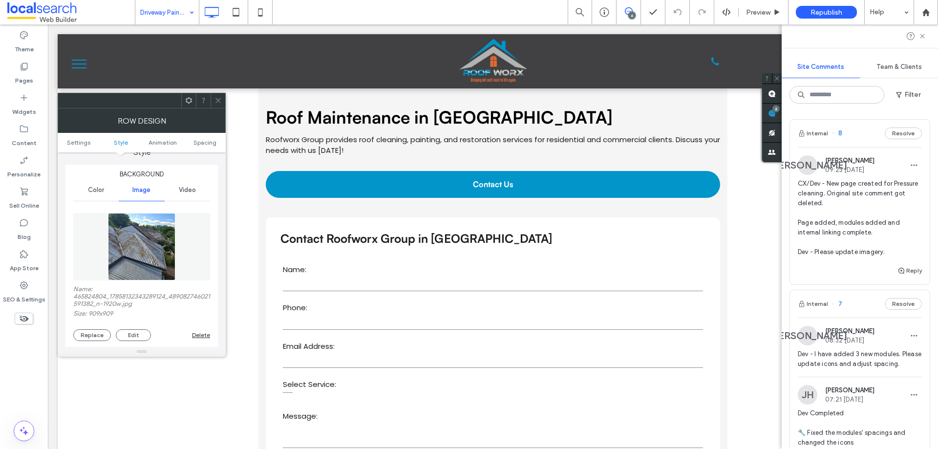
click at [90, 326] on div "Name: 465824804_17858132343289124_489082746021591382_n-1920w.jpg Size: 909x909 …" at bounding box center [141, 313] width 137 height 56
click at [92, 332] on button "Replace" at bounding box center [92, 335] width 38 height 12
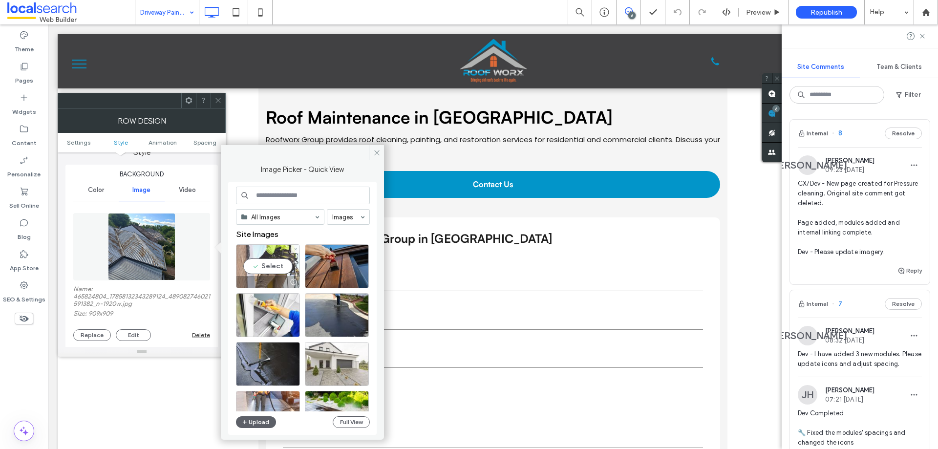
click at [267, 264] on div "Select" at bounding box center [268, 266] width 64 height 44
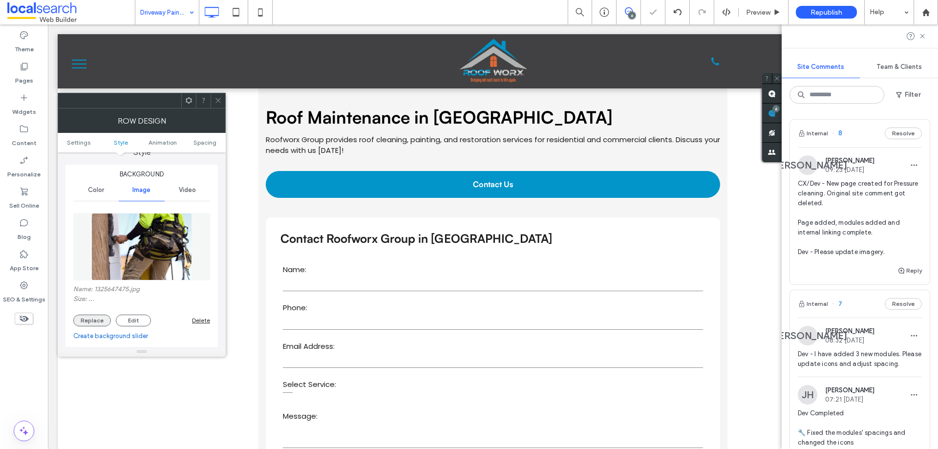
click at [90, 322] on button "Replace" at bounding box center [92, 321] width 38 height 12
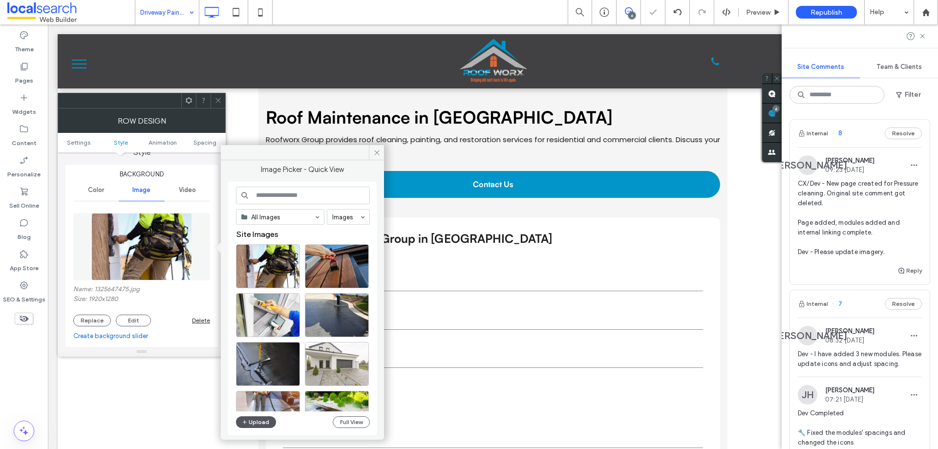
click at [248, 424] on span "button" at bounding box center [245, 422] width 7 height 11
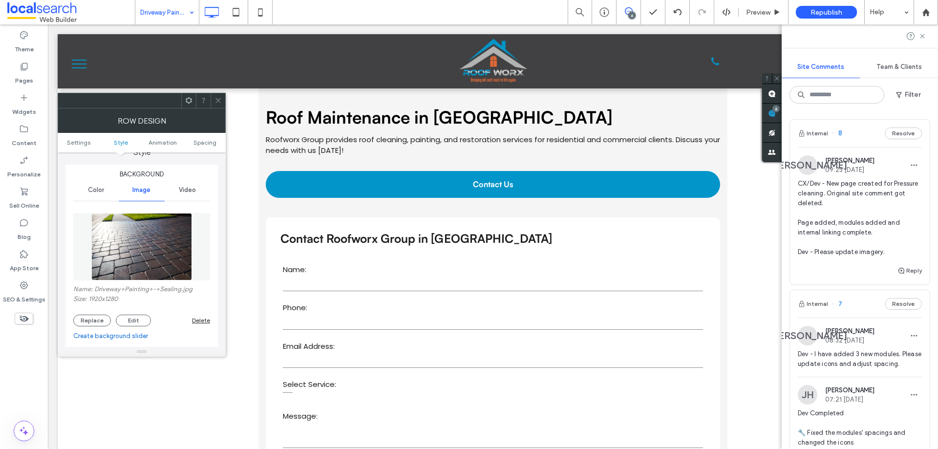
click at [222, 105] on div at bounding box center [218, 100] width 15 height 15
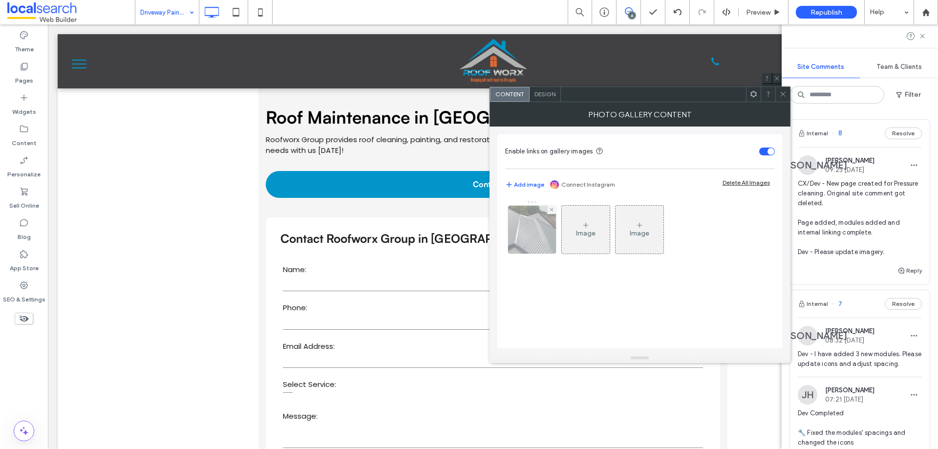
click at [528, 220] on div at bounding box center [532, 230] width 48 height 48
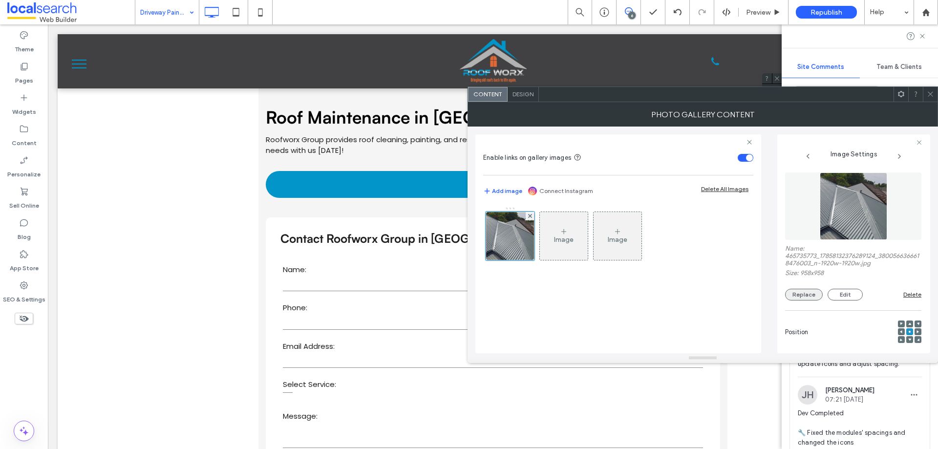
click at [802, 294] on button "Replace" at bounding box center [804, 295] width 38 height 12
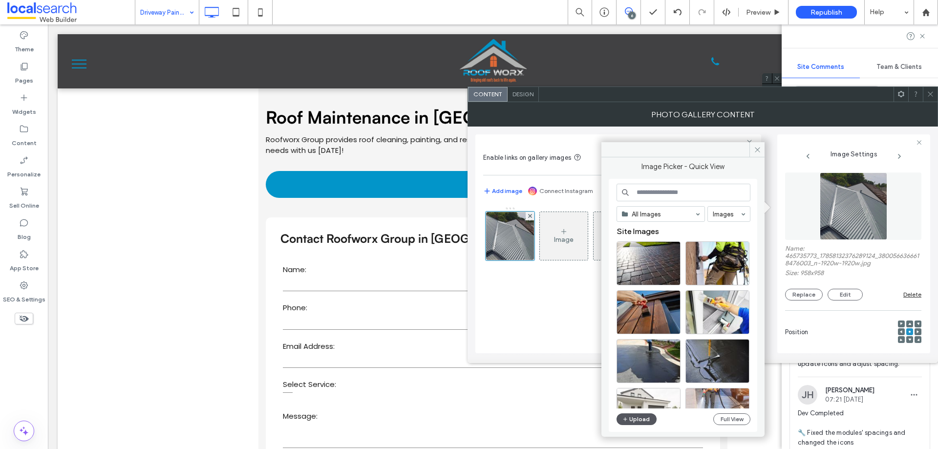
click at [635, 414] on button "Upload" at bounding box center [637, 419] width 40 height 12
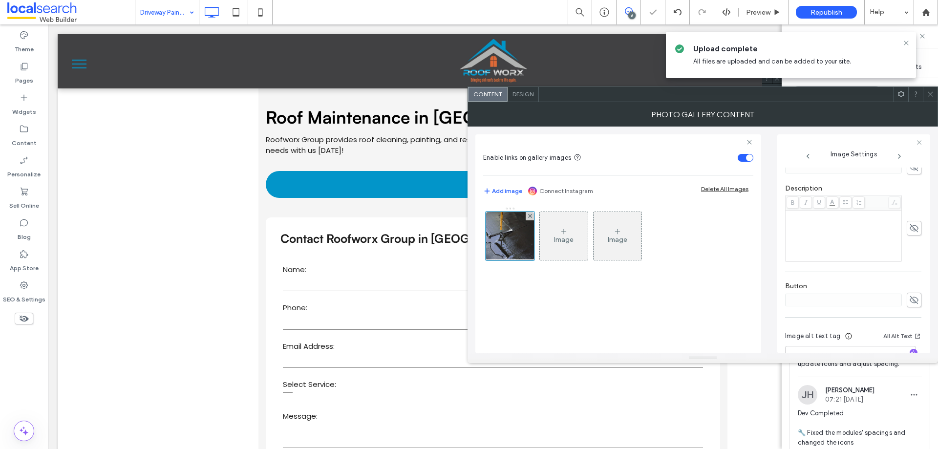
scroll to position [283, 0]
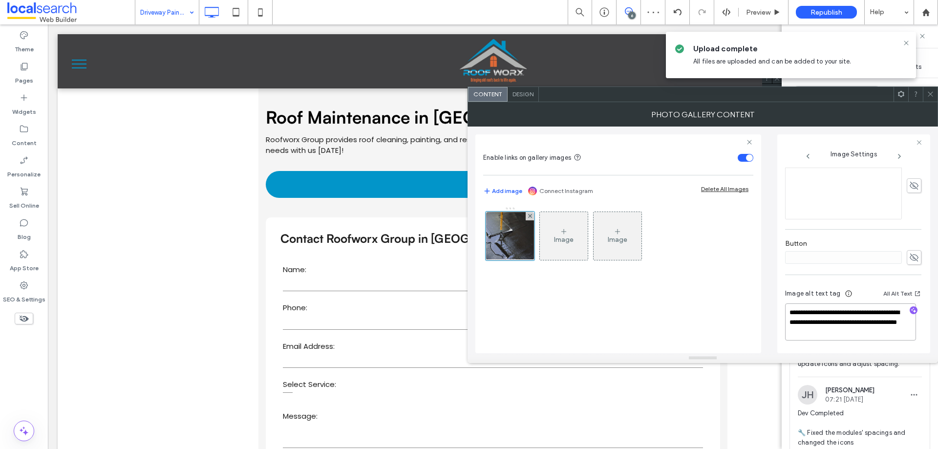
drag, startPoint x: 889, startPoint y: 328, endPoint x: 847, endPoint y: 319, distance: 42.1
click at [847, 319] on textarea "**********" at bounding box center [850, 321] width 131 height 37
type textarea "**********"
click at [910, 310] on icon "button" at bounding box center [913, 311] width 7 height 7
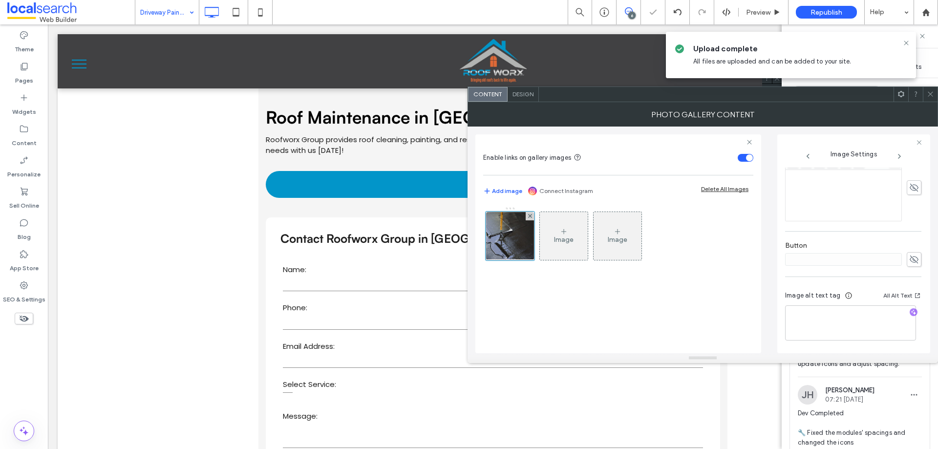
scroll to position [282, 0]
click at [874, 326] on textarea "**********" at bounding box center [850, 322] width 131 height 35
paste textarea "**********"
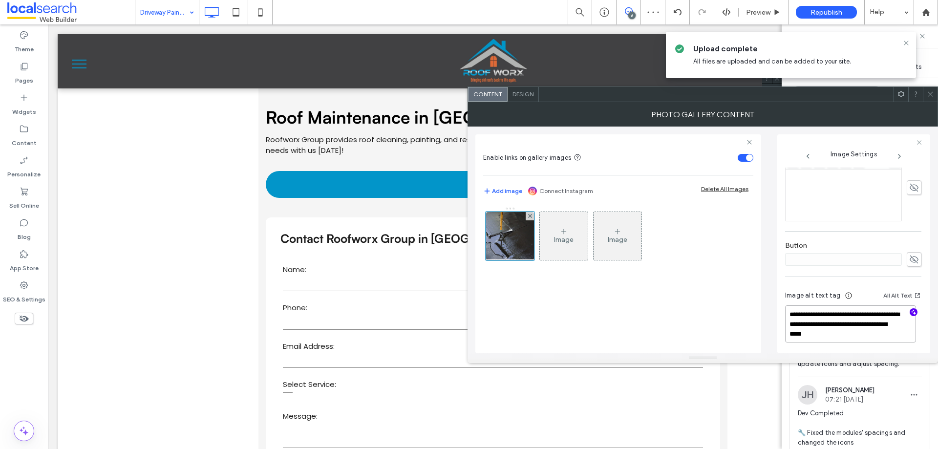
type textarea "**********"
click at [932, 104] on div "Photo Gallery Content" at bounding box center [703, 114] width 471 height 24
click at [930, 98] on span at bounding box center [930, 94] width 7 height 15
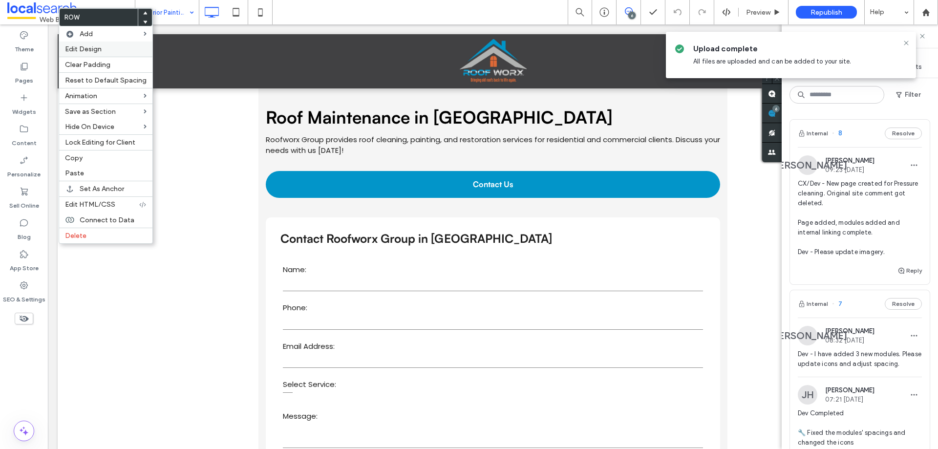
click at [76, 47] on span "Edit Design" at bounding box center [83, 49] width 37 height 8
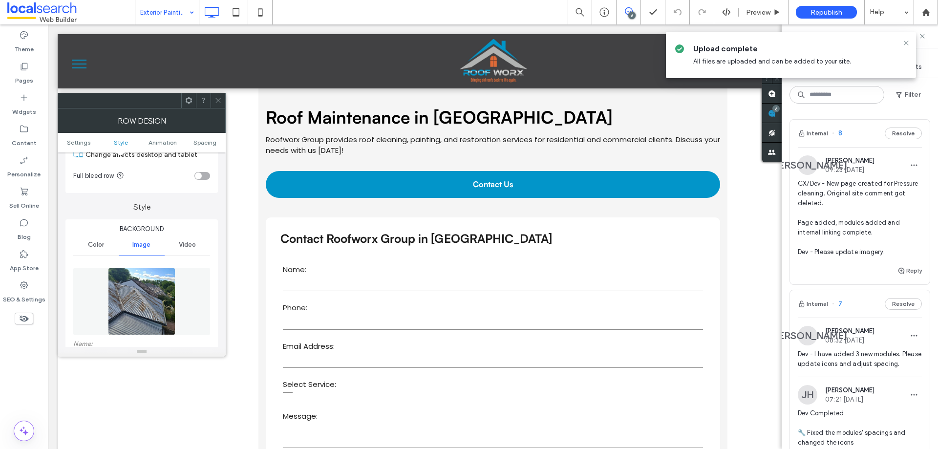
scroll to position [98, 0]
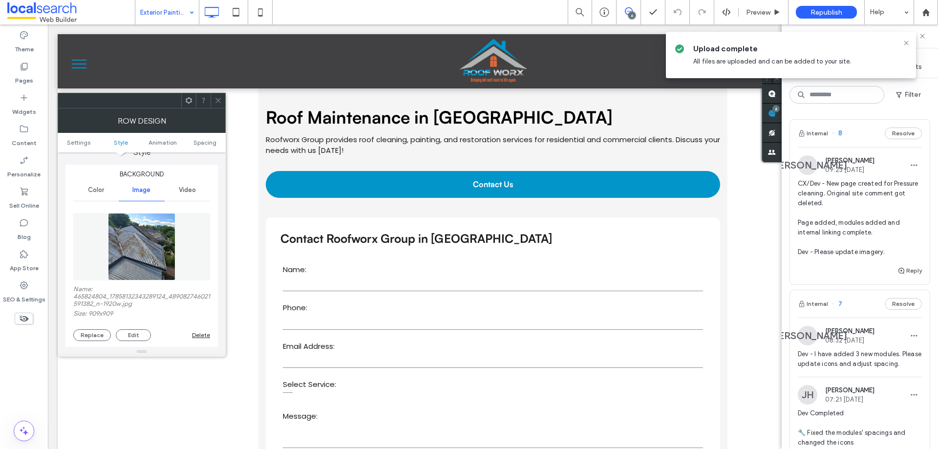
click at [97, 327] on div "Name: 465824804_17858132343289124_489082746021591382_n-1920w.jpg Size: 909x909 …" at bounding box center [141, 313] width 137 height 56
click at [97, 329] on button "Replace" at bounding box center [92, 335] width 38 height 12
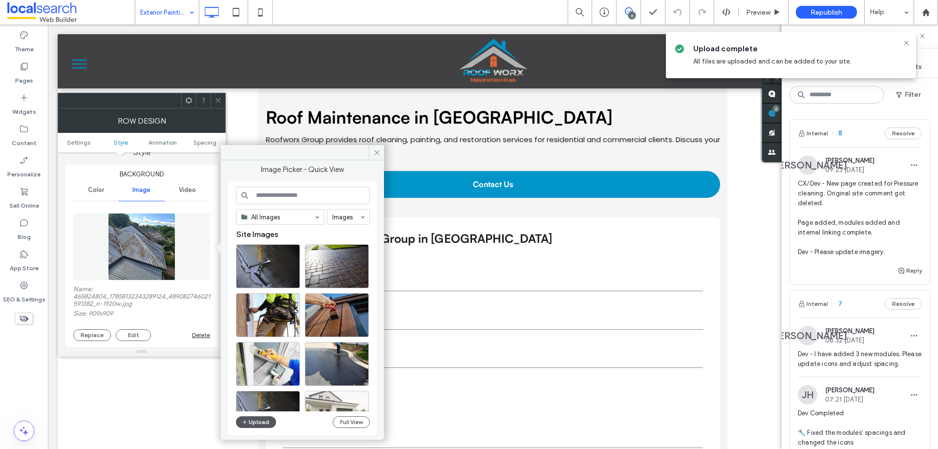
click at [266, 418] on button "Upload" at bounding box center [256, 422] width 40 height 12
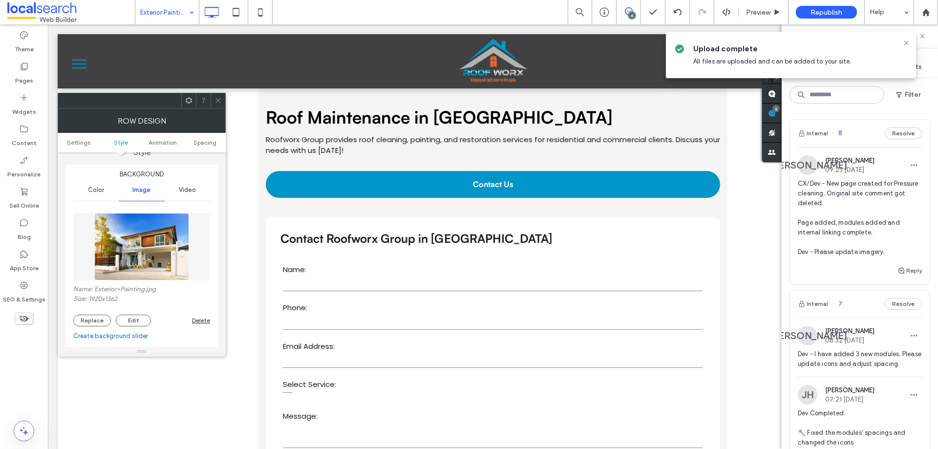
click at [217, 102] on icon at bounding box center [218, 100] width 7 height 7
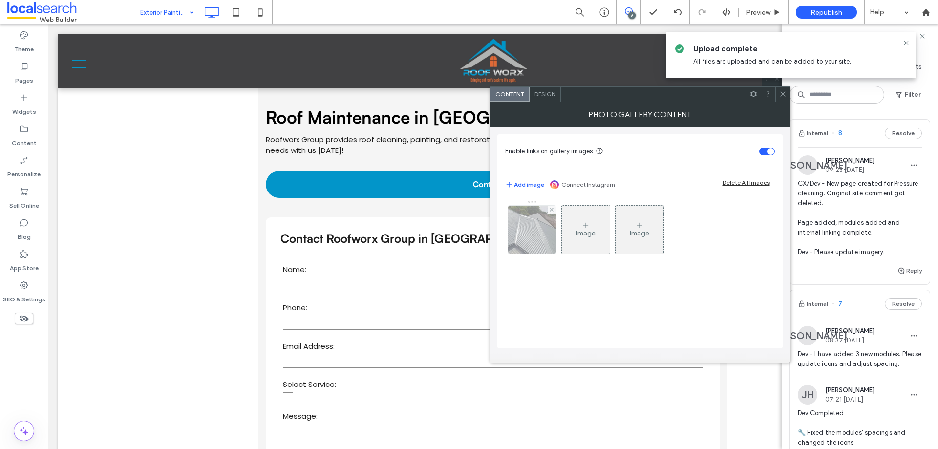
click at [539, 237] on img at bounding box center [532, 230] width 48 height 48
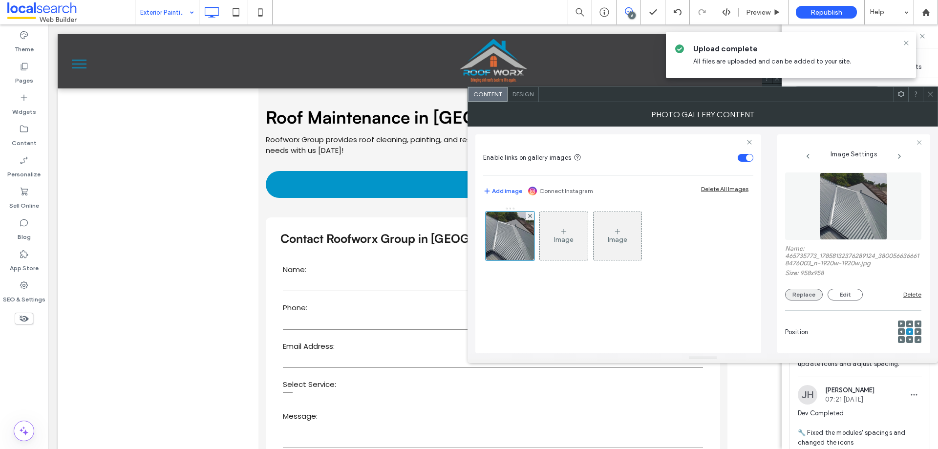
click at [801, 291] on button "Replace" at bounding box center [804, 295] width 38 height 12
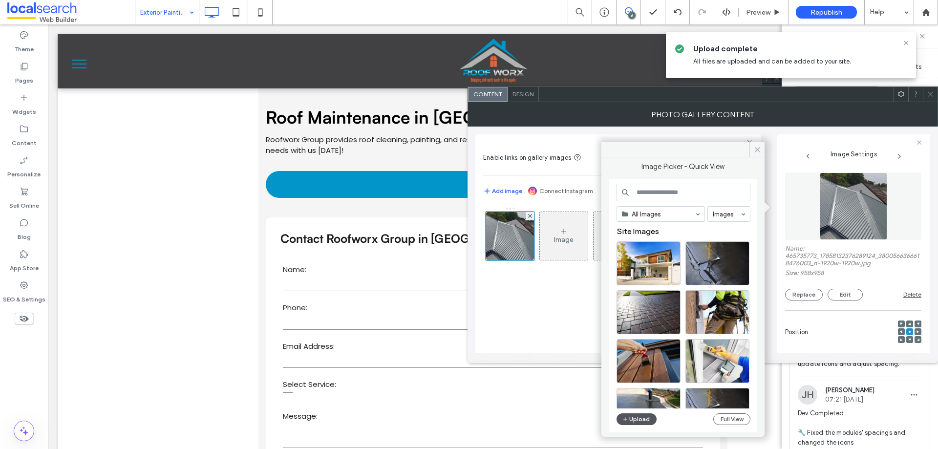
click at [634, 413] on button "Upload" at bounding box center [637, 419] width 40 height 12
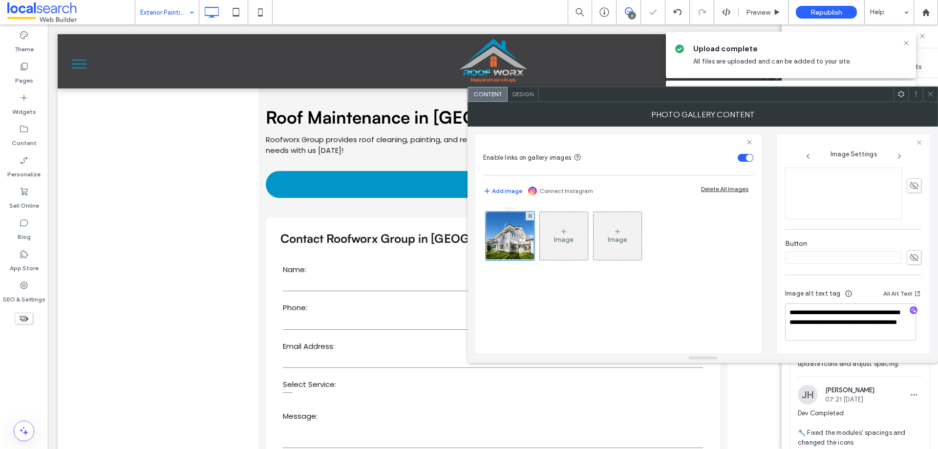
scroll to position [283, 0]
drag, startPoint x: 868, startPoint y: 335, endPoint x: 847, endPoint y: 318, distance: 27.5
click at [847, 318] on textarea "**********" at bounding box center [850, 321] width 131 height 37
type textarea "**********"
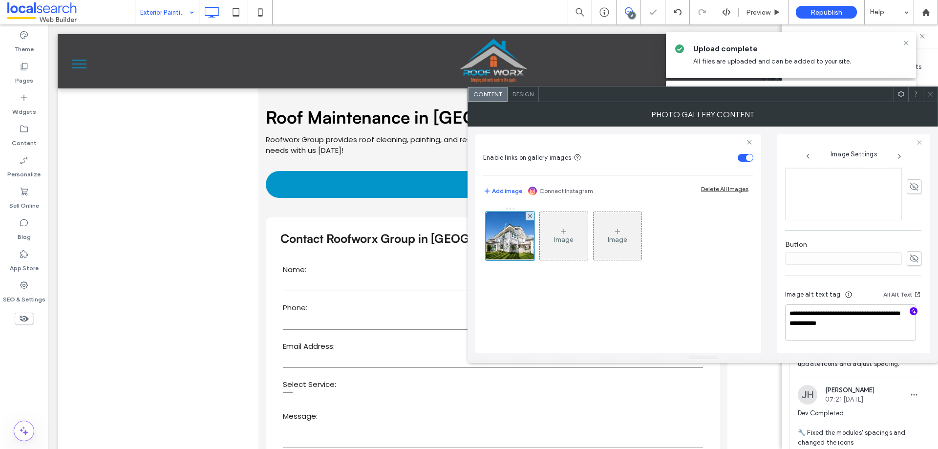
click at [911, 311] on icon "button" at bounding box center [913, 311] width 7 height 7
click at [873, 333] on textarea "**********" at bounding box center [850, 322] width 131 height 37
drag, startPoint x: 845, startPoint y: 333, endPoint x: 811, endPoint y: 326, distance: 35.0
click at [811, 326] on textarea "**********" at bounding box center [850, 322] width 131 height 37
paste textarea "**********"
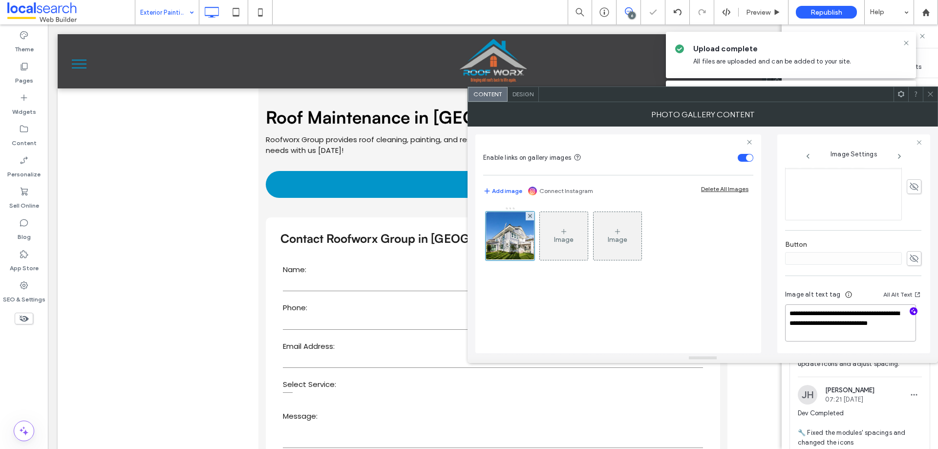
type textarea "**********"
click at [925, 95] on div at bounding box center [930, 94] width 15 height 15
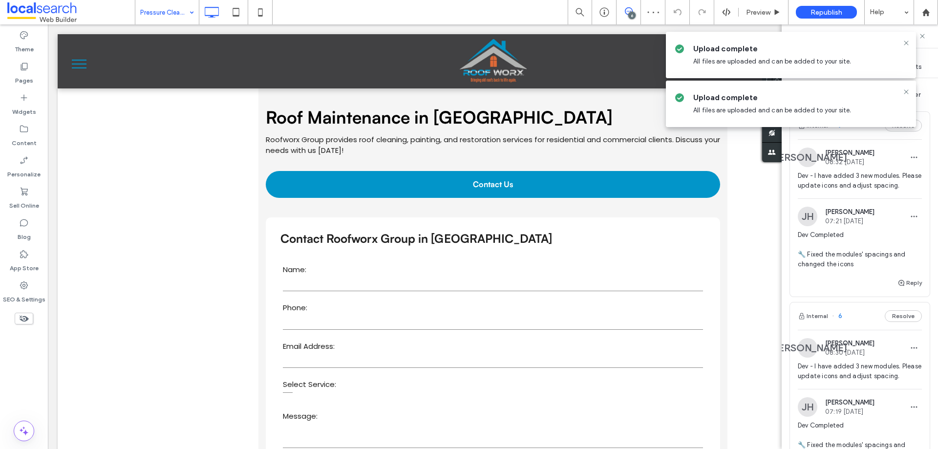
scroll to position [195, 0]
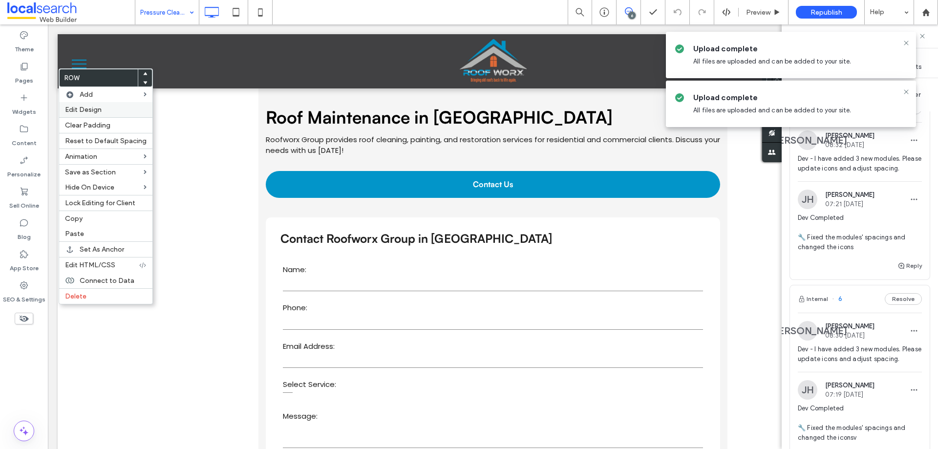
click at [85, 103] on div "Edit Design" at bounding box center [105, 109] width 93 height 15
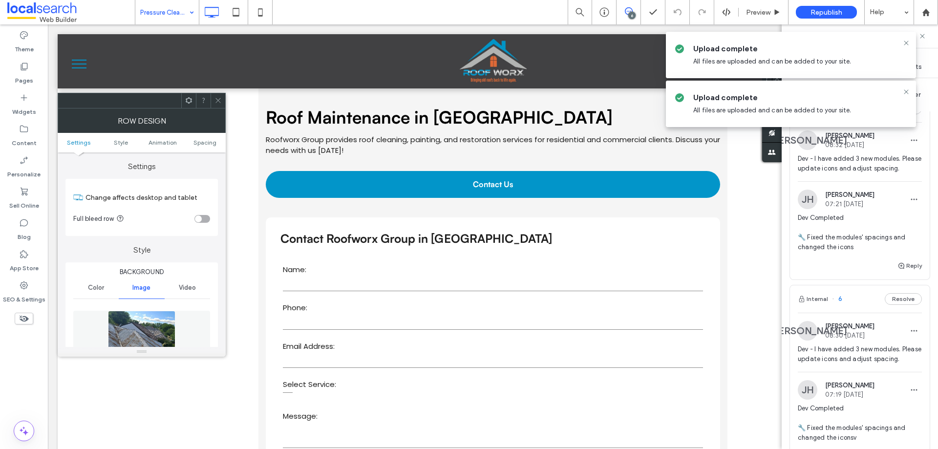
click at [216, 101] on icon at bounding box center [218, 100] width 7 height 7
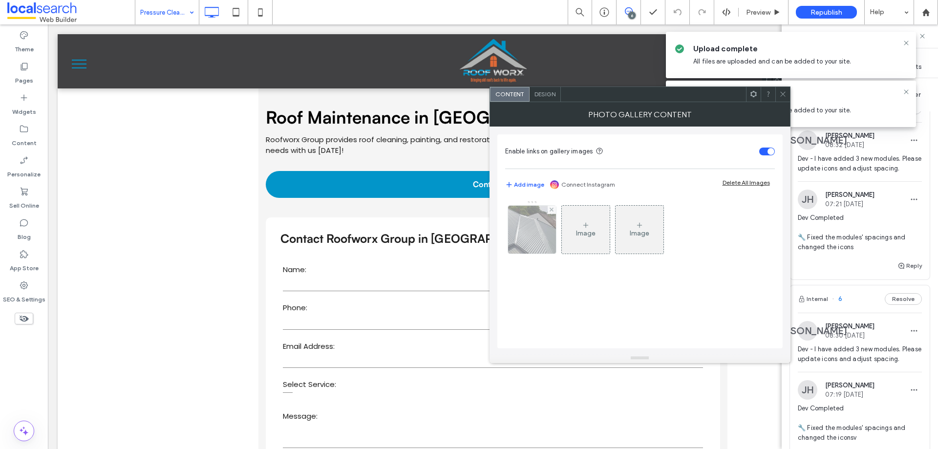
click at [544, 238] on img at bounding box center [532, 230] width 48 height 48
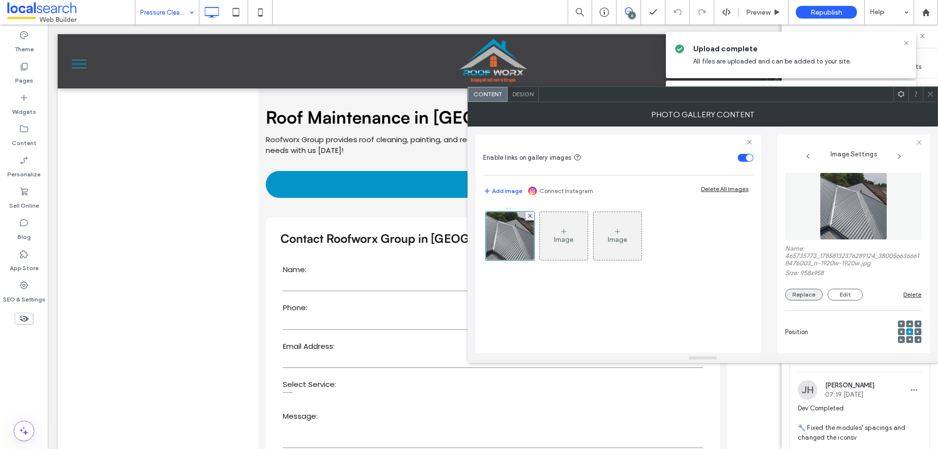
click at [810, 296] on button "Replace" at bounding box center [804, 295] width 38 height 12
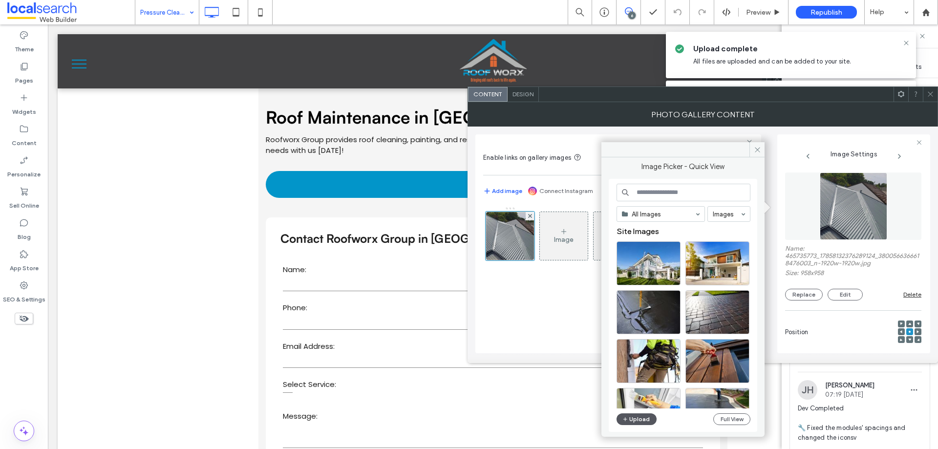
click at [638, 424] on button "Upload" at bounding box center [637, 419] width 40 height 12
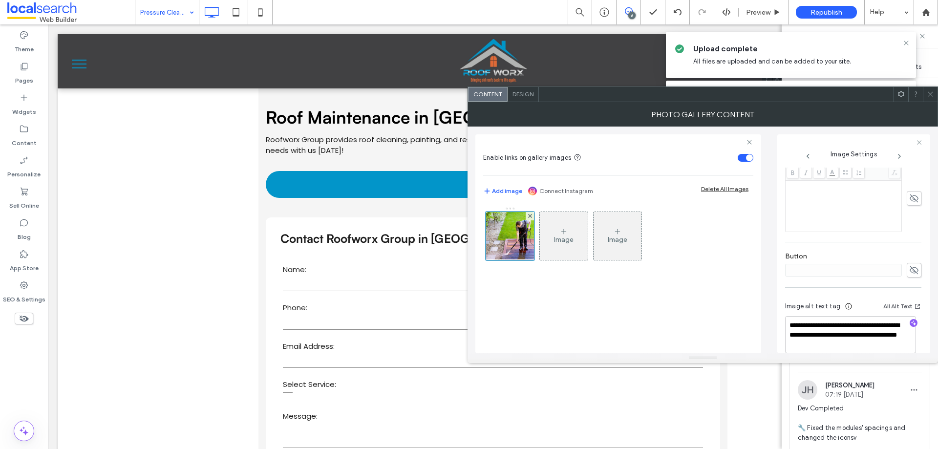
scroll to position [283, 0]
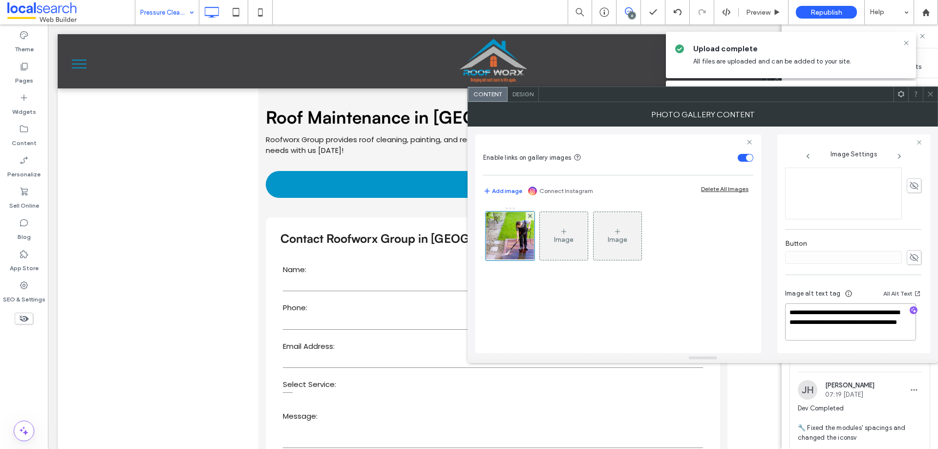
drag, startPoint x: 880, startPoint y: 330, endPoint x: 846, endPoint y: 321, distance: 34.9
click at [846, 321] on textarea "**********" at bounding box center [850, 321] width 131 height 37
type textarea "**********"
click at [910, 308] on icon "button" at bounding box center [913, 311] width 7 height 7
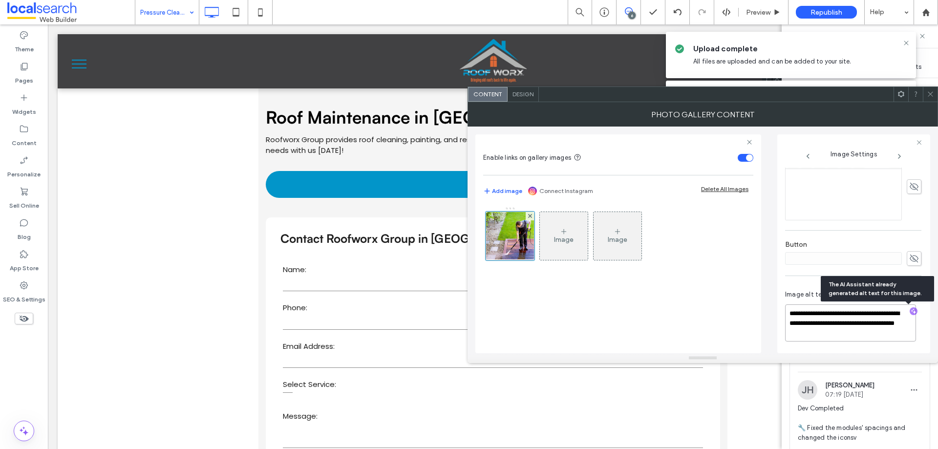
drag, startPoint x: 870, startPoint y: 338, endPoint x: 789, endPoint y: 324, distance: 82.8
click at [789, 324] on textarea "**********" at bounding box center [850, 322] width 131 height 37
click at [896, 320] on textarea "**********" at bounding box center [850, 322] width 131 height 36
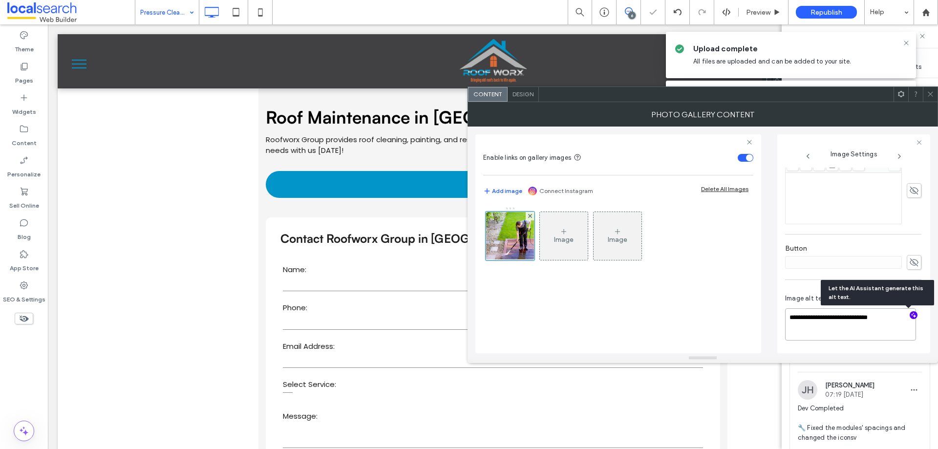
paste textarea "**********"
type textarea "**********"
click at [934, 94] on div at bounding box center [930, 94] width 15 height 15
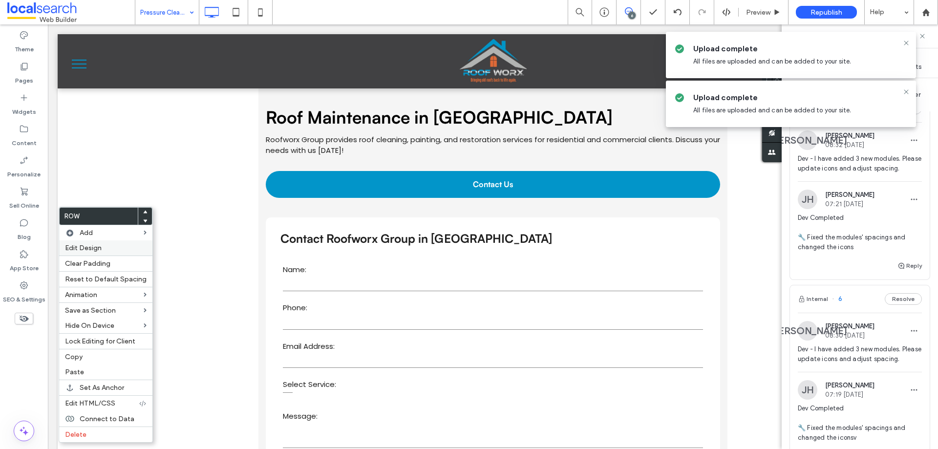
click at [82, 243] on div "Edit Design" at bounding box center [105, 247] width 93 height 15
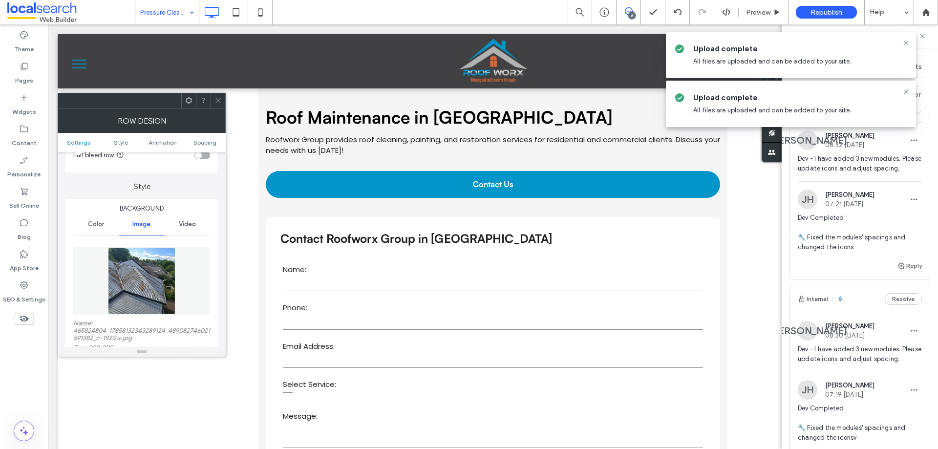
scroll to position [195, 0]
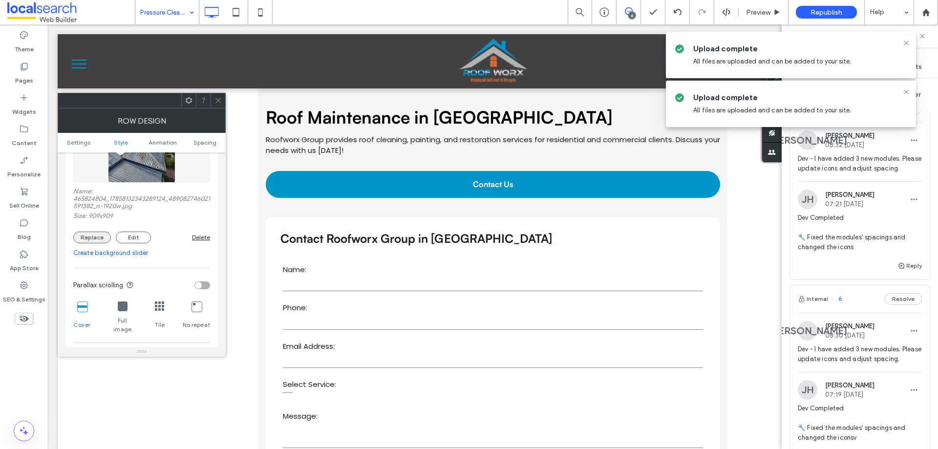
click at [87, 236] on button "Replace" at bounding box center [92, 238] width 38 height 12
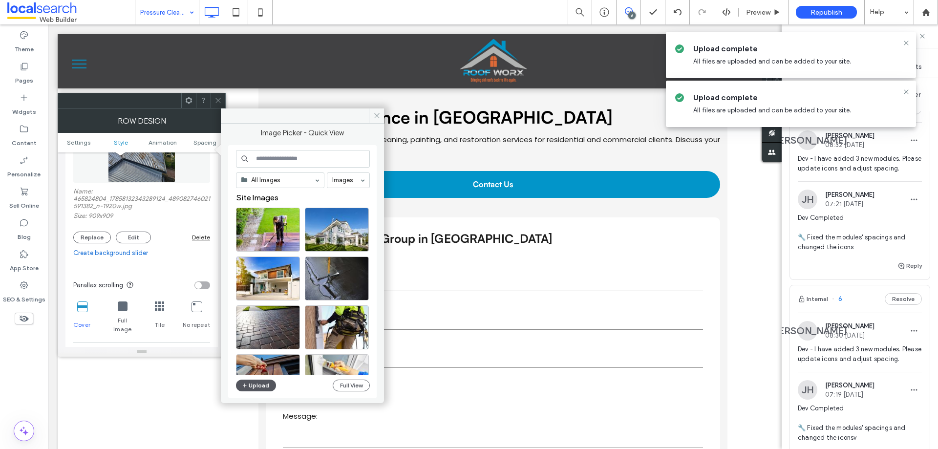
click at [266, 388] on button "Upload" at bounding box center [256, 386] width 40 height 12
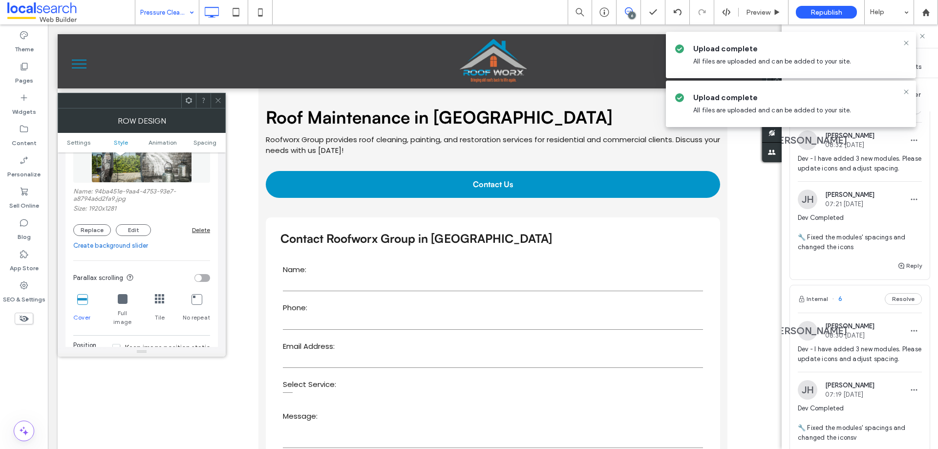
click at [219, 99] on icon at bounding box center [218, 100] width 7 height 7
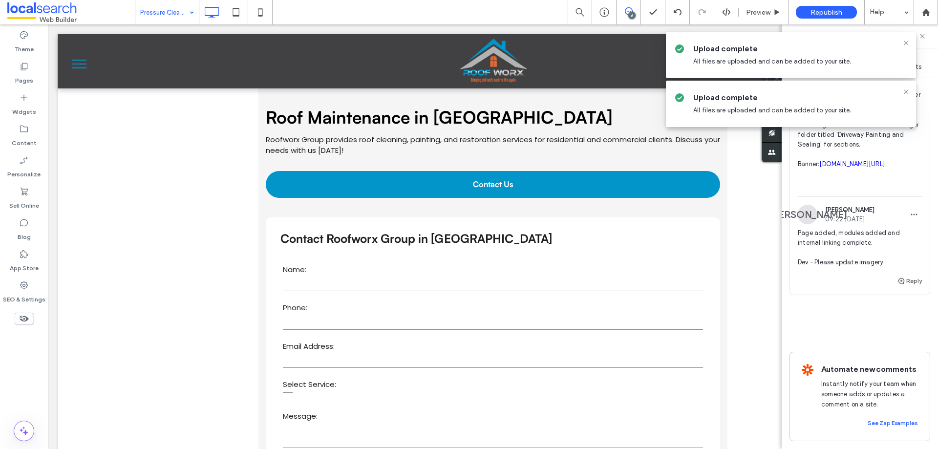
scroll to position [1296, 0]
click at [906, 275] on button "Reply" at bounding box center [910, 281] width 24 height 12
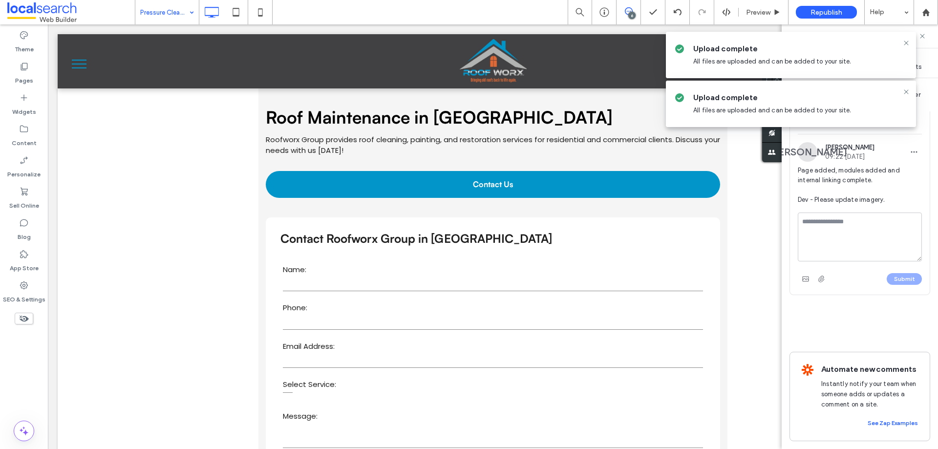
click at [852, 261] on textarea at bounding box center [860, 237] width 124 height 49
click at [869, 261] on textarea "**********" at bounding box center [856, 237] width 117 height 49
click at [842, 261] on textarea "**********" at bounding box center [856, 237] width 117 height 49
click at [834, 261] on textarea "**********" at bounding box center [856, 237] width 117 height 49
click at [842, 261] on textarea "**********" at bounding box center [856, 237] width 117 height 49
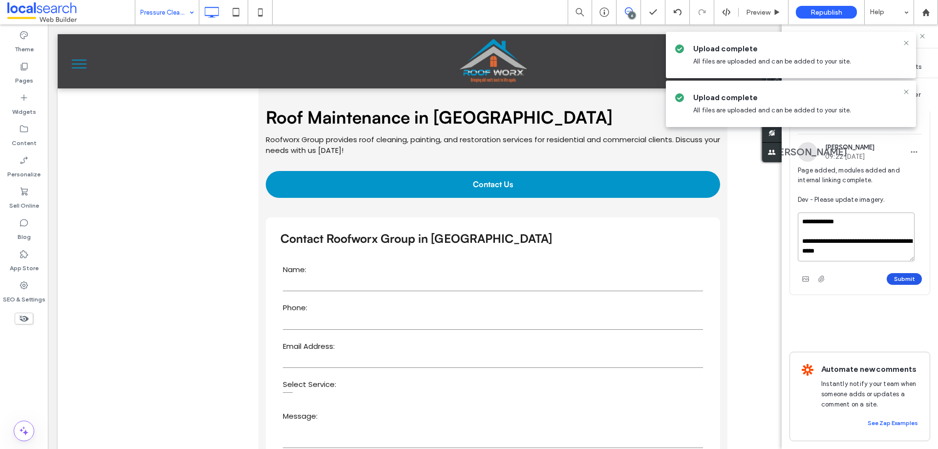
type textarea "**********"
click at [893, 285] on button "Submit" at bounding box center [904, 279] width 35 height 12
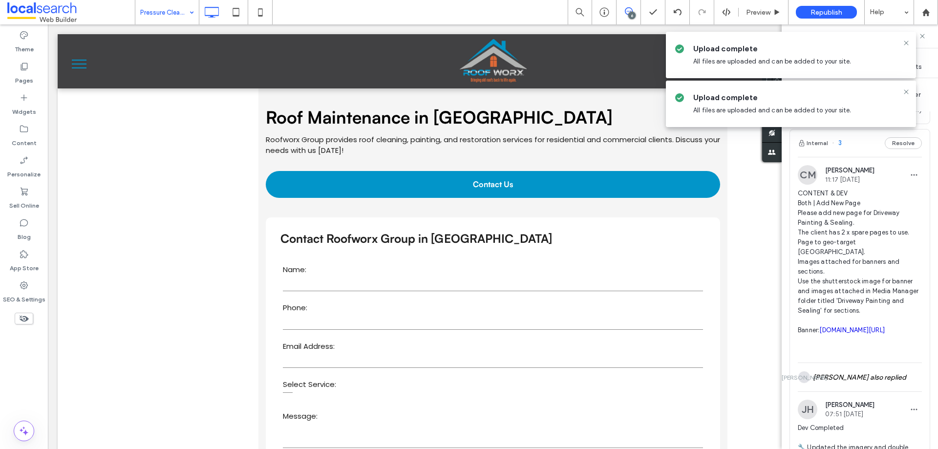
scroll to position [1051, 0]
click at [852, 278] on span "CONTENT & DEV Both | Add New Page Please add new page for Driveway Painting & S…" at bounding box center [860, 271] width 124 height 166
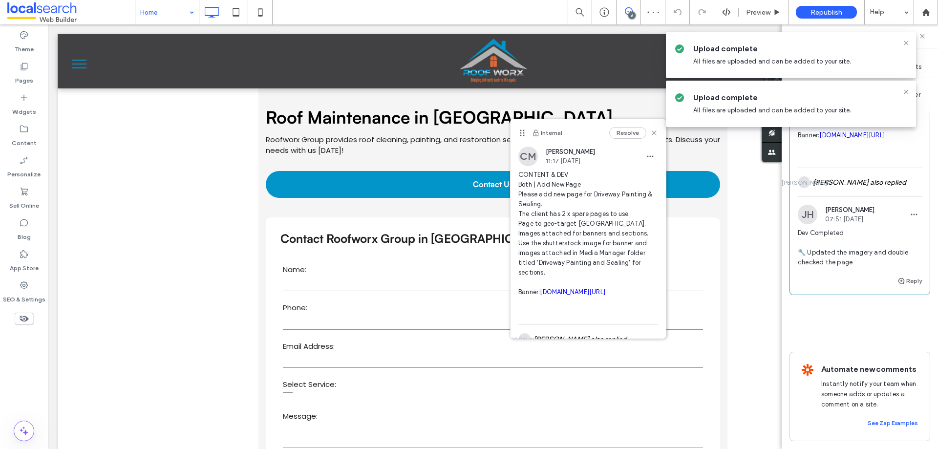
scroll to position [1324, 0]
click at [907, 207] on span "button" at bounding box center [915, 215] width 16 height 16
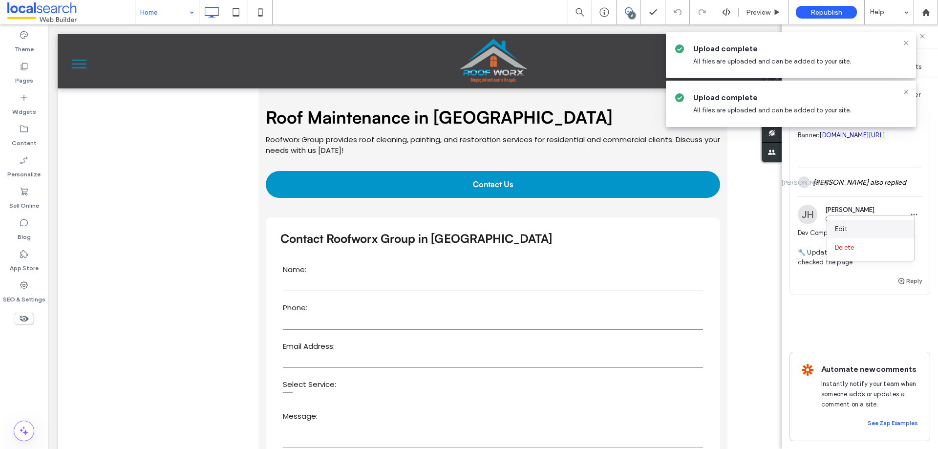
click at [859, 230] on div "Edit" at bounding box center [870, 229] width 87 height 19
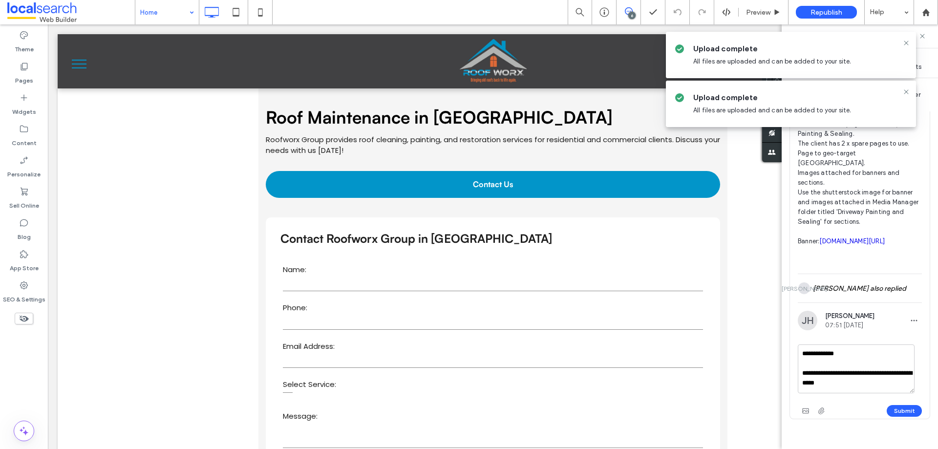
scroll to position [1080, 0]
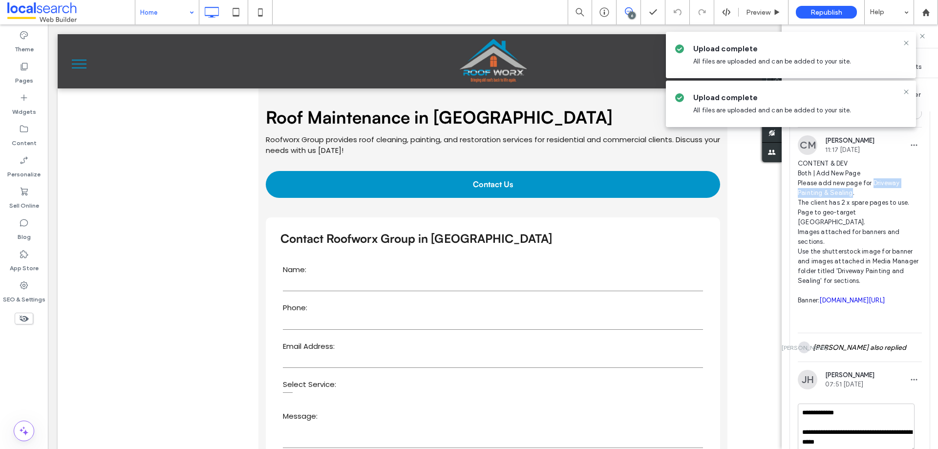
drag, startPoint x: 874, startPoint y: 232, endPoint x: 852, endPoint y: 238, distance: 22.3
click at [852, 238] on span "CONTENT & DEV Both | Add New Page Please add new page for Driveway Painting & S…" at bounding box center [860, 242] width 124 height 166
copy span "Driveway Painting & Sealing"
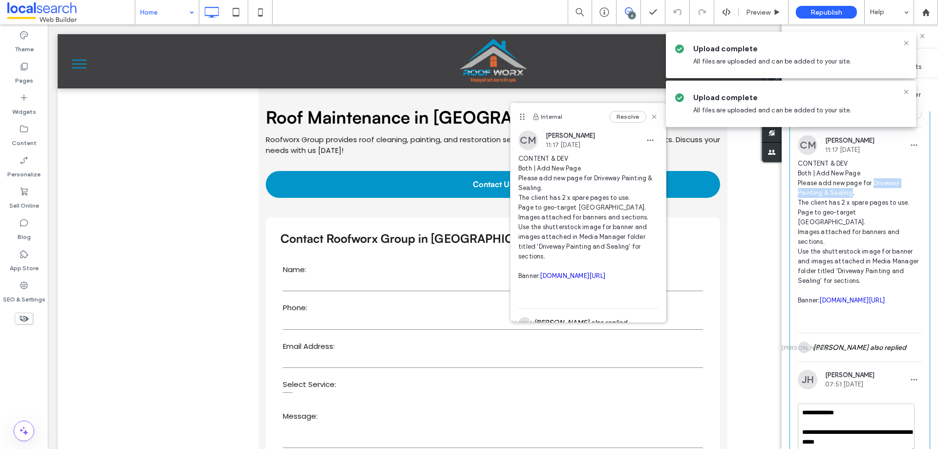
scroll to position [1324, 0]
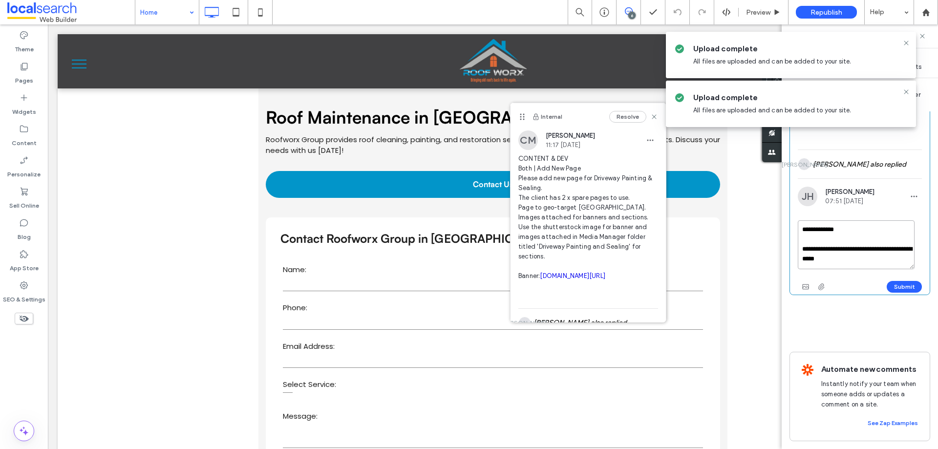
click at [879, 265] on textarea "**********" at bounding box center [856, 244] width 117 height 49
paste textarea "**********"
type textarea "**********"
click at [891, 293] on button "Submit" at bounding box center [904, 287] width 35 height 12
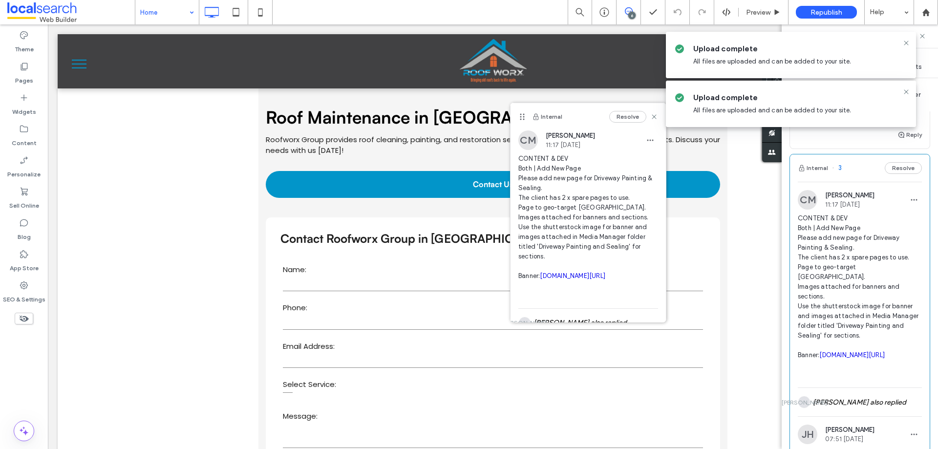
scroll to position [933, 0]
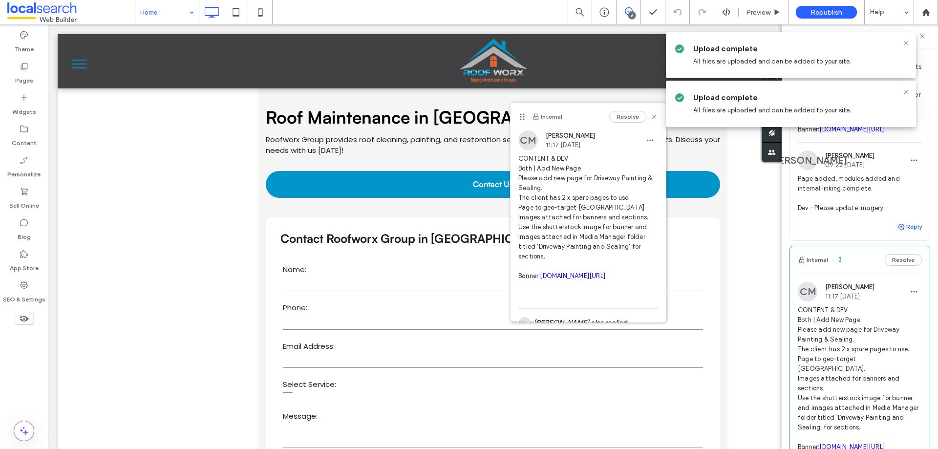
click at [904, 233] on button "Reply" at bounding box center [910, 227] width 24 height 12
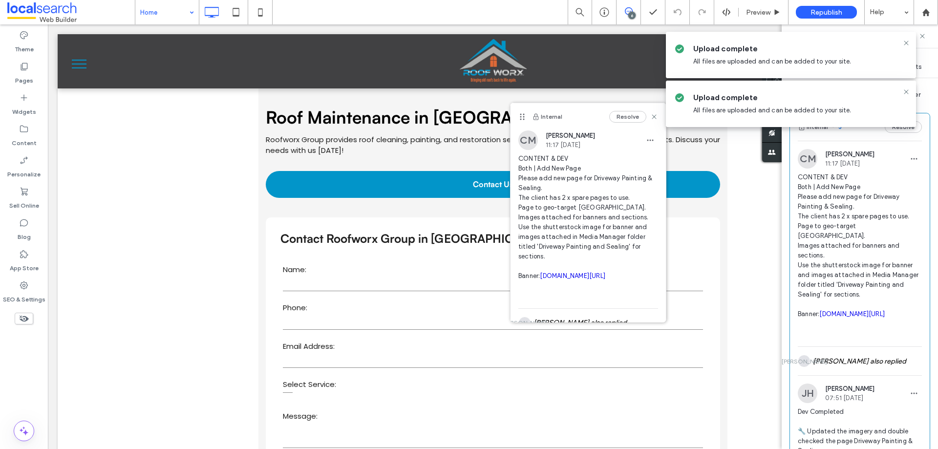
scroll to position [1324, 0]
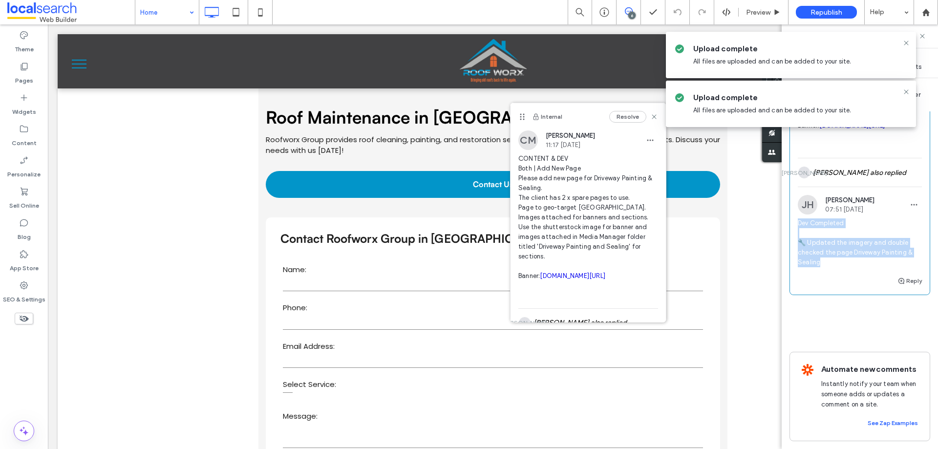
drag, startPoint x: 822, startPoint y: 318, endPoint x: 799, endPoint y: 284, distance: 40.8
click at [799, 267] on span "Dev Completed 🔧 Updated the imagery and double checked the page Driveway Painti…" at bounding box center [860, 242] width 124 height 49
copy span "Dev Completed 🔧 Updated the imagery and double checked the page Driveway Painti…"
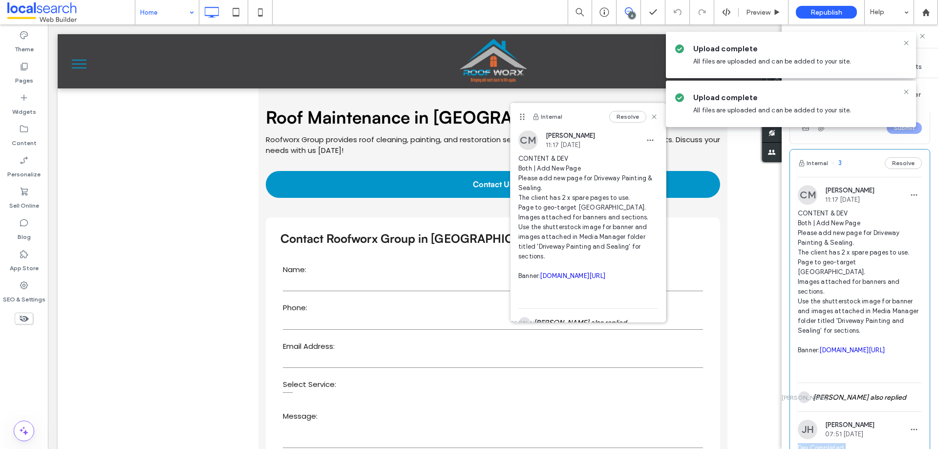
scroll to position [1031, 0]
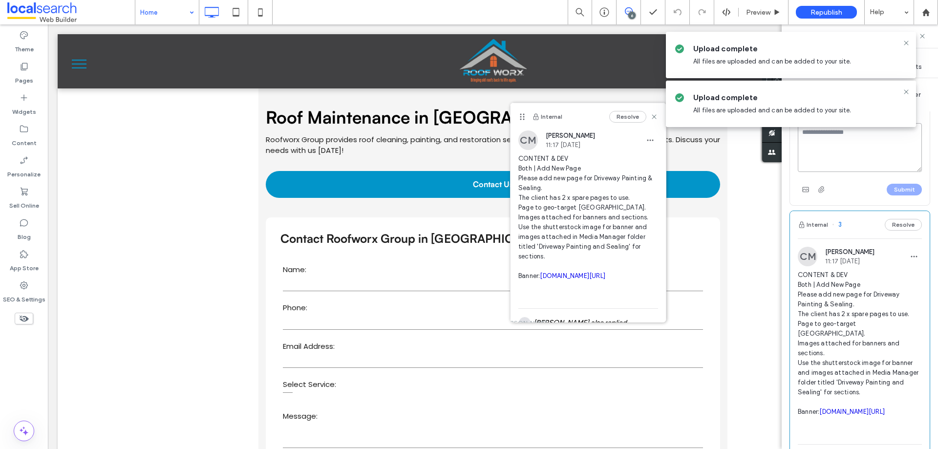
click at [881, 172] on textarea at bounding box center [860, 147] width 124 height 49
paste textarea "**********"
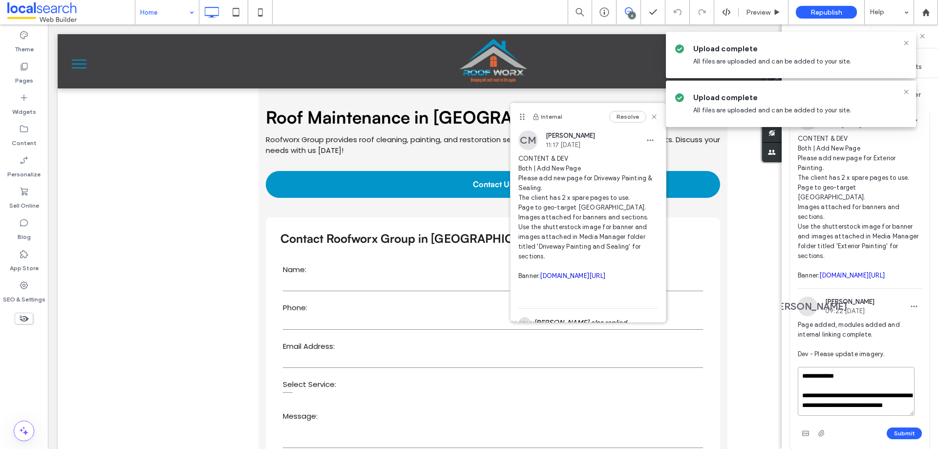
scroll to position [787, 0]
drag, startPoint x: 835, startPoint y: 266, endPoint x: 884, endPoint y: 265, distance: 48.4
click at [884, 265] on span "CONTENT & DEV Both | Add New Page Please add new page for Exterior Painting. Th…" at bounding box center [860, 207] width 124 height 147
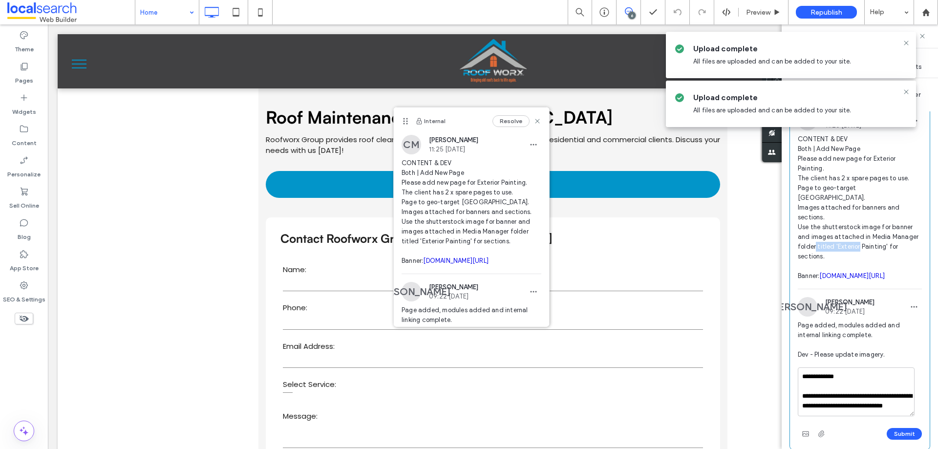
copy span "Exterior Painting"
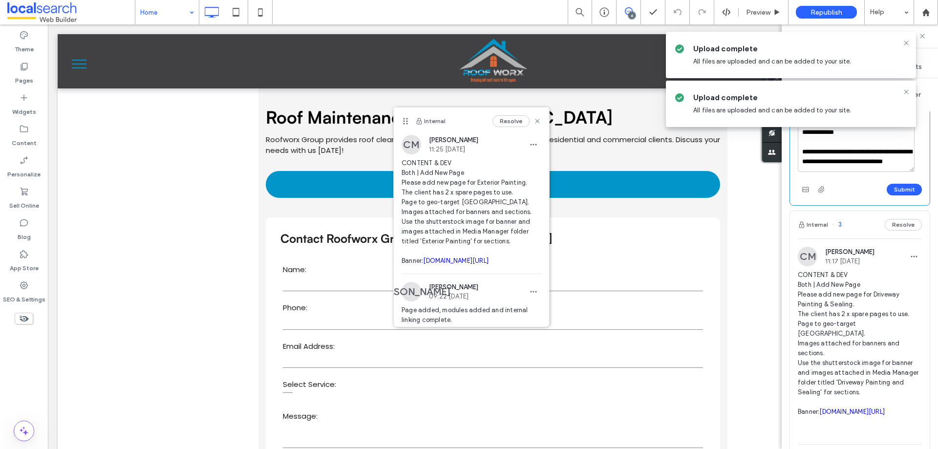
scroll to position [9, 0]
drag, startPoint x: 888, startPoint y: 213, endPoint x: 880, endPoint y: 202, distance: 13.7
click at [880, 172] on textarea "**********" at bounding box center [856, 147] width 117 height 49
paste textarea
type textarea "**********"
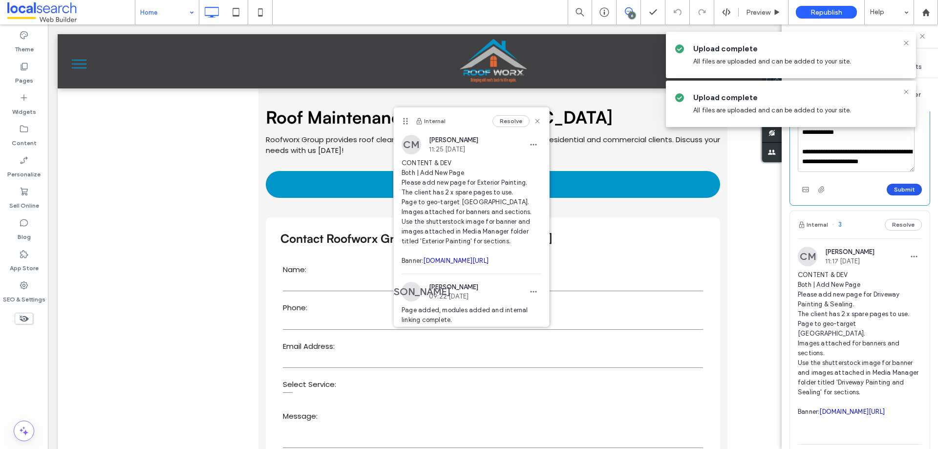
click at [901, 195] on button "Submit" at bounding box center [904, 190] width 35 height 12
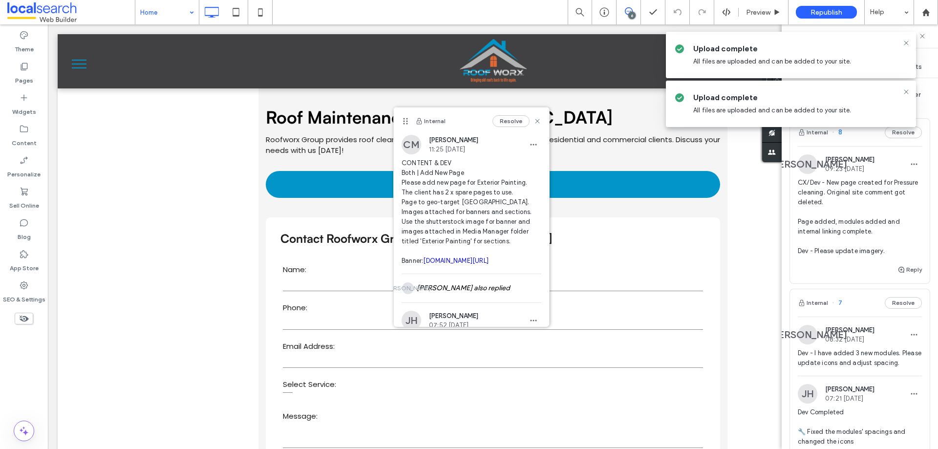
scroll to position [0, 0]
click at [906, 268] on button "Reply" at bounding box center [910, 271] width 24 height 12
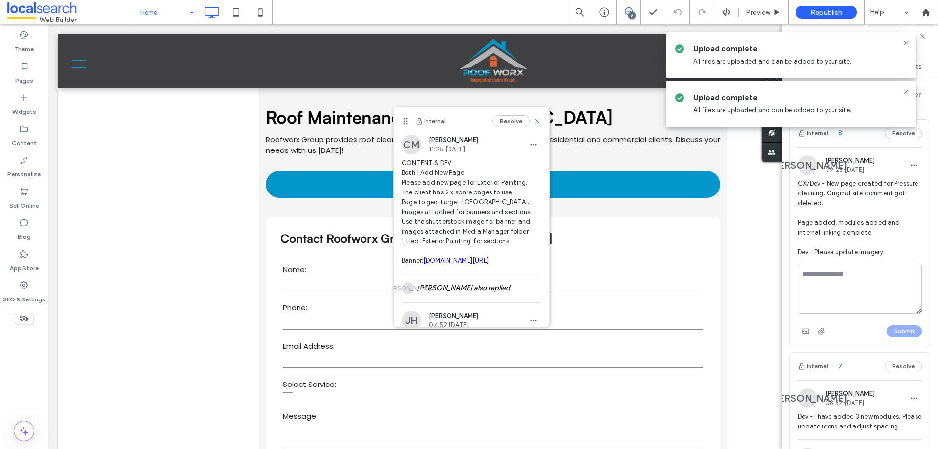
click at [860, 283] on textarea at bounding box center [860, 289] width 124 height 49
type textarea "**********"
drag, startPoint x: 799, startPoint y: 192, endPoint x: 849, endPoint y: 190, distance: 49.9
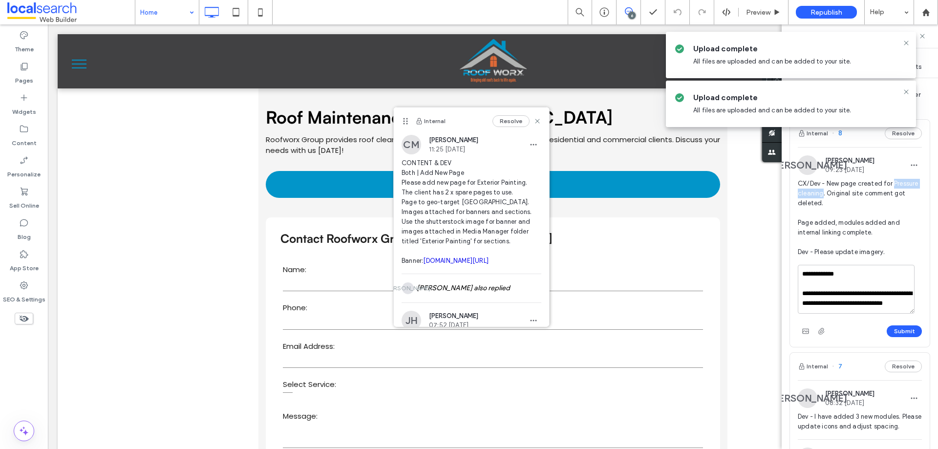
click at [849, 190] on span "CX/Dev - New page created for Pressure cleaning. Original site comment got dele…" at bounding box center [860, 218] width 124 height 78
copy span "Pressure cleaning"
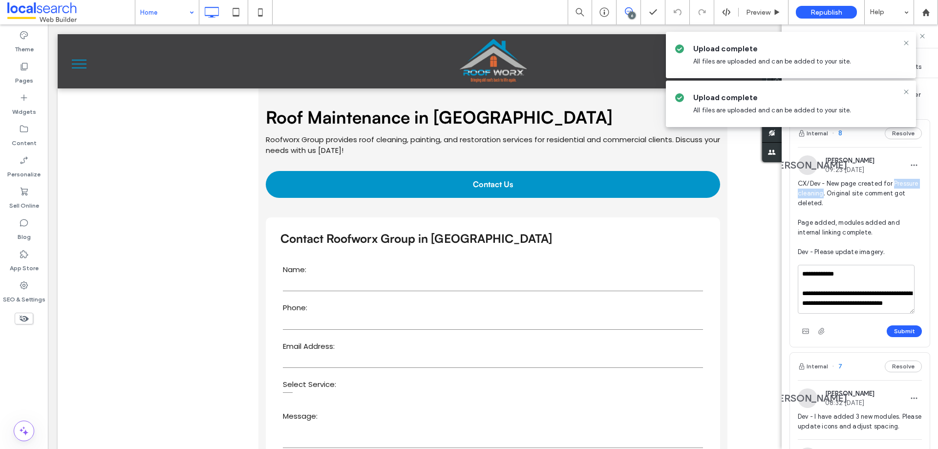
click at [886, 305] on div at bounding box center [469, 224] width 938 height 449
click at [883, 303] on textarea "**********" at bounding box center [856, 289] width 117 height 49
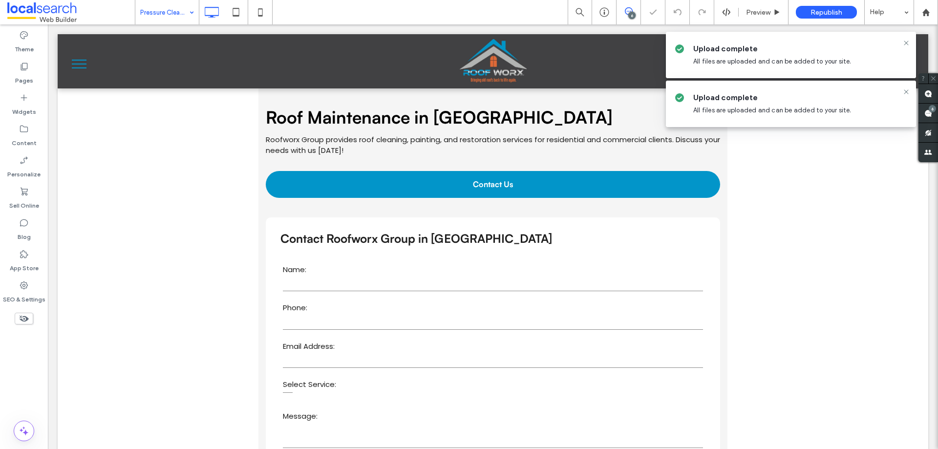
click at [927, 113] on use at bounding box center [929, 113] width 8 height 8
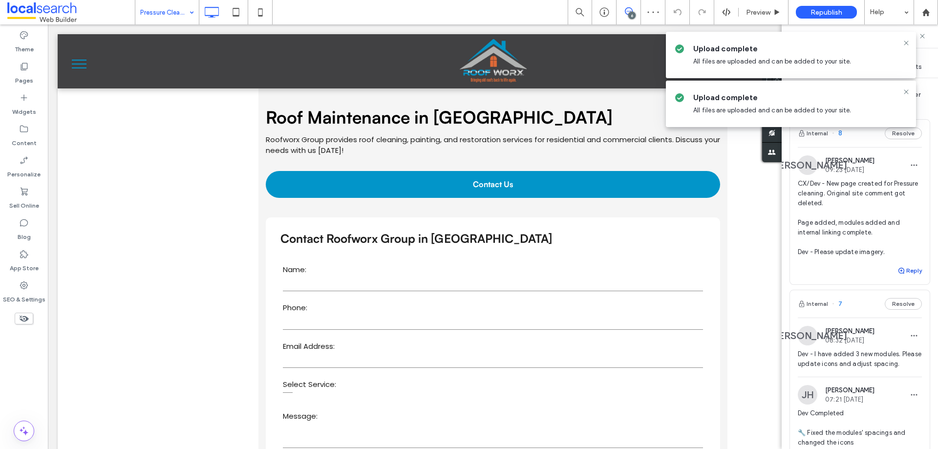
click at [903, 269] on button "Reply" at bounding box center [910, 271] width 24 height 12
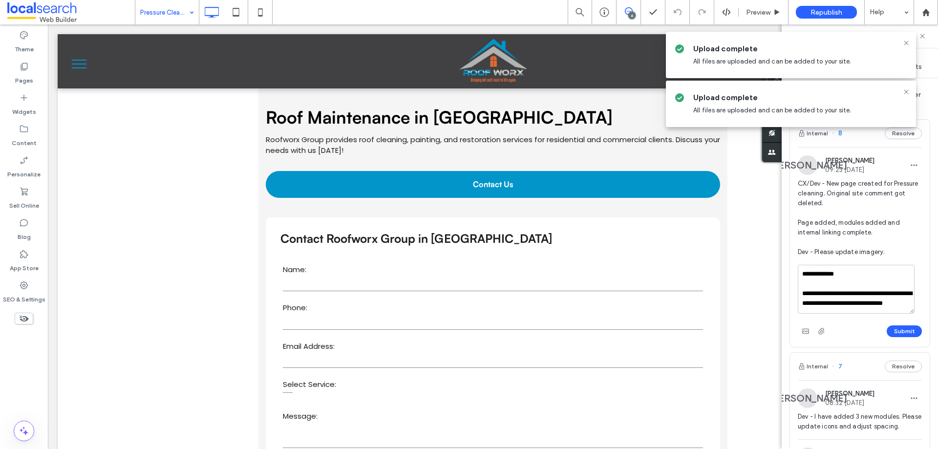
scroll to position [9, 0]
drag, startPoint x: 887, startPoint y: 309, endPoint x: 803, endPoint y: 306, distance: 83.6
click at [803, 306] on textarea "**********" at bounding box center [856, 289] width 117 height 49
type textarea "**********"
click at [887, 331] on button "Submit" at bounding box center [904, 331] width 35 height 12
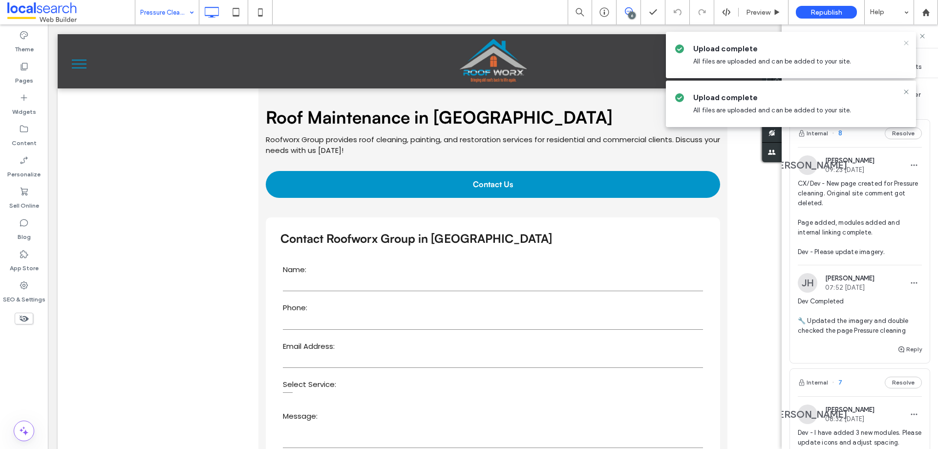
click at [907, 43] on icon at bounding box center [907, 43] width 8 height 8
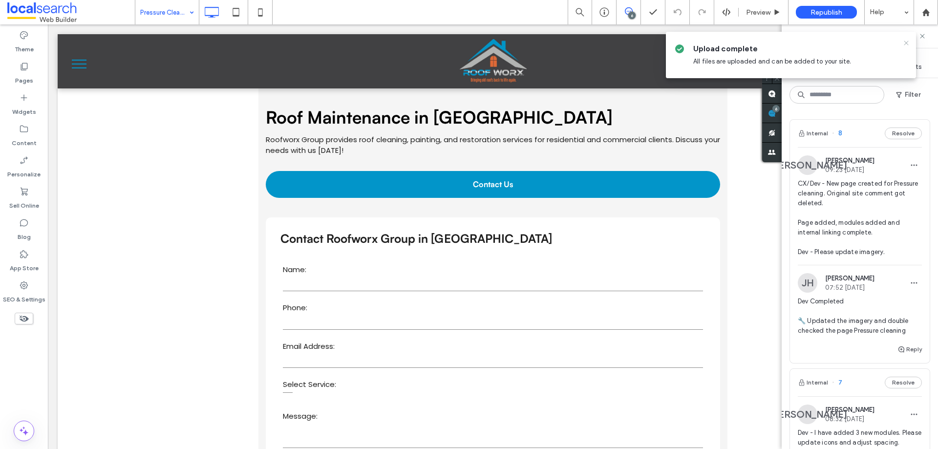
click at [906, 44] on icon at bounding box center [907, 43] width 8 height 8
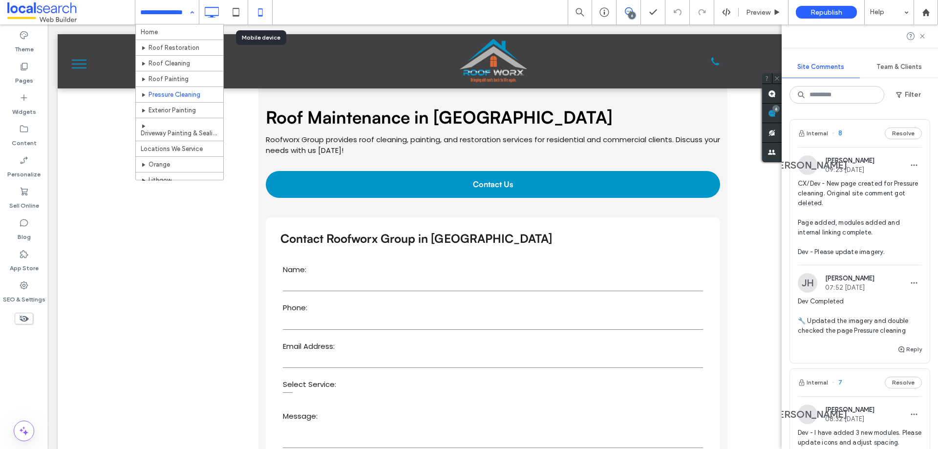
click at [253, 13] on icon at bounding box center [261, 12] width 20 height 20
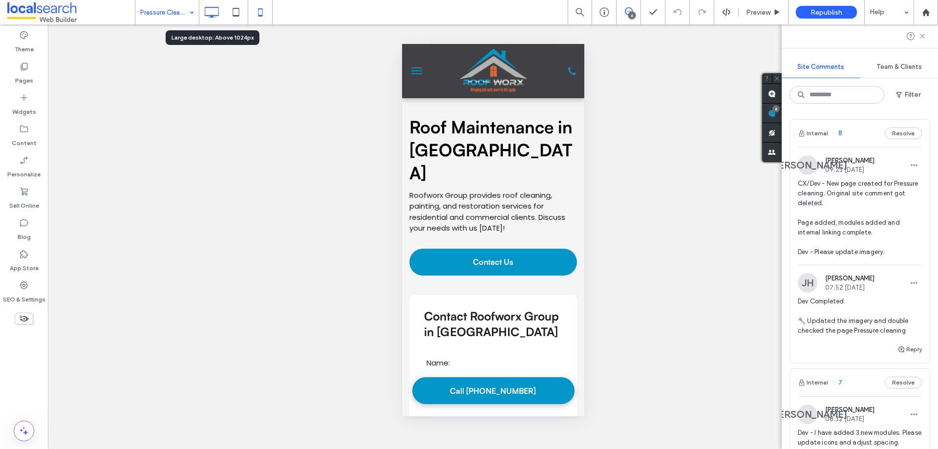
click at [212, 13] on icon at bounding box center [212, 12] width 20 height 20
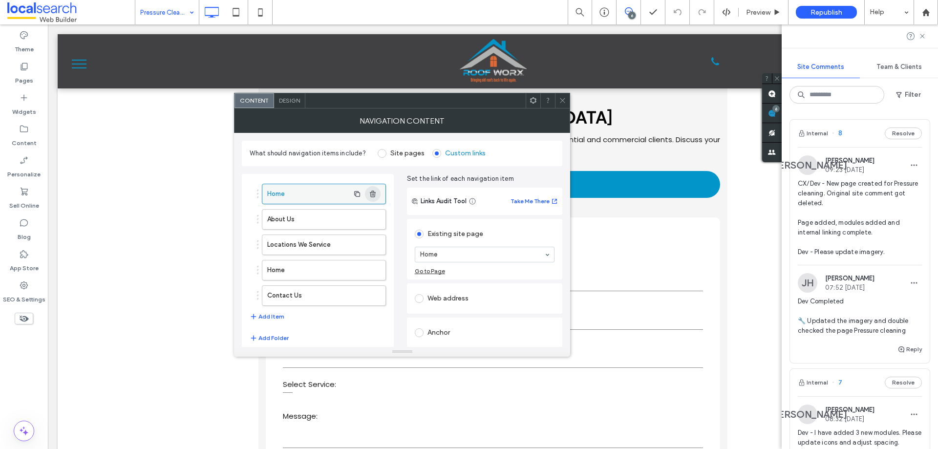
click at [374, 196] on use "button" at bounding box center [373, 194] width 6 height 6
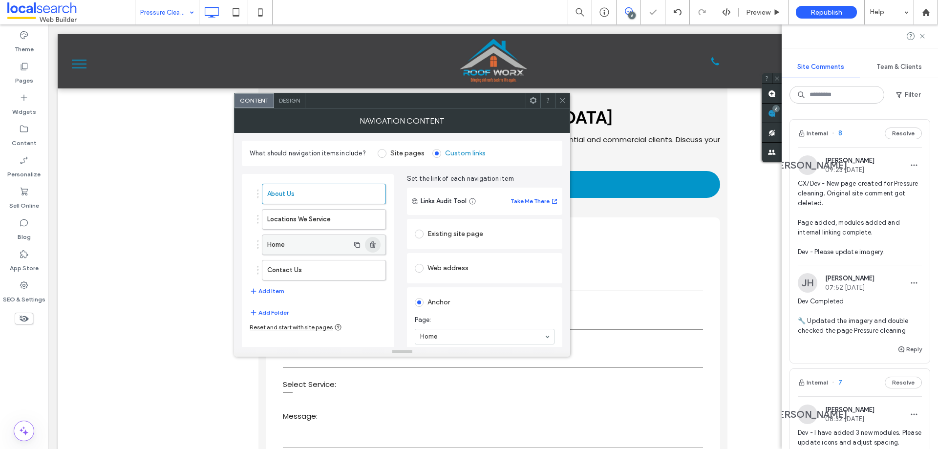
click at [372, 245] on use "button" at bounding box center [373, 244] width 6 height 6
click at [559, 102] on icon at bounding box center [562, 100] width 7 height 7
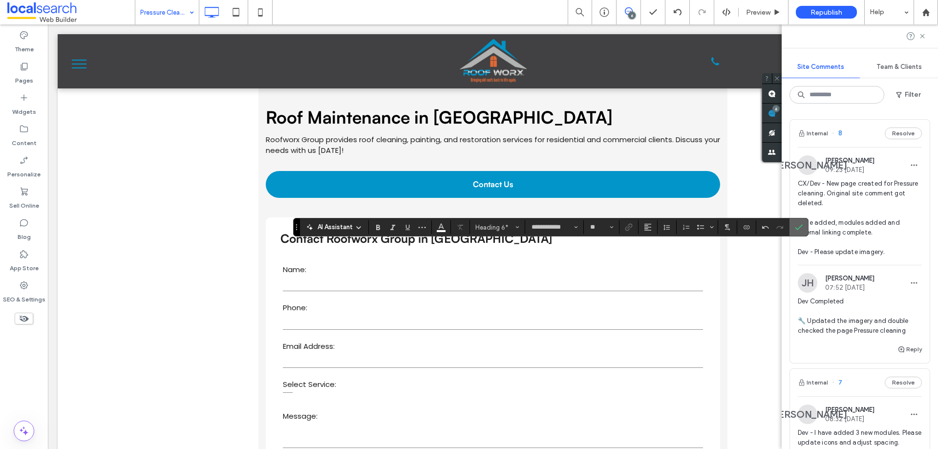
click at [802, 230] on icon "Confirm" at bounding box center [799, 227] width 8 height 8
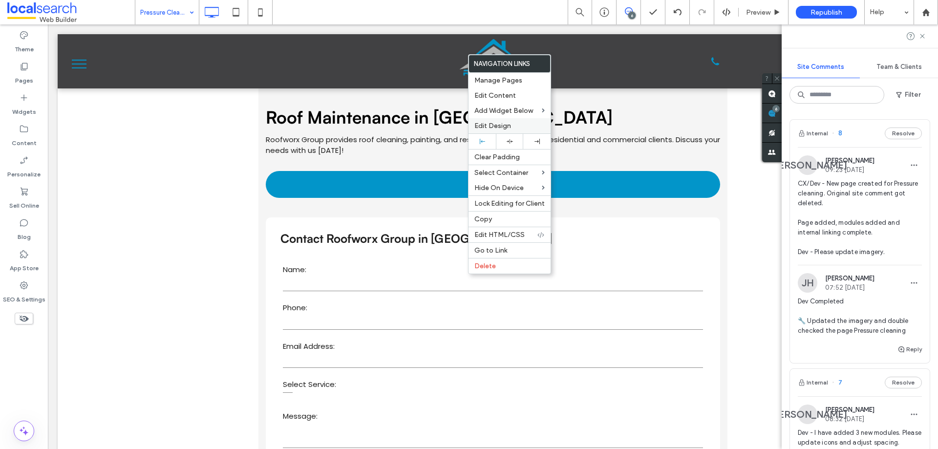
click at [491, 128] on span "Edit Design" at bounding box center [493, 126] width 37 height 8
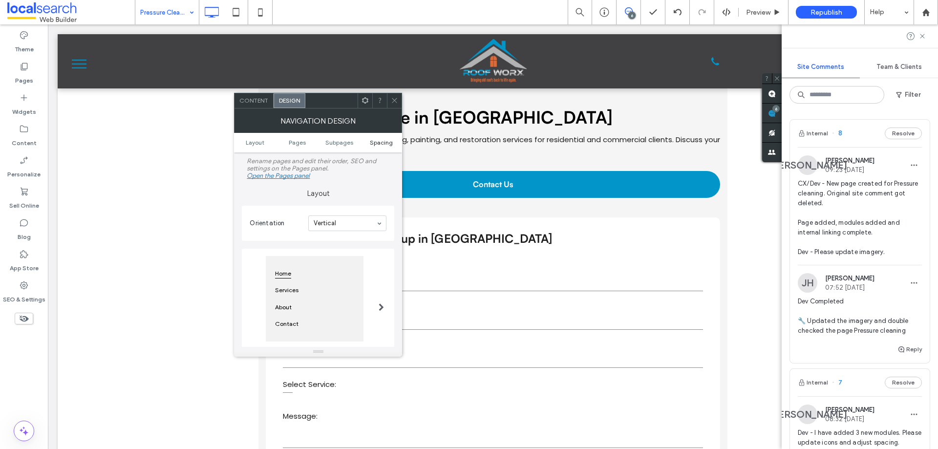
click at [374, 139] on span "Spacing" at bounding box center [381, 142] width 23 height 7
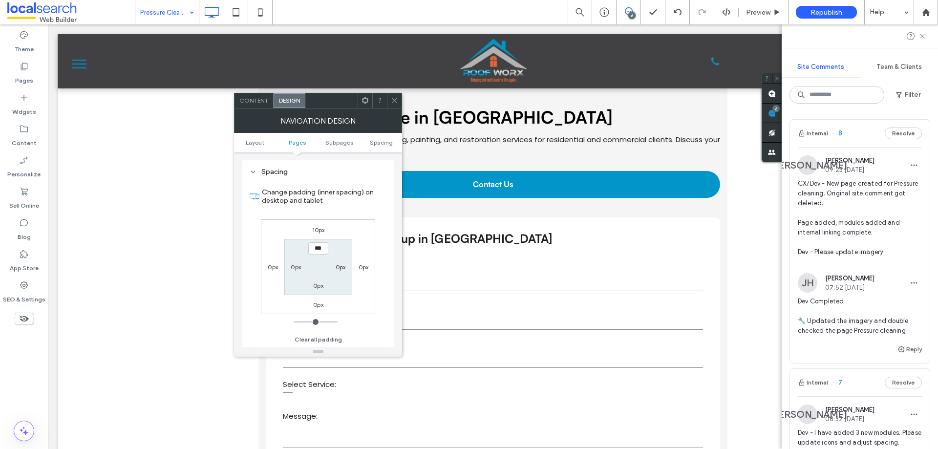
scroll to position [331, 0]
click at [314, 230] on label "10px" at bounding box center [318, 229] width 13 height 7
type input "**"
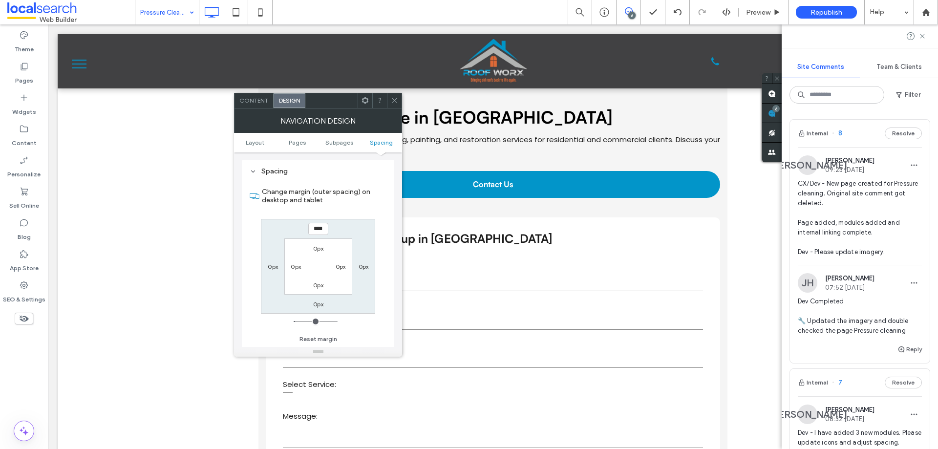
click at [396, 105] on span at bounding box center [394, 100] width 7 height 15
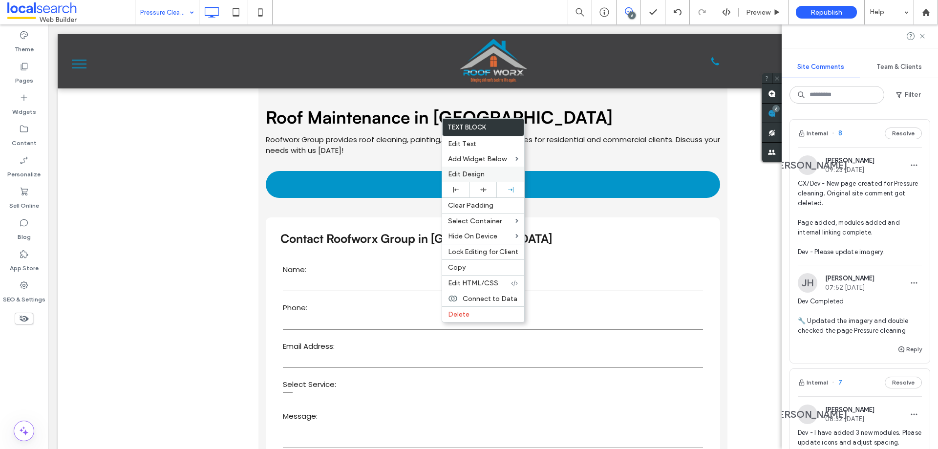
click at [456, 173] on span "Edit Design" at bounding box center [466, 174] width 37 height 8
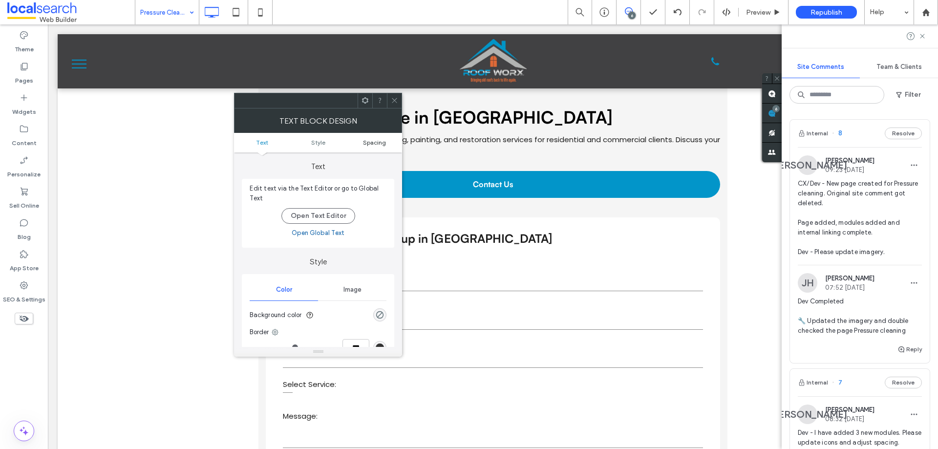
click at [365, 139] on span "Spacing" at bounding box center [374, 142] width 23 height 7
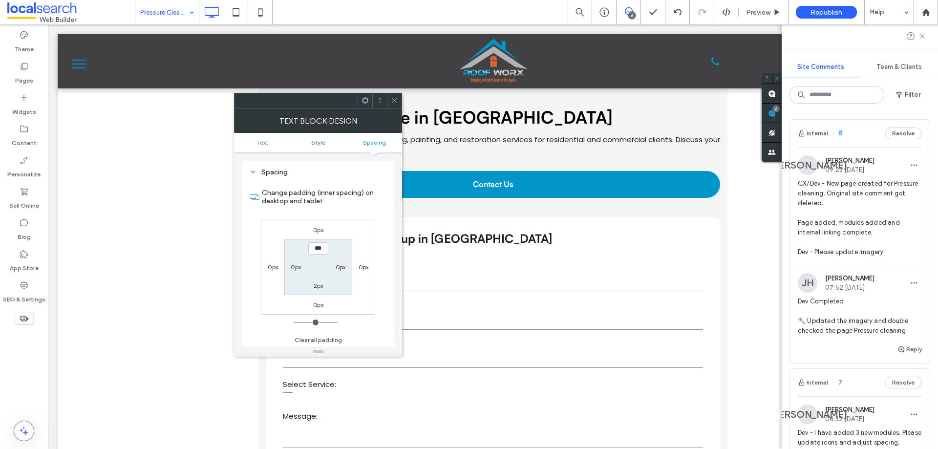
scroll to position [249, 0]
click at [321, 224] on div "0px 0px 0px 0px *** 0px 2px 0px" at bounding box center [318, 266] width 114 height 95
click at [320, 227] on label "0px" at bounding box center [318, 229] width 10 height 7
type input "*"
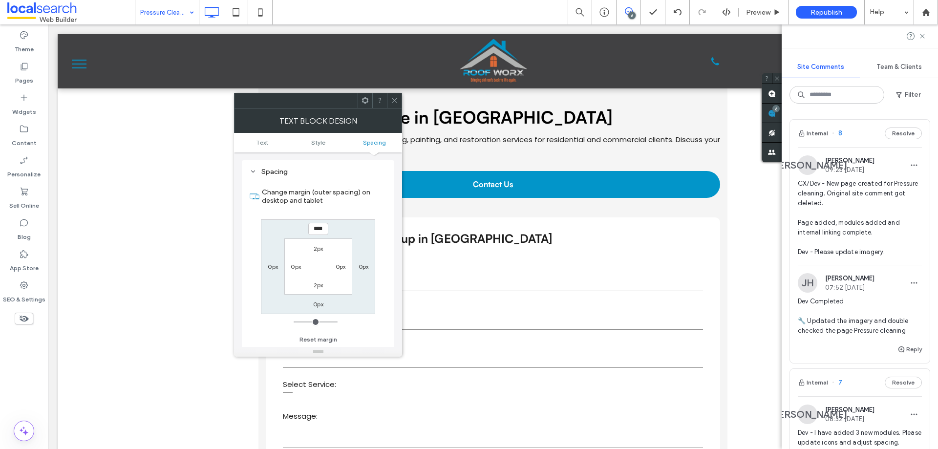
type input "****"
type input "**"
click at [339, 100] on div at bounding box center [296, 100] width 123 height 15
click at [392, 99] on icon at bounding box center [394, 100] width 7 height 7
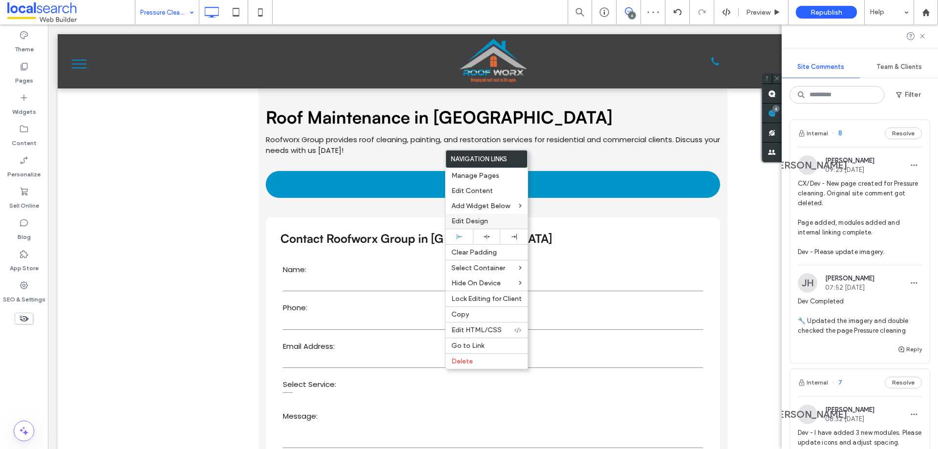
click at [456, 219] on span "Edit Design" at bounding box center [470, 221] width 37 height 8
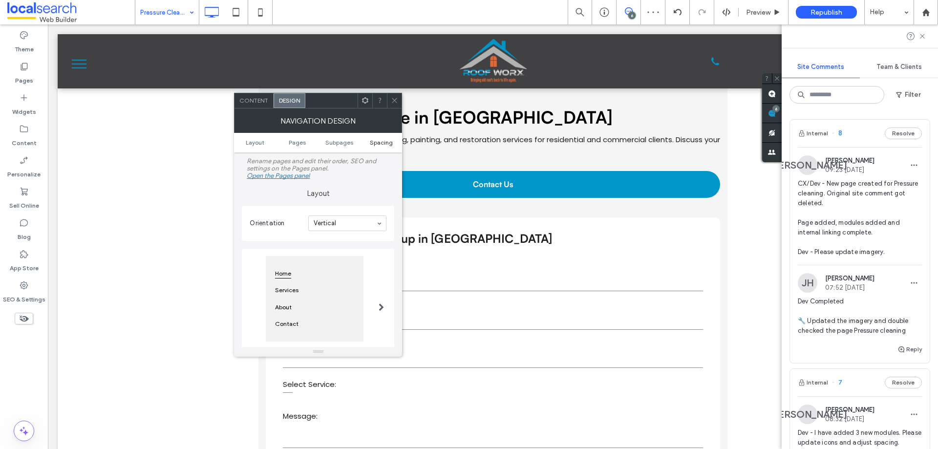
click at [376, 143] on span "Spacing" at bounding box center [381, 142] width 23 height 7
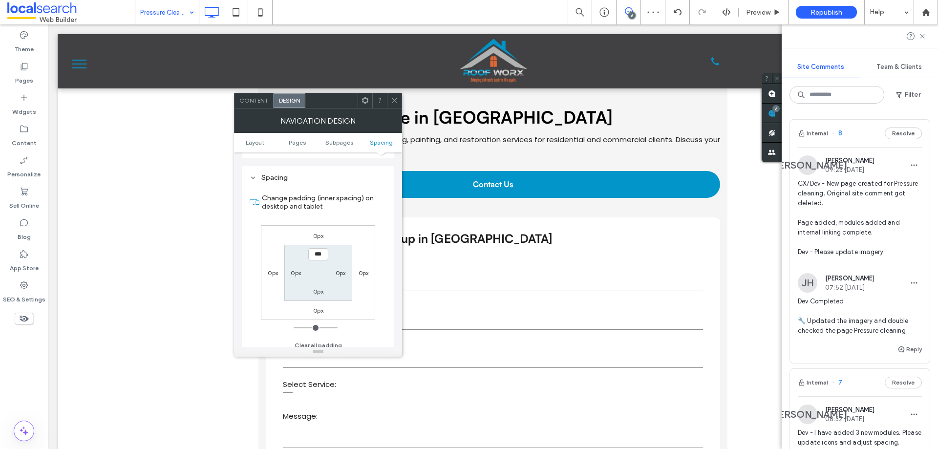
scroll to position [331, 0]
click at [321, 226] on label "0px" at bounding box center [318, 229] width 10 height 7
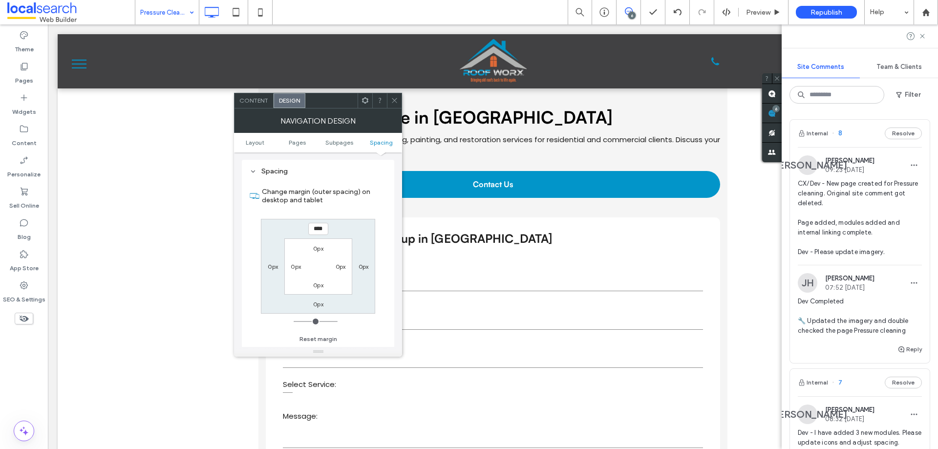
type input "****"
type input "**"
click at [372, 220] on div "**** 0px 0px 0px 0px 0px 0px 0px" at bounding box center [318, 266] width 114 height 95
click at [399, 100] on div at bounding box center [394, 100] width 15 height 15
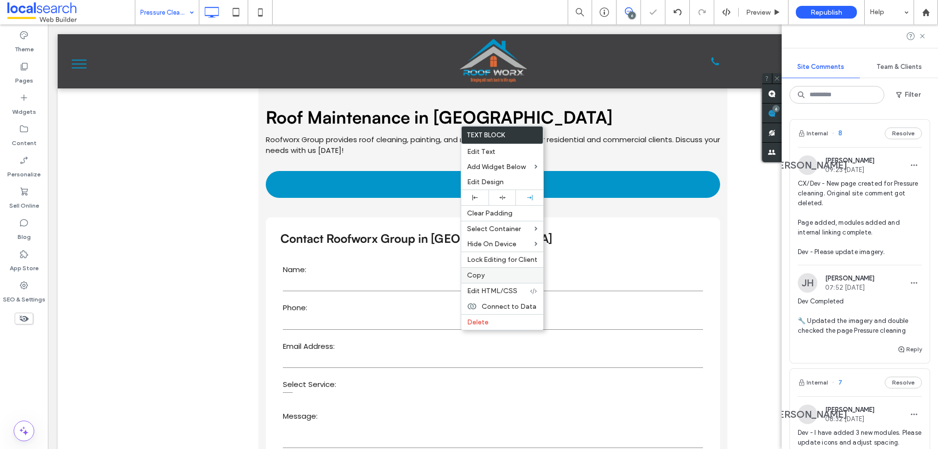
click at [490, 278] on label "Copy" at bounding box center [502, 275] width 70 height 8
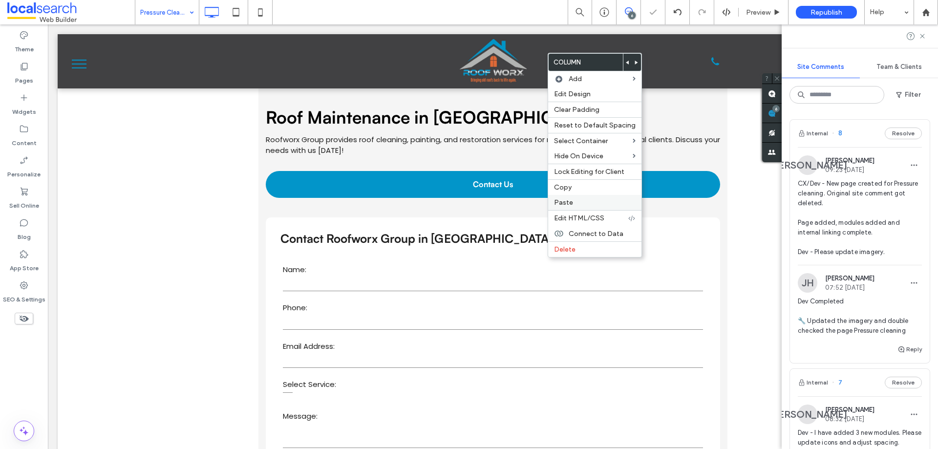
click at [570, 195] on div "Paste" at bounding box center [594, 202] width 93 height 15
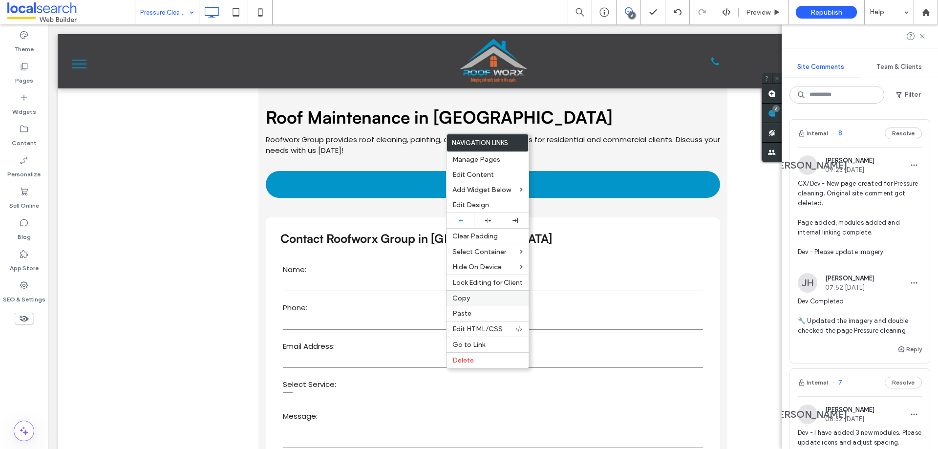
click at [474, 298] on label "Copy" at bounding box center [488, 298] width 70 height 8
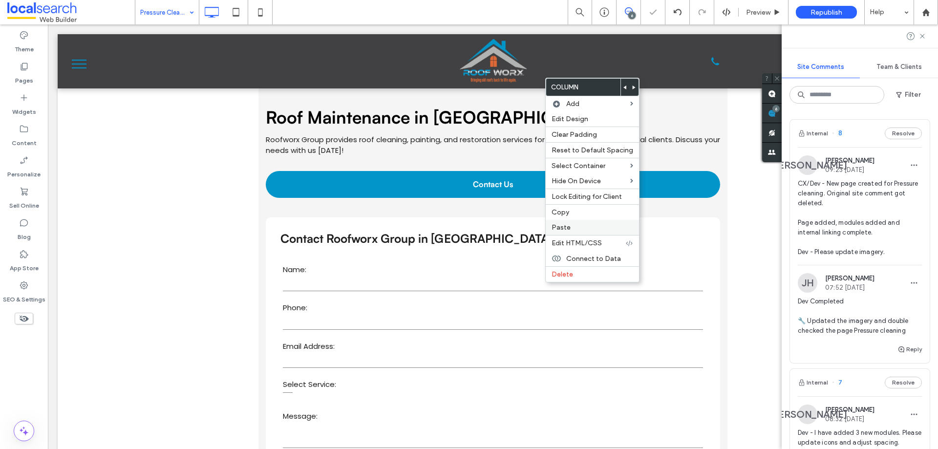
click at [570, 231] on label "Paste" at bounding box center [593, 227] width 82 height 8
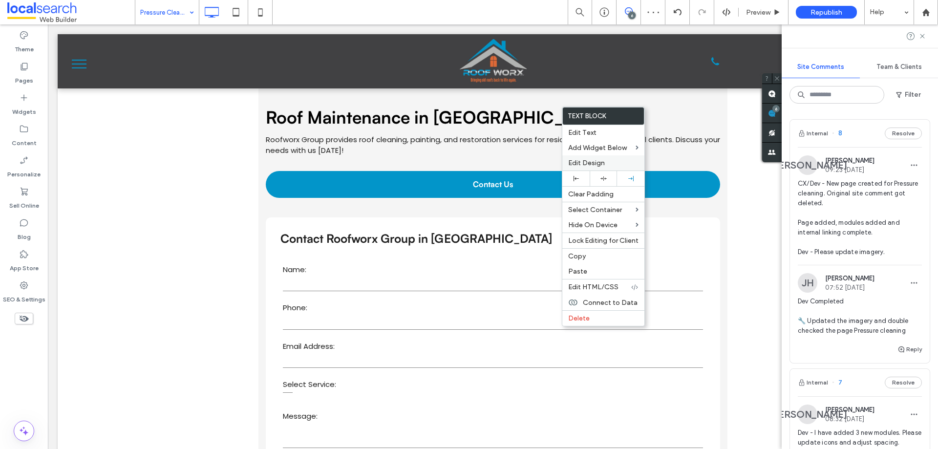
click at [586, 167] on span "Edit Design" at bounding box center [586, 163] width 37 height 8
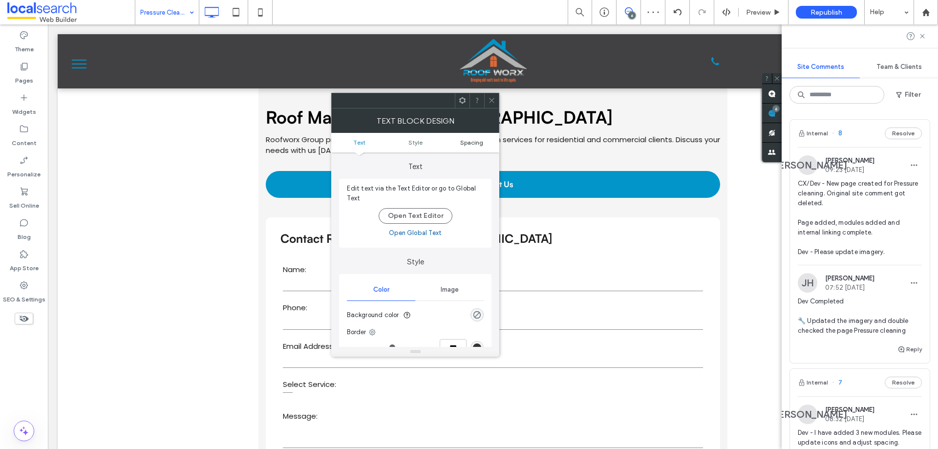
click at [467, 142] on span "Spacing" at bounding box center [471, 142] width 23 height 7
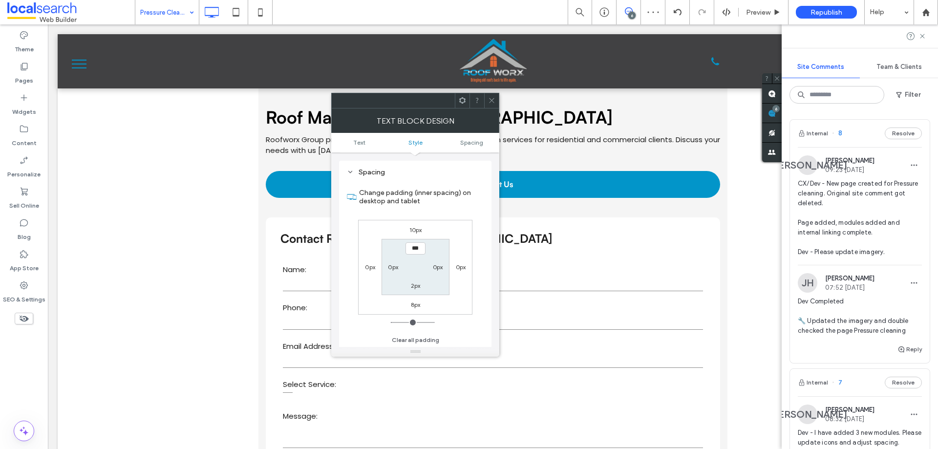
scroll to position [249, 0]
click at [416, 224] on div "10px" at bounding box center [416, 229] width 13 height 10
click at [489, 97] on icon at bounding box center [491, 100] width 7 height 7
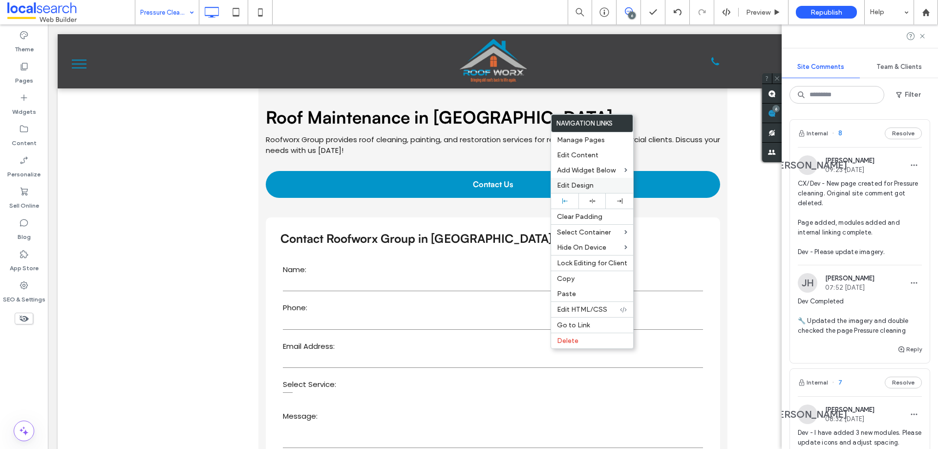
click at [569, 178] on div "Edit Design" at bounding box center [592, 185] width 82 height 15
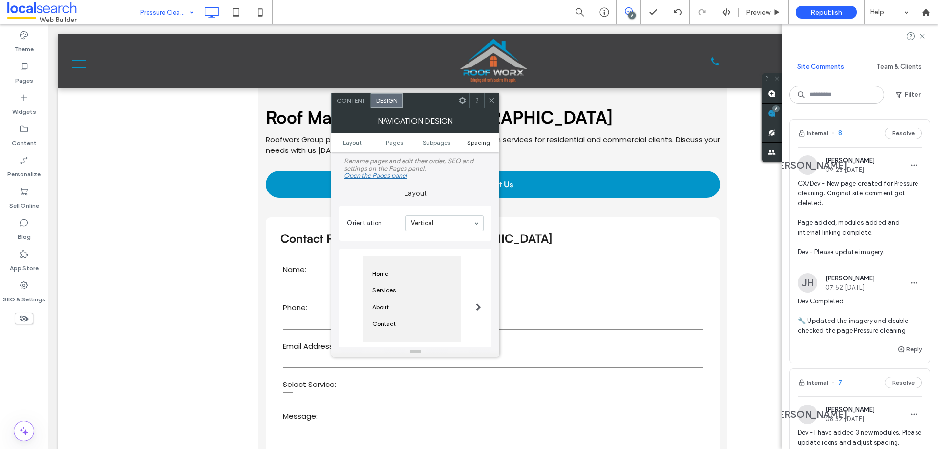
click at [469, 144] on span "Spacing" at bounding box center [478, 142] width 23 height 7
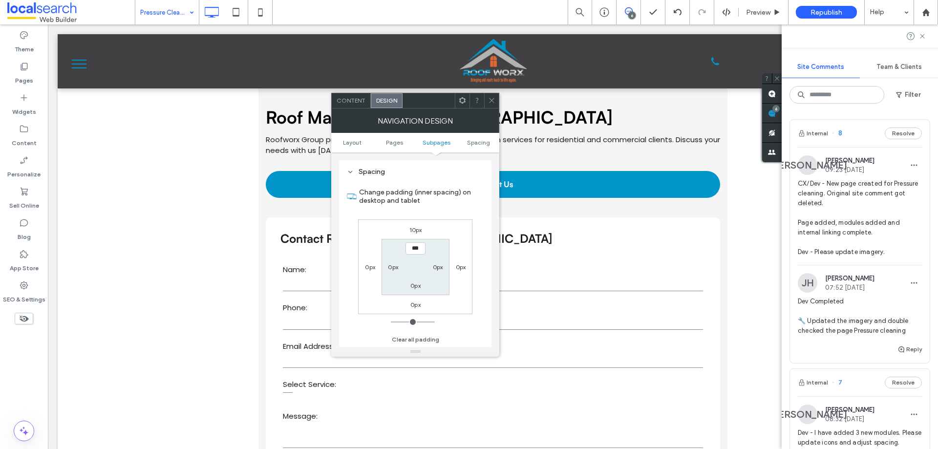
scroll to position [331, 0]
click at [492, 102] on icon at bounding box center [491, 100] width 7 height 7
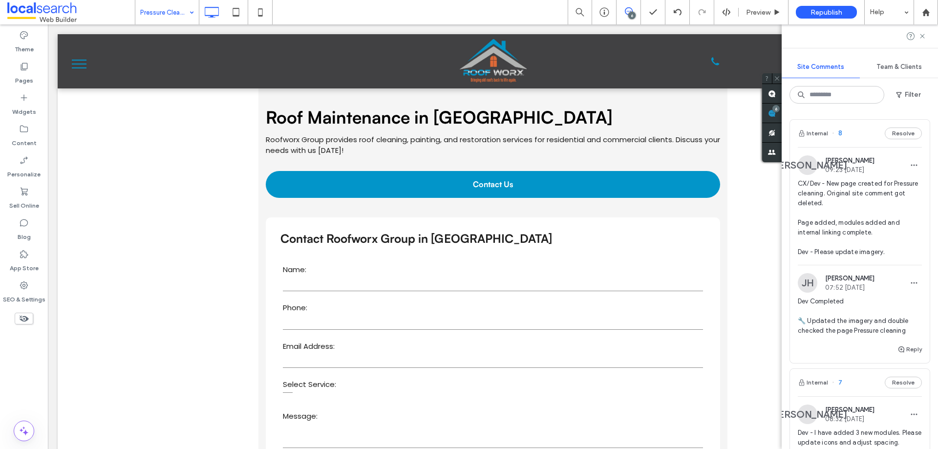
type input "**********"
type input "**"
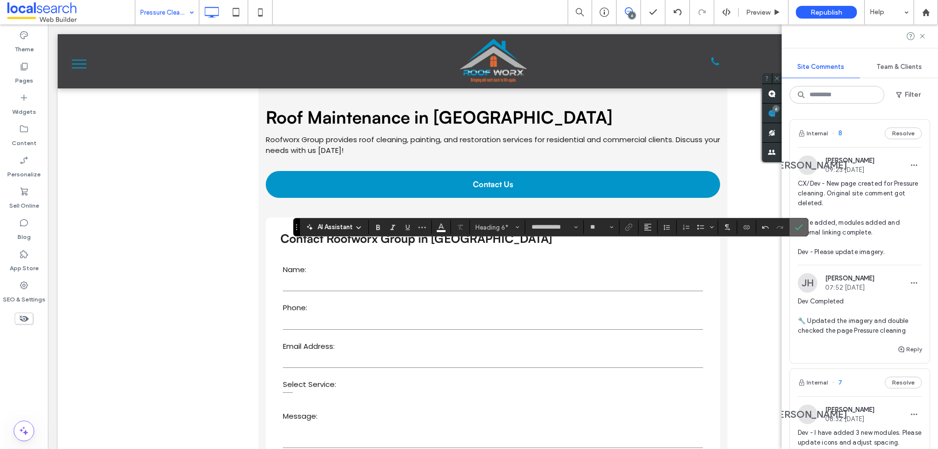
click at [798, 228] on icon "Confirm" at bounding box center [799, 227] width 8 height 8
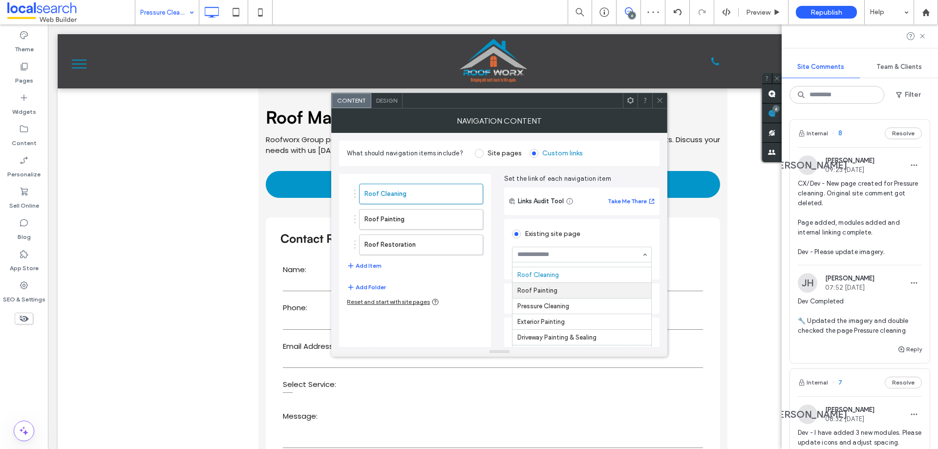
scroll to position [26, 0]
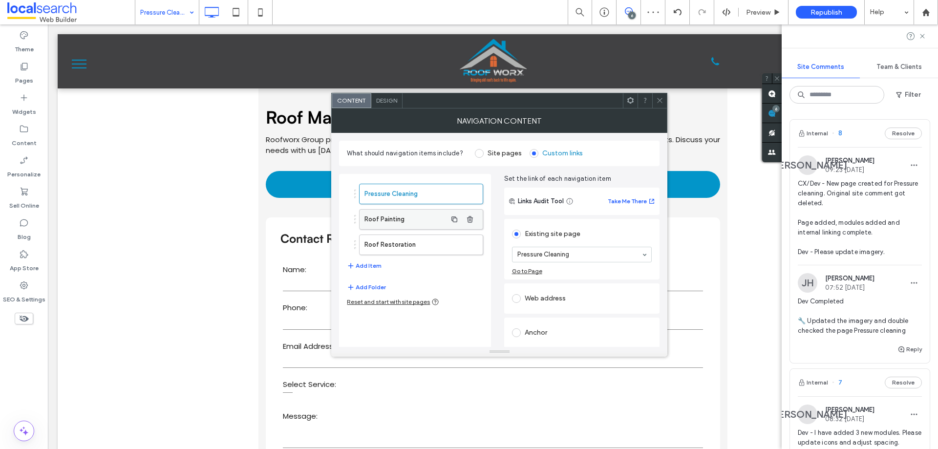
click at [428, 222] on label "Roof Painting" at bounding box center [406, 220] width 82 height 20
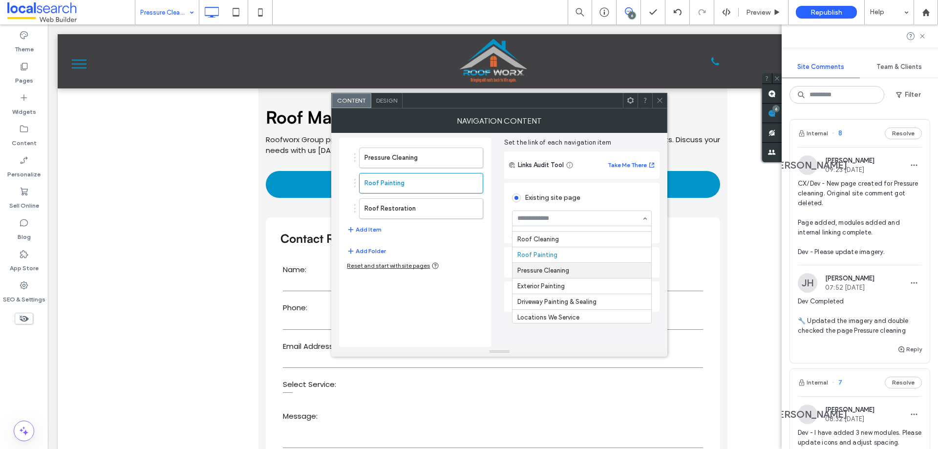
drag, startPoint x: 562, startPoint y: 273, endPoint x: 556, endPoint y: 273, distance: 5.9
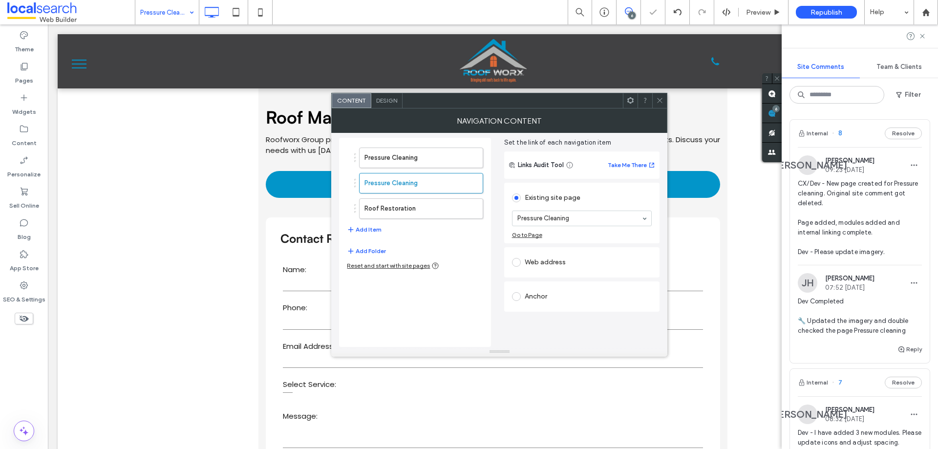
drag, startPoint x: 374, startPoint y: 204, endPoint x: 497, endPoint y: 203, distance: 122.7
click at [374, 204] on label "Roof Restoration" at bounding box center [406, 209] width 82 height 20
click at [571, 207] on section "Roof Restoration" at bounding box center [582, 218] width 140 height 25
click at [663, 97] on icon at bounding box center [659, 100] width 7 height 7
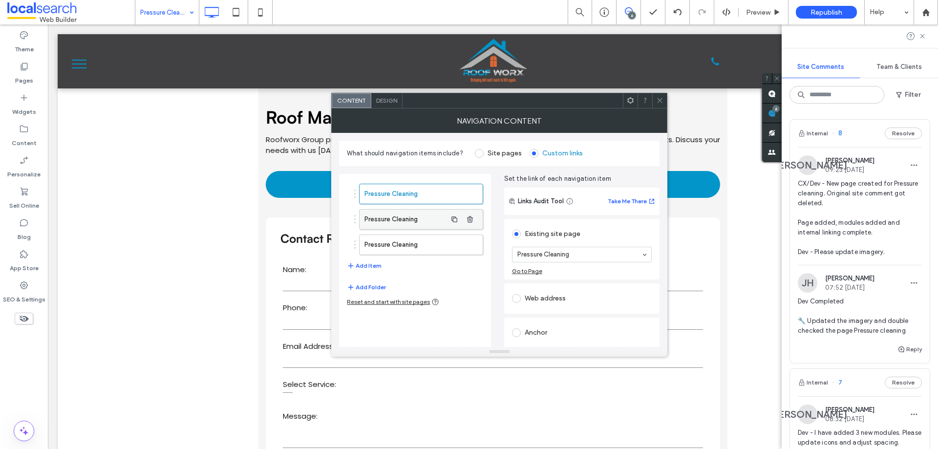
click at [428, 221] on label "Pressure Cleaning" at bounding box center [406, 220] width 82 height 20
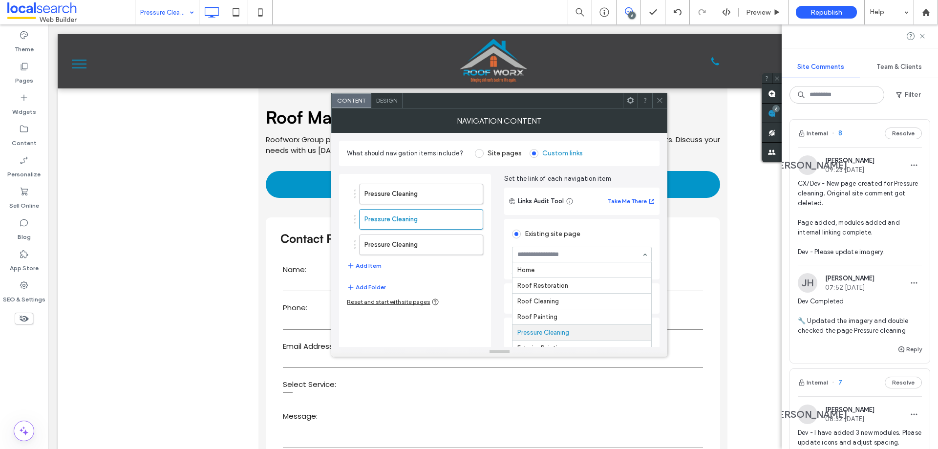
scroll to position [63, 0]
click at [441, 248] on label "Pressure Cleaning" at bounding box center [406, 245] width 82 height 20
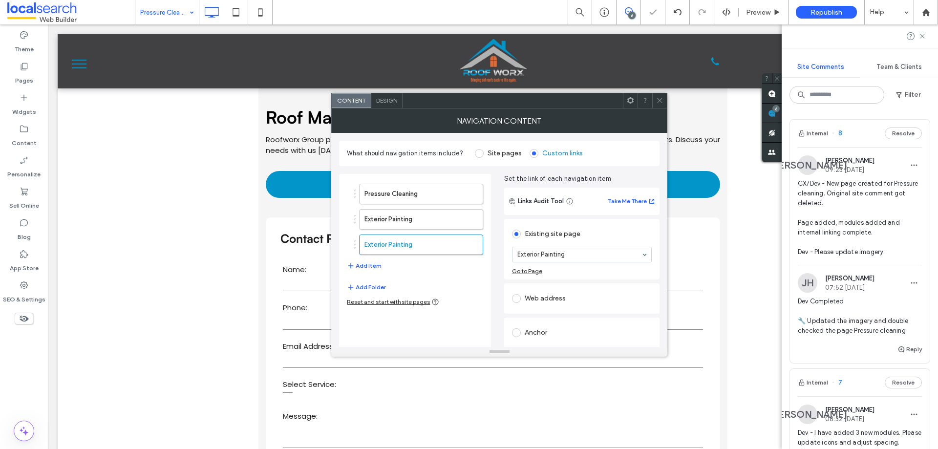
click at [636, 251] on input at bounding box center [580, 254] width 125 height 7
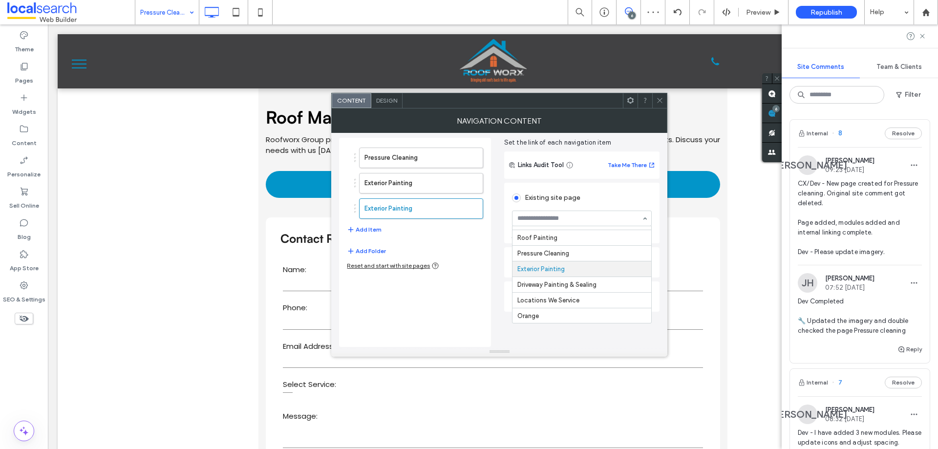
scroll to position [26, 0]
click at [664, 101] on icon at bounding box center [659, 100] width 7 height 7
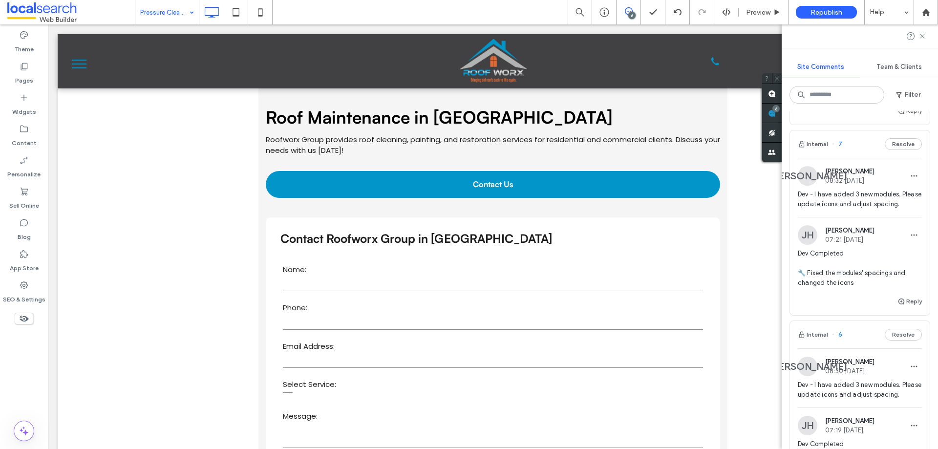
scroll to position [244, 0]
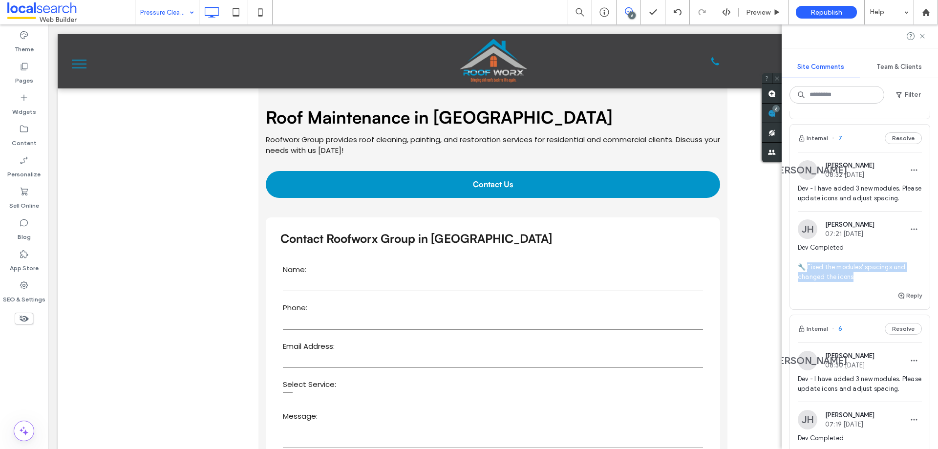
drag, startPoint x: 856, startPoint y: 286, endPoint x: 809, endPoint y: 280, distance: 47.8
click at [809, 280] on span "Dev Completed 🔧 Fixed the modules' spacings and changed the icons" at bounding box center [860, 262] width 124 height 39
copy span "ixed the modules' spacings and changed the icons"
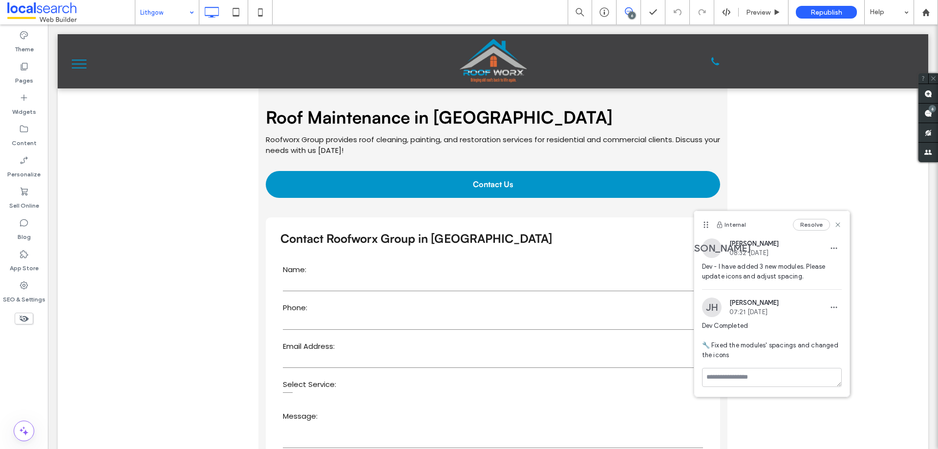
click at [22, 404] on div "Theme Pages Widgets Content Personalize Sell Online Blog App Store SEO & Settin…" at bounding box center [24, 236] width 48 height 425
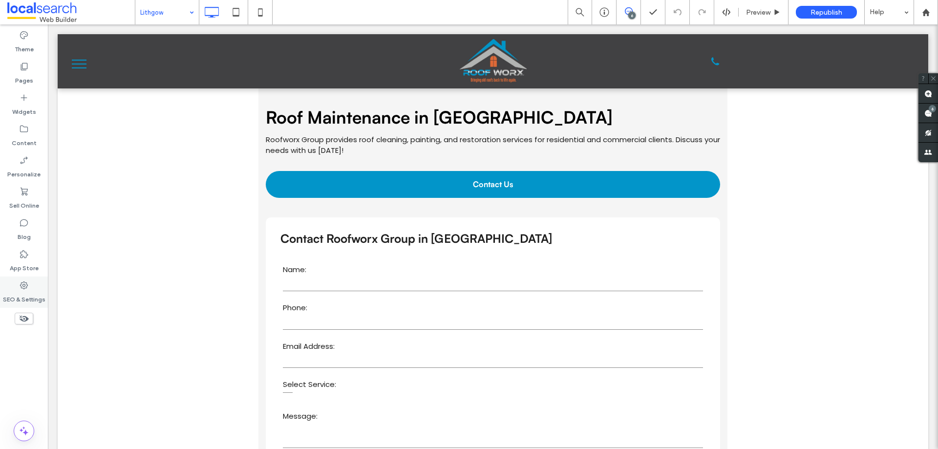
click at [22, 295] on label "SEO & Settings" at bounding box center [24, 297] width 43 height 14
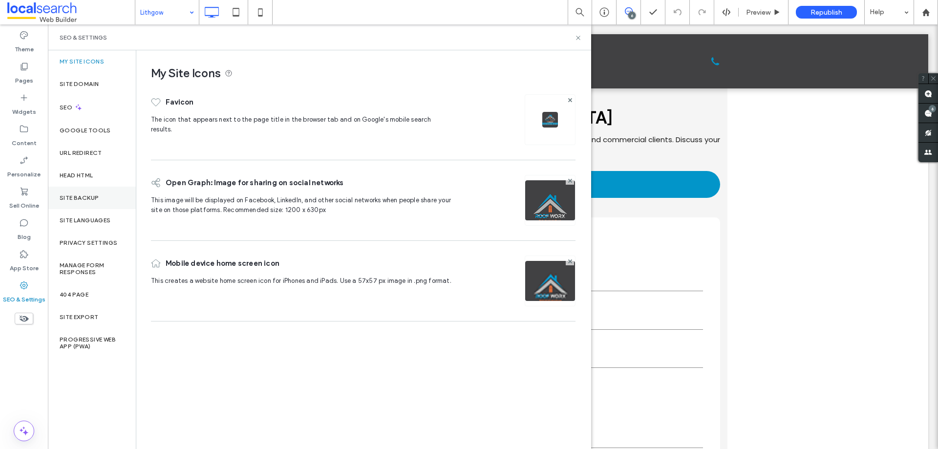
click at [108, 206] on div "Site Backup" at bounding box center [92, 198] width 88 height 22
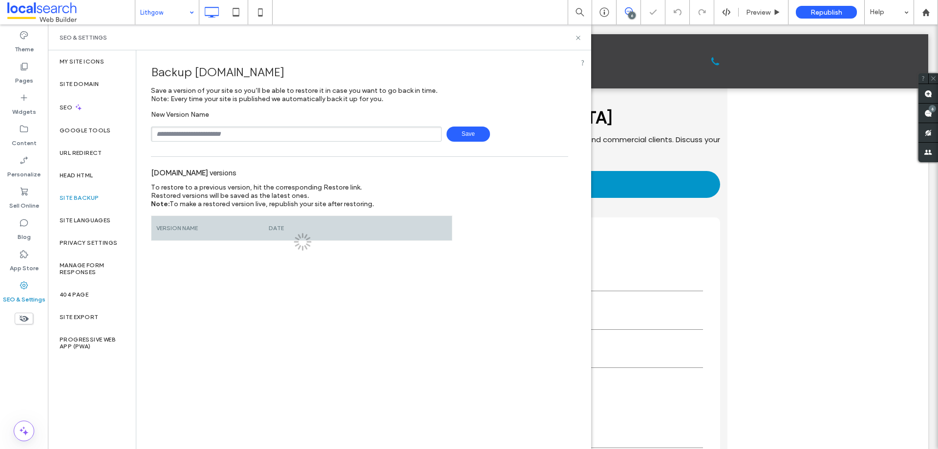
click at [238, 127] on input "text" at bounding box center [296, 134] width 291 height 15
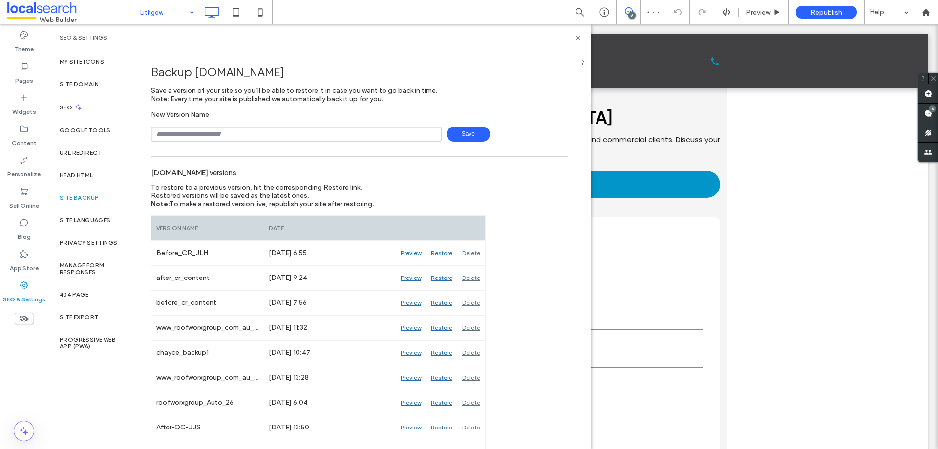
type input "**********"
click at [451, 132] on span "Save" at bounding box center [468, 134] width 43 height 15
click at [762, 16] on span "Preview" at bounding box center [758, 12] width 24 height 8
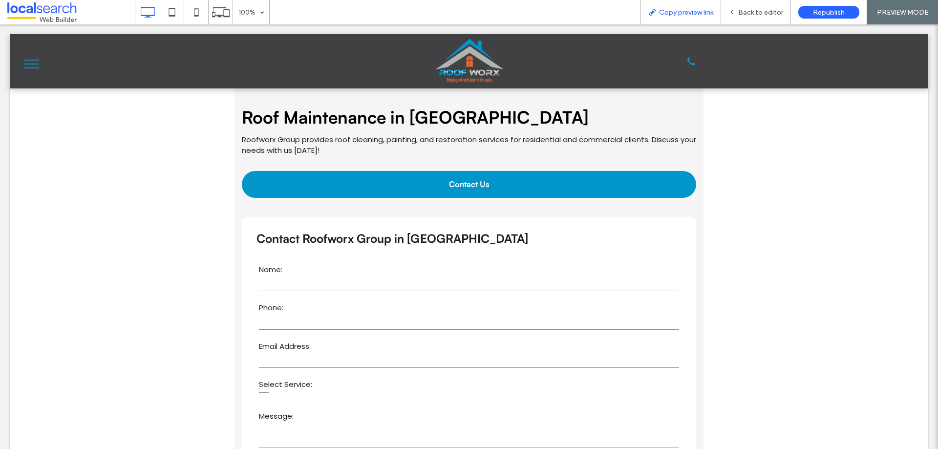
click at [690, 9] on span "Copy preview link" at bounding box center [686, 12] width 54 height 8
click at [752, 15] on span "Back to editor" at bounding box center [760, 12] width 45 height 8
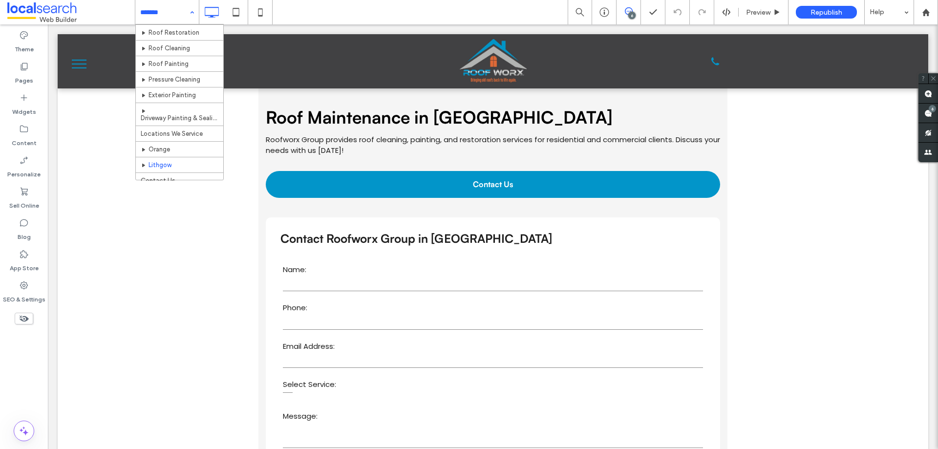
scroll to position [22, 0]
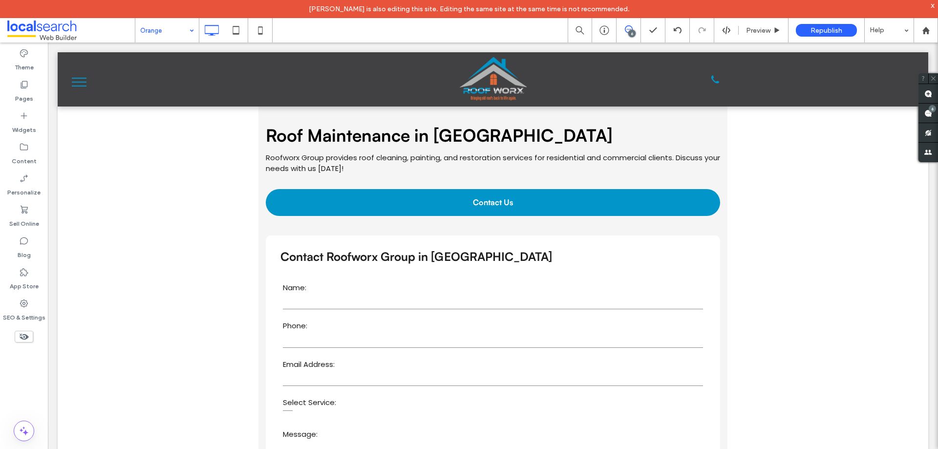
click at [174, 27] on input at bounding box center [164, 30] width 49 height 24
click at [184, 31] on input at bounding box center [164, 30] width 49 height 24
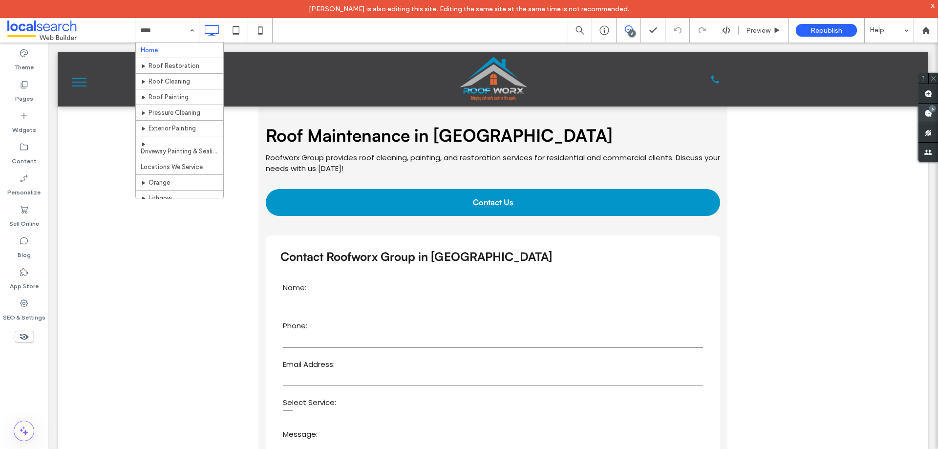
click at [925, 110] on use at bounding box center [929, 113] width 8 height 8
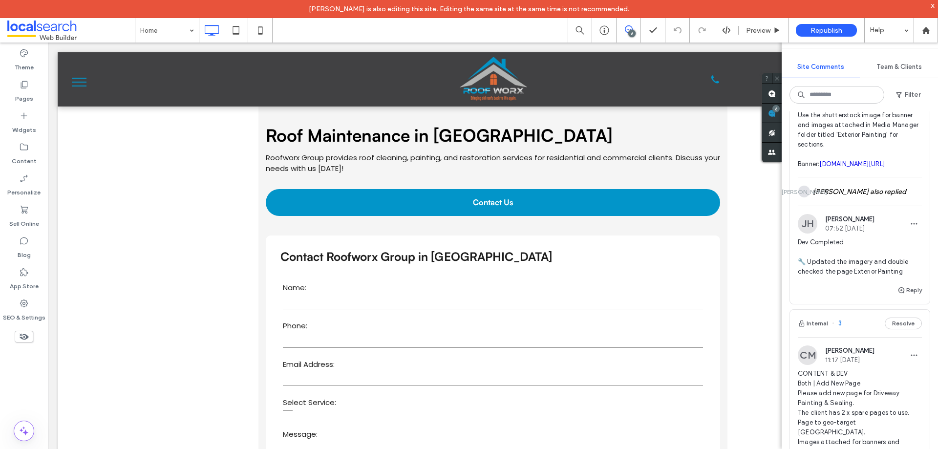
scroll to position [1026, 0]
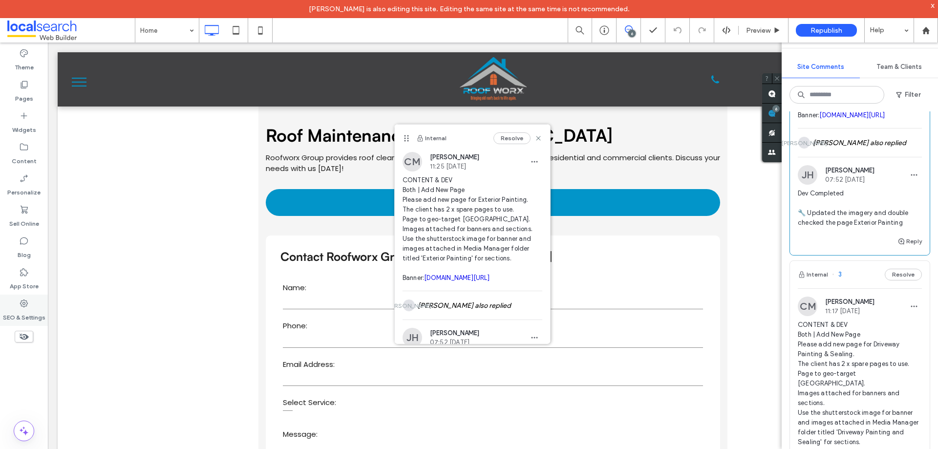
click at [36, 311] on label "SEO & Settings" at bounding box center [24, 315] width 43 height 14
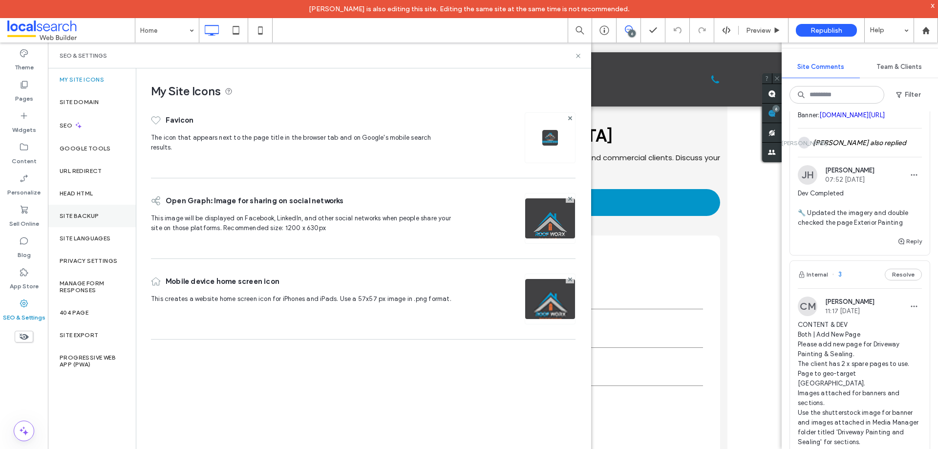
click at [78, 210] on div "Site Backup" at bounding box center [92, 216] width 88 height 22
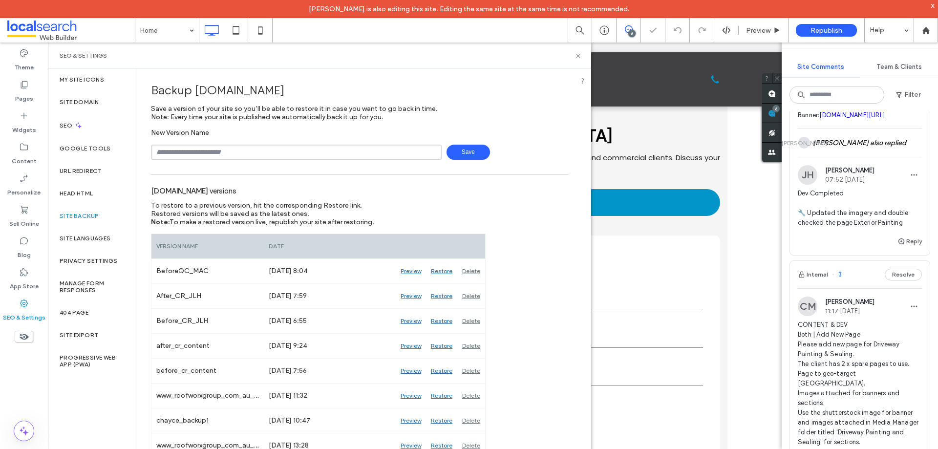
click at [247, 145] on input "text" at bounding box center [296, 152] width 291 height 15
click at [253, 156] on input "*" at bounding box center [296, 152] width 291 height 15
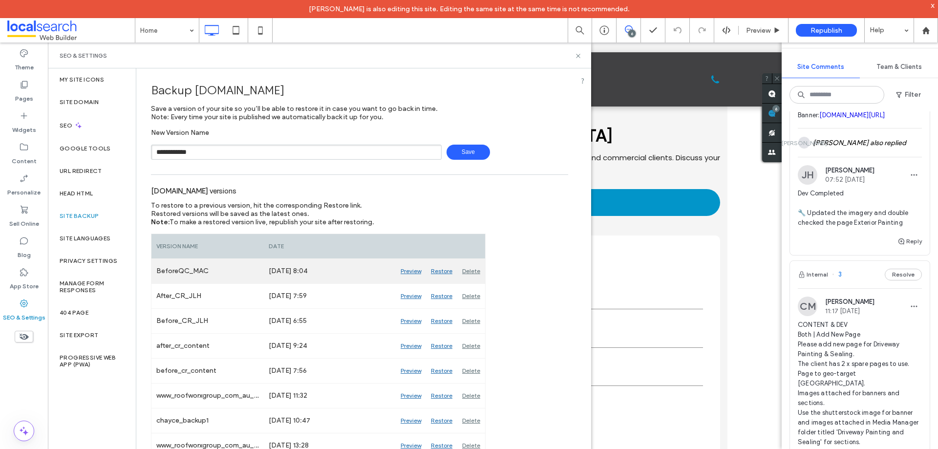
click at [470, 270] on div "Delete" at bounding box center [471, 271] width 28 height 24
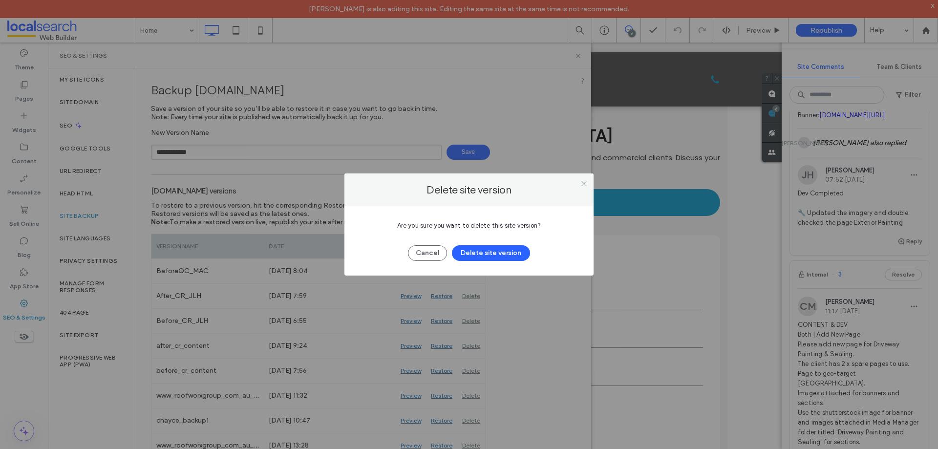
drag, startPoint x: 429, startPoint y: 249, endPoint x: 222, endPoint y: 267, distance: 207.0
click at [428, 249] on button "Cancel" at bounding box center [427, 253] width 39 height 16
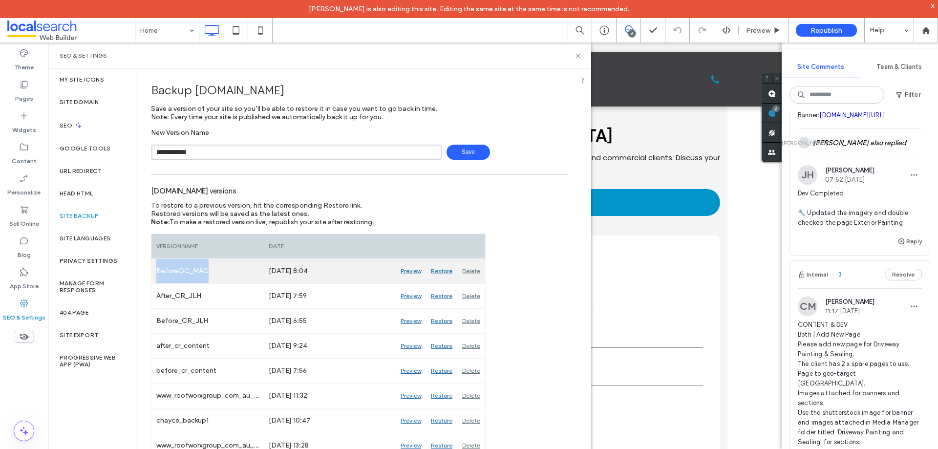
drag, startPoint x: 214, startPoint y: 267, endPoint x: 158, endPoint y: 271, distance: 55.4
click at [158, 271] on div "BeforeQC_MAC" at bounding box center [208, 271] width 112 height 24
copy div "BeforeQC_MAC"
click at [470, 273] on div "Delete" at bounding box center [471, 271] width 28 height 24
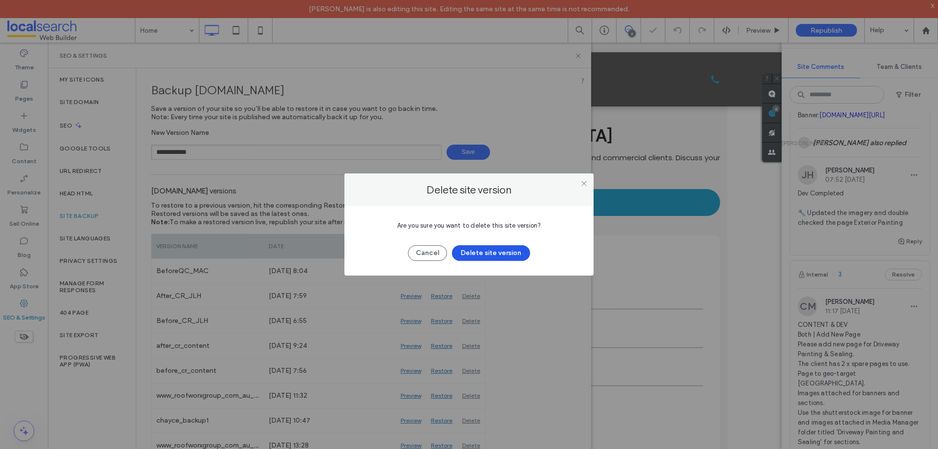
click at [489, 258] on button "Delete site version" at bounding box center [491, 253] width 78 height 16
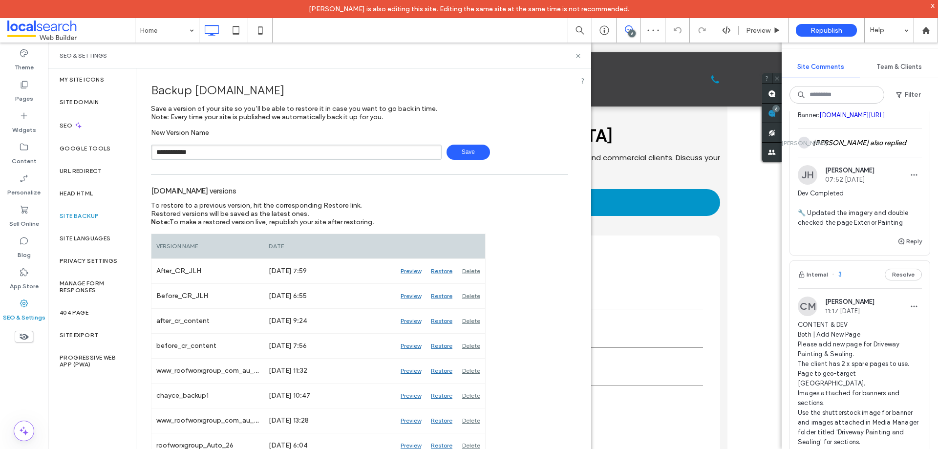
click at [458, 145] on span "Save" at bounding box center [468, 152] width 43 height 15
click at [310, 148] on input "**********" at bounding box center [296, 152] width 291 height 15
paste input "text"
type input "**********"
click at [468, 147] on span "Save" at bounding box center [468, 152] width 43 height 15
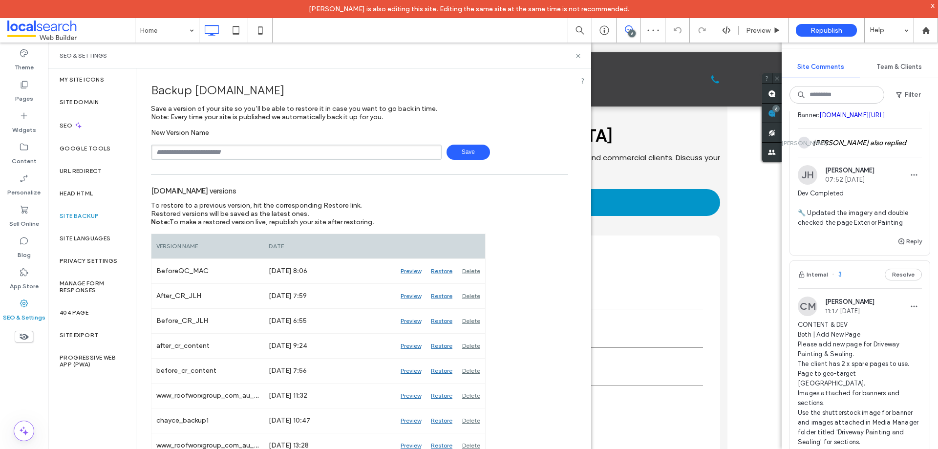
click at [574, 54] on div "SEO & Settings" at bounding box center [320, 56] width 520 height 8
click at [577, 55] on use at bounding box center [578, 56] width 4 height 4
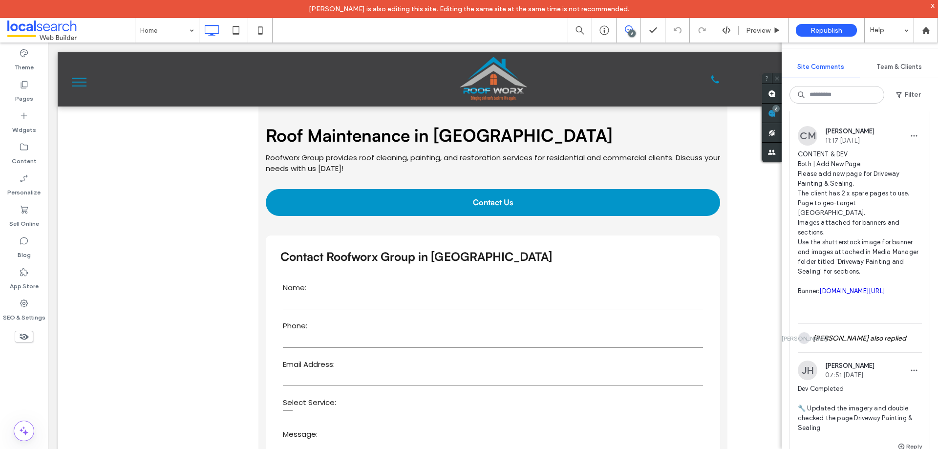
scroll to position [1197, 0]
click at [24, 157] on label "Content" at bounding box center [24, 159] width 25 height 14
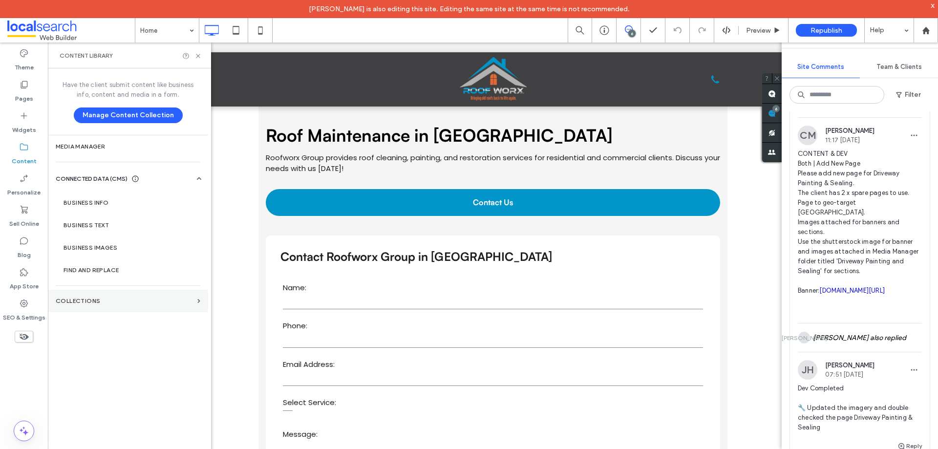
click at [113, 296] on section "Collections" at bounding box center [128, 301] width 160 height 22
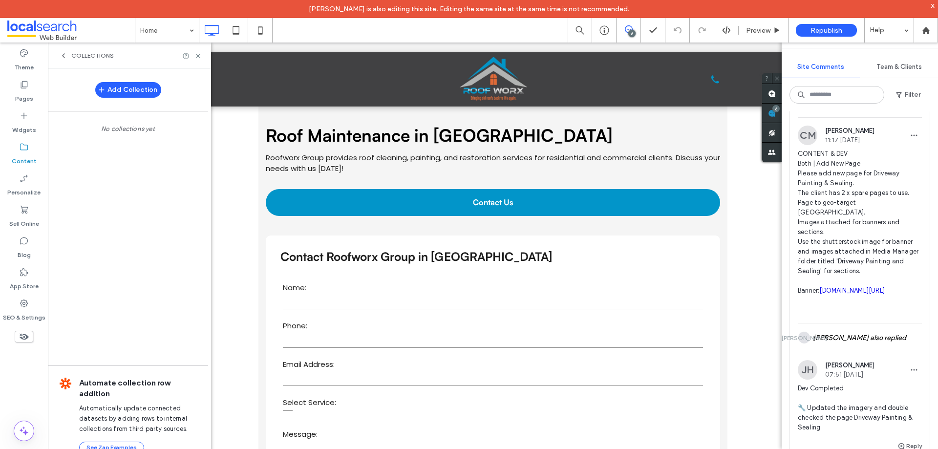
click at [76, 51] on div "Collections" at bounding box center [129, 56] width 163 height 26
click at [76, 53] on span "Collections" at bounding box center [92, 56] width 43 height 8
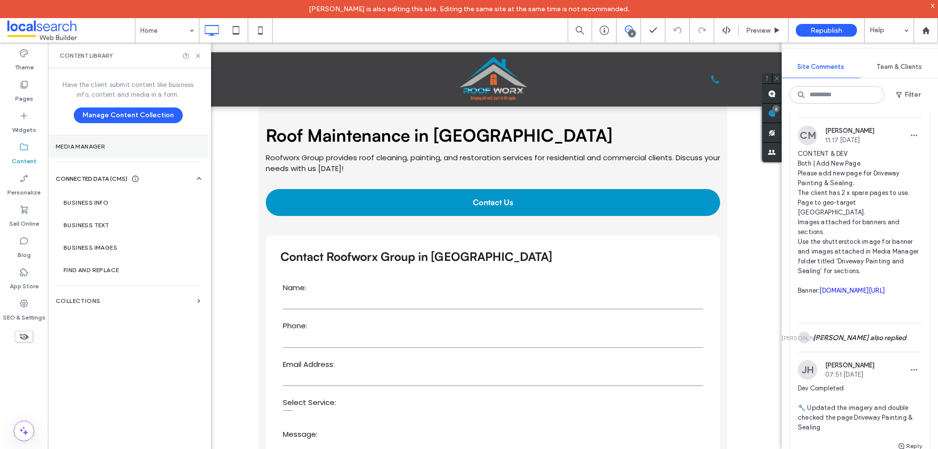
click at [129, 151] on section "Media Manager" at bounding box center [128, 146] width 160 height 22
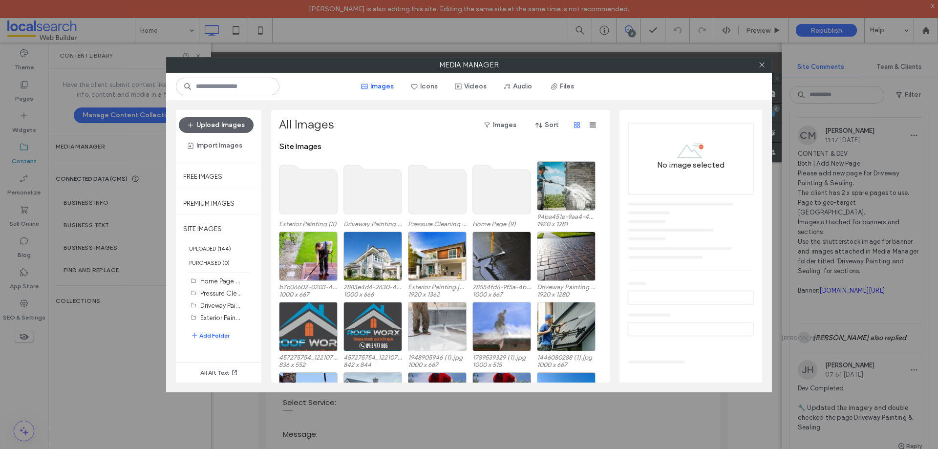
click at [434, 199] on use at bounding box center [438, 189] width 58 height 49
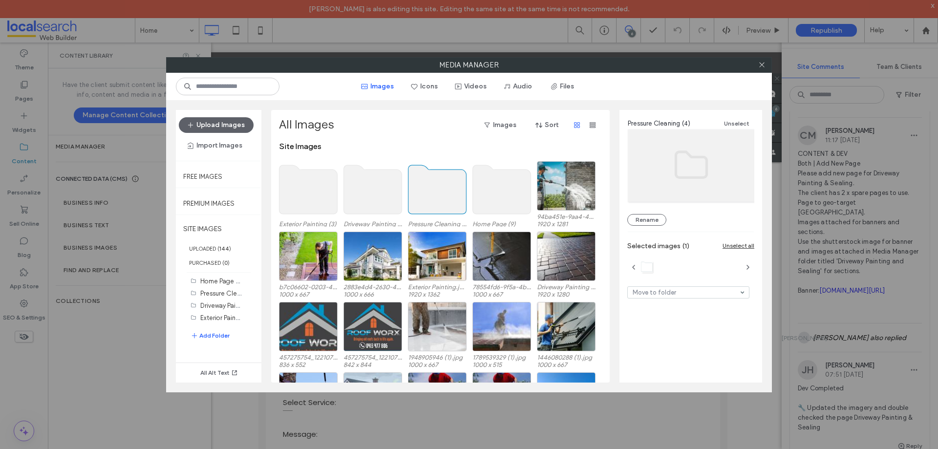
click at [433, 207] on use at bounding box center [438, 189] width 58 height 49
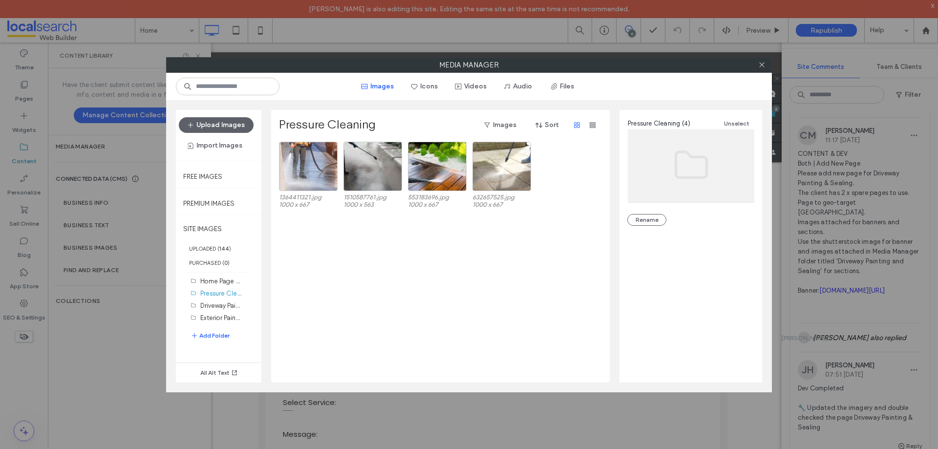
click at [217, 45] on div "Media Manager Images Icons Videos Audio Files Upload Images Import Images Free …" at bounding box center [469, 224] width 938 height 449
click at [761, 66] on icon at bounding box center [762, 64] width 7 height 7
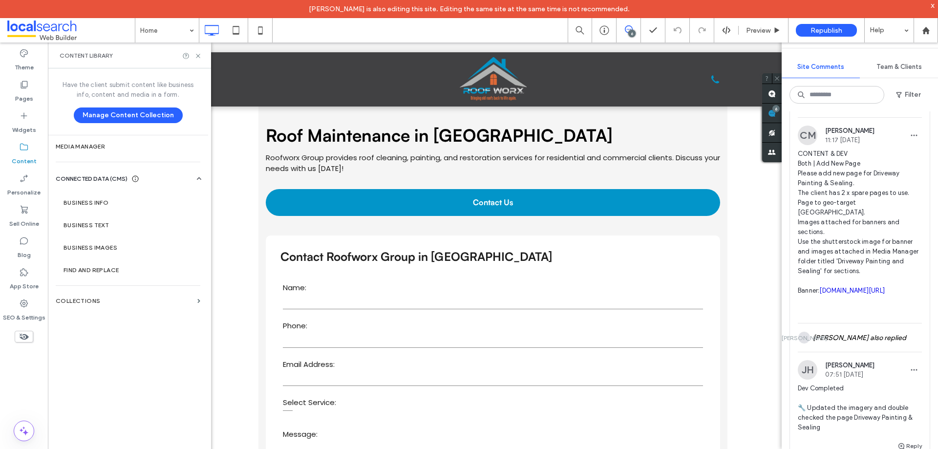
click at [203, 58] on div "Content Library" at bounding box center [129, 56] width 163 height 26
click at [199, 58] on icon at bounding box center [198, 55] width 7 height 7
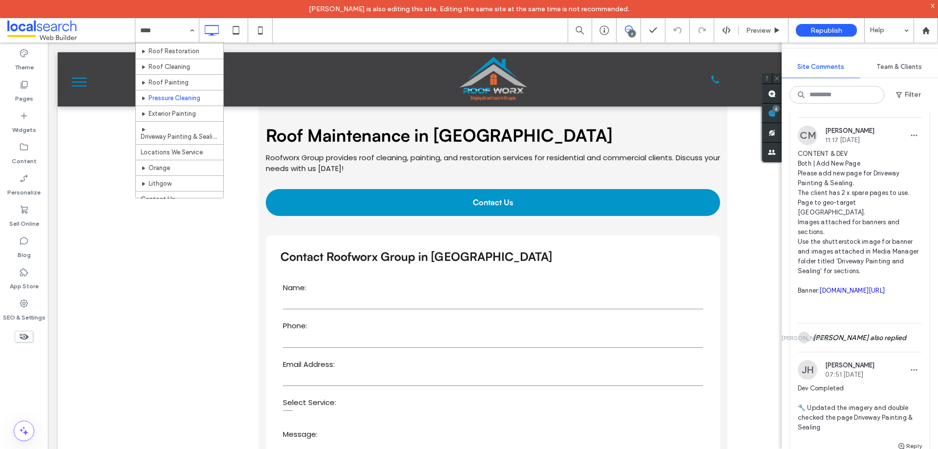
scroll to position [22, 0]
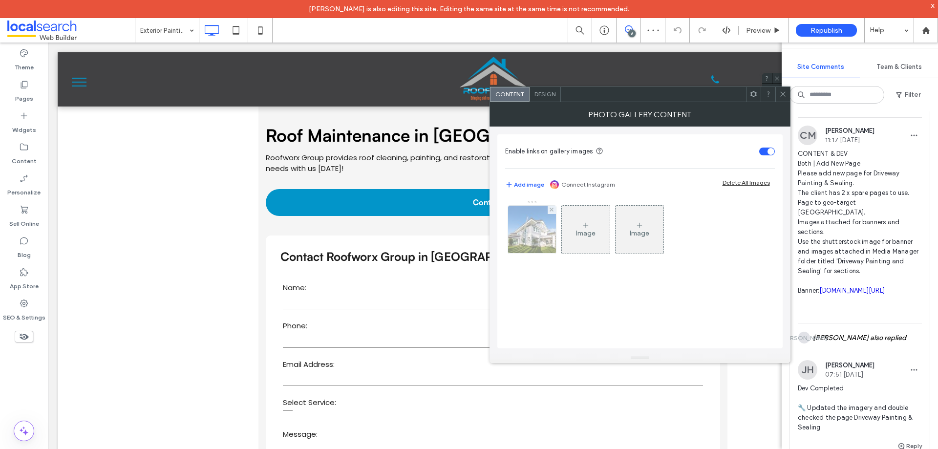
click at [536, 238] on img at bounding box center [532, 230] width 72 height 48
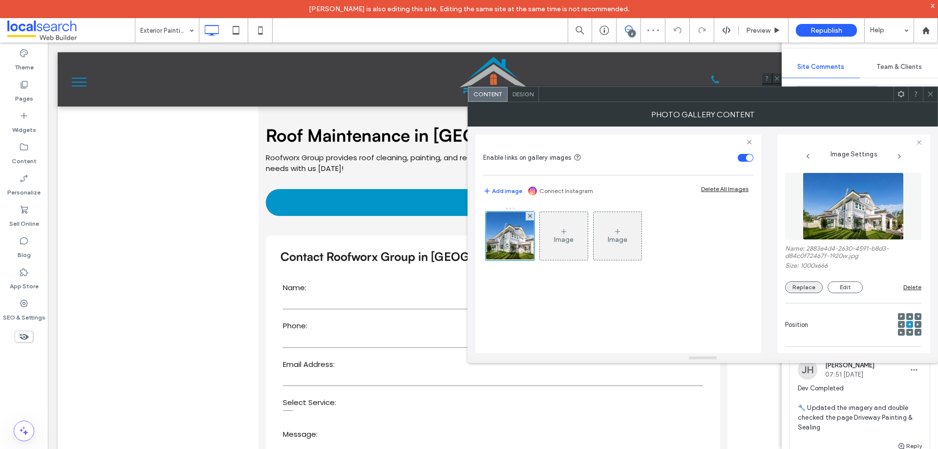
click at [797, 289] on button "Replace" at bounding box center [804, 288] width 38 height 12
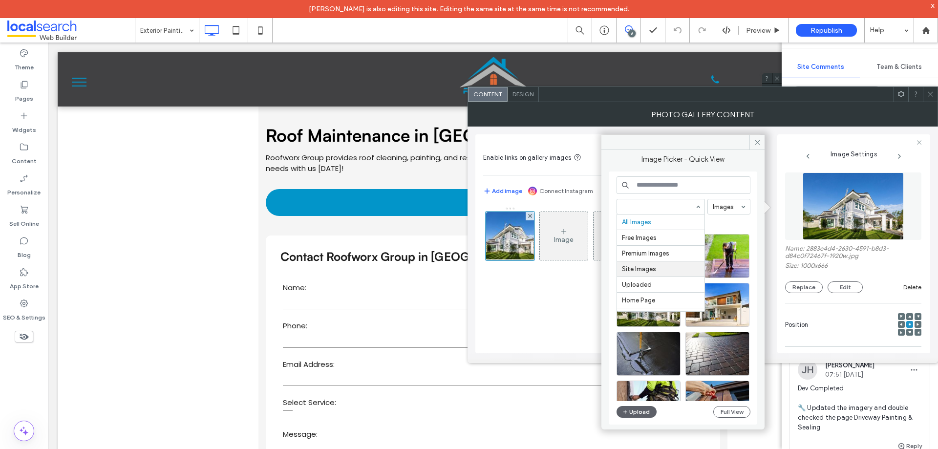
scroll to position [51, 0]
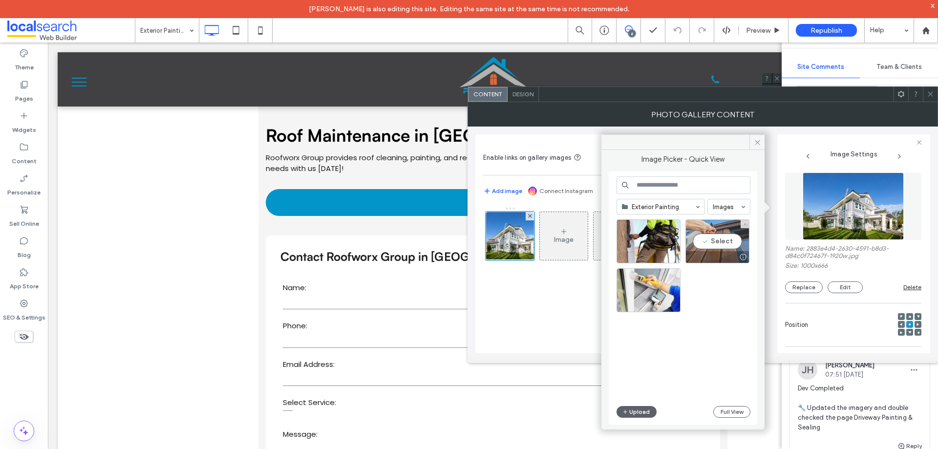
click at [719, 241] on div "Select" at bounding box center [718, 241] width 64 height 44
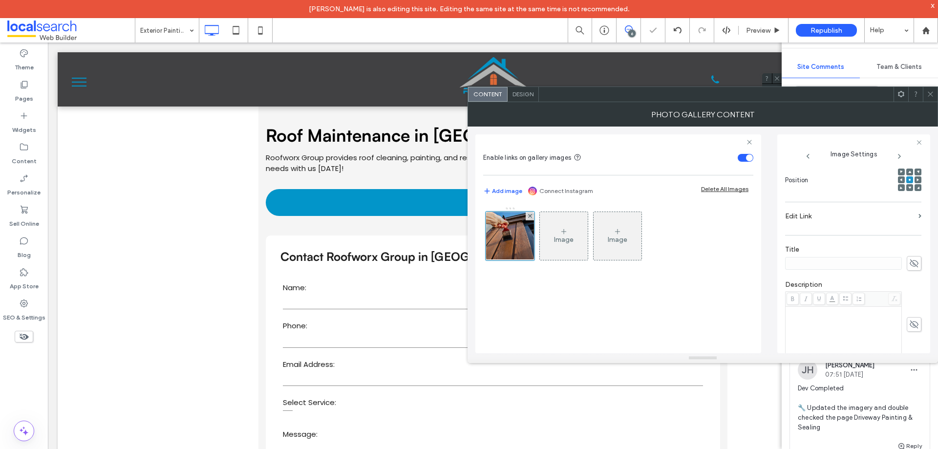
scroll to position [276, 0]
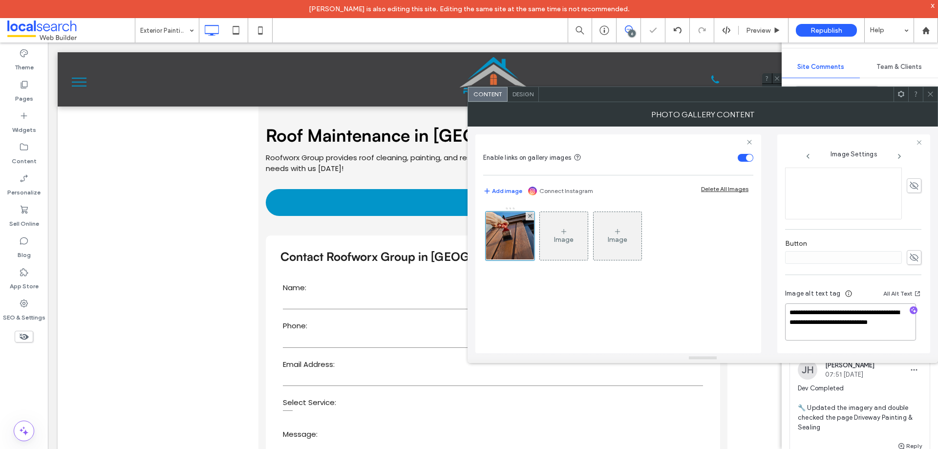
drag, startPoint x: 853, startPoint y: 333, endPoint x: 832, endPoint y: 323, distance: 23.8
click at [832, 323] on textarea "**********" at bounding box center [850, 321] width 131 height 37
type textarea "**********"
click at [910, 310] on icon "button" at bounding box center [913, 311] width 7 height 7
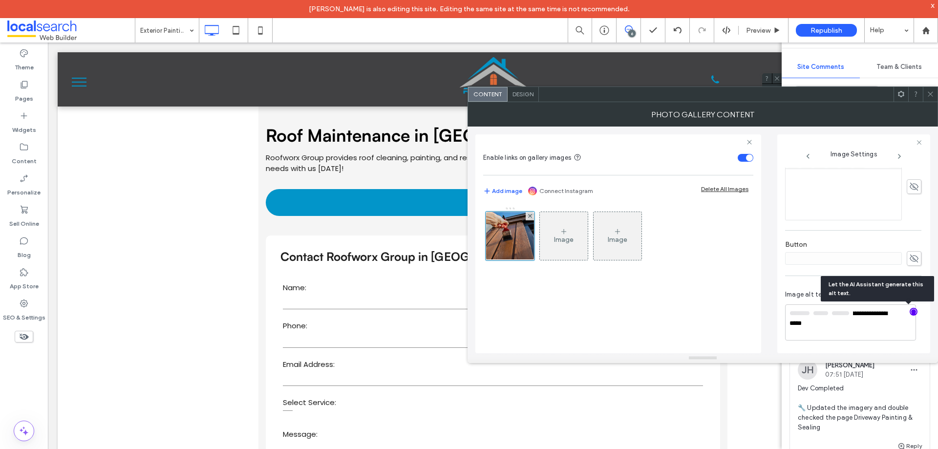
scroll to position [274, 0]
click at [879, 324] on textarea "**********" at bounding box center [850, 322] width 131 height 35
paste textarea "**********"
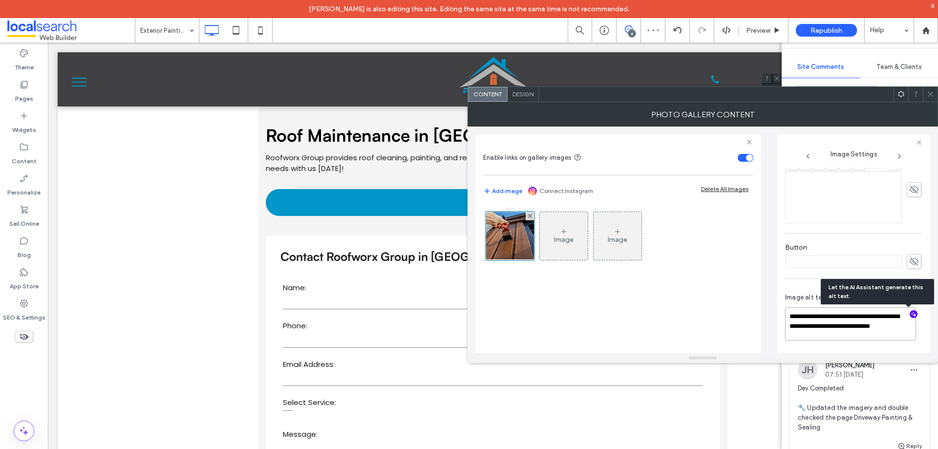
scroll to position [274, 0]
type textarea "**********"
click at [931, 99] on span at bounding box center [930, 94] width 7 height 15
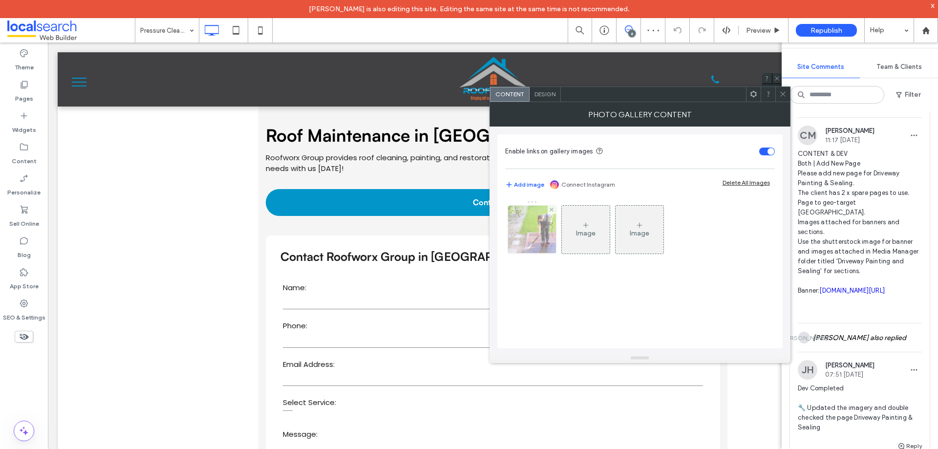
click at [527, 229] on img at bounding box center [532, 230] width 72 height 48
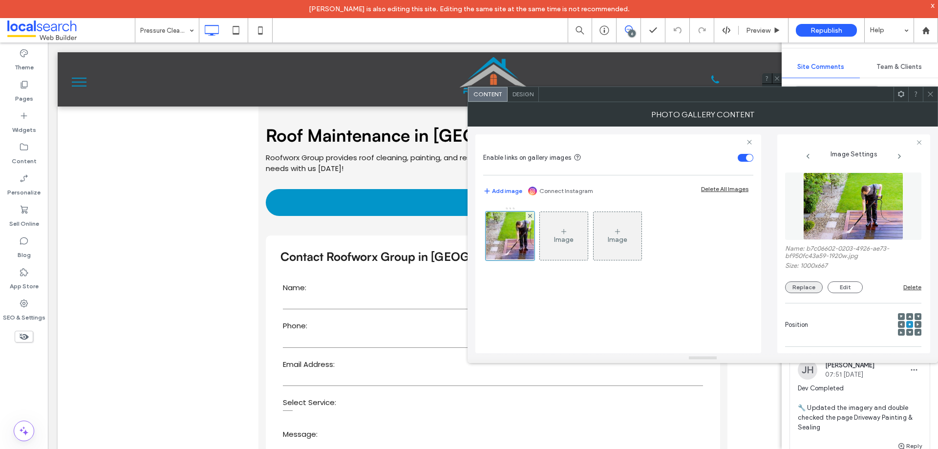
click at [808, 287] on button "Replace" at bounding box center [804, 288] width 38 height 12
click at [802, 288] on button "Replace" at bounding box center [804, 288] width 38 height 12
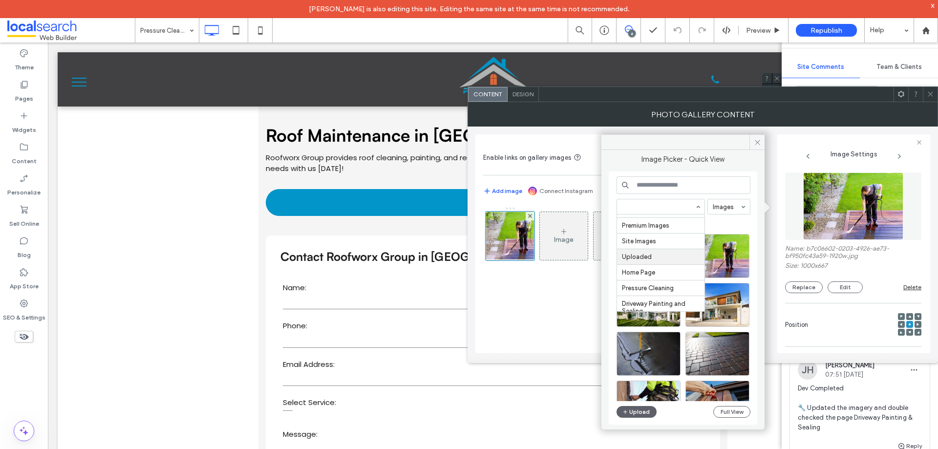
scroll to position [51, 0]
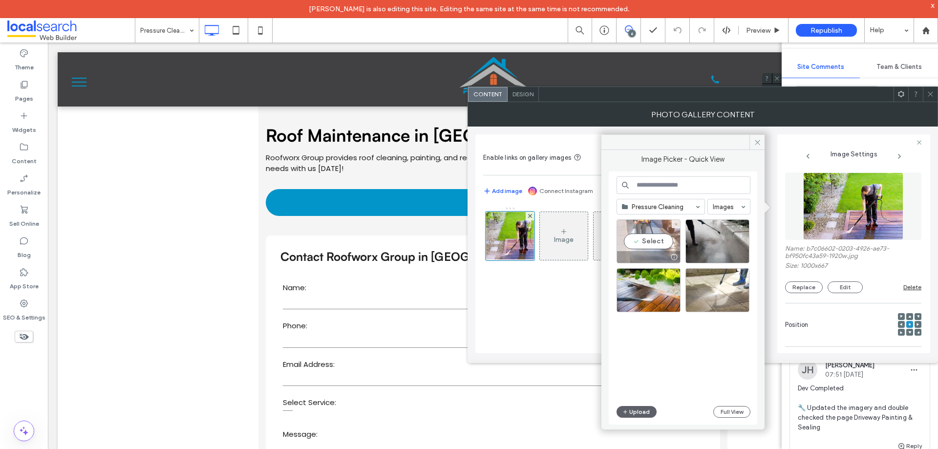
click at [660, 242] on div "Select" at bounding box center [649, 241] width 64 height 44
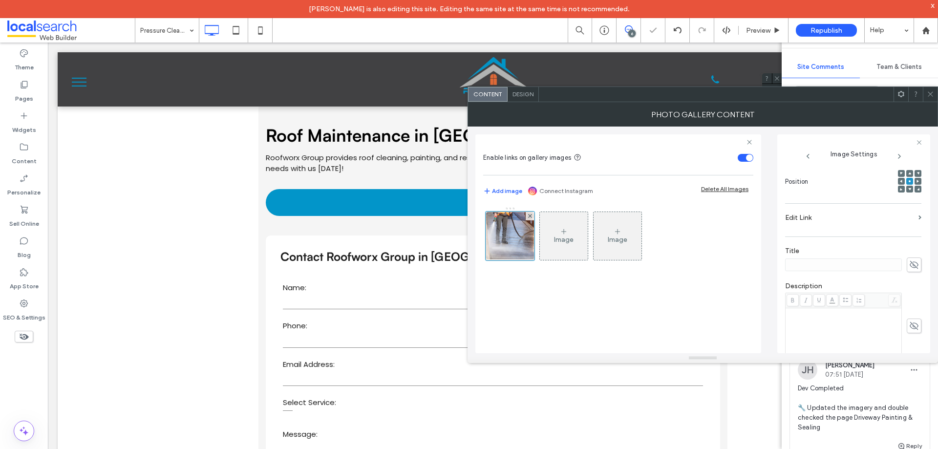
scroll to position [266, 0]
click at [902, 334] on textarea "**********" at bounding box center [850, 326] width 131 height 27
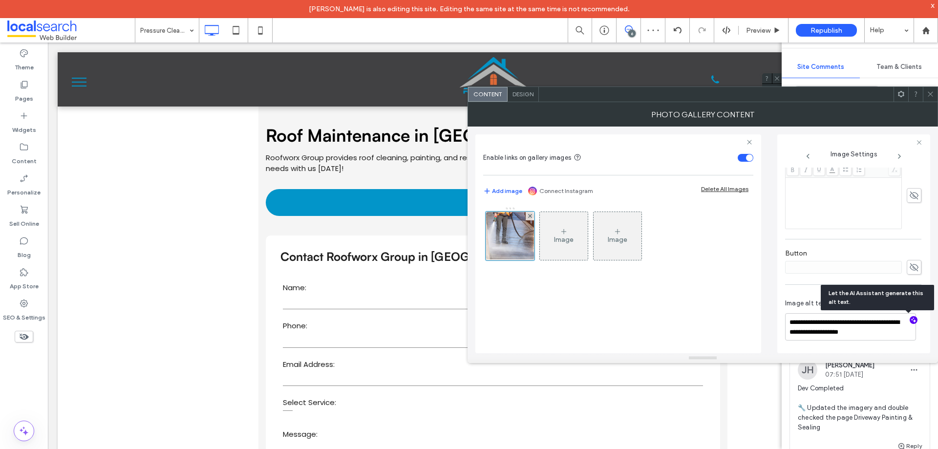
click at [910, 321] on icon "button" at bounding box center [913, 320] width 7 height 7
drag, startPoint x: 852, startPoint y: 339, endPoint x: 855, endPoint y: 331, distance: 9.0
click at [855, 331] on textarea "**********" at bounding box center [850, 331] width 131 height 37
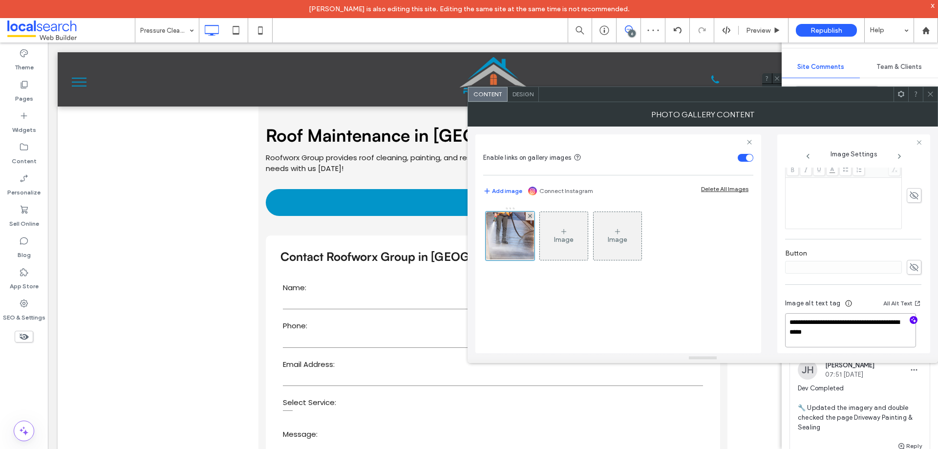
paste textarea "**********"
type textarea "**********"
click at [935, 98] on div at bounding box center [930, 94] width 15 height 15
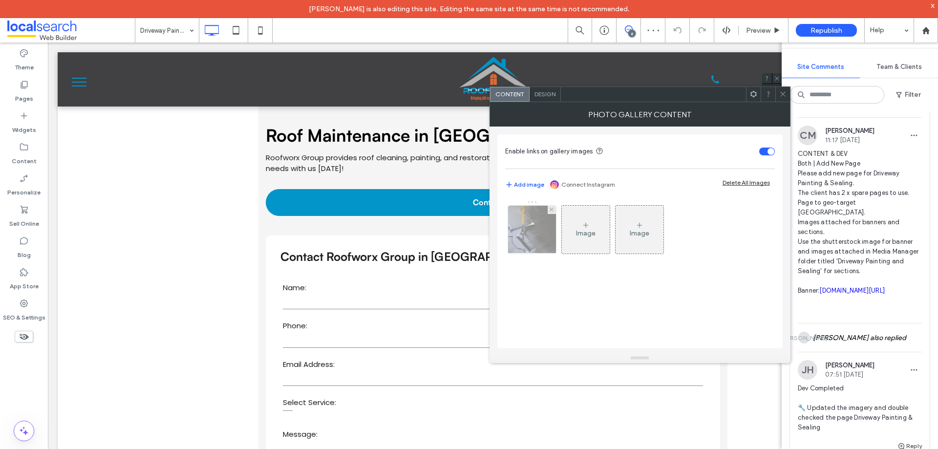
click at [525, 230] on img at bounding box center [532, 230] width 72 height 48
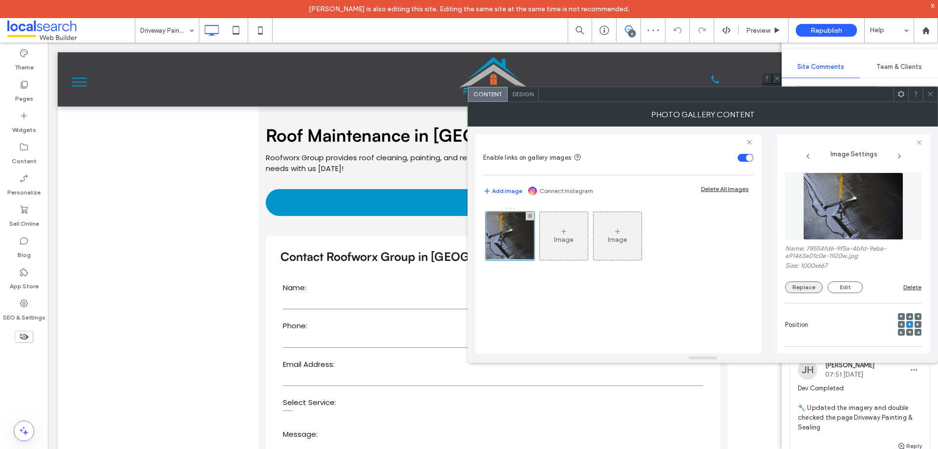
click at [807, 287] on button "Replace" at bounding box center [804, 288] width 38 height 12
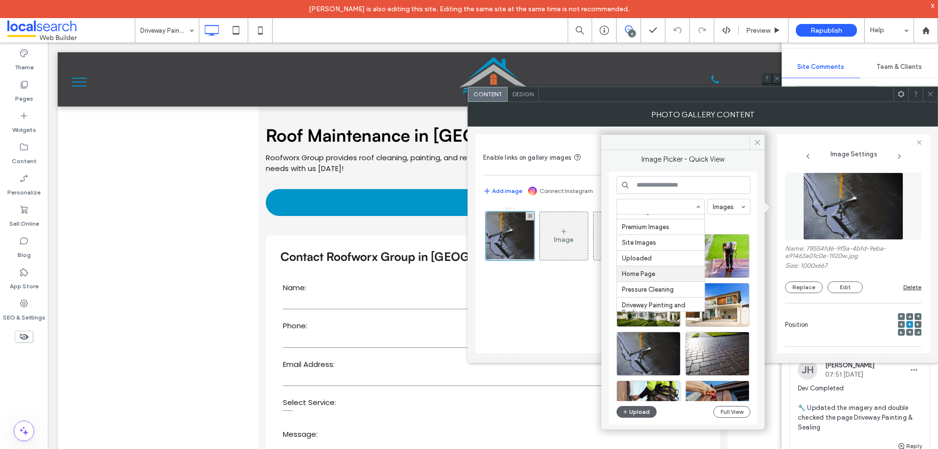
scroll to position [51, 0]
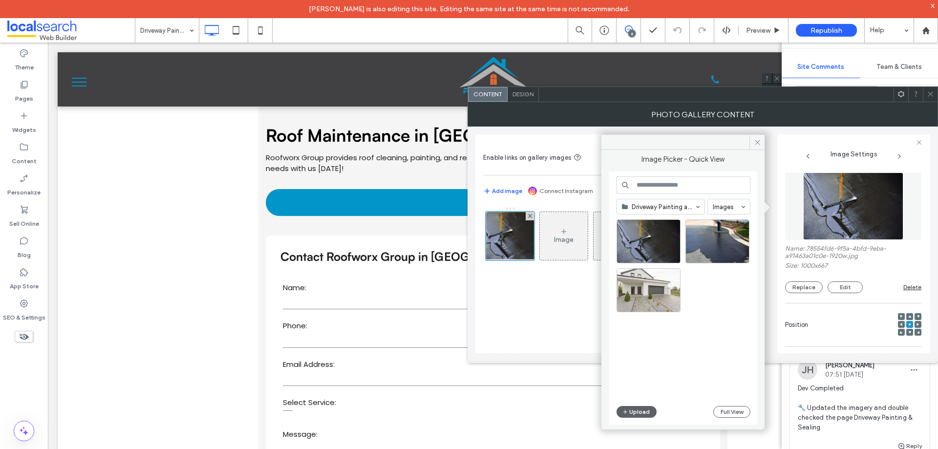
click at [756, 140] on span at bounding box center [757, 142] width 15 height 15
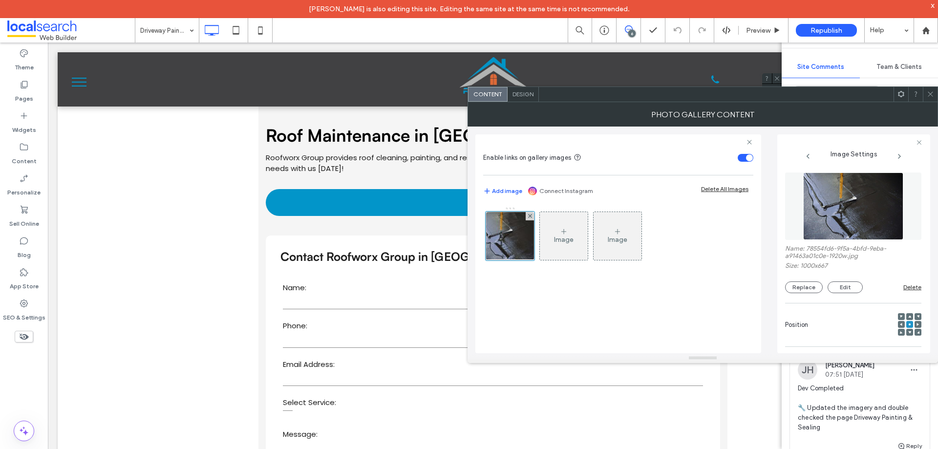
click at [937, 99] on div at bounding box center [930, 94] width 15 height 15
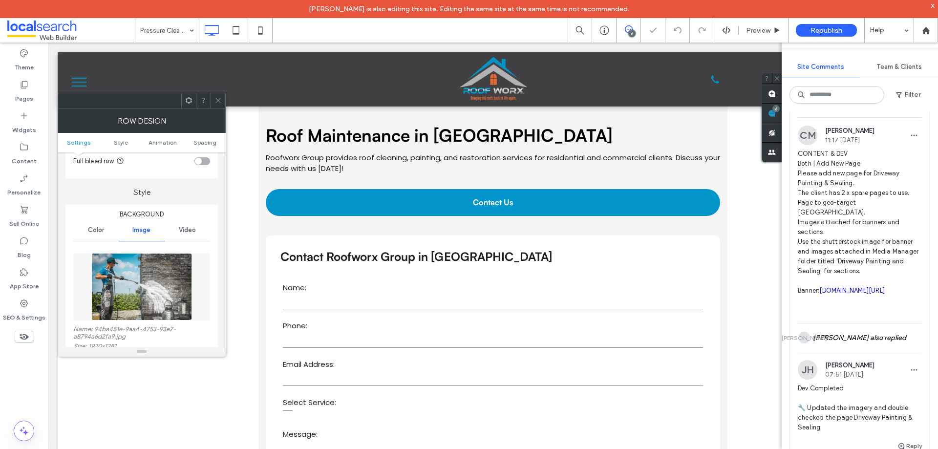
scroll to position [195, 0]
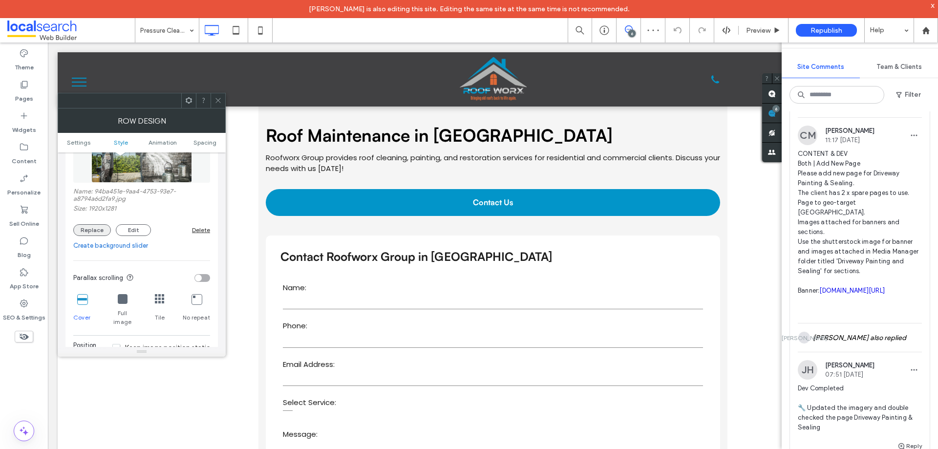
click at [96, 229] on button "Replace" at bounding box center [92, 230] width 38 height 12
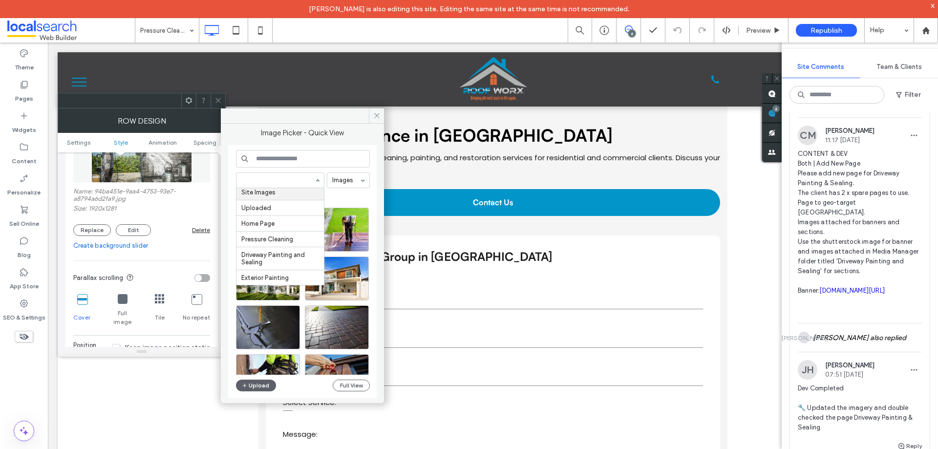
scroll to position [51, 0]
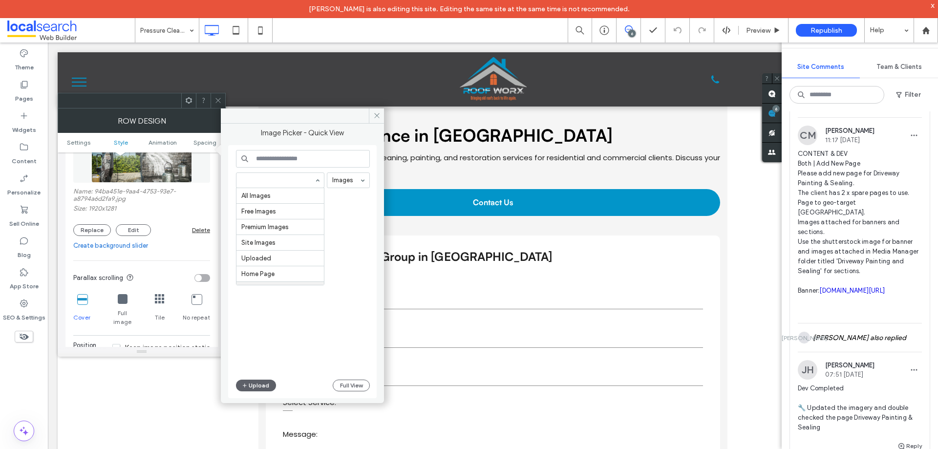
click at [280, 181] on input at bounding box center [277, 180] width 73 height 7
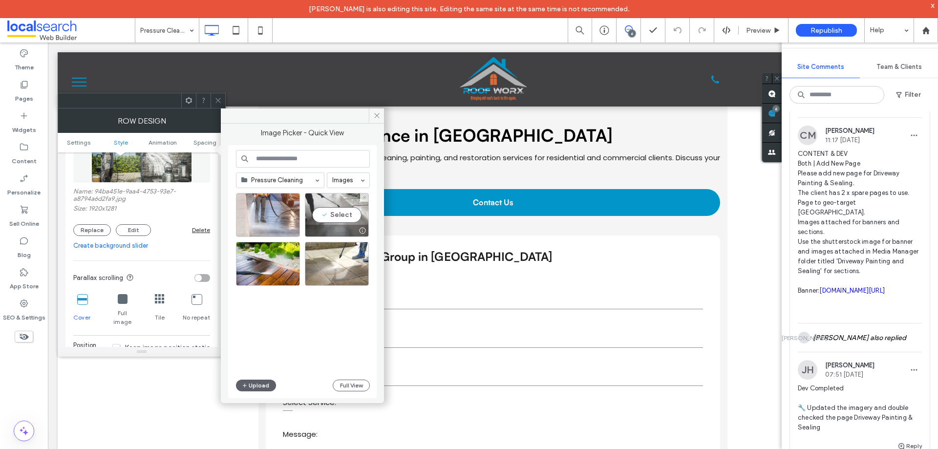
click at [331, 216] on div "Select" at bounding box center [337, 215] width 64 height 44
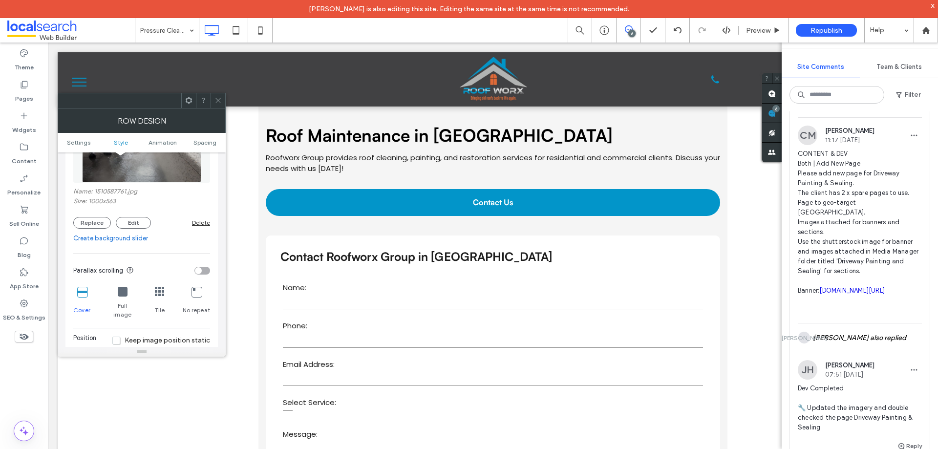
click at [217, 101] on icon at bounding box center [218, 100] width 7 height 7
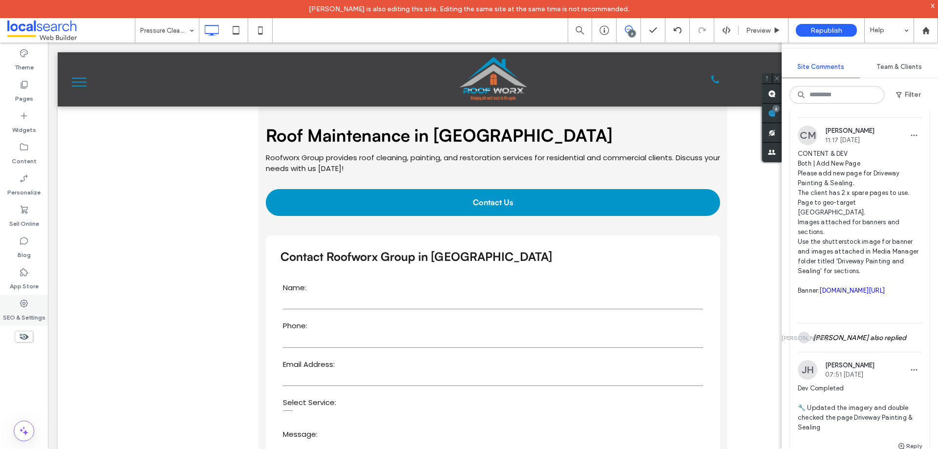
click at [22, 300] on icon at bounding box center [24, 304] width 10 height 10
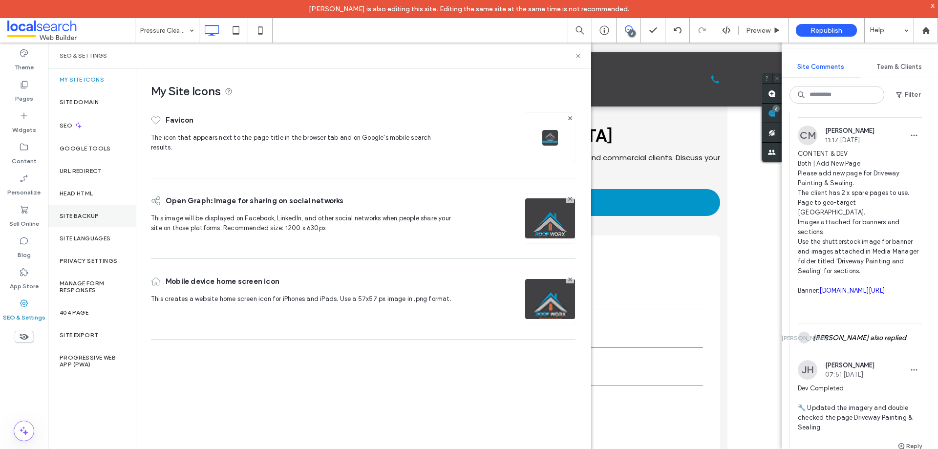
click at [92, 211] on div "Site Backup" at bounding box center [92, 216] width 88 height 22
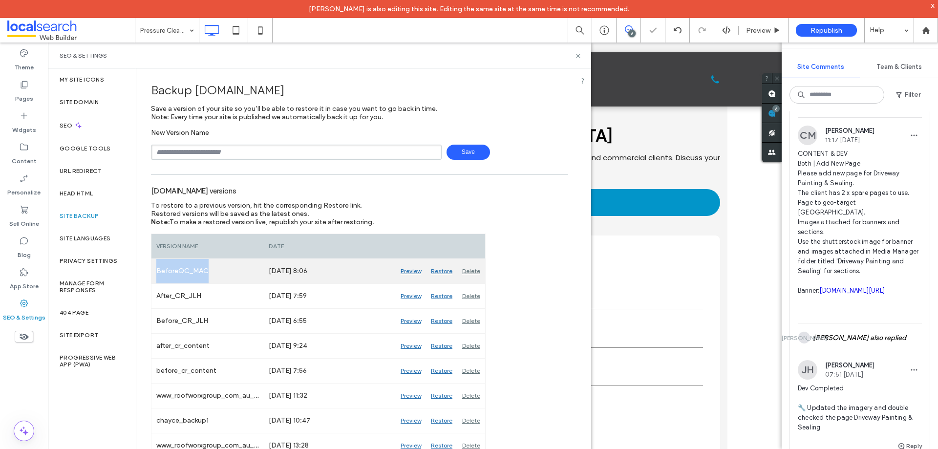
drag, startPoint x: 213, startPoint y: 273, endPoint x: 155, endPoint y: 269, distance: 57.8
click at [155, 269] on div "BeforeQC_MAC" at bounding box center [208, 271] width 112 height 24
copy div "BeforeQC_MAC"
click at [471, 271] on div "Delete" at bounding box center [471, 271] width 28 height 24
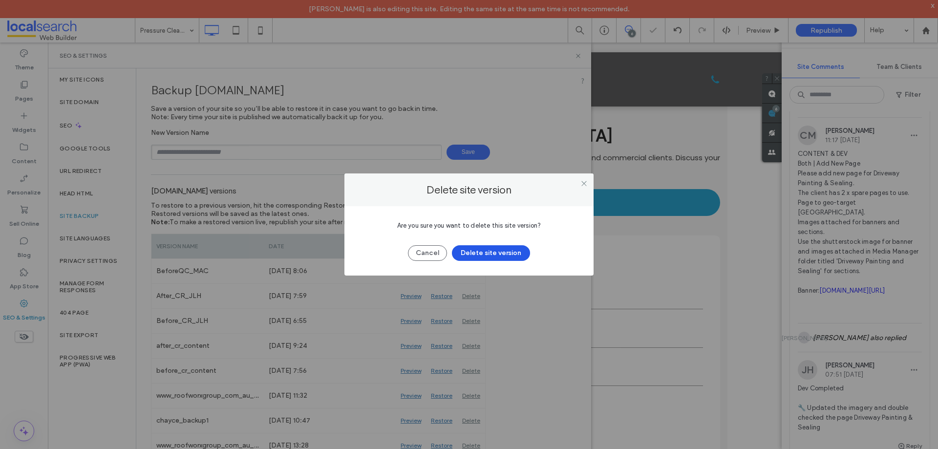
click at [481, 250] on button "Delete site version" at bounding box center [491, 253] width 78 height 16
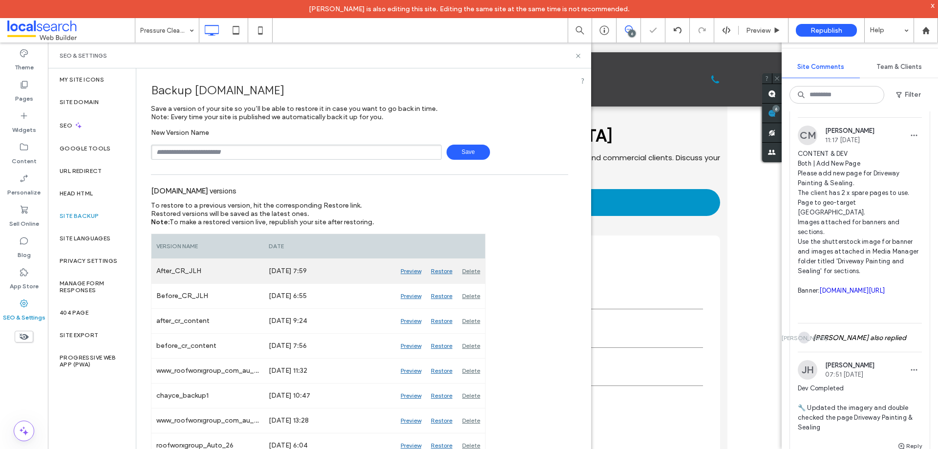
click at [467, 270] on div "Delete" at bounding box center [471, 271] width 28 height 24
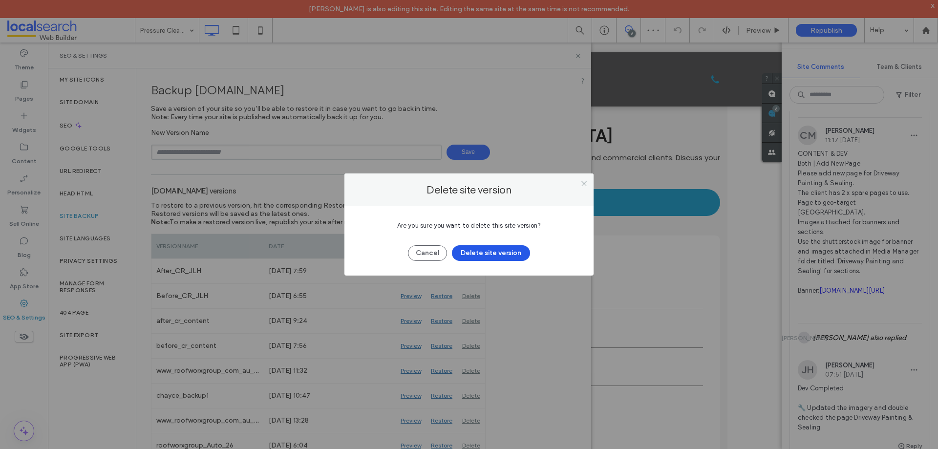
click at [472, 255] on button "Delete site version" at bounding box center [491, 253] width 78 height 16
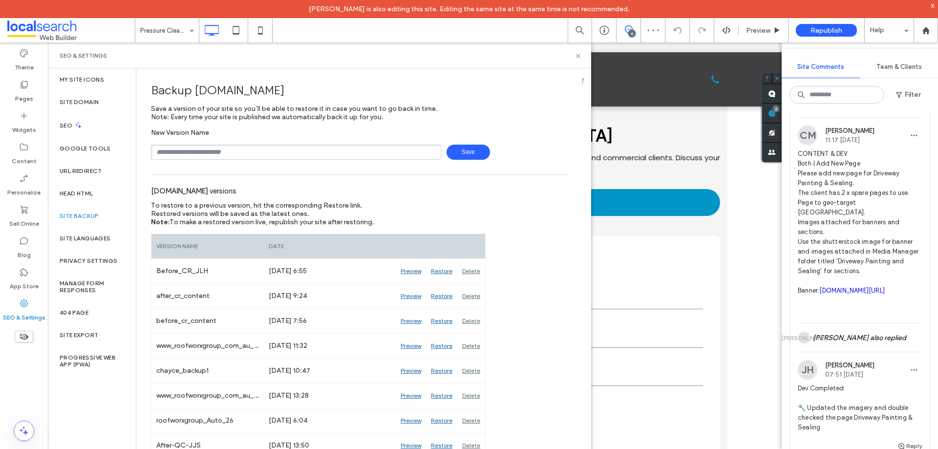
click at [292, 159] on input "text" at bounding box center [296, 152] width 291 height 15
type input "**********"
click at [460, 147] on span "Save" at bounding box center [468, 152] width 43 height 15
click at [311, 152] on input "text" at bounding box center [296, 152] width 291 height 15
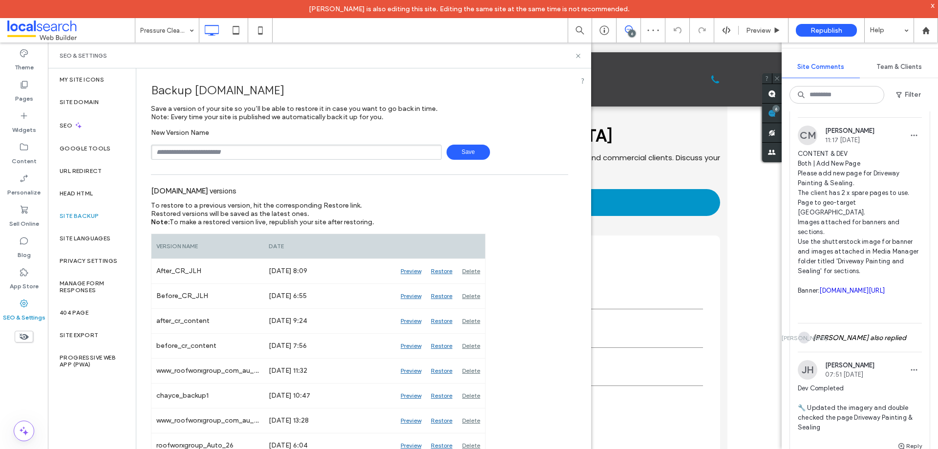
paste input "**********"
type input "**********"
click at [463, 148] on span "Save" at bounding box center [468, 152] width 43 height 15
click at [577, 59] on icon at bounding box center [578, 55] width 7 height 7
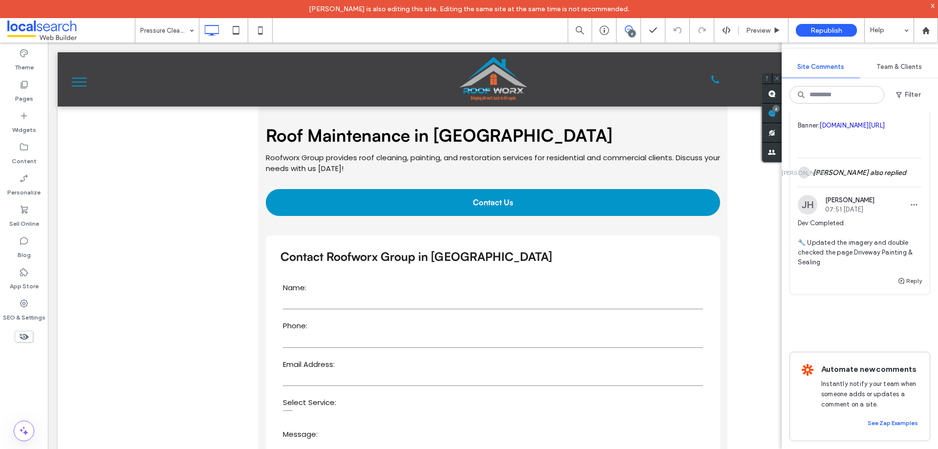
scroll to position [1344, 0]
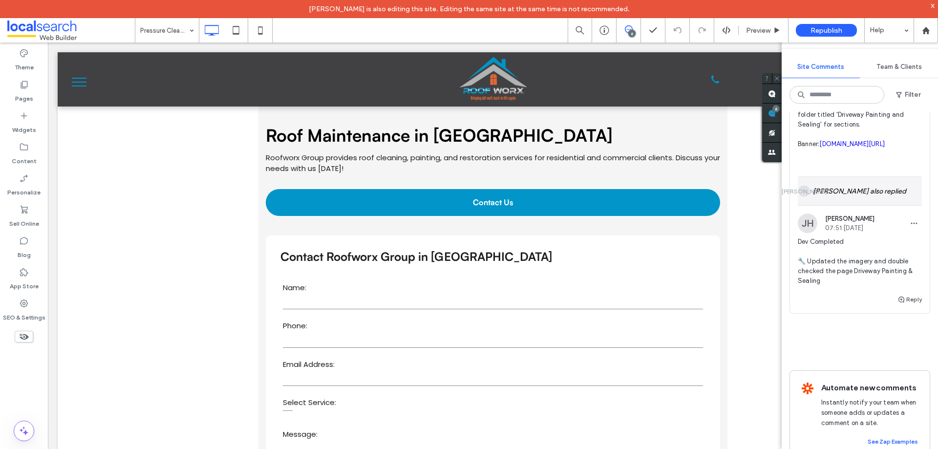
click at [866, 205] on div "JA James Adderley also replied" at bounding box center [860, 191] width 124 height 28
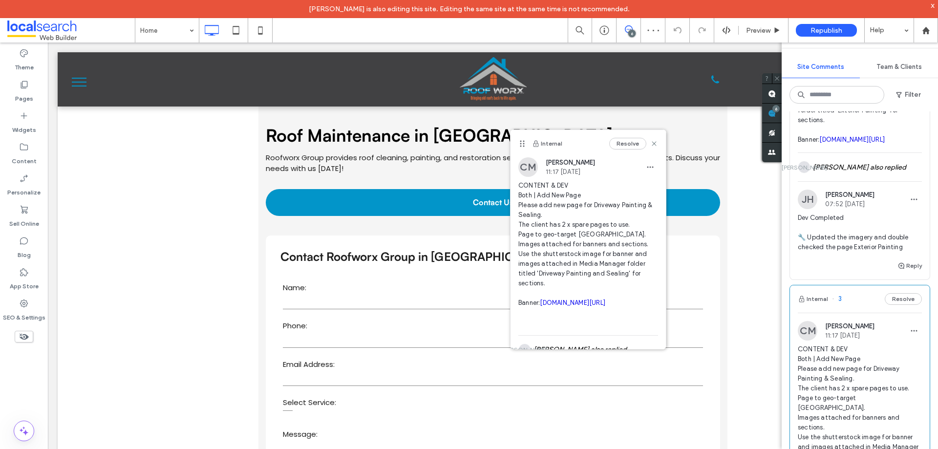
scroll to position [953, 0]
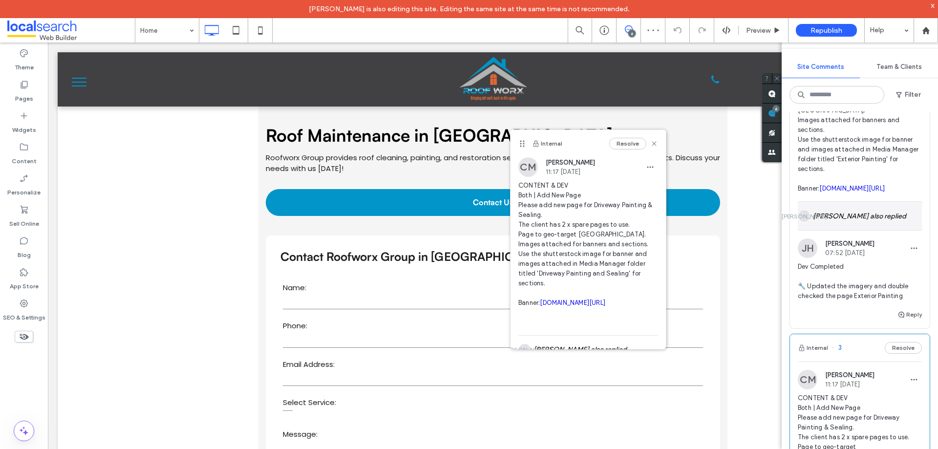
click at [888, 230] on div "JA James Adderley also replied" at bounding box center [860, 216] width 124 height 28
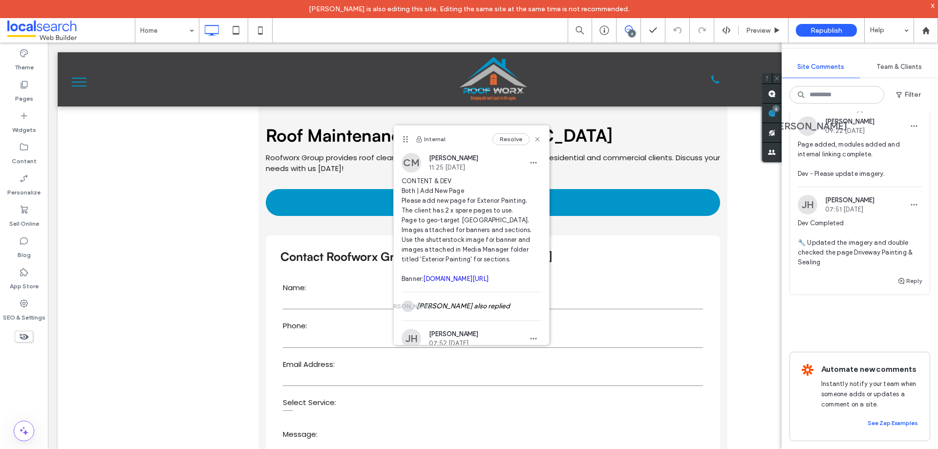
scroll to position [1546, 0]
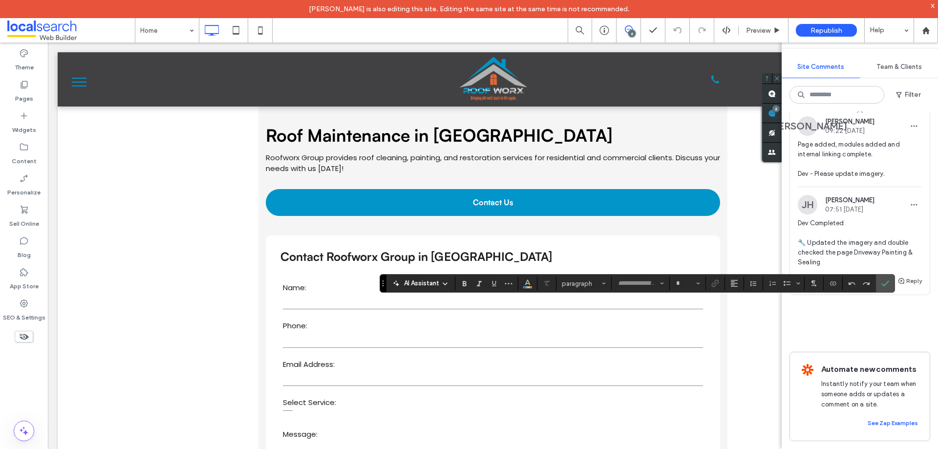
type input "*******"
type input "**"
click at [714, 286] on icon "Link" at bounding box center [716, 284] width 8 height 8
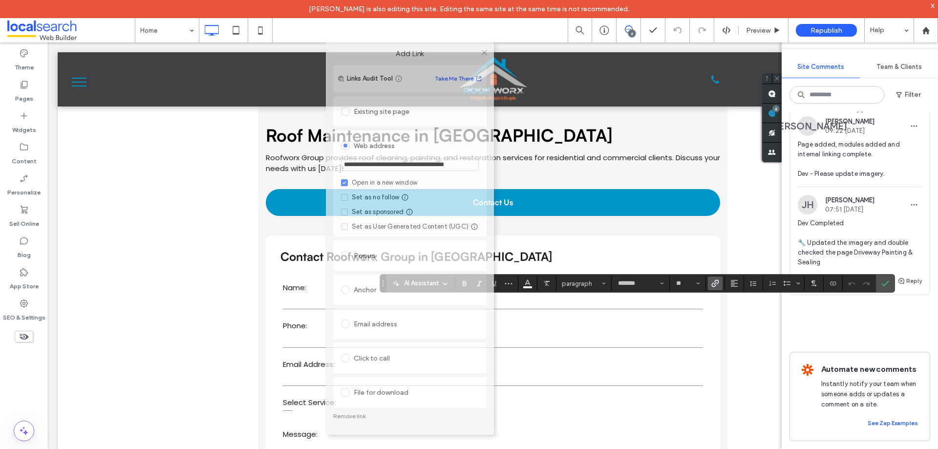
drag, startPoint x: 450, startPoint y: 80, endPoint x: 417, endPoint y: 41, distance: 51.3
click at [417, 41] on body "Marianne Carolino is also editing this site. Editing the same site at the same …" at bounding box center [469, 224] width 938 height 449
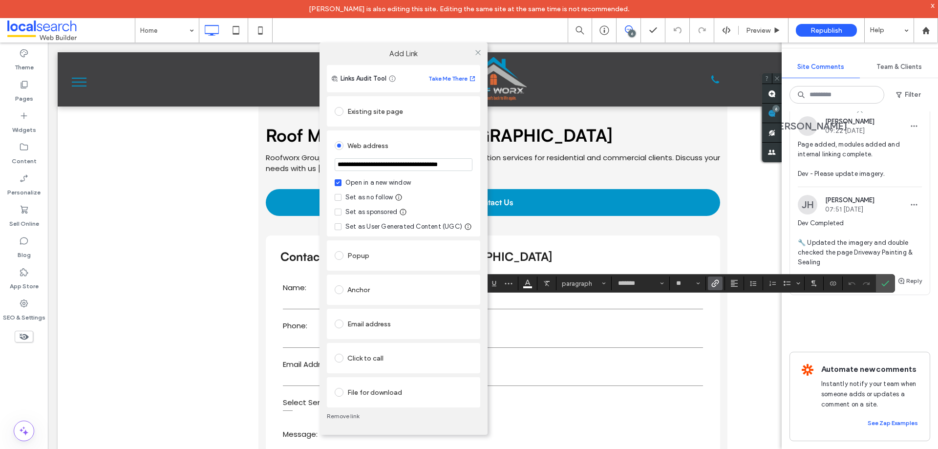
click at [355, 420] on link "Remove link" at bounding box center [403, 416] width 153 height 8
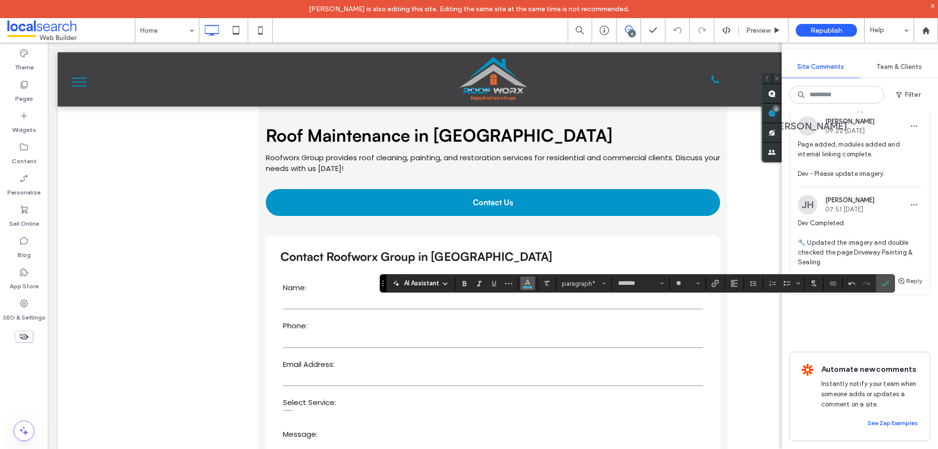
click at [531, 287] on span "Color" at bounding box center [528, 282] width 8 height 13
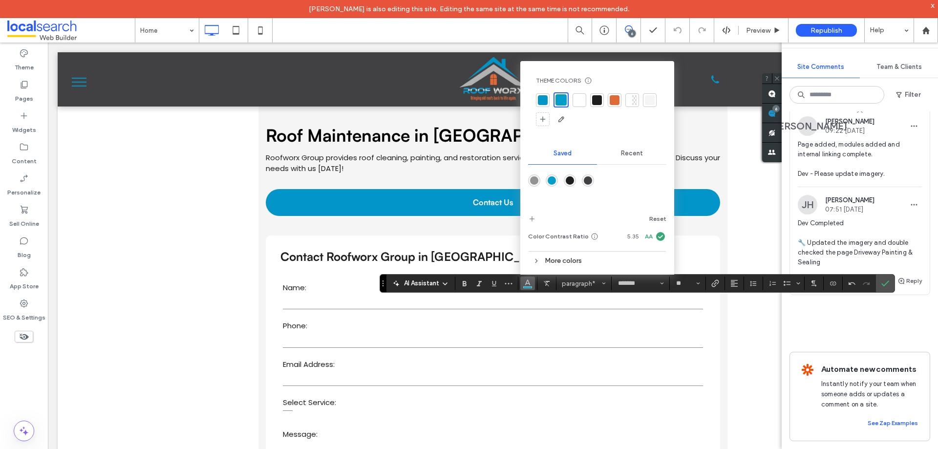
click at [584, 98] on div at bounding box center [580, 100] width 10 height 10
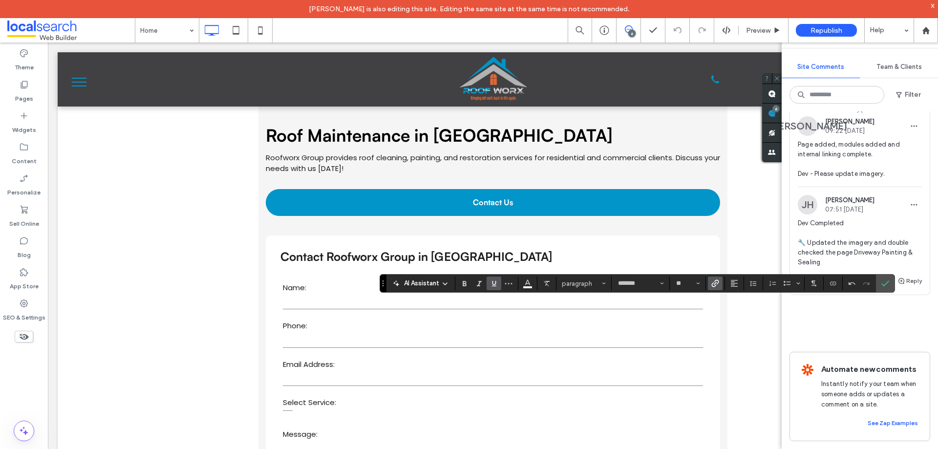
click at [715, 282] on icon "Link" at bounding box center [716, 284] width 8 height 8
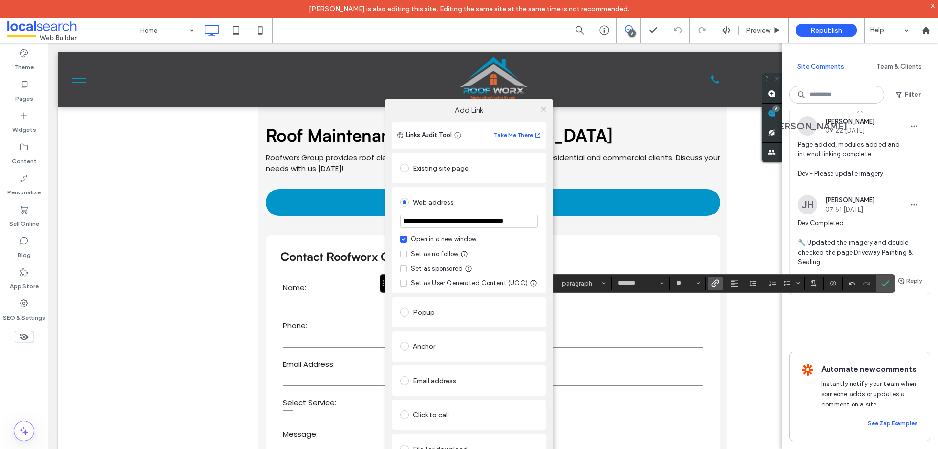
click at [433, 251] on div "Set as no follow" at bounding box center [434, 254] width 47 height 10
click at [542, 109] on icon at bounding box center [543, 109] width 7 height 7
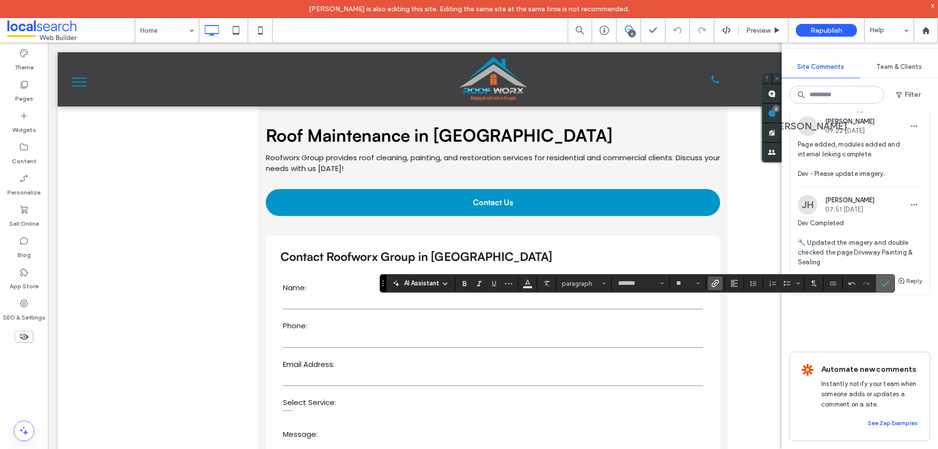
click at [889, 284] on icon "Confirm" at bounding box center [886, 284] width 8 height 8
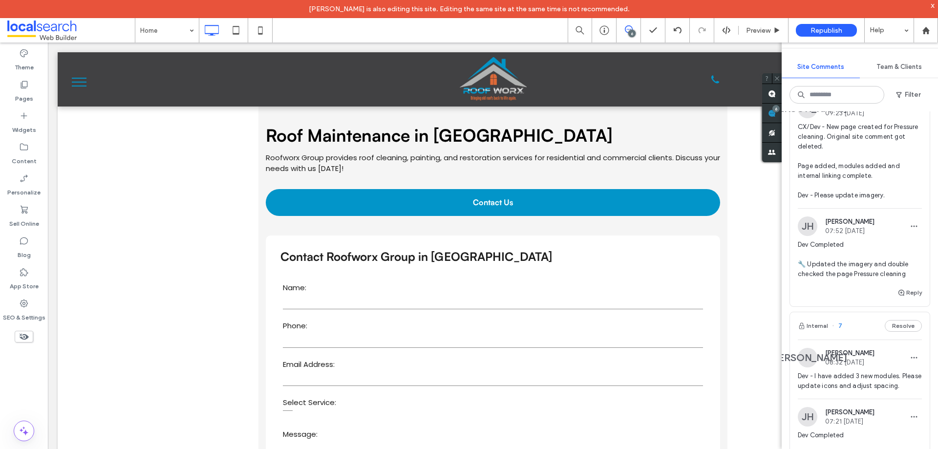
scroll to position [0, 0]
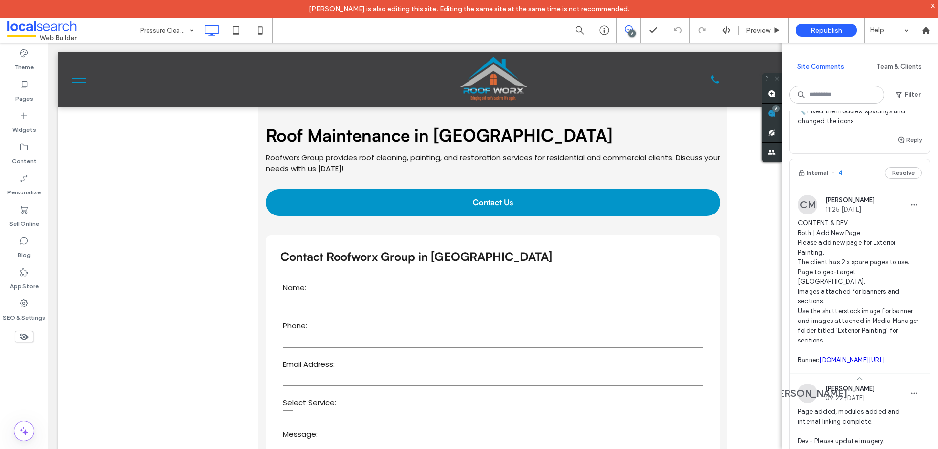
scroll to position [880, 0]
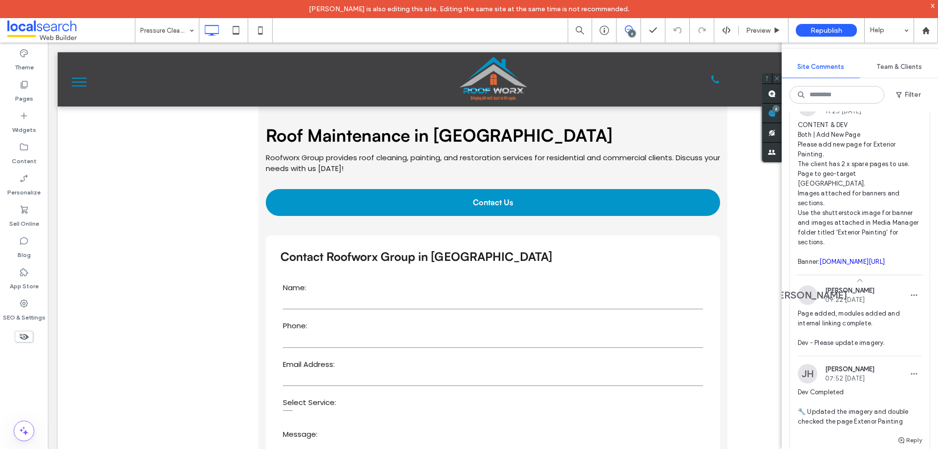
click at [167, 31] on input at bounding box center [164, 30] width 49 height 24
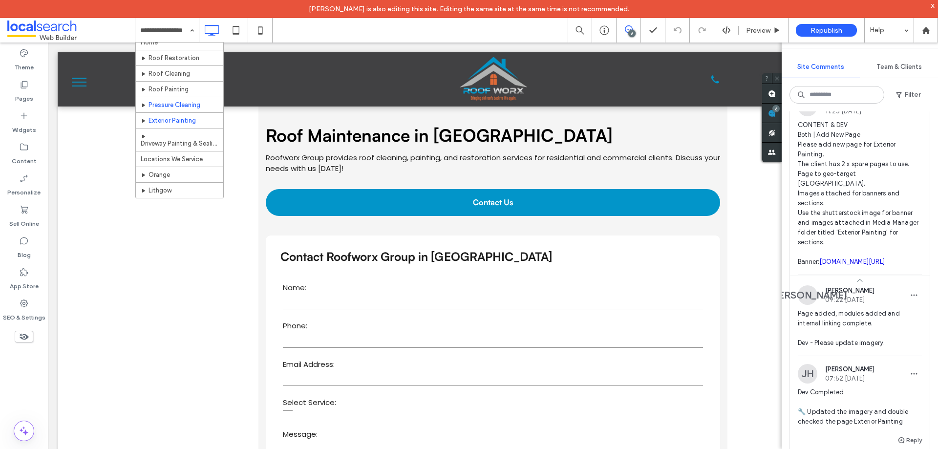
scroll to position [0, 0]
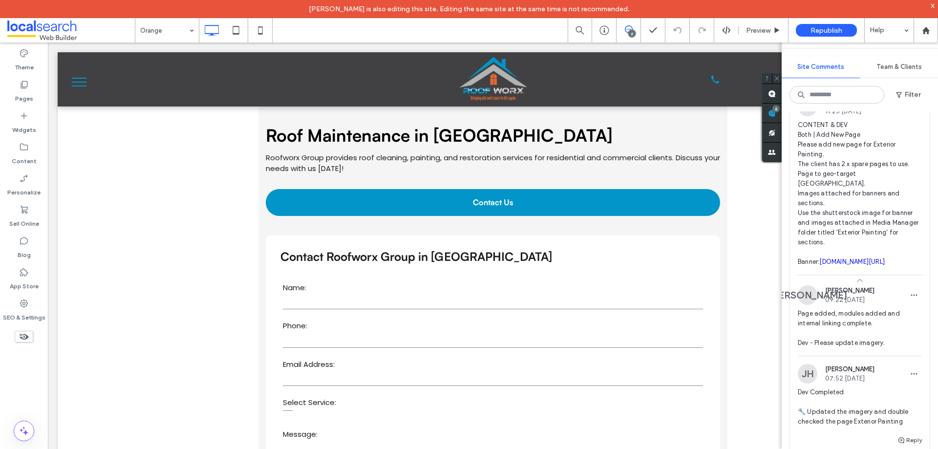
click at [165, 25] on input at bounding box center [164, 30] width 49 height 24
click at [184, 32] on input at bounding box center [164, 30] width 49 height 24
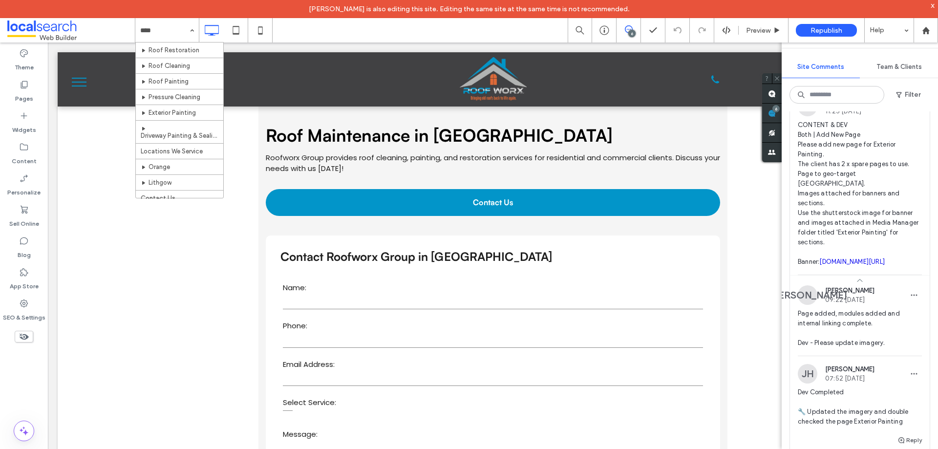
scroll to position [22, 0]
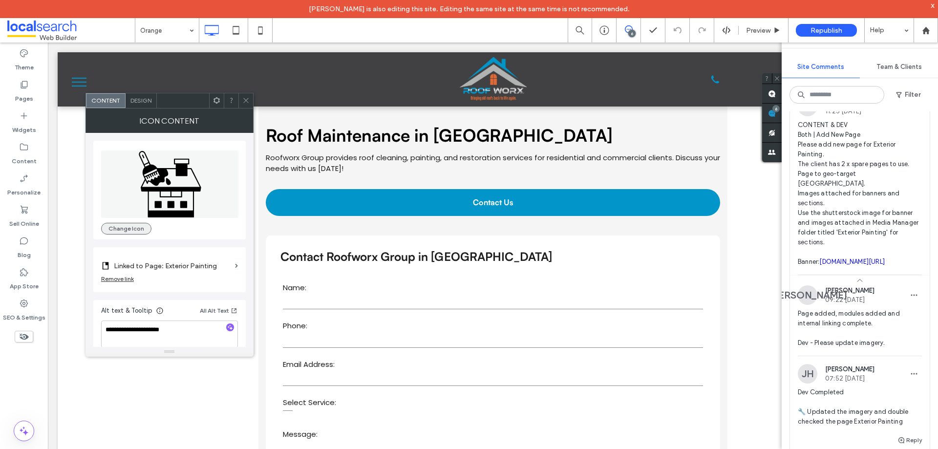
click at [137, 230] on button "Change Icon" at bounding box center [126, 229] width 50 height 12
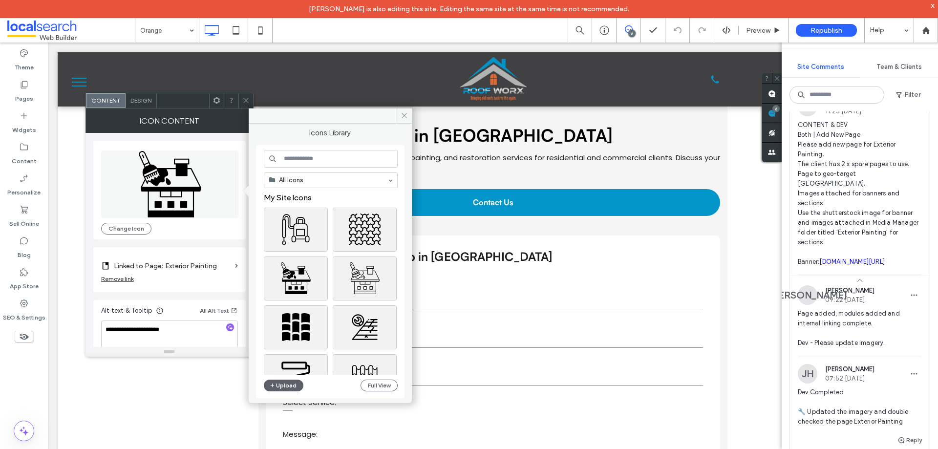
click at [303, 160] on input at bounding box center [331, 159] width 134 height 18
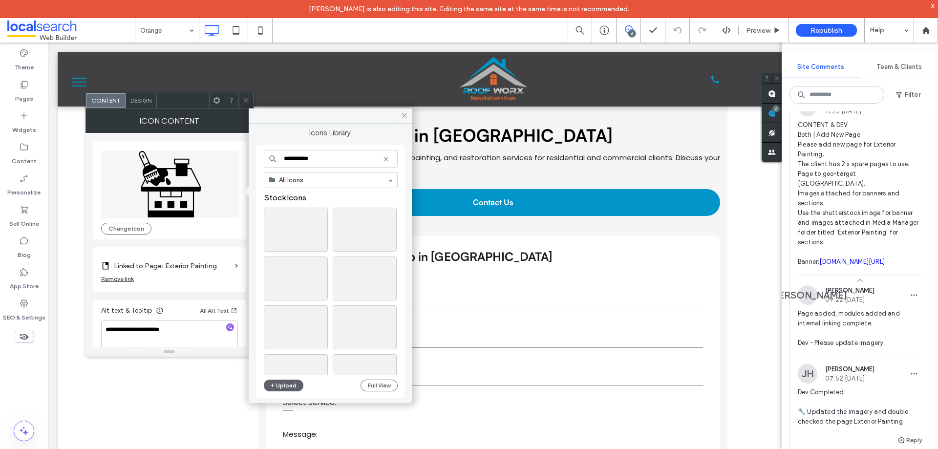
type input "**********"
click at [309, 331] on div "Select" at bounding box center [296, 327] width 64 height 44
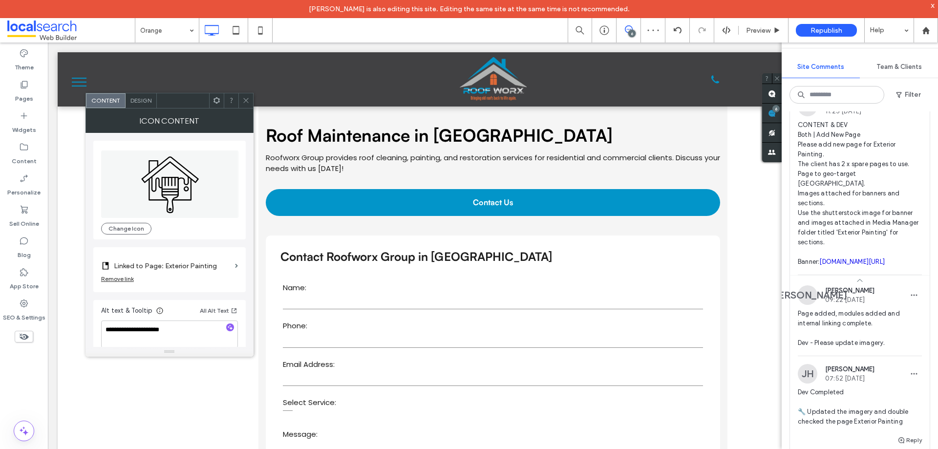
click at [192, 347] on div at bounding box center [170, 352] width 168 height 10
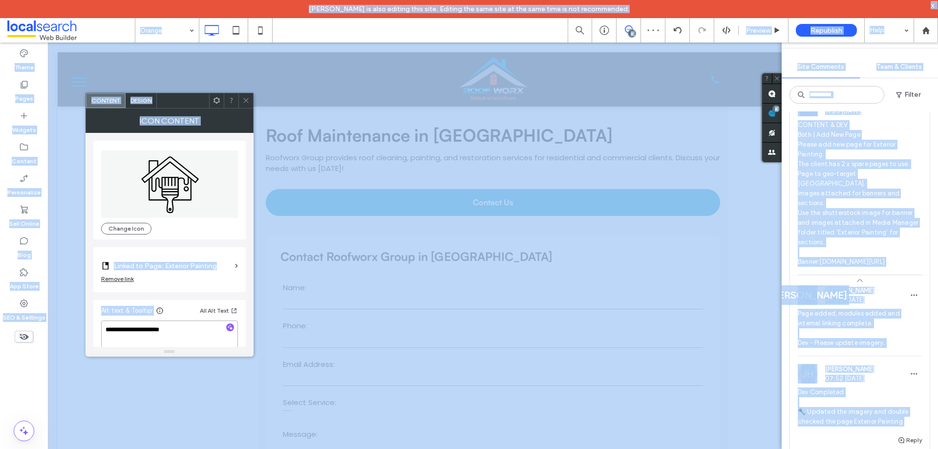
click at [192, 337] on textarea "**********" at bounding box center [169, 334] width 137 height 27
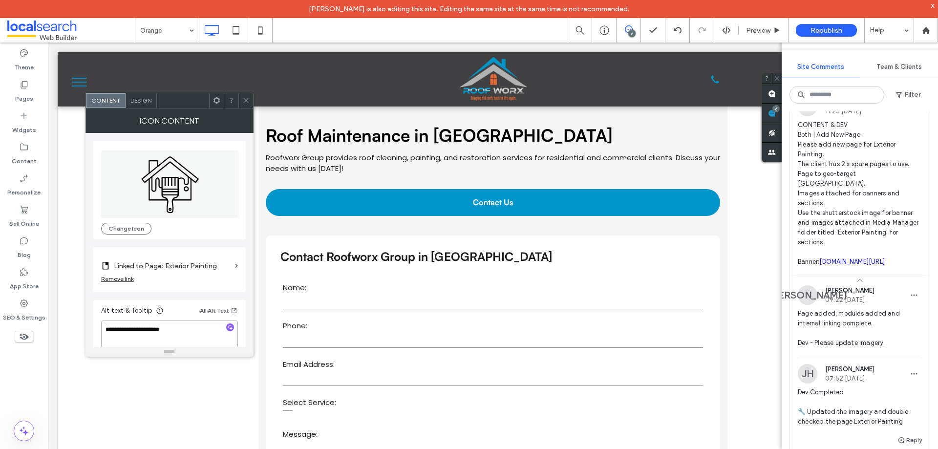
click at [191, 330] on textarea "**********" at bounding box center [169, 334] width 137 height 27
click at [246, 105] on span at bounding box center [245, 100] width 7 height 15
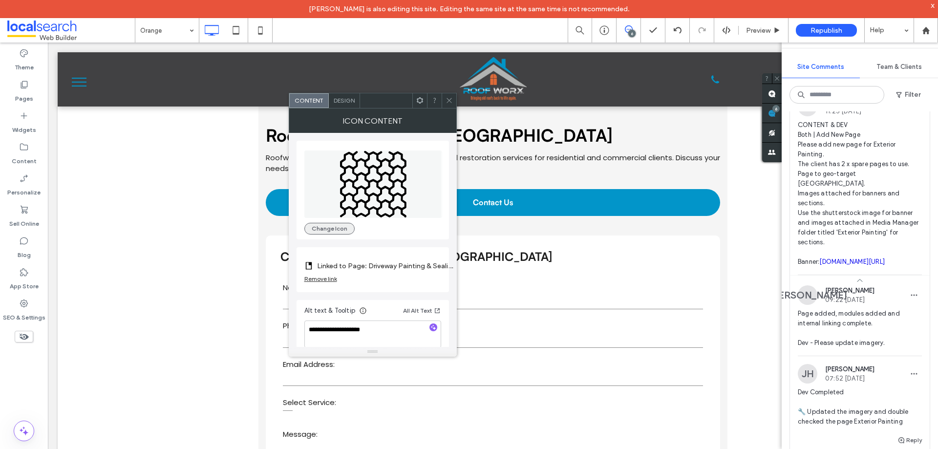
click at [328, 223] on button "Change Icon" at bounding box center [329, 229] width 50 height 12
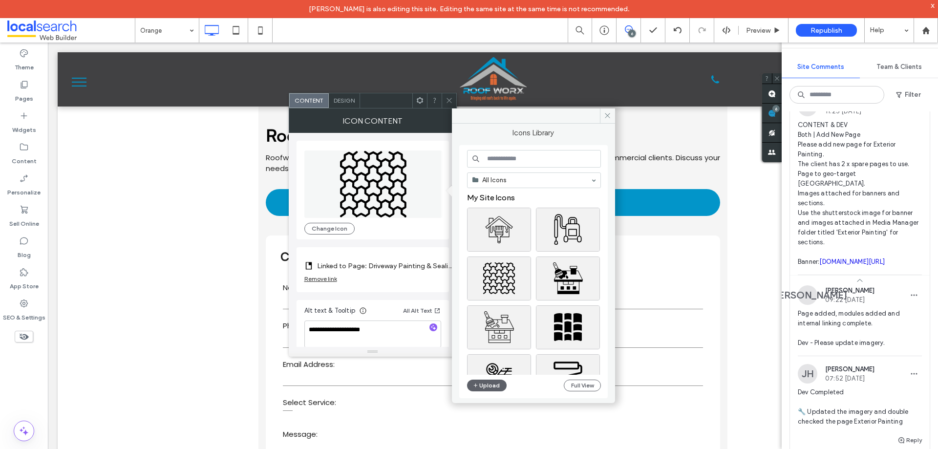
click at [491, 160] on input at bounding box center [534, 159] width 134 height 18
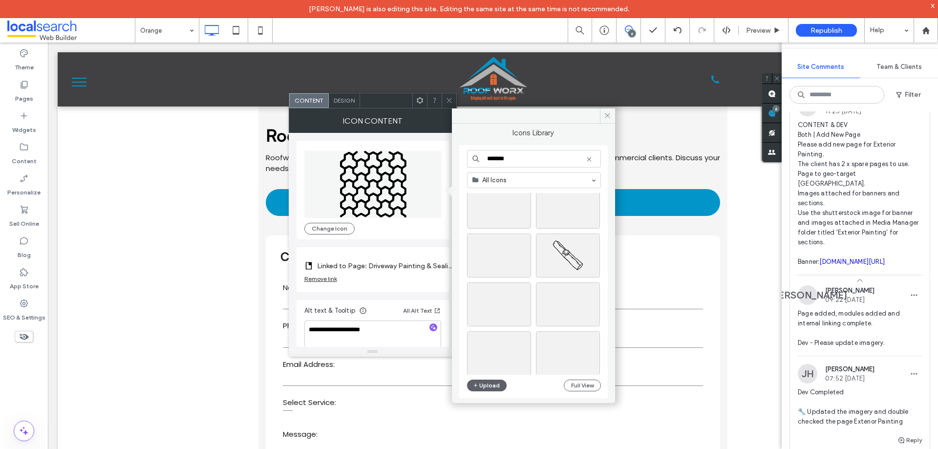
scroll to position [1074, 0]
click at [535, 156] on input "*******" at bounding box center [534, 159] width 134 height 18
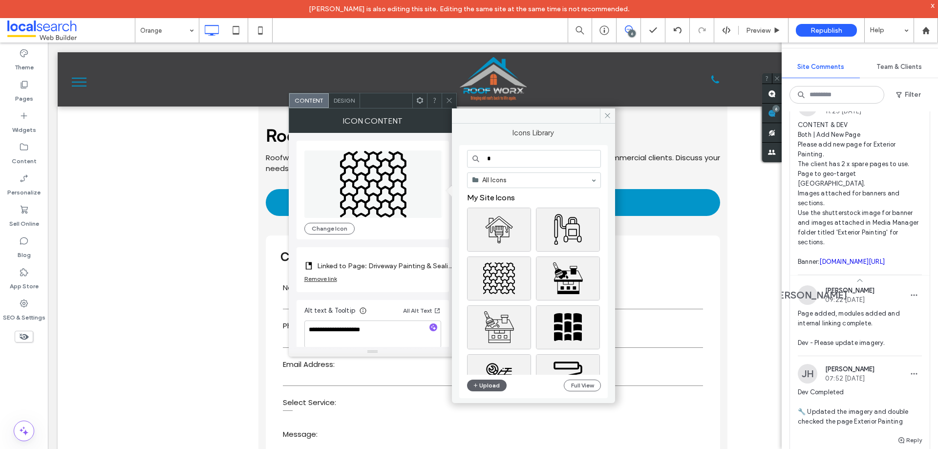
type input "*"
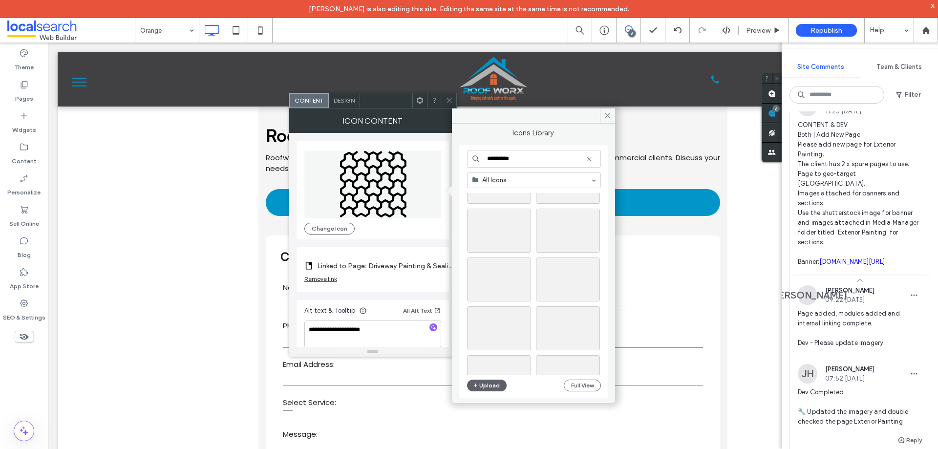
scroll to position [489, 0]
type input "*********"
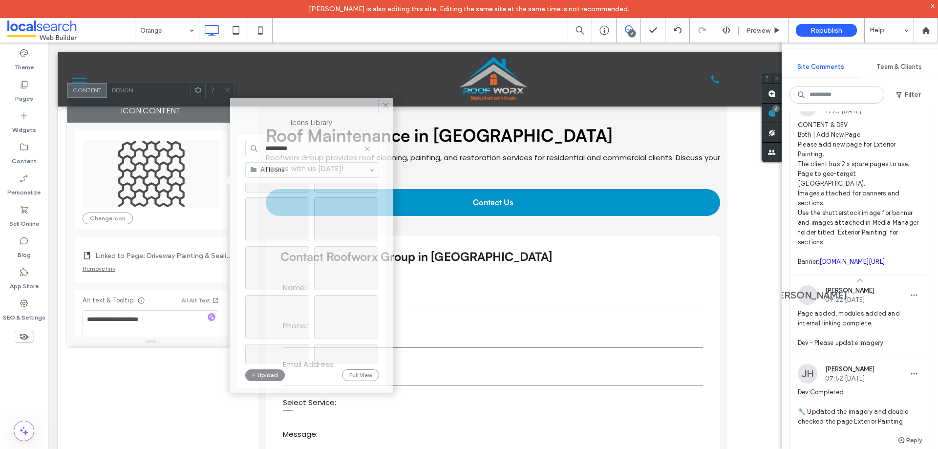
drag, startPoint x: 389, startPoint y: 115, endPoint x: 167, endPoint y: 105, distance: 222.1
click at [167, 105] on div "Icon Content" at bounding box center [151, 110] width 168 height 24
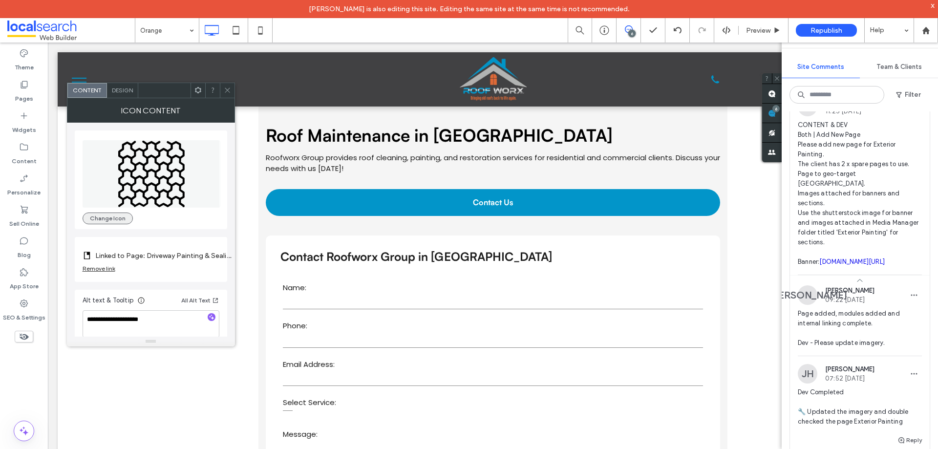
click at [108, 214] on button "Change Icon" at bounding box center [108, 219] width 50 height 12
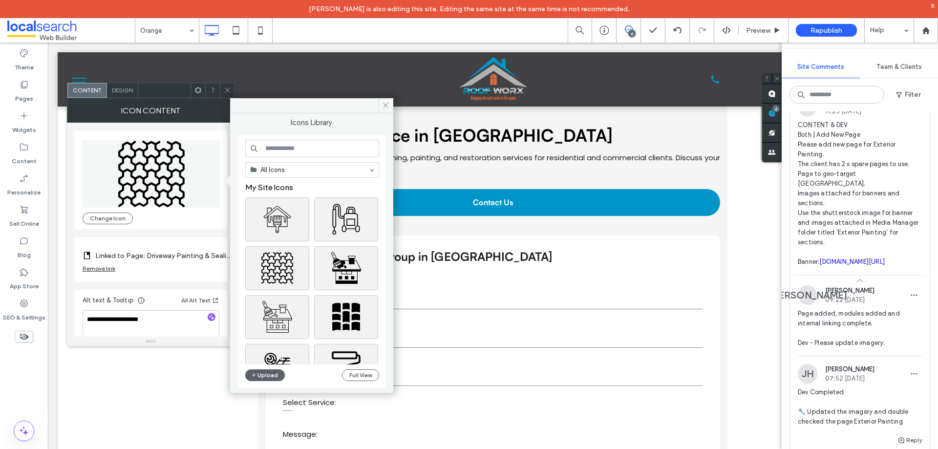
click at [288, 148] on input at bounding box center [312, 149] width 134 height 18
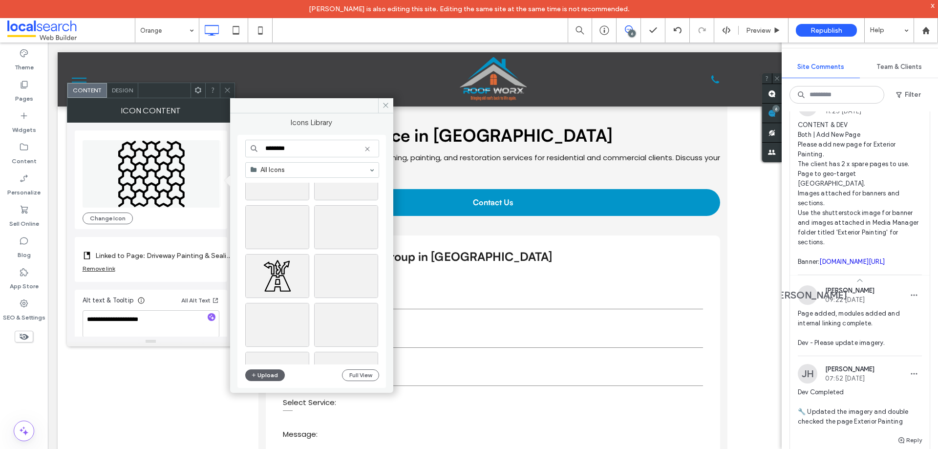
scroll to position [1055, 0]
click at [306, 151] on input "********" at bounding box center [312, 149] width 134 height 18
type input "*********"
type input "*"
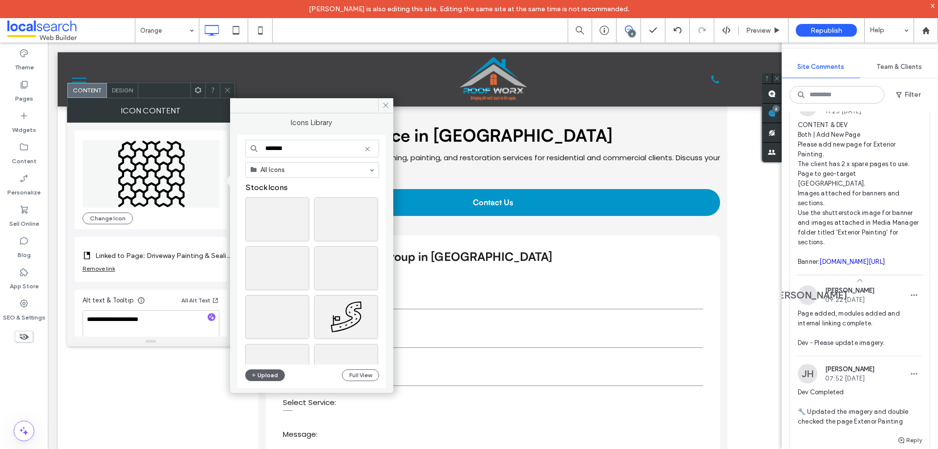
type input "*******"
click at [228, 93] on icon at bounding box center [227, 90] width 7 height 7
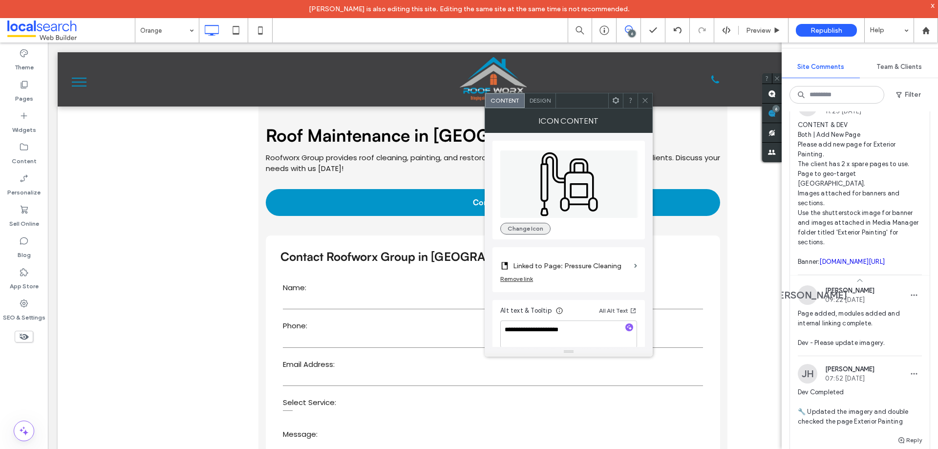
click at [529, 226] on button "Change Icon" at bounding box center [525, 229] width 50 height 12
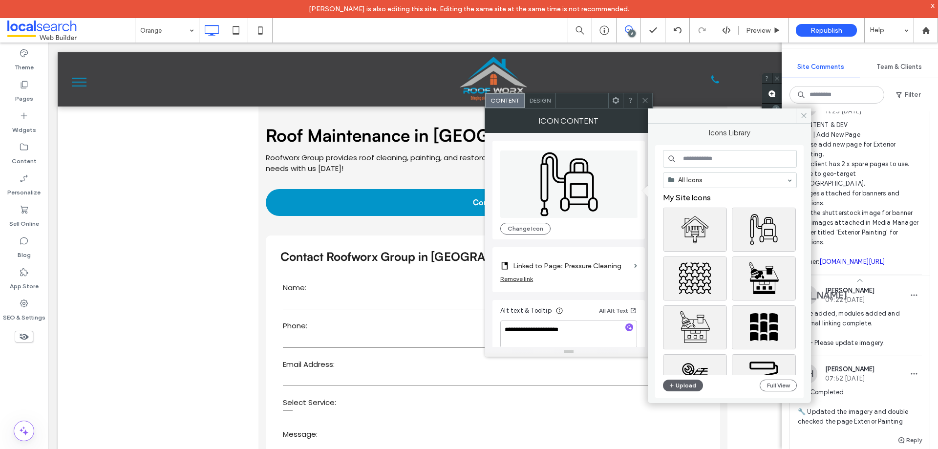
click at [688, 157] on input at bounding box center [730, 159] width 134 height 18
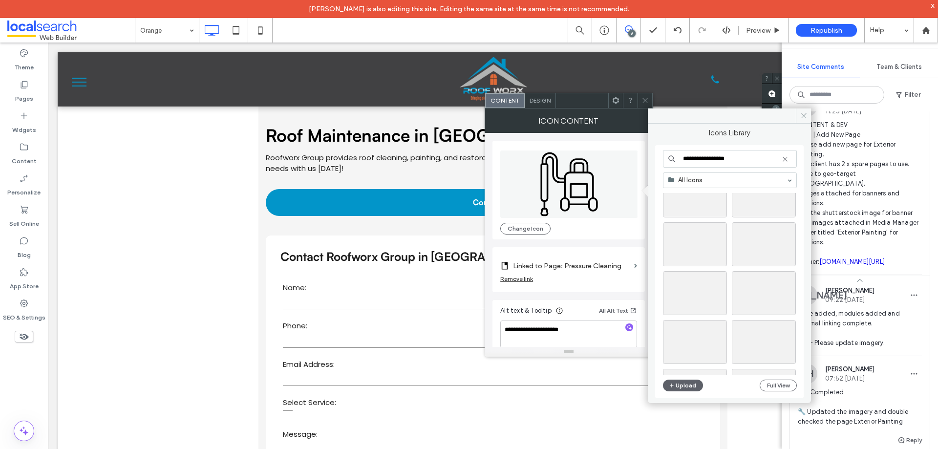
scroll to position [391, 0]
type input "**********"
click at [702, 282] on div "Select" at bounding box center [695, 279] width 64 height 44
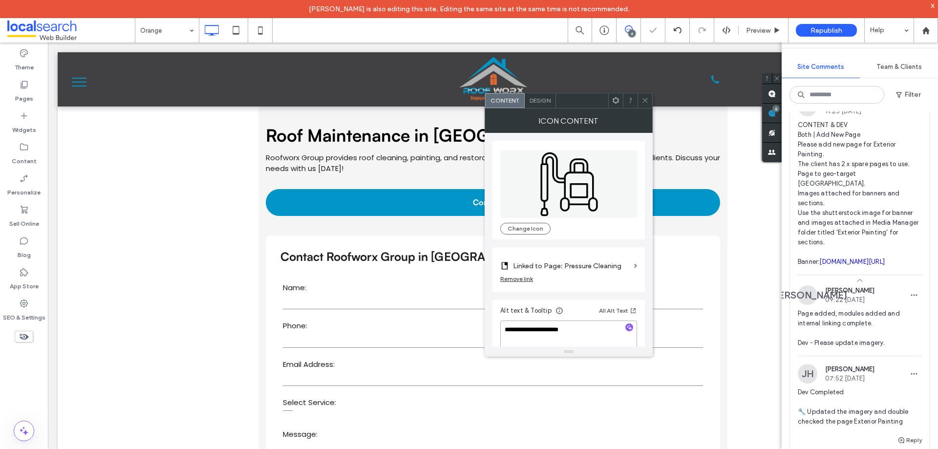
click at [599, 331] on textarea "**********" at bounding box center [568, 334] width 137 height 27
drag, startPoint x: 649, startPoint y: 99, endPoint x: 636, endPoint y: 105, distance: 14.0
click at [648, 101] on icon at bounding box center [645, 100] width 7 height 7
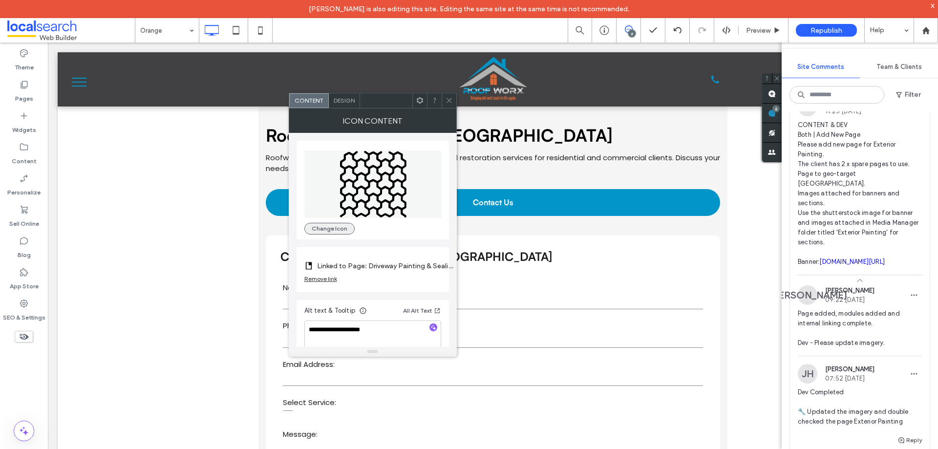
click at [317, 232] on button "Change Icon" at bounding box center [329, 229] width 50 height 12
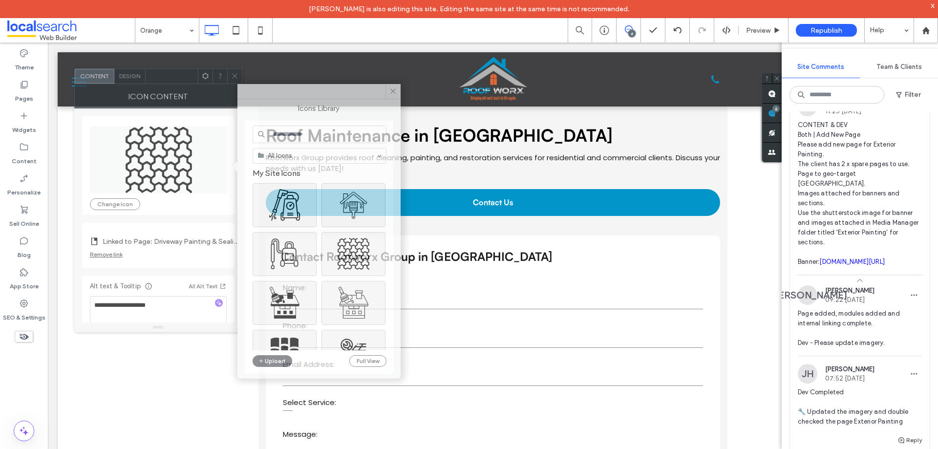
drag, startPoint x: 390, startPoint y: 106, endPoint x: 186, endPoint y: 80, distance: 205.9
click at [186, 80] on div at bounding box center [172, 76] width 52 height 15
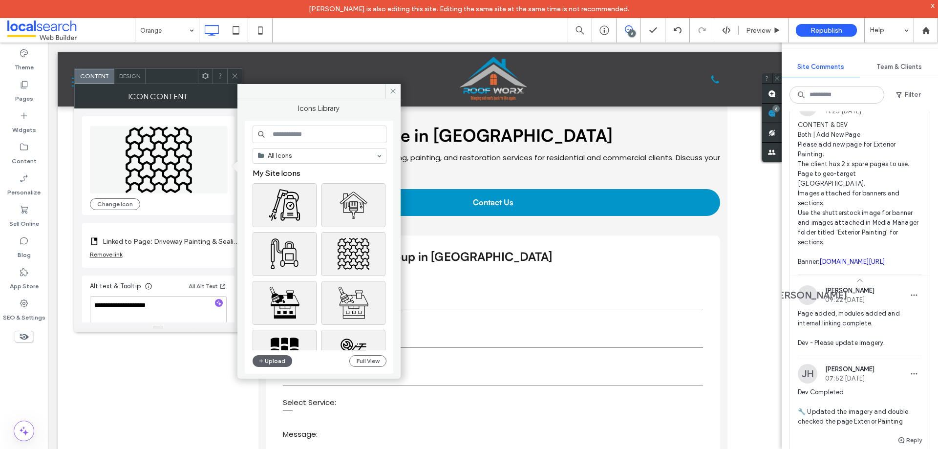
click at [306, 134] on input at bounding box center [320, 135] width 134 height 18
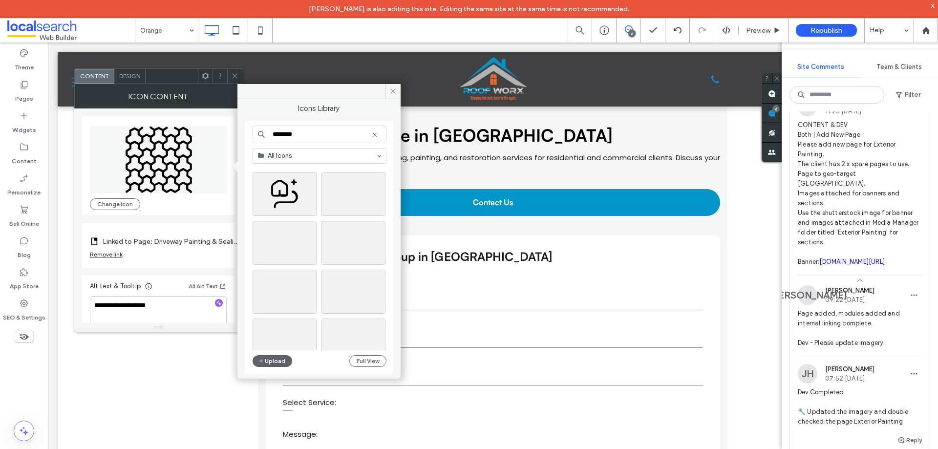
scroll to position [370, 0]
type input "**********"
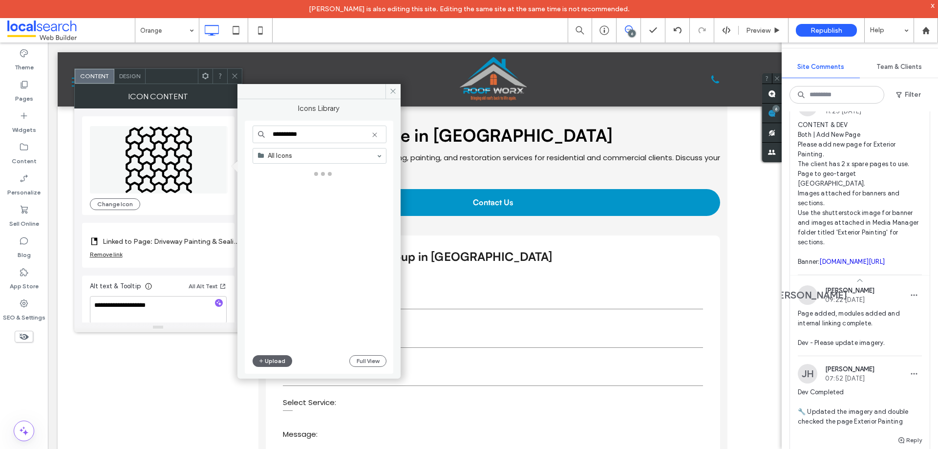
type input "**********"
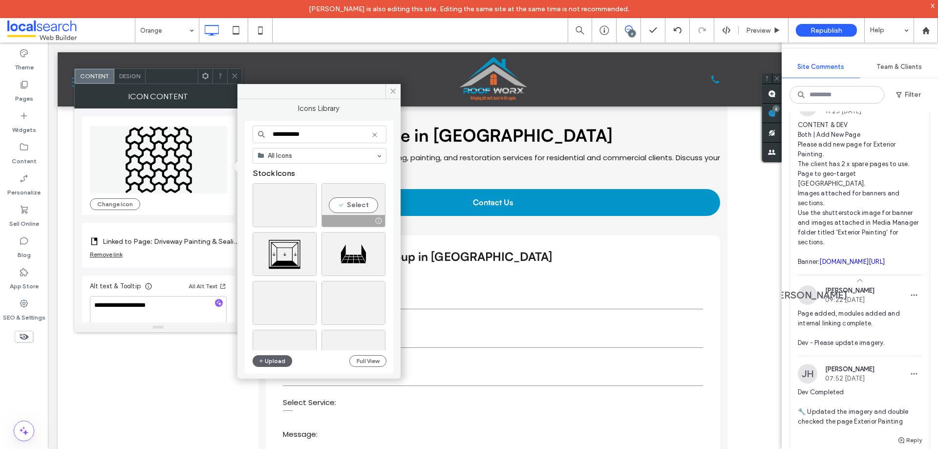
type input "**********"
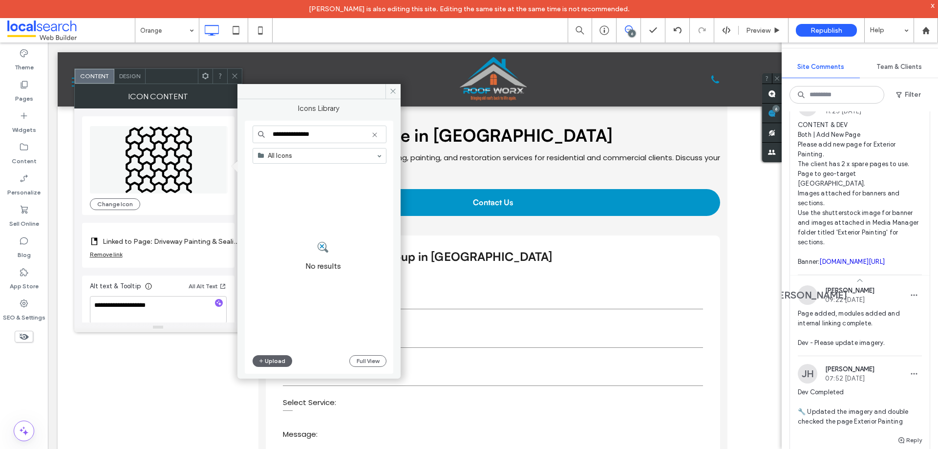
type input "**********"
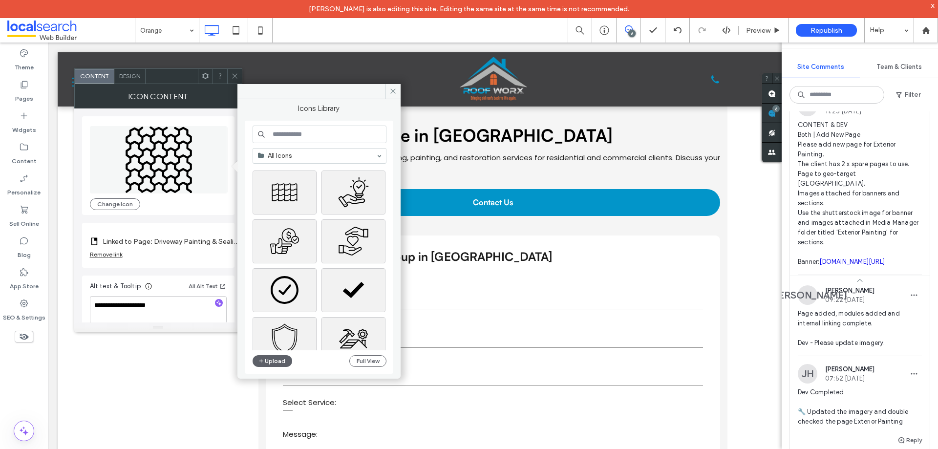
scroll to position [419, 0]
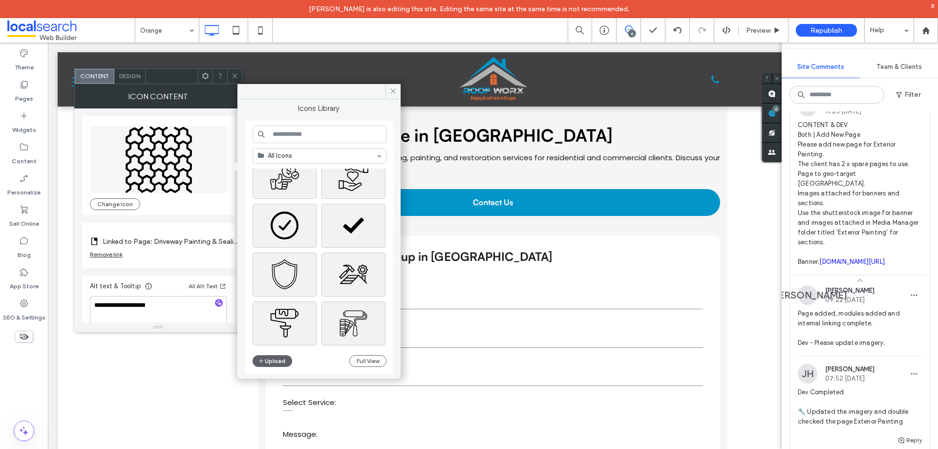
click at [330, 129] on input at bounding box center [320, 135] width 134 height 18
type input "*****"
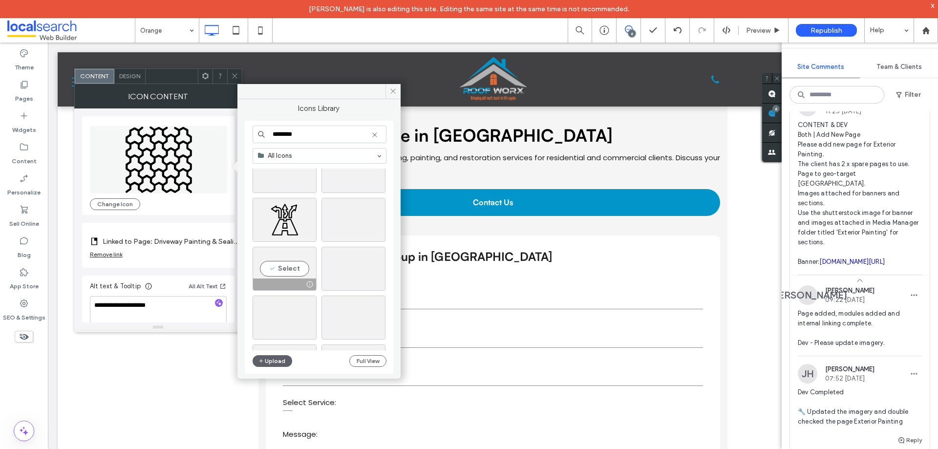
scroll to position [1055, 0]
click at [318, 138] on input "********" at bounding box center [320, 135] width 134 height 18
click at [312, 133] on input "********" at bounding box center [320, 135] width 134 height 18
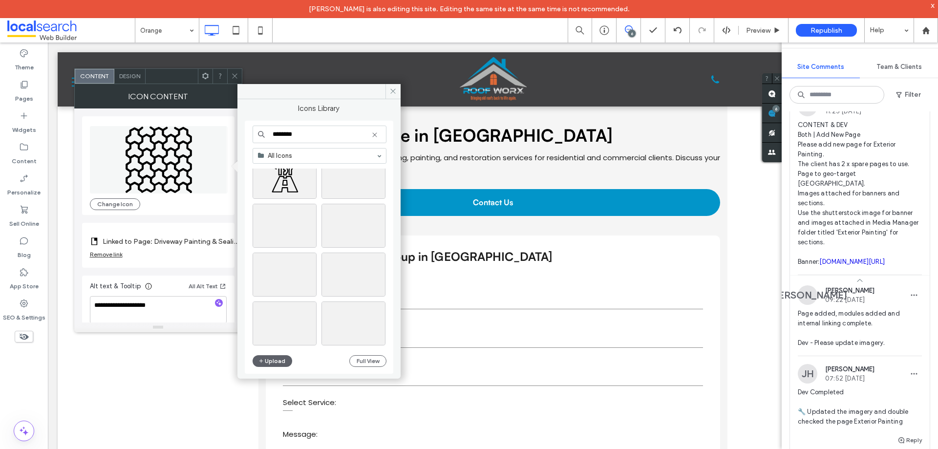
click at [312, 133] on input "********" at bounding box center [320, 135] width 134 height 18
click at [313, 133] on input "********" at bounding box center [320, 135] width 134 height 18
click at [298, 132] on input "*******" at bounding box center [320, 135] width 134 height 18
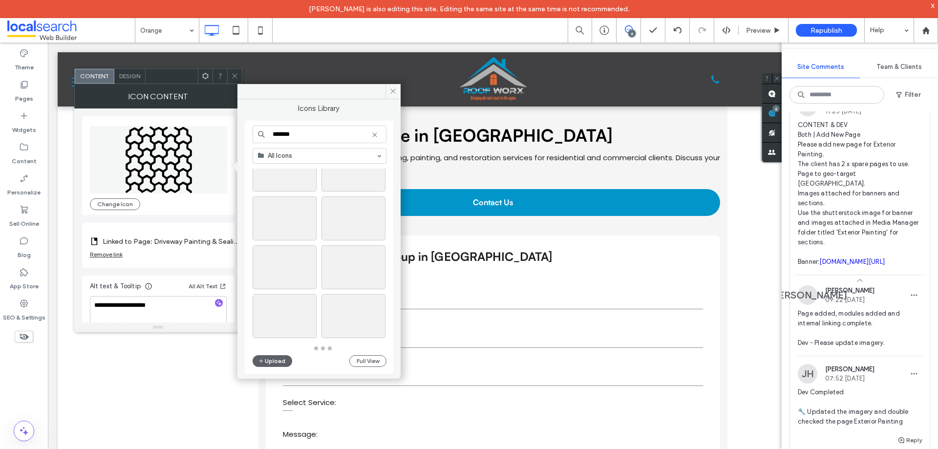
scroll to position [1064, 0]
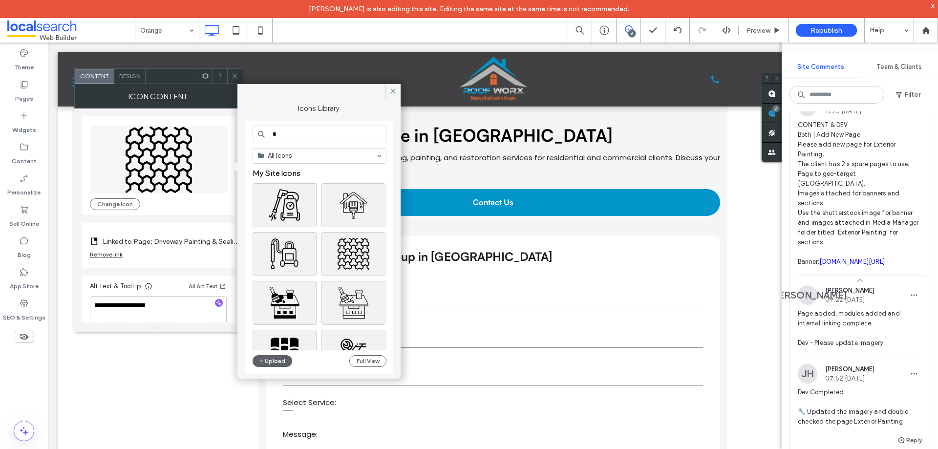
type input "*"
type input "********"
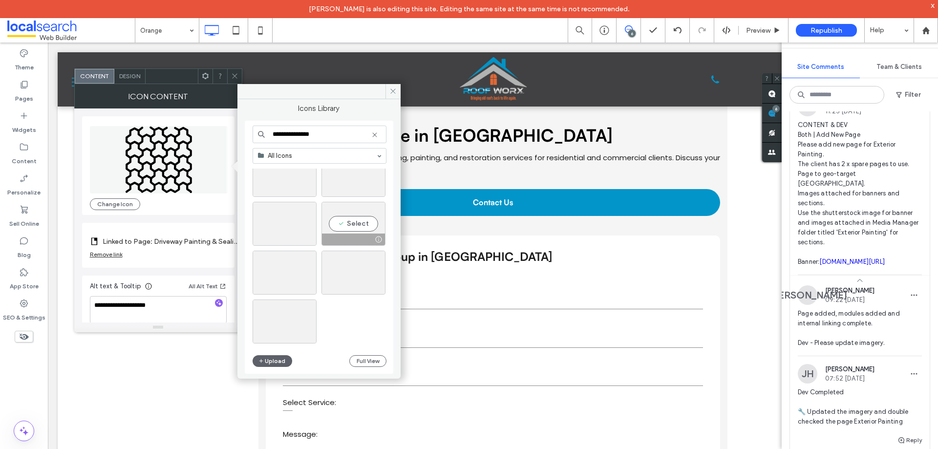
scroll to position [94, 0]
type input "**********"
click at [349, 203] on div "Select" at bounding box center [354, 209] width 64 height 44
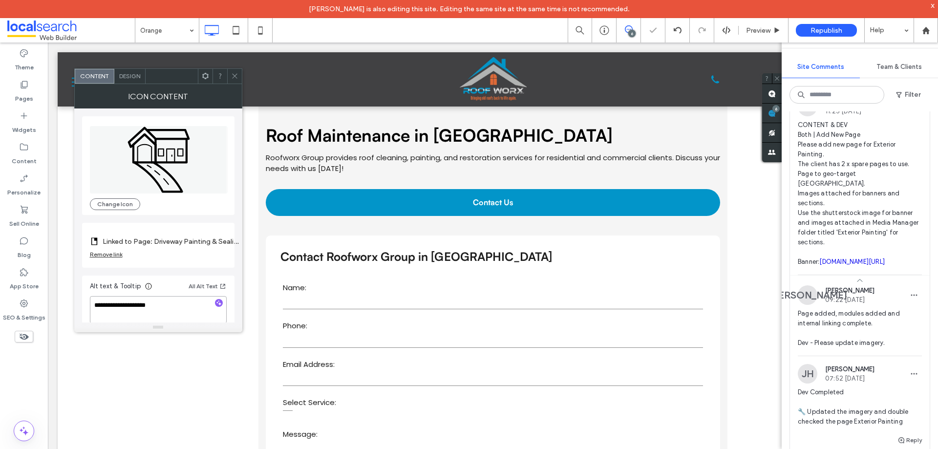
click at [165, 308] on textarea "**********" at bounding box center [158, 309] width 137 height 27
click at [237, 76] on icon at bounding box center [234, 75] width 7 height 7
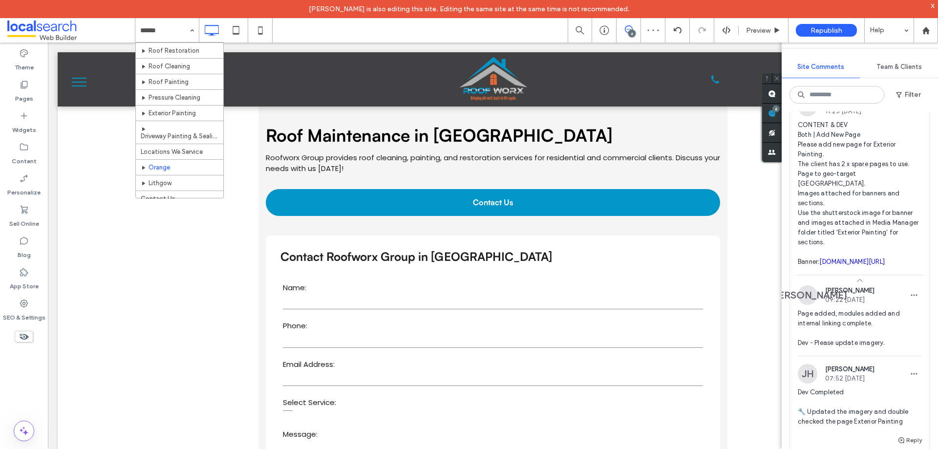
scroll to position [22, 0]
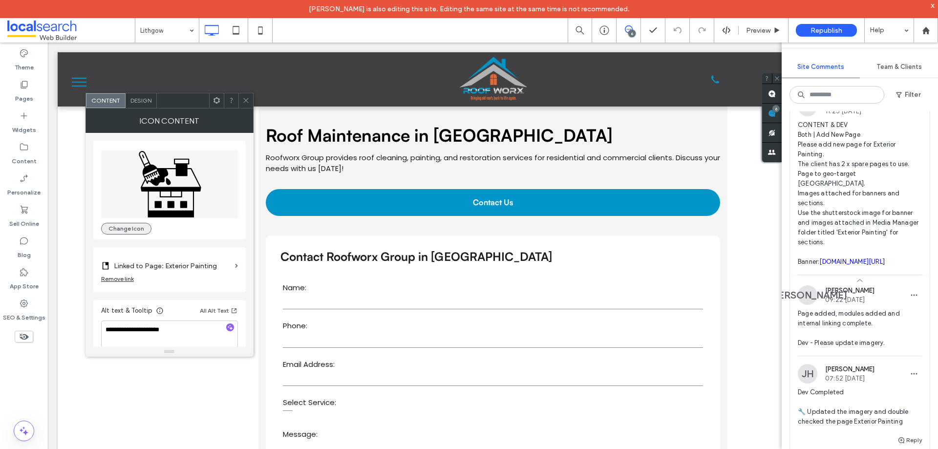
click at [136, 233] on button "Change Icon" at bounding box center [126, 229] width 50 height 12
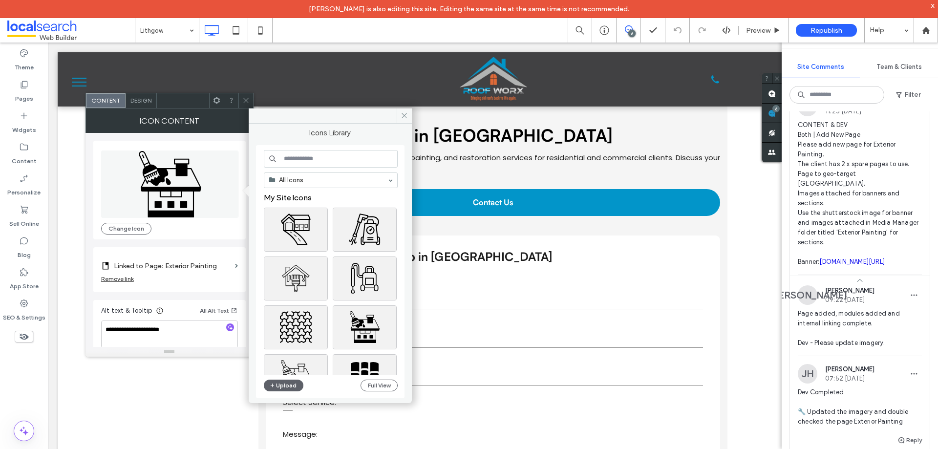
click at [305, 160] on input at bounding box center [331, 159] width 134 height 18
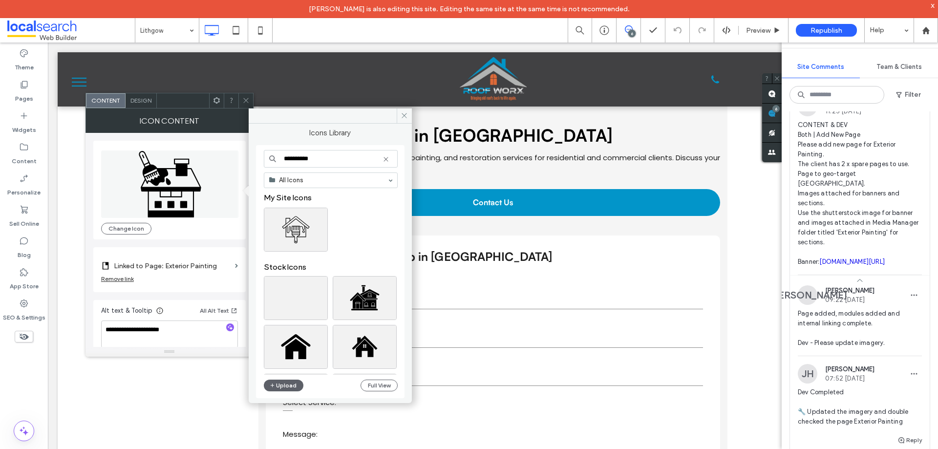
type input "**********"
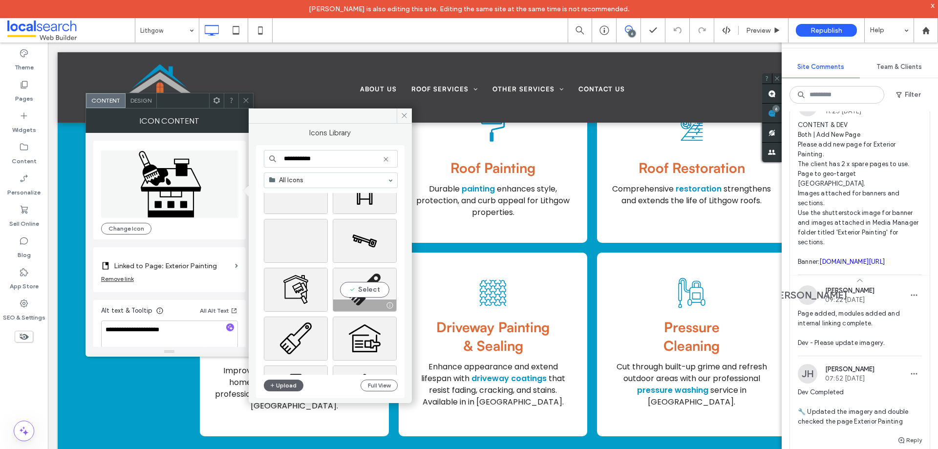
scroll to position [1426, 0]
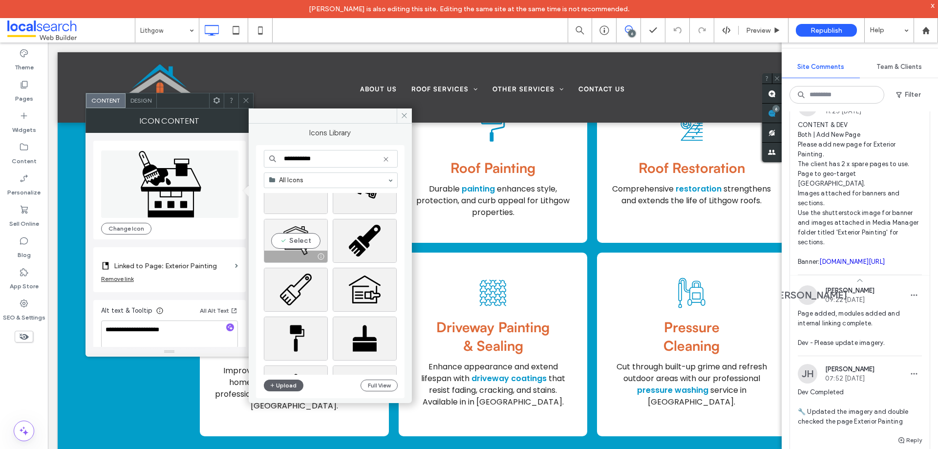
type input "**********"
click at [298, 239] on div "Select" at bounding box center [296, 241] width 64 height 44
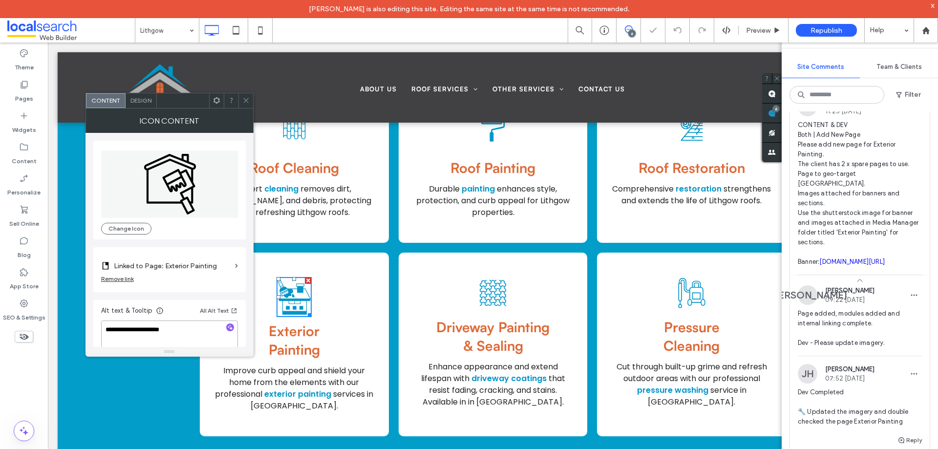
click at [195, 330] on textarea "**********" at bounding box center [169, 334] width 137 height 27
paste textarea "**********"
type textarea "**********"
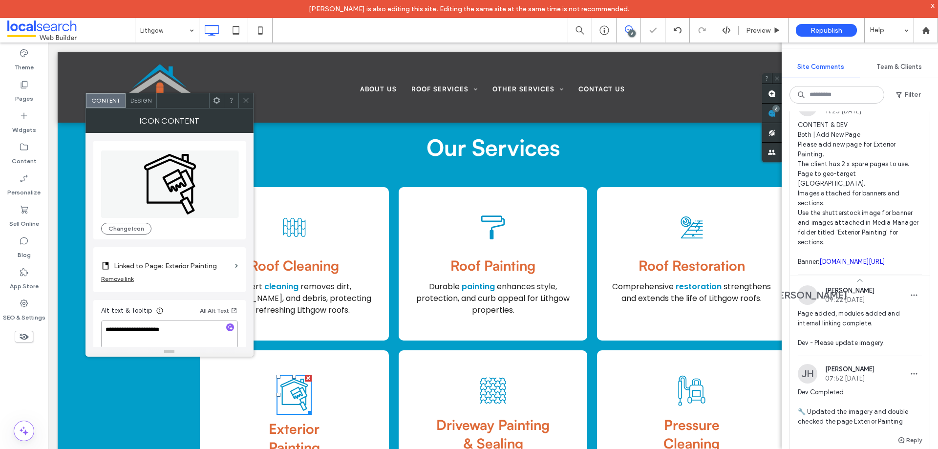
scroll to position [1368, 0]
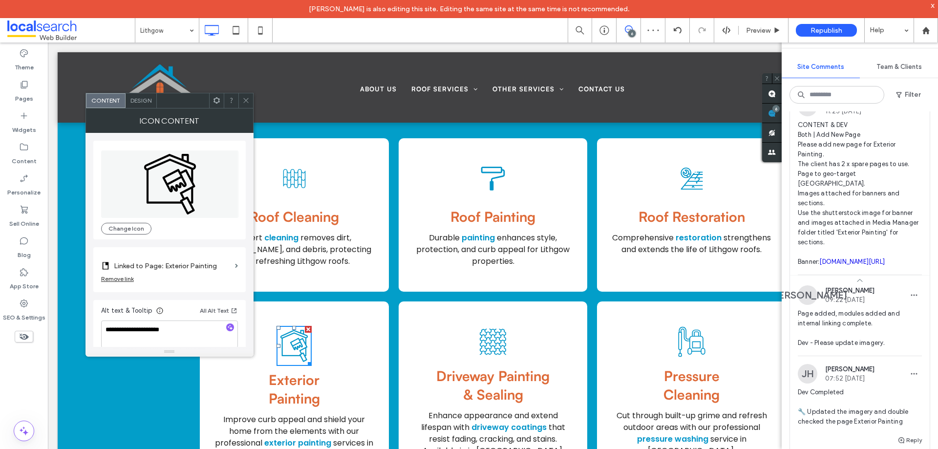
click at [245, 104] on span at bounding box center [245, 100] width 7 height 15
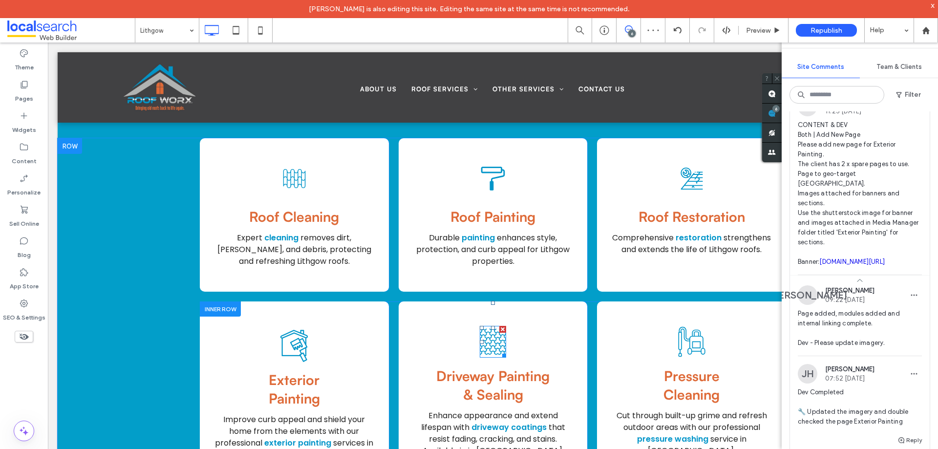
click at [482, 329] on icon at bounding box center [493, 342] width 26 height 26
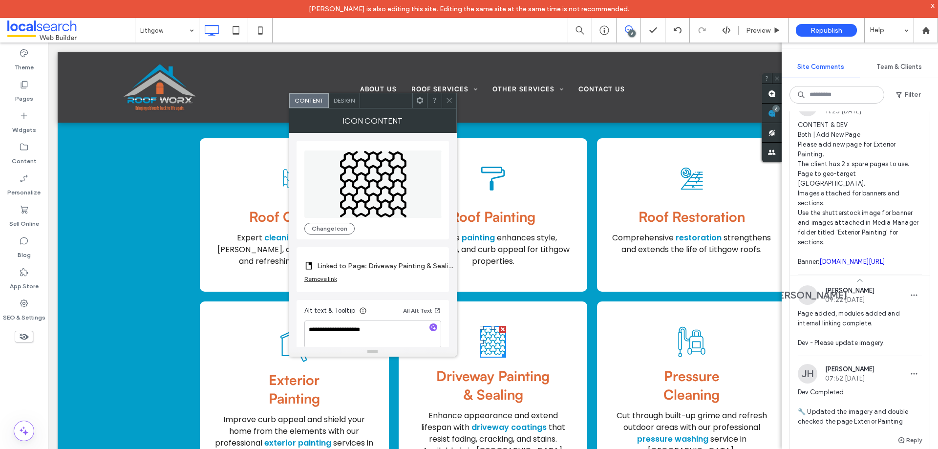
click at [310, 222] on div "Driveway Sealing Icon Change Icon" at bounding box center [372, 190] width 137 height 89
click at [317, 225] on button "Change Icon" at bounding box center [329, 229] width 50 height 12
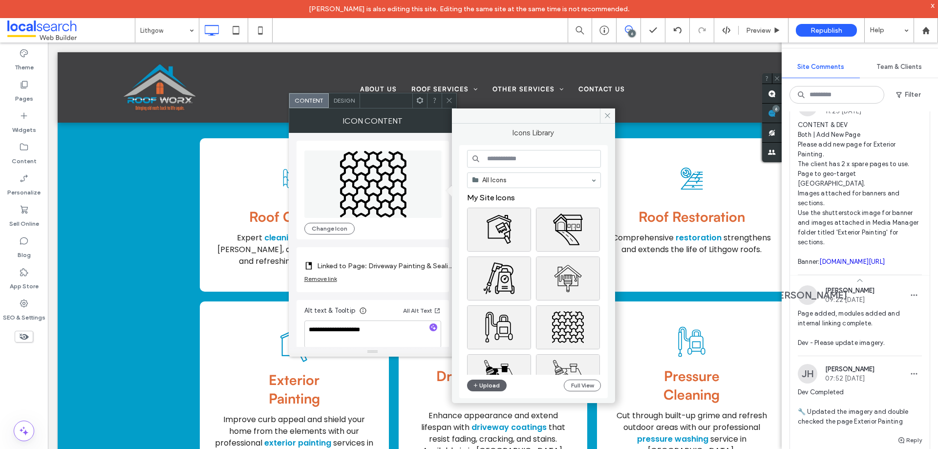
click at [521, 157] on input at bounding box center [534, 159] width 134 height 18
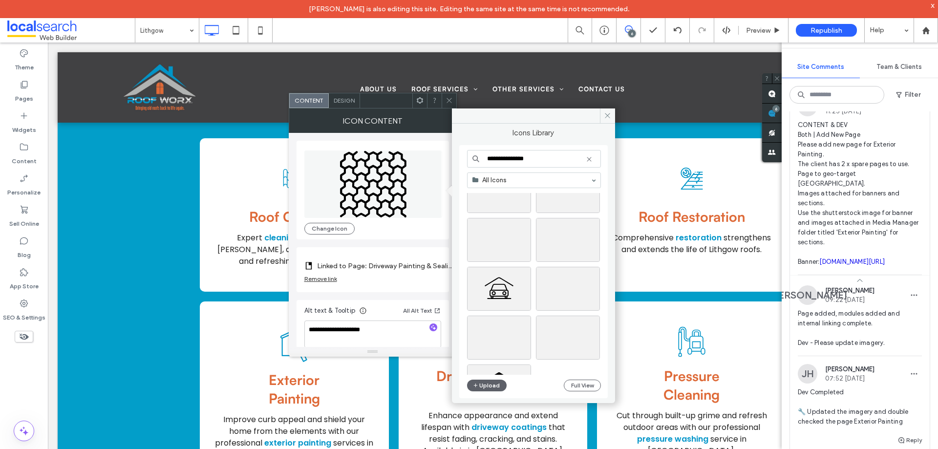
scroll to position [94, 0]
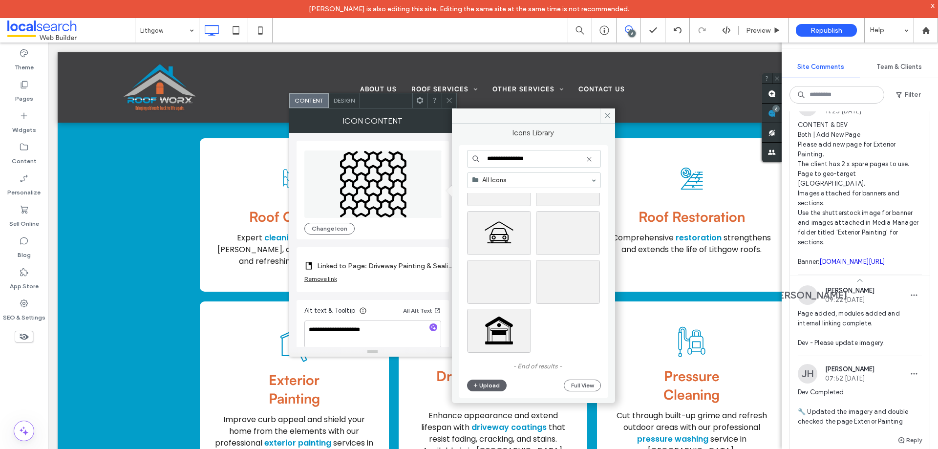
click at [559, 155] on input "**********" at bounding box center [534, 159] width 134 height 18
drag, startPoint x: 557, startPoint y: 155, endPoint x: 483, endPoint y: 158, distance: 73.8
click at [483, 158] on input "**********" at bounding box center [534, 159] width 134 height 18
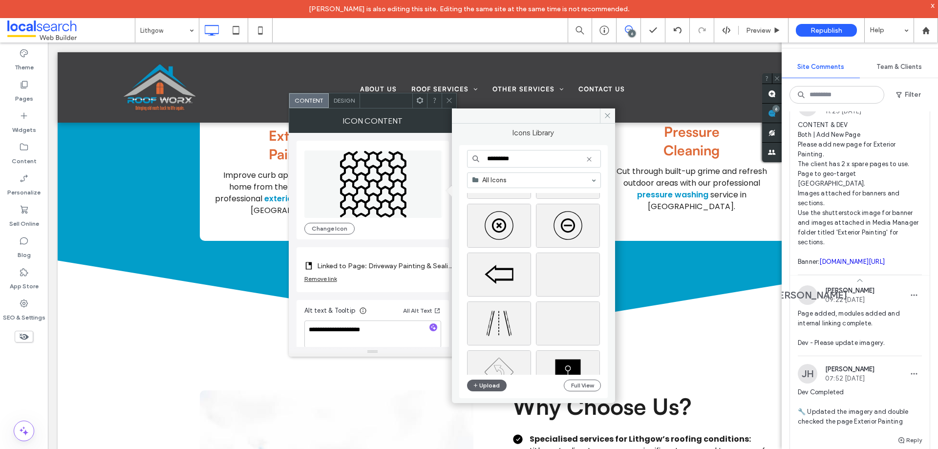
scroll to position [635, 0]
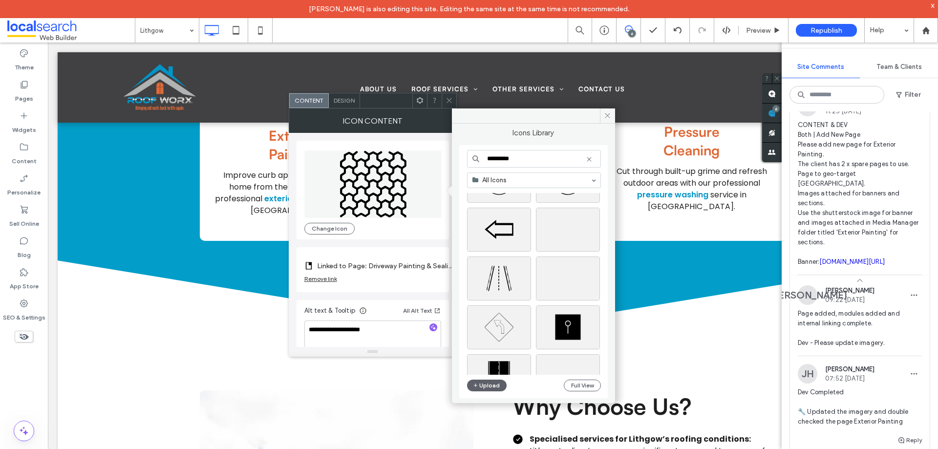
click at [521, 163] on input "*********" at bounding box center [534, 159] width 134 height 18
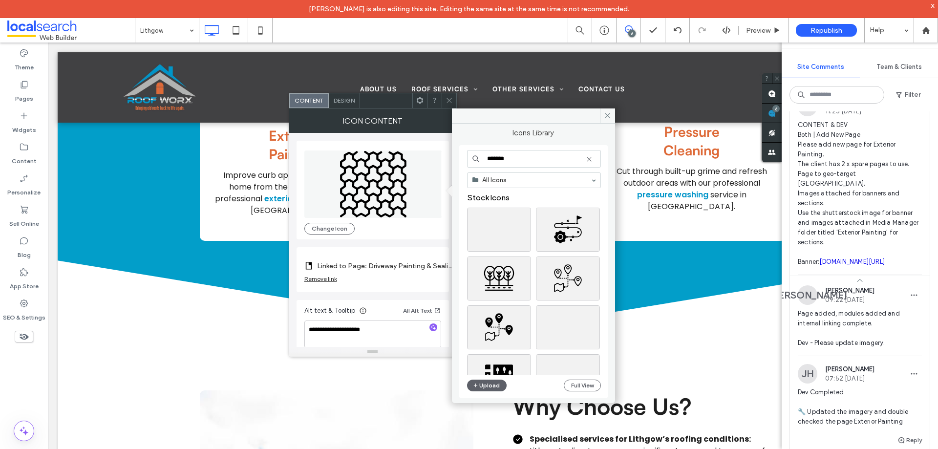
click at [499, 159] on input "*******" at bounding box center [534, 159] width 134 height 18
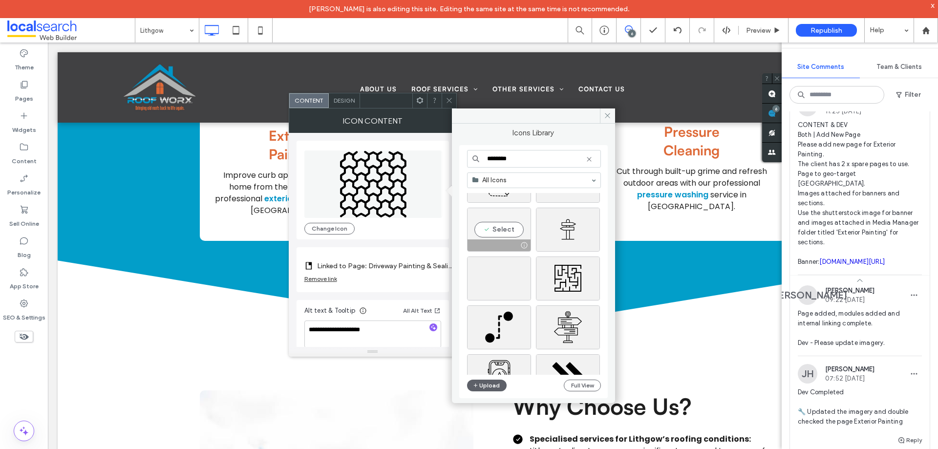
type input "********"
click at [502, 232] on div "Select" at bounding box center [499, 230] width 64 height 44
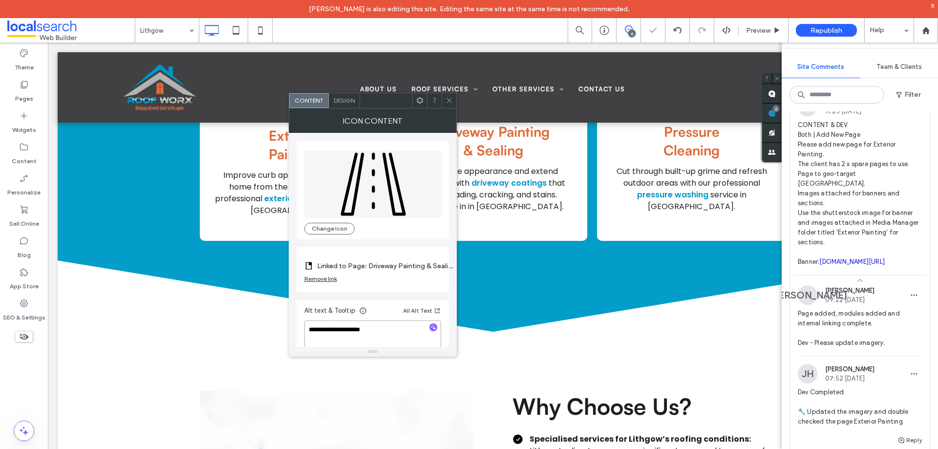
click at [412, 326] on textarea "**********" at bounding box center [372, 334] width 137 height 27
click at [448, 102] on icon at bounding box center [449, 100] width 7 height 7
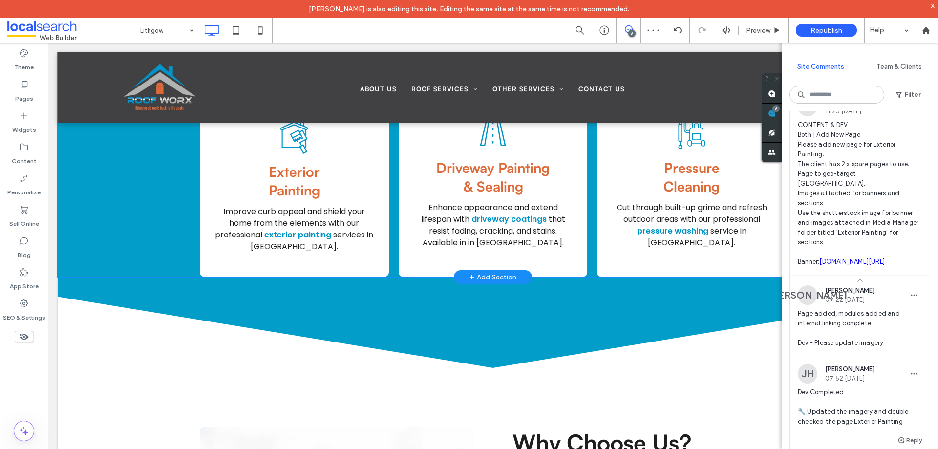
scroll to position [1515, 0]
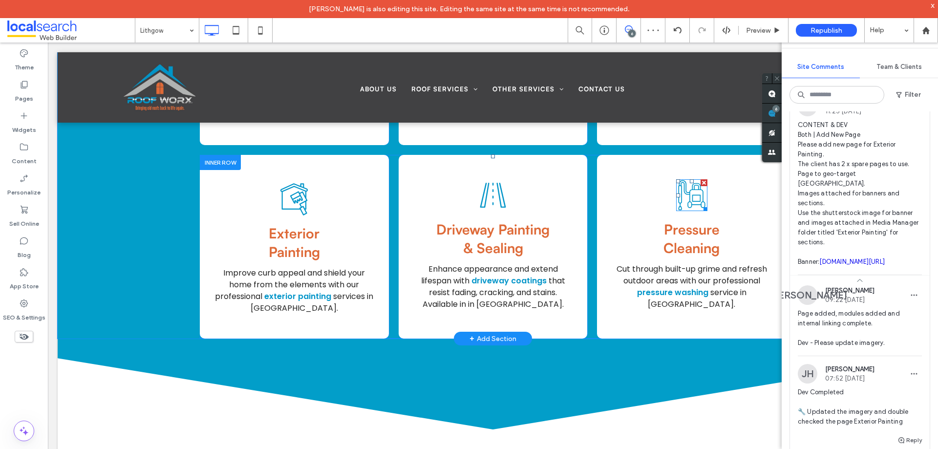
click at [678, 184] on icon "Pressure Cleaning Icon" at bounding box center [691, 195] width 31 height 32
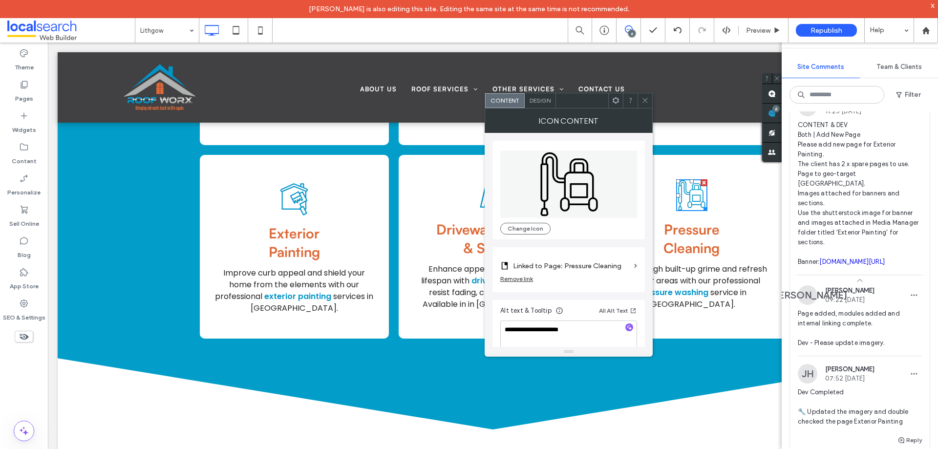
drag, startPoint x: 524, startPoint y: 227, endPoint x: 597, endPoint y: 200, distance: 77.3
click at [525, 228] on button "Change Icon" at bounding box center [525, 229] width 50 height 12
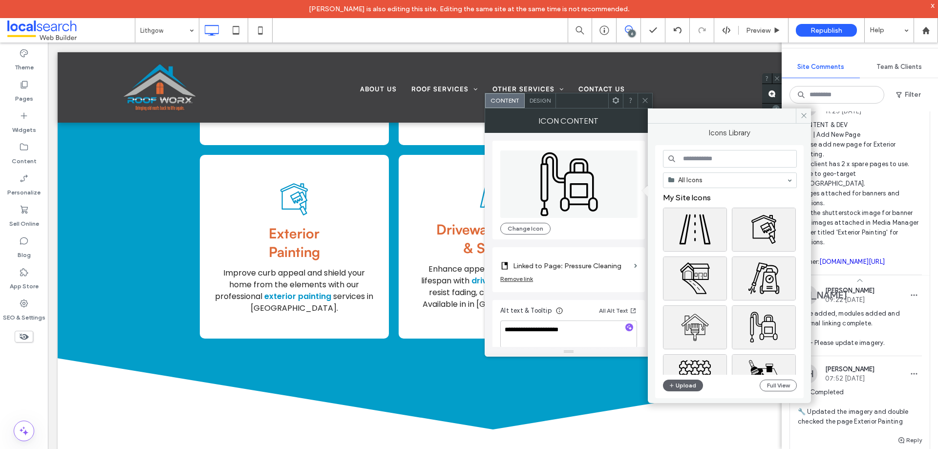
click at [689, 164] on input at bounding box center [730, 159] width 134 height 18
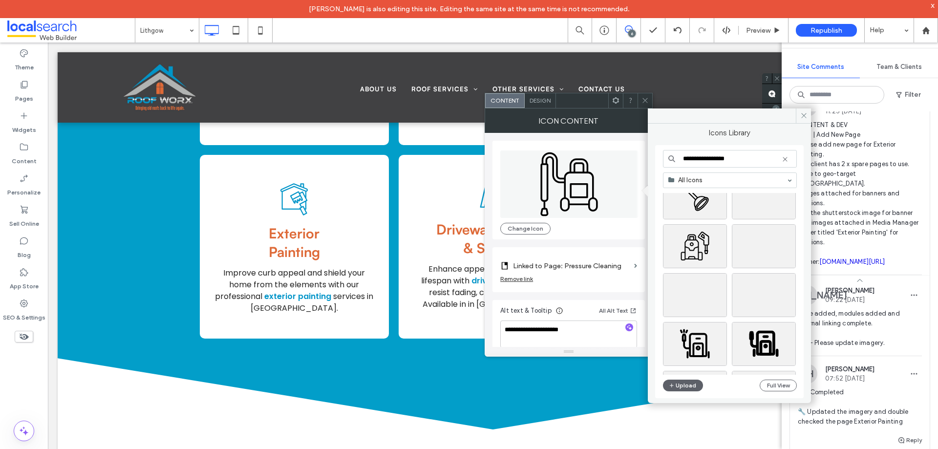
scroll to position [244, 0]
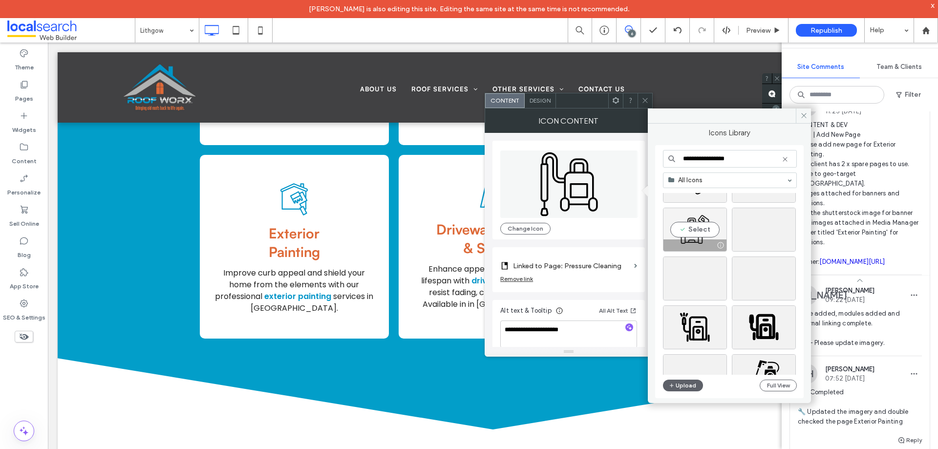
type input "**********"
click at [702, 236] on div "Select" at bounding box center [695, 230] width 64 height 44
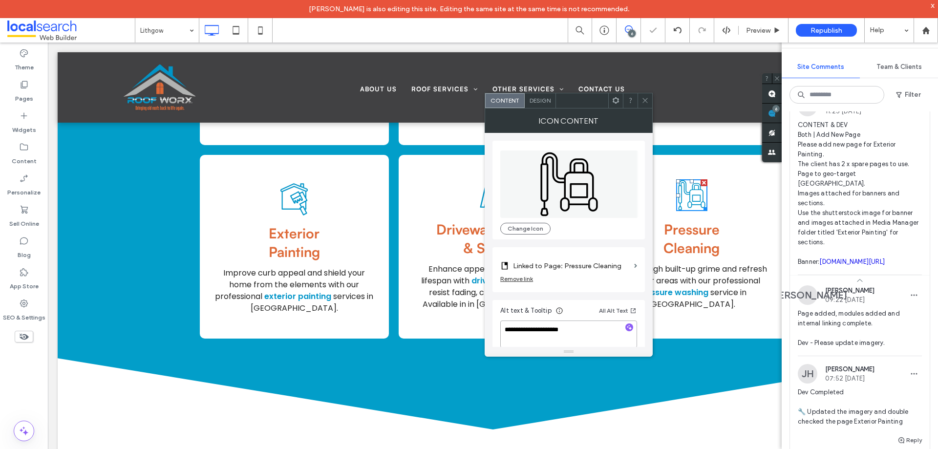
click at [587, 328] on textarea "**********" at bounding box center [568, 334] width 137 height 27
drag, startPoint x: 646, startPoint y: 104, endPoint x: 122, endPoint y: 298, distance: 558.4
click at [646, 104] on icon at bounding box center [645, 100] width 7 height 7
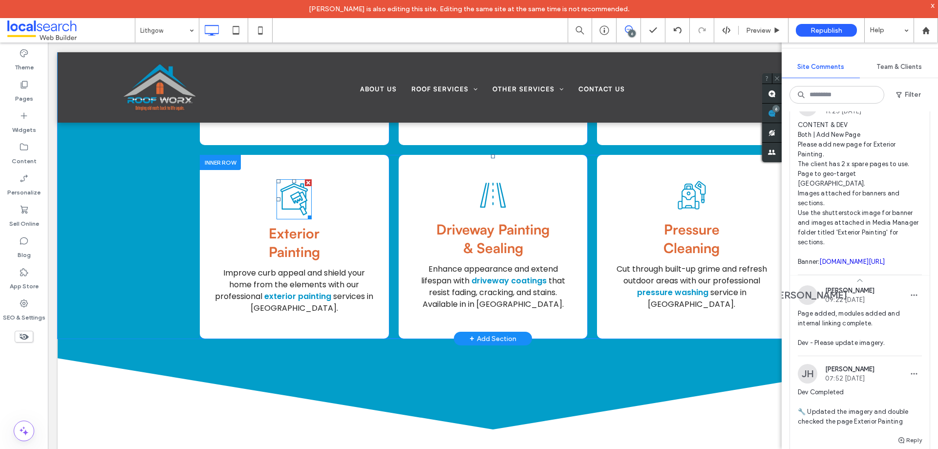
click at [295, 186] on icon "Exterior Painting Icon" at bounding box center [294, 199] width 35 height 40
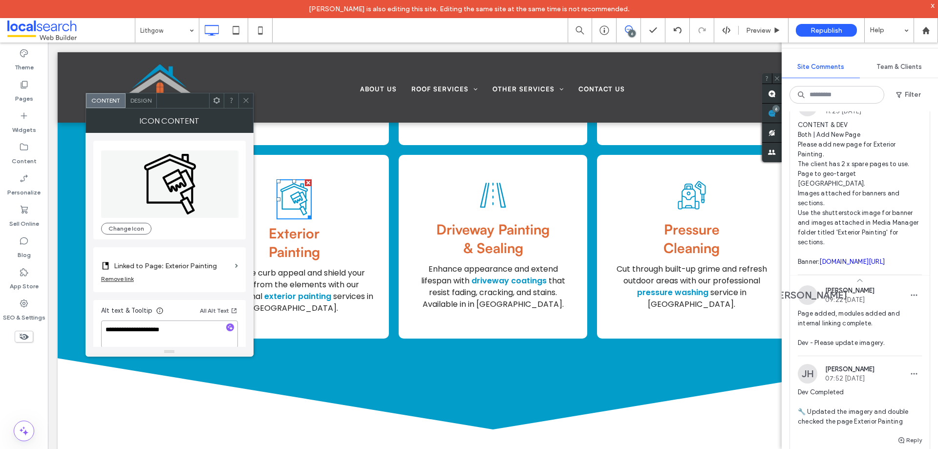
click at [178, 327] on textarea "**********" at bounding box center [169, 334] width 137 height 27
click at [246, 106] on span at bounding box center [245, 100] width 7 height 15
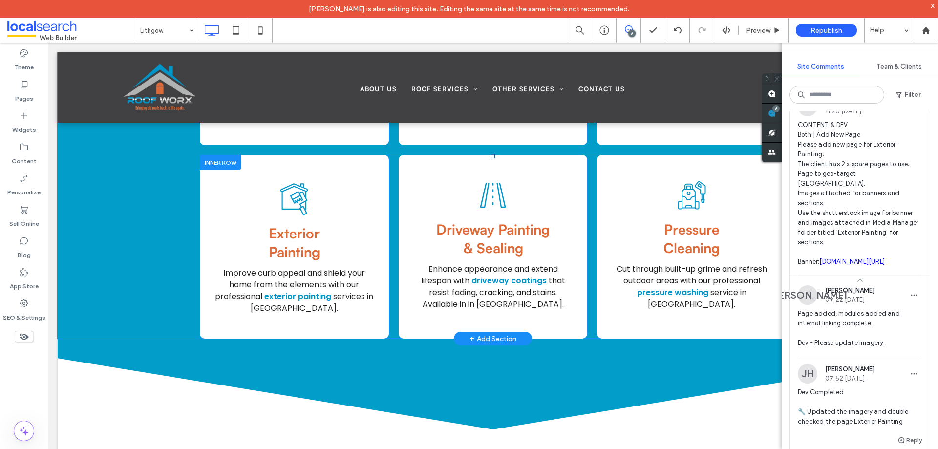
click at [499, 183] on icon at bounding box center [493, 195] width 26 height 25
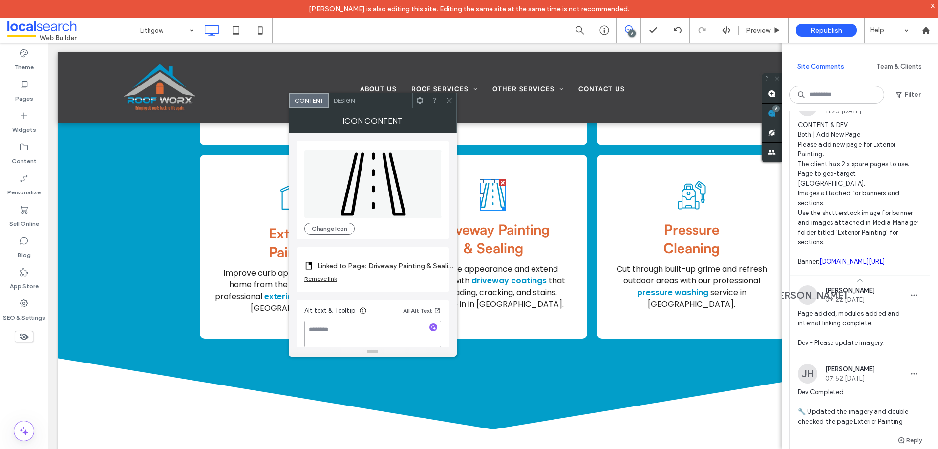
click at [356, 331] on textarea at bounding box center [372, 334] width 137 height 27
paste textarea "**********"
type textarea "**********"
click at [356, 330] on textarea at bounding box center [372, 334] width 137 height 27
type textarea "**********"
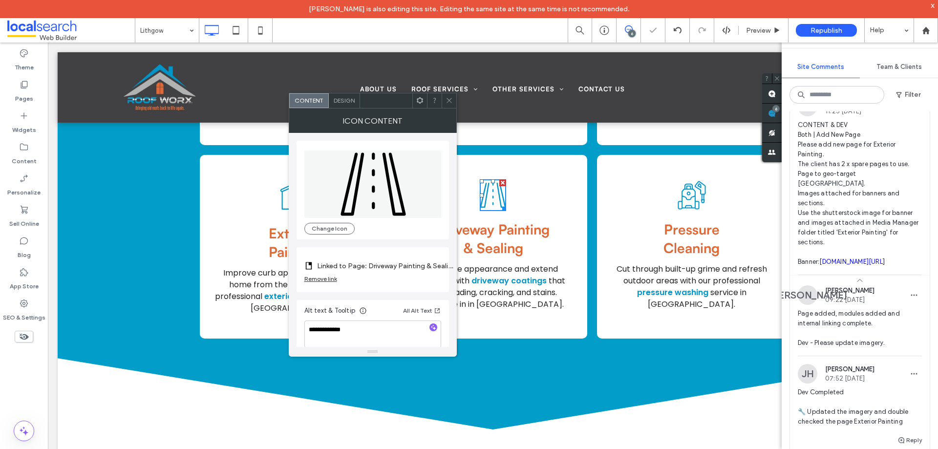
click at [442, 96] on div at bounding box center [449, 100] width 15 height 15
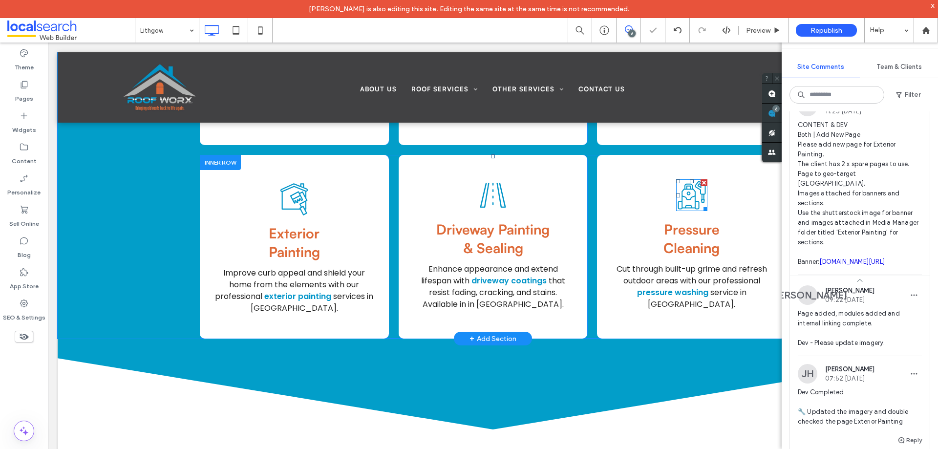
click at [694, 187] on icon at bounding box center [691, 195] width 31 height 32
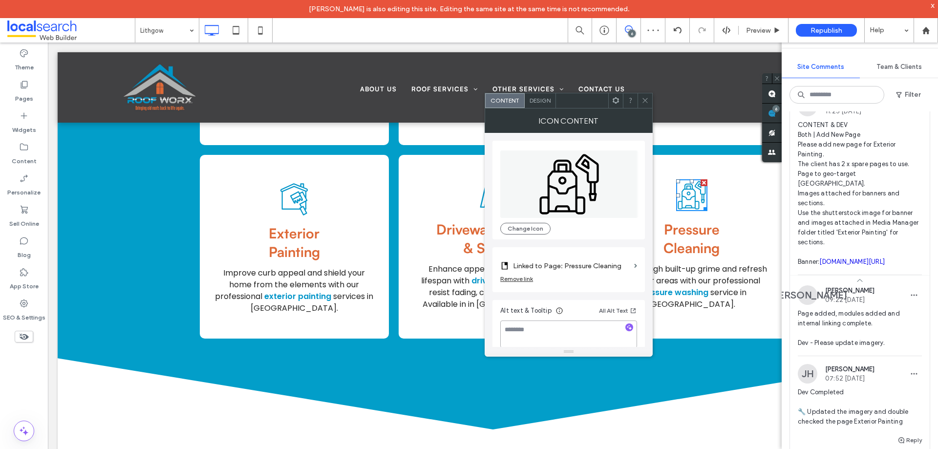
click at [539, 328] on textarea at bounding box center [568, 334] width 137 height 27
type textarea "**********"
click at [648, 97] on icon at bounding box center [645, 100] width 7 height 7
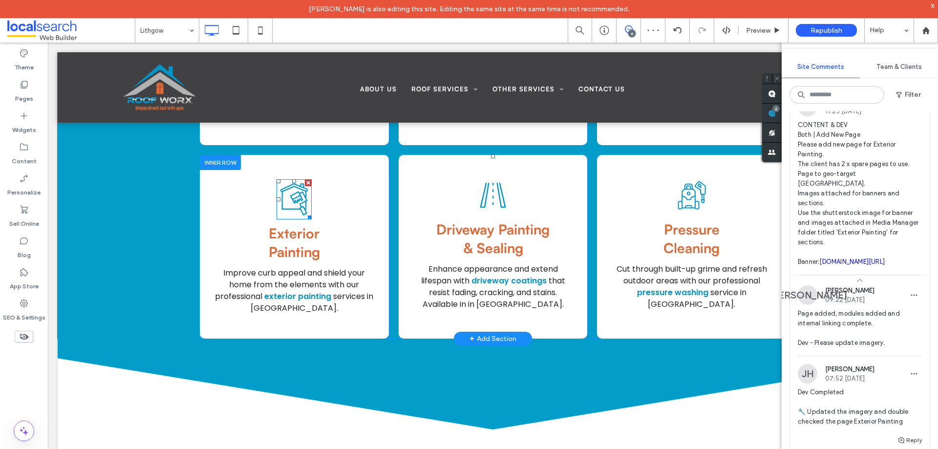
click at [291, 188] on icon "Exterior Painting Icon" at bounding box center [294, 199] width 35 height 40
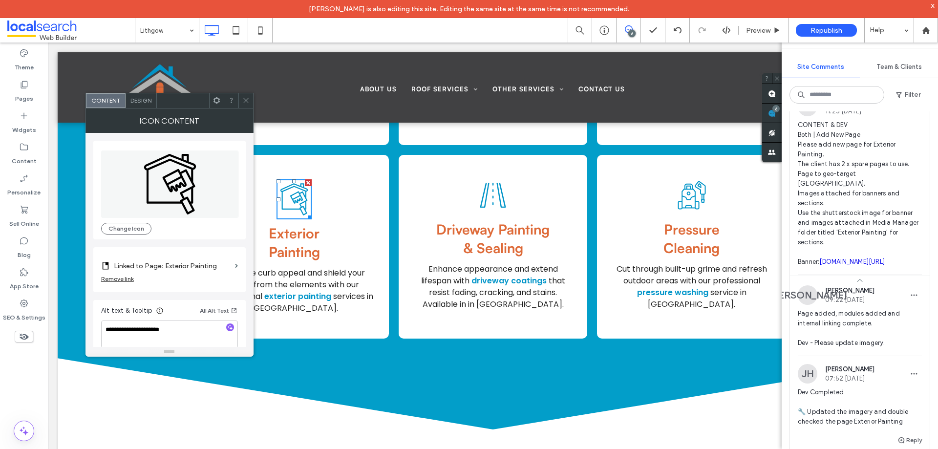
click at [248, 104] on icon at bounding box center [245, 100] width 7 height 7
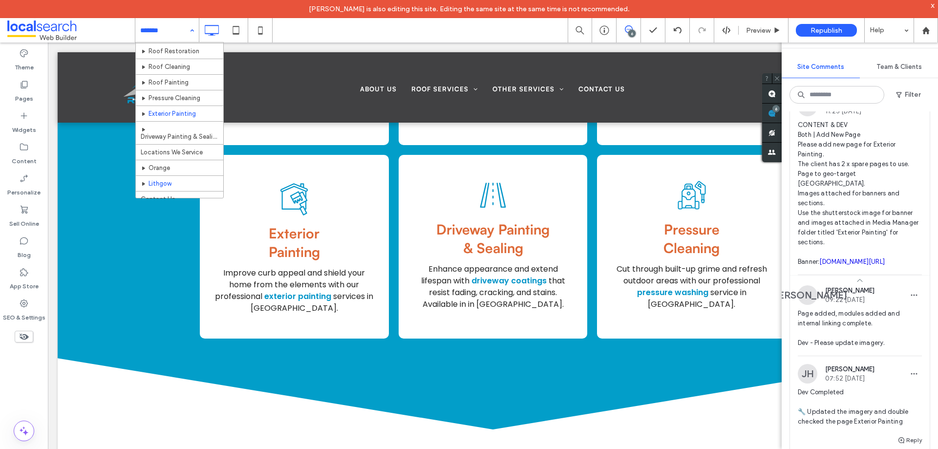
scroll to position [22, 0]
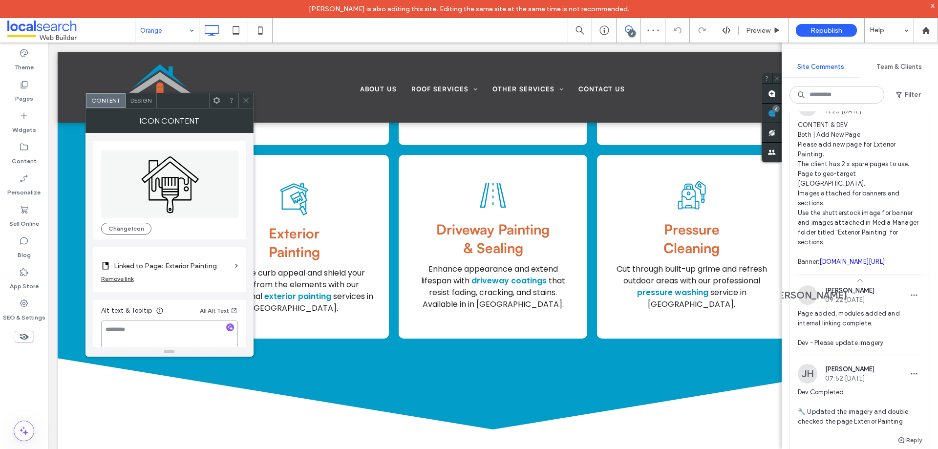
click at [138, 332] on textarea at bounding box center [169, 334] width 137 height 27
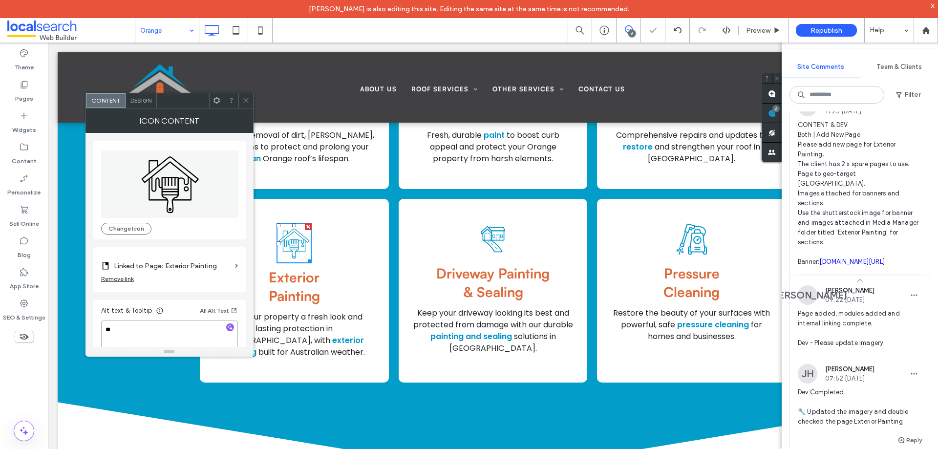
type textarea "*"
click at [128, 237] on div "Change Icon" at bounding box center [169, 190] width 152 height 99
click at [128, 231] on button "Change Icon" at bounding box center [126, 229] width 50 height 12
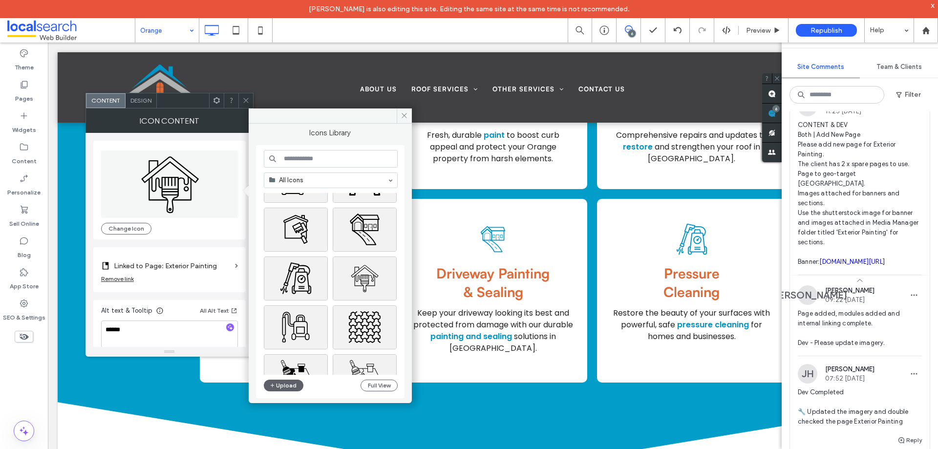
scroll to position [98, 0]
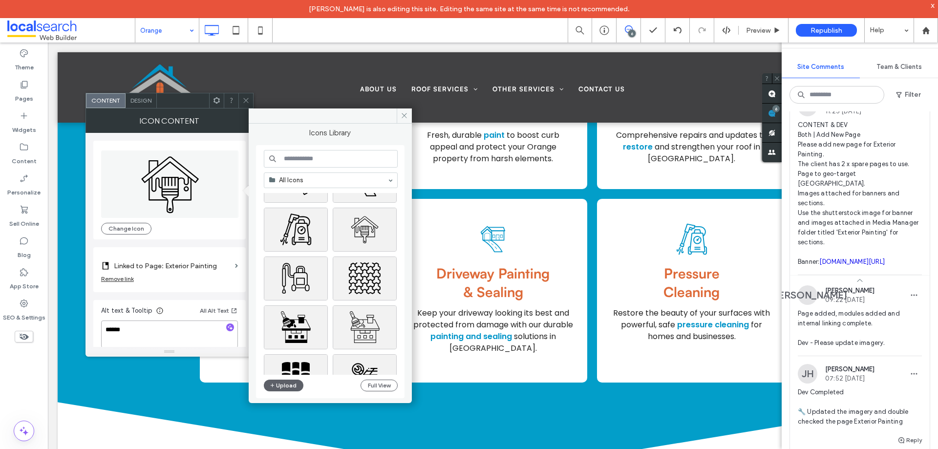
click at [130, 330] on textarea "*****" at bounding box center [169, 334] width 137 height 27
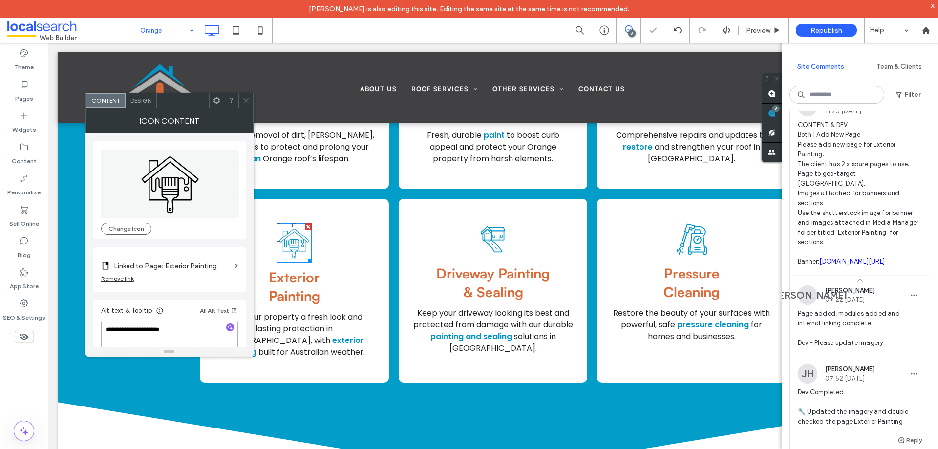
type textarea "**********"
click at [243, 99] on icon at bounding box center [245, 100] width 7 height 7
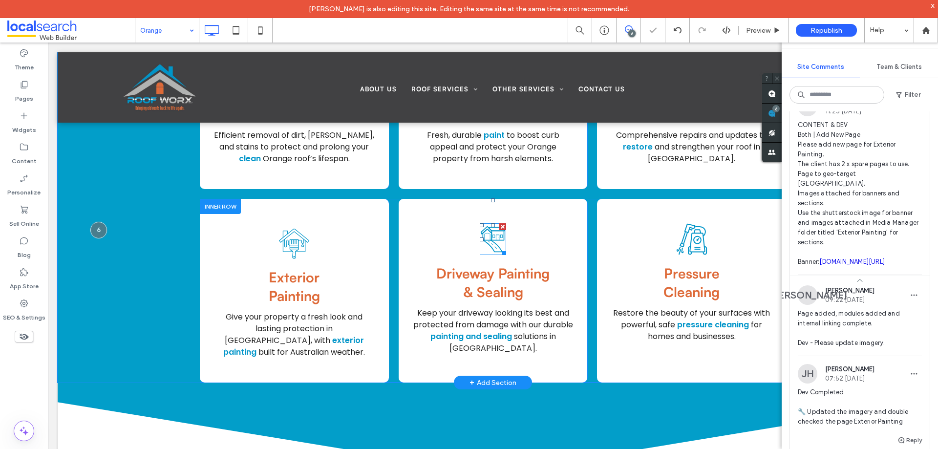
click at [495, 228] on icon at bounding box center [493, 239] width 26 height 32
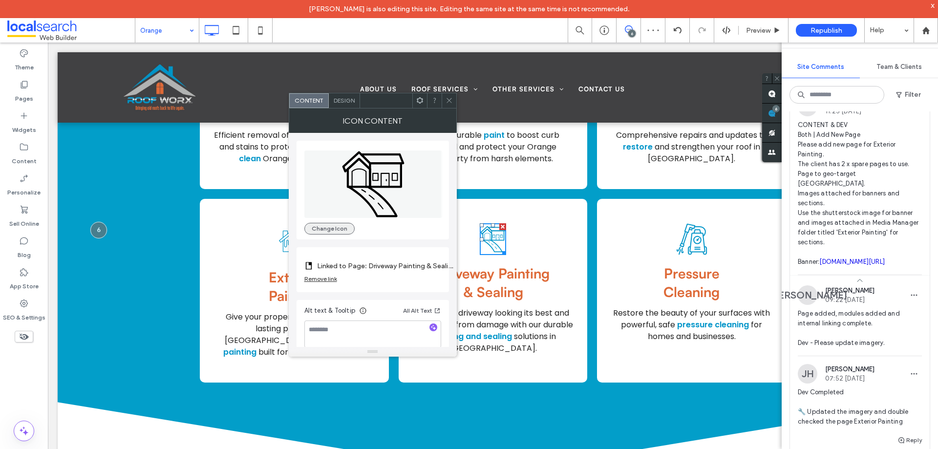
click at [340, 225] on button "Change Icon" at bounding box center [329, 229] width 50 height 12
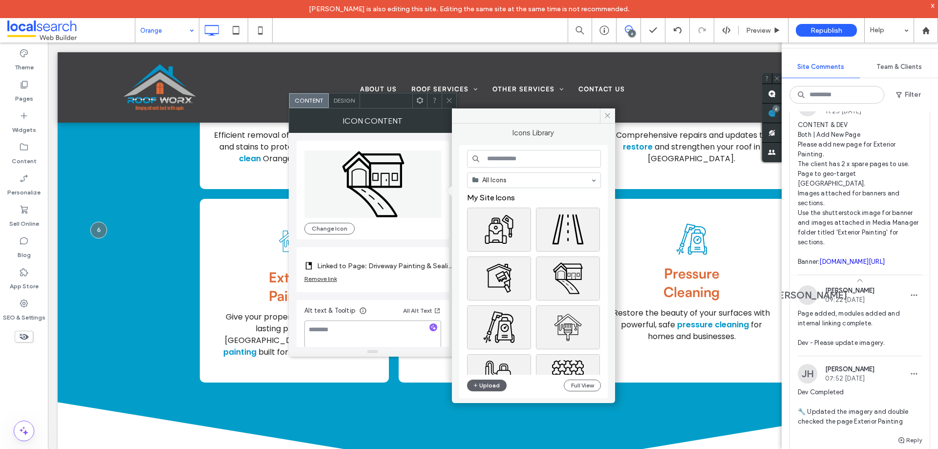
click at [369, 335] on textarea at bounding box center [372, 334] width 137 height 27
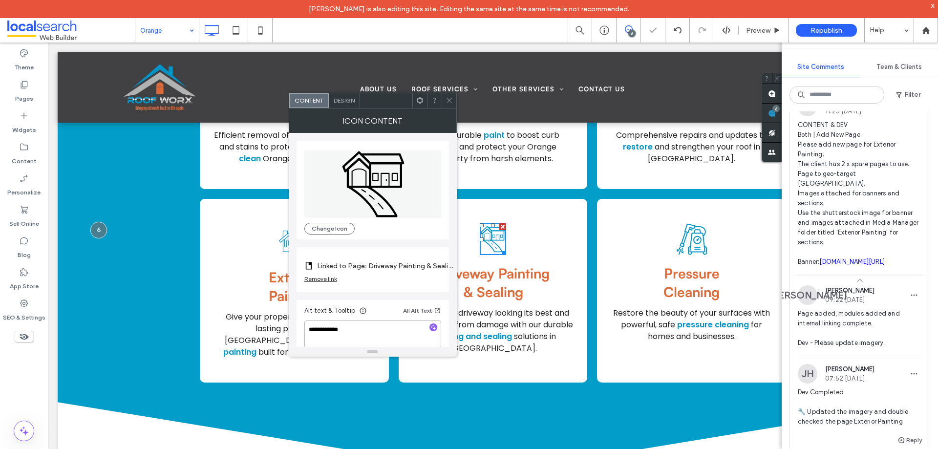
type textarea "**********"
click at [451, 103] on icon at bounding box center [449, 100] width 7 height 7
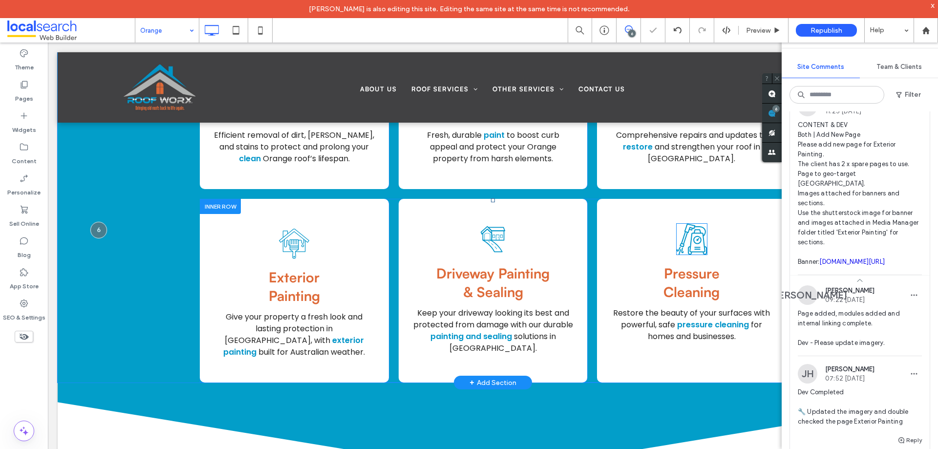
click at [693, 225] on icon at bounding box center [692, 239] width 30 height 31
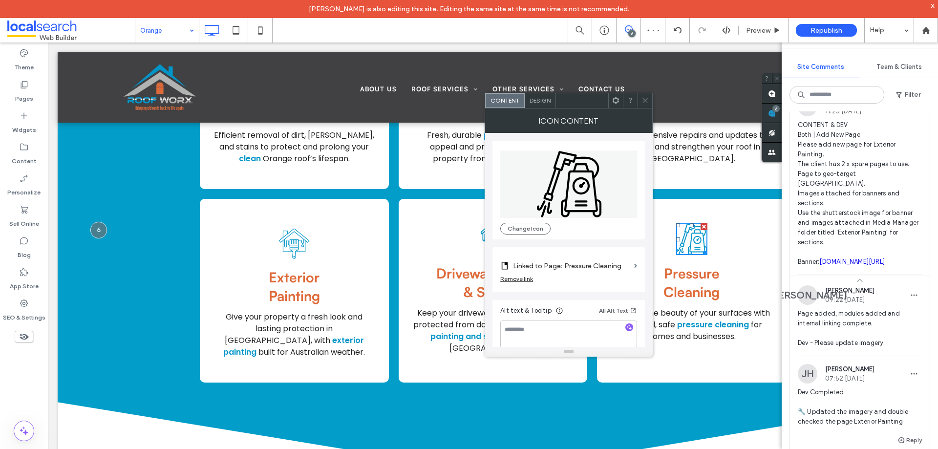
click at [571, 199] on icon at bounding box center [569, 184] width 138 height 67
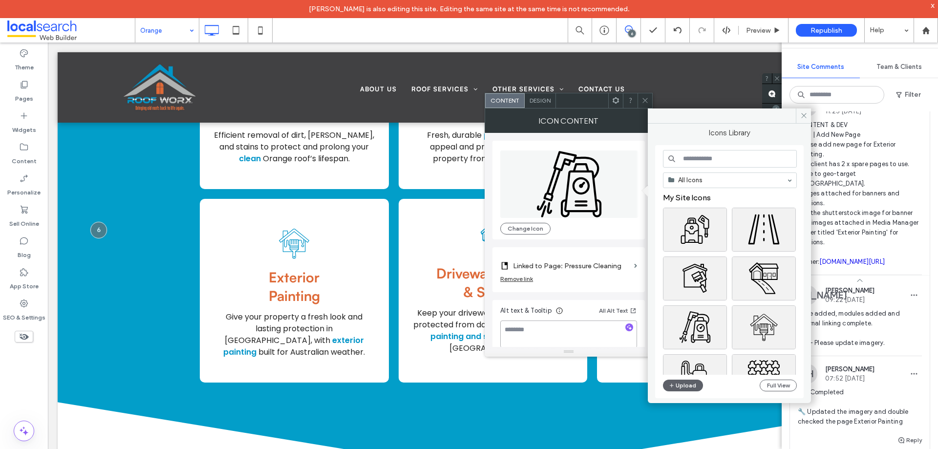
click at [543, 336] on textarea at bounding box center [568, 334] width 137 height 27
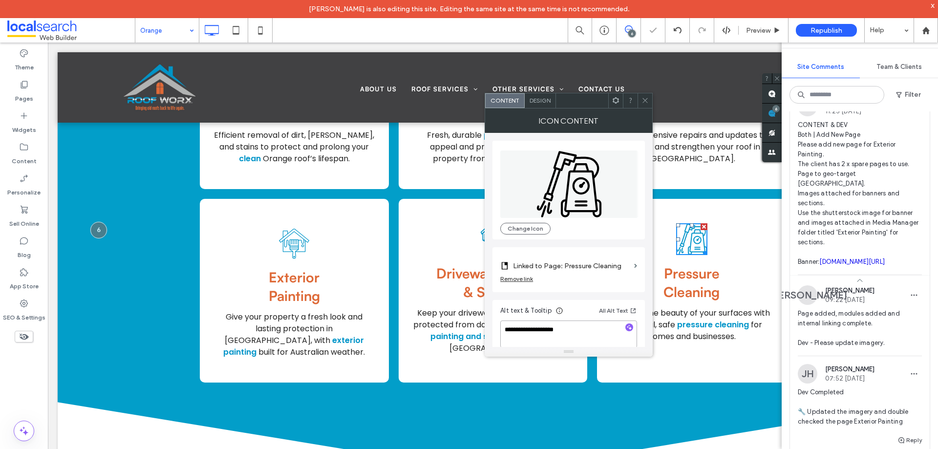
type textarea "**********"
click at [645, 103] on icon at bounding box center [645, 100] width 7 height 7
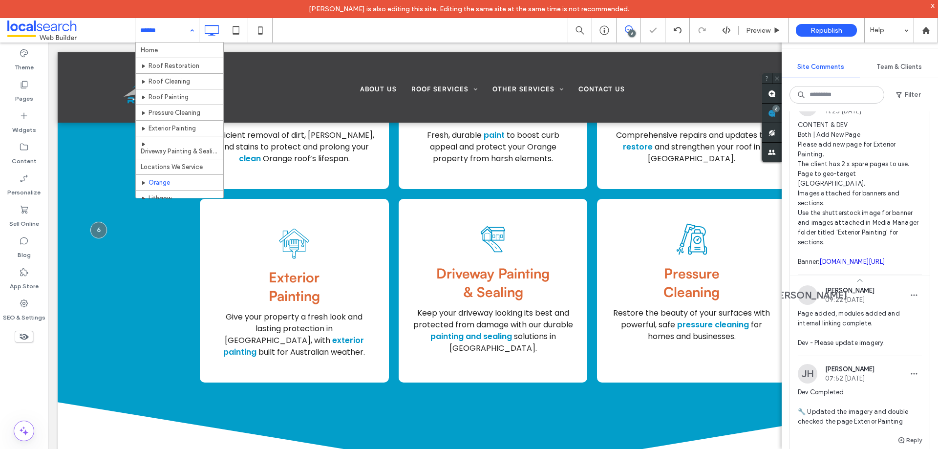
drag, startPoint x: 156, startPoint y: 34, endPoint x: 167, endPoint y: 50, distance: 19.0
click at [27, 375] on div "Theme Pages Widgets Content Personalize Sell Online Blog App Store SEO & Settin…" at bounding box center [24, 255] width 48 height 425
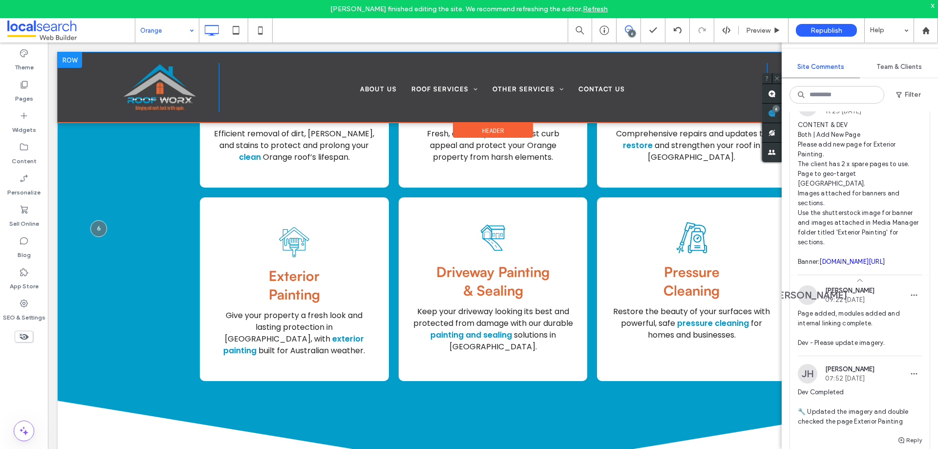
scroll to position [1613, 0]
